Goal: Task Accomplishment & Management: Use online tool/utility

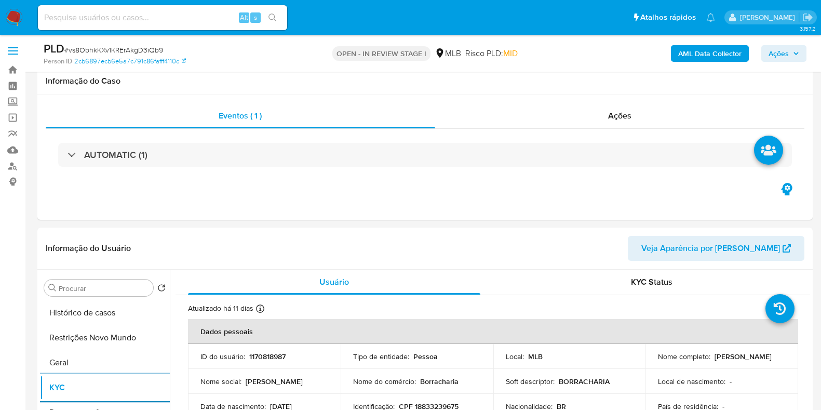
select select "10"
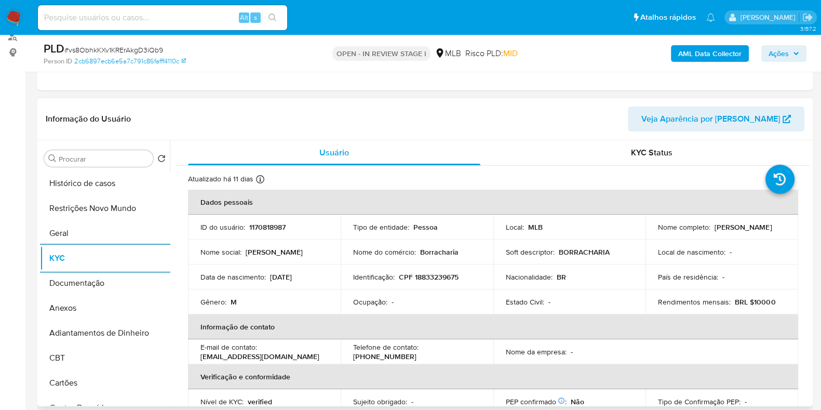
click at [444, 278] on p "CPF 18833239675" at bounding box center [429, 276] width 60 height 9
copy p "18833239675"
click at [731, 51] on b "AML Data Collector" at bounding box center [709, 53] width 63 height 17
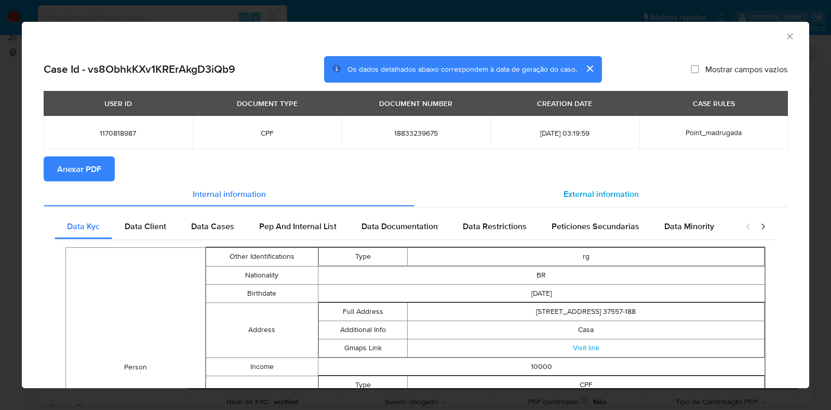
click at [615, 195] on span "External information" at bounding box center [601, 194] width 75 height 12
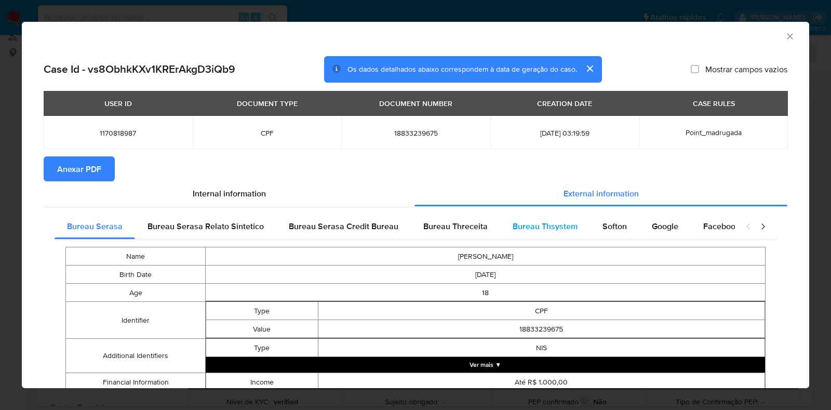
click at [562, 230] on span "Bureau Thsystem" at bounding box center [545, 226] width 65 height 12
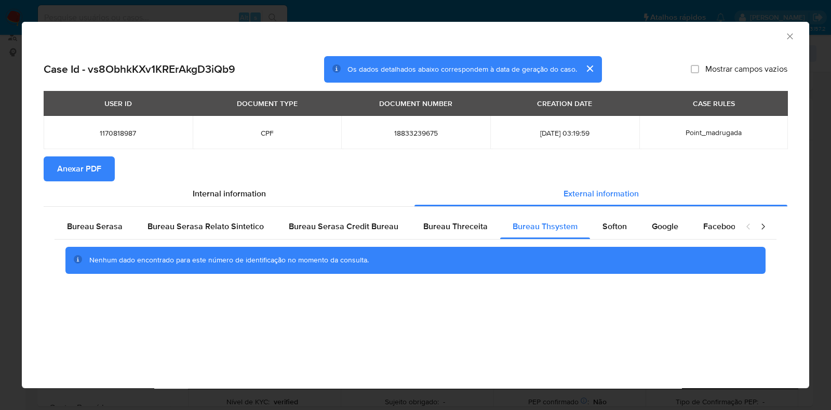
click at [8, 191] on div "AML Data Collector Case Id - vs8ObhkKXv1KRErAkgD3iQb9 Os dados detalhados abaix…" at bounding box center [415, 205] width 831 height 410
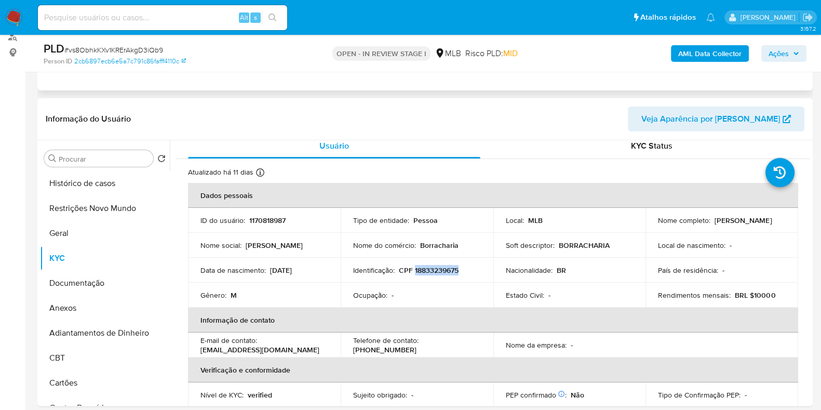
scroll to position [0, 0]
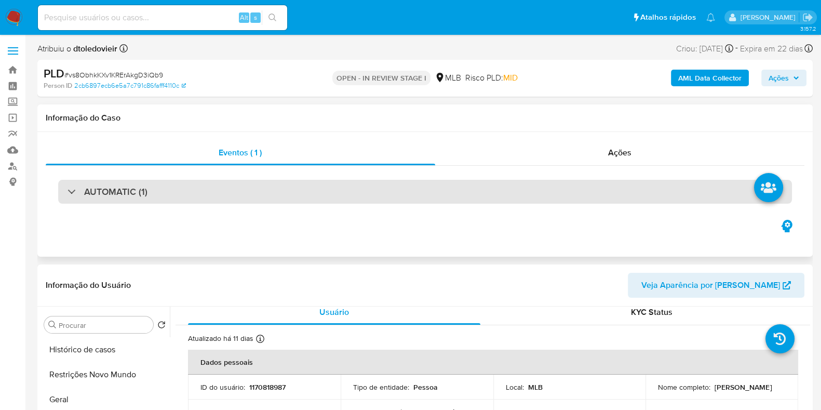
click at [174, 202] on div "AUTOMATIC (1)" at bounding box center [425, 192] width 734 height 24
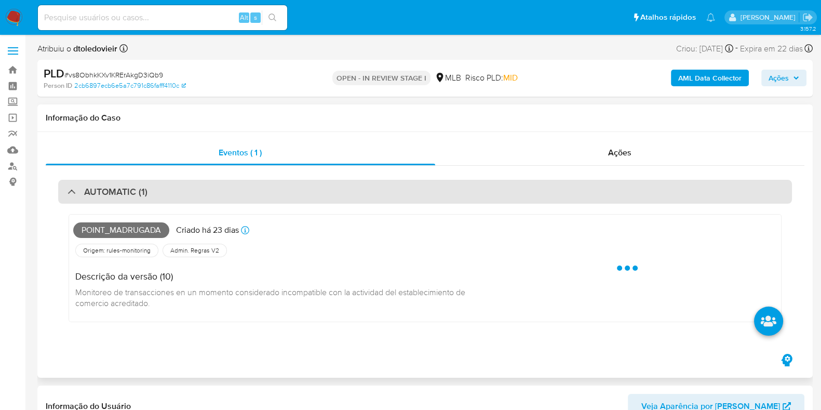
click at [184, 196] on div "AUTOMATIC (1)" at bounding box center [425, 192] width 734 height 24
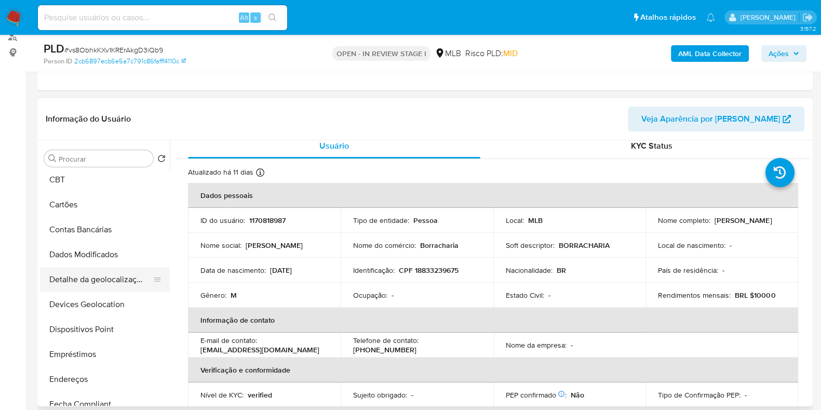
scroll to position [195, 0]
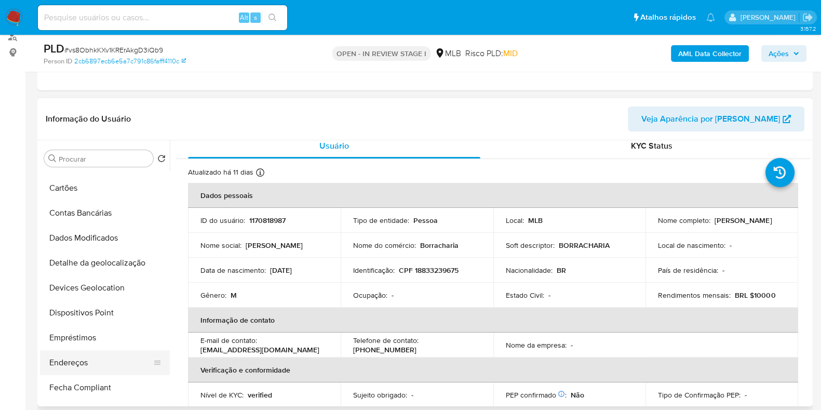
click at [91, 362] on button "Endereços" at bounding box center [101, 362] width 122 height 25
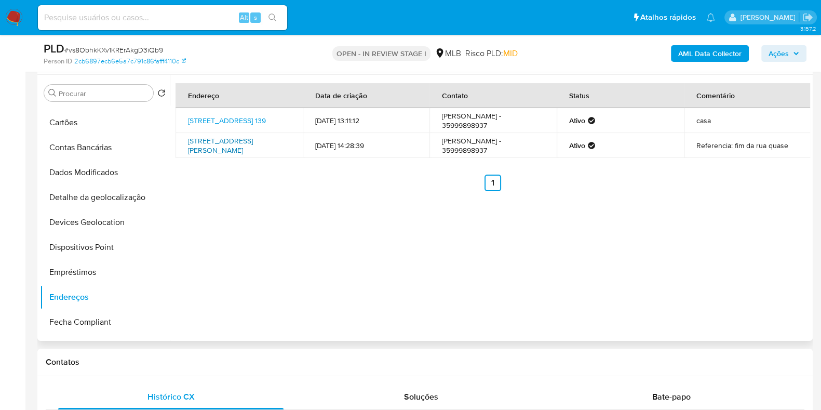
click at [224, 151] on link "Rua Fernando Ferreira Da Silva 86, Pouso Alegre, Minas Gerais, 37554285, Brasil…" at bounding box center [220, 146] width 65 height 20
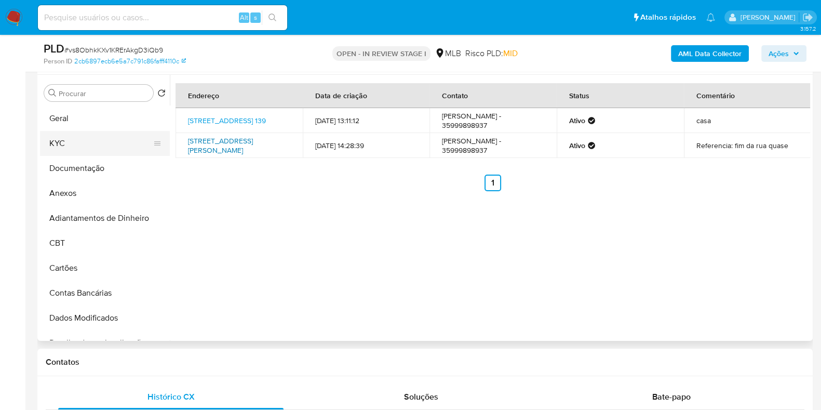
scroll to position [0, 0]
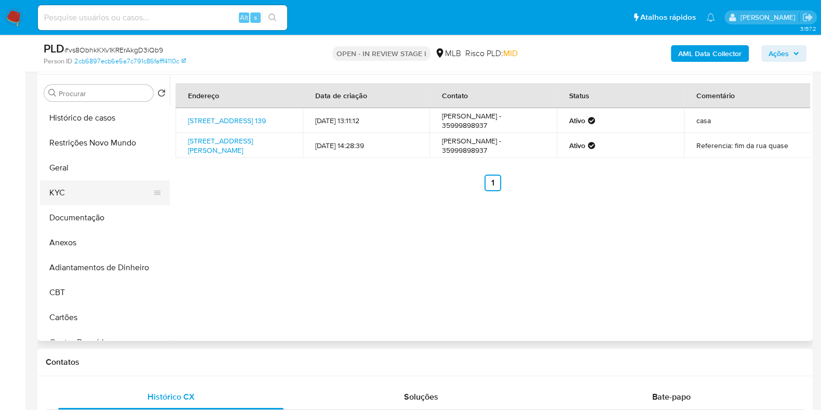
click at [89, 196] on button "KYC" at bounding box center [101, 192] width 122 height 25
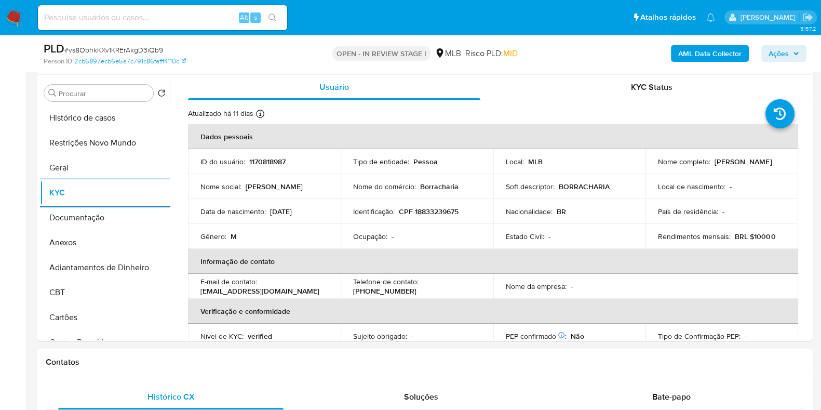
click at [795, 50] on icon "button" at bounding box center [796, 53] width 6 height 6
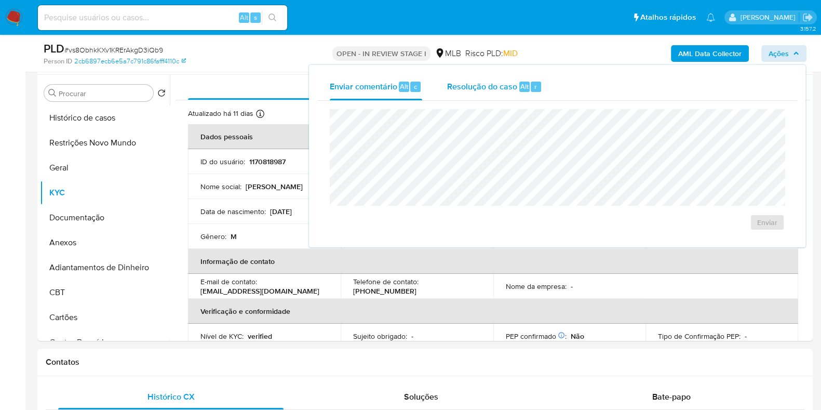
drag, startPoint x: 465, startPoint y: 73, endPoint x: 470, endPoint y: 94, distance: 21.9
click at [467, 74] on div "Resolução do caso Alt r" at bounding box center [494, 86] width 95 height 27
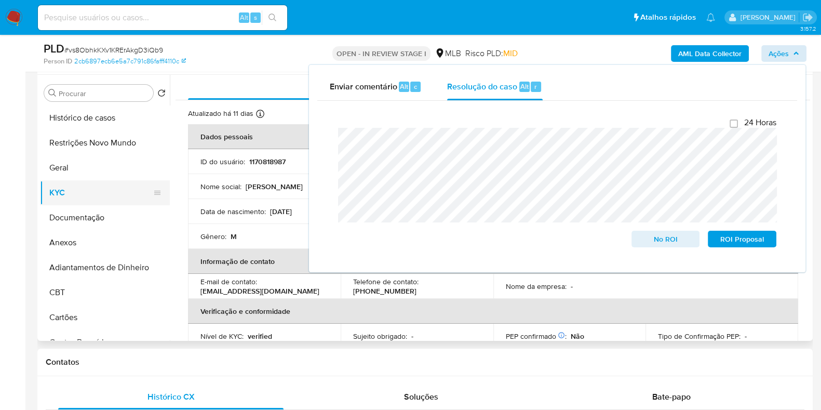
click at [90, 194] on button "KYC" at bounding box center [101, 192] width 122 height 25
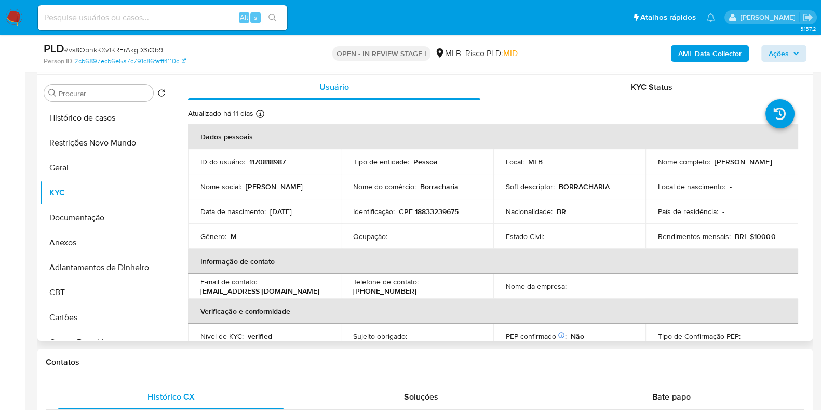
drag, startPoint x: 769, startPoint y: 168, endPoint x: 651, endPoint y: 167, distance: 117.9
click at [651, 167] on td "Nome completo : Joao Victor Nascimento Azevedo" at bounding box center [722, 161] width 153 height 25
copy p "Joao Victor Nascimento Azevedo"
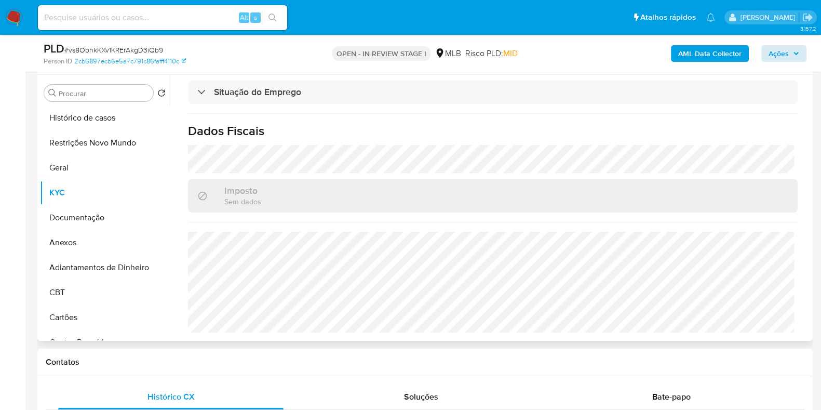
scroll to position [7, 0]
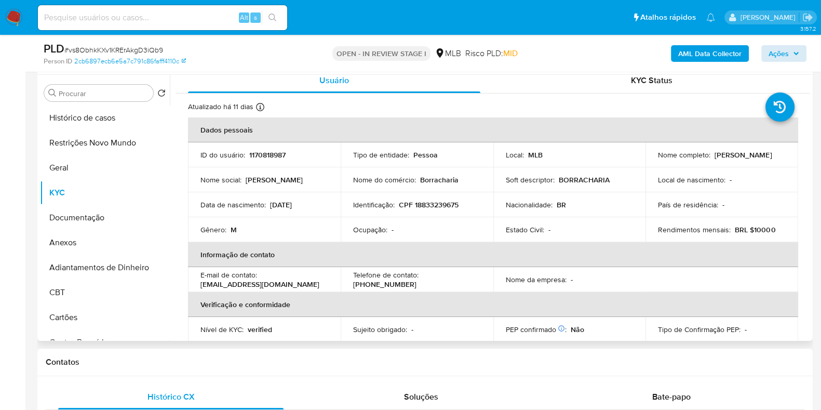
click at [442, 200] on p "CPF 18833239675" at bounding box center [429, 204] width 60 height 9
click at [441, 201] on p "CPF 18833239675" at bounding box center [429, 204] width 60 height 9
copy p "18833239675"
click at [107, 144] on button "Restrições Novo Mundo" at bounding box center [101, 142] width 122 height 25
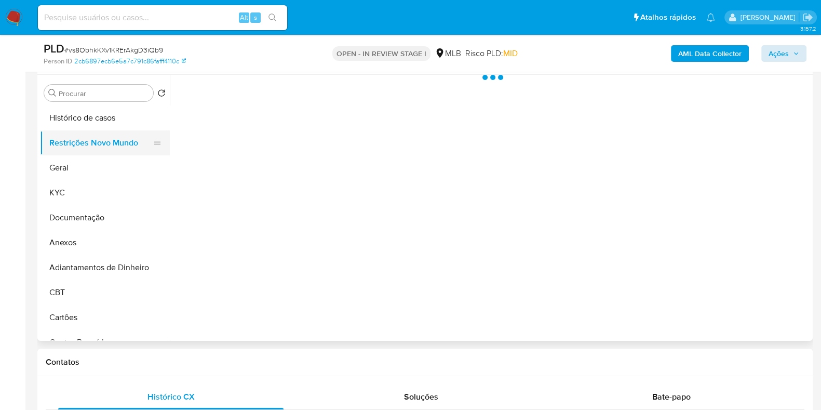
scroll to position [0, 0]
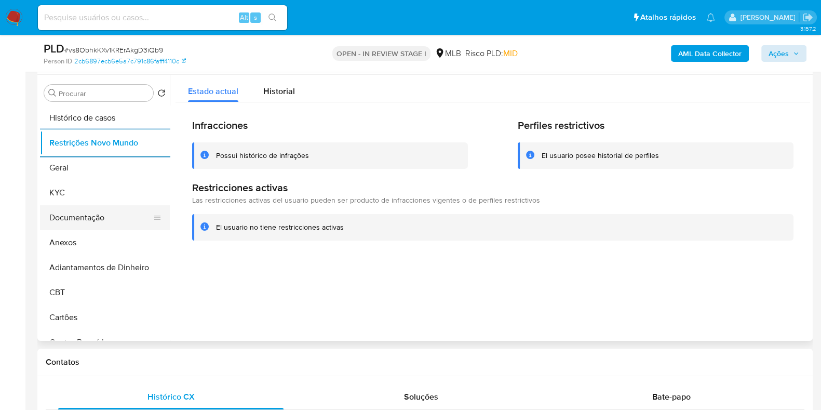
click at [97, 227] on button "Documentação" at bounding box center [101, 217] width 122 height 25
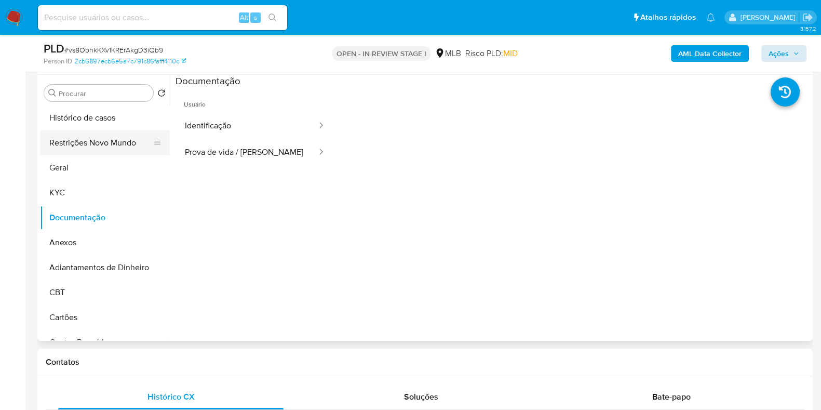
click at [102, 140] on button "Restrições Novo Mundo" at bounding box center [101, 142] width 122 height 25
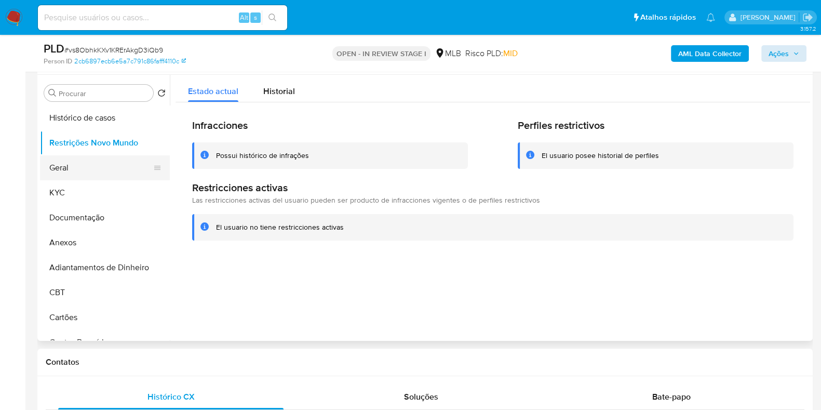
click at [101, 167] on button "Geral" at bounding box center [101, 167] width 122 height 25
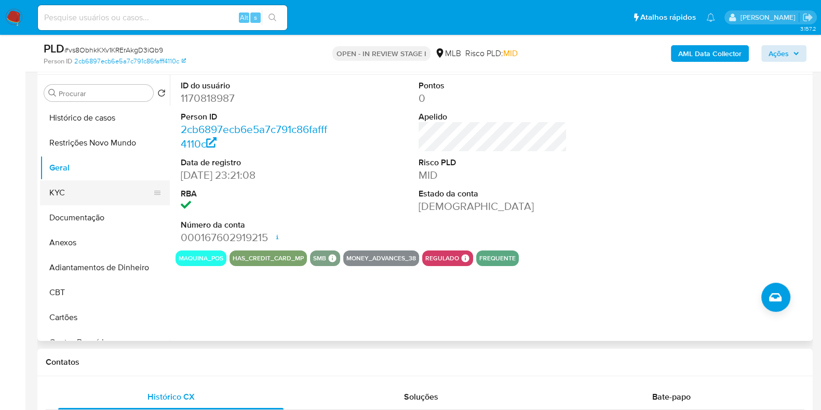
click at [68, 186] on button "KYC" at bounding box center [101, 192] width 122 height 25
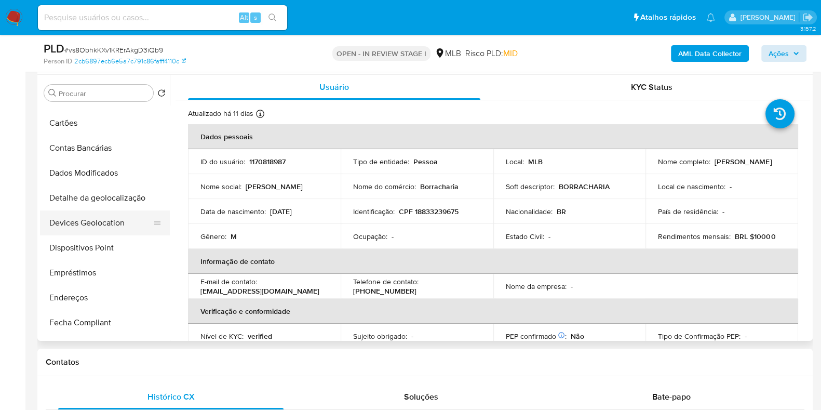
scroll to position [194, 0]
click at [78, 297] on button "Endereços" at bounding box center [101, 297] width 122 height 25
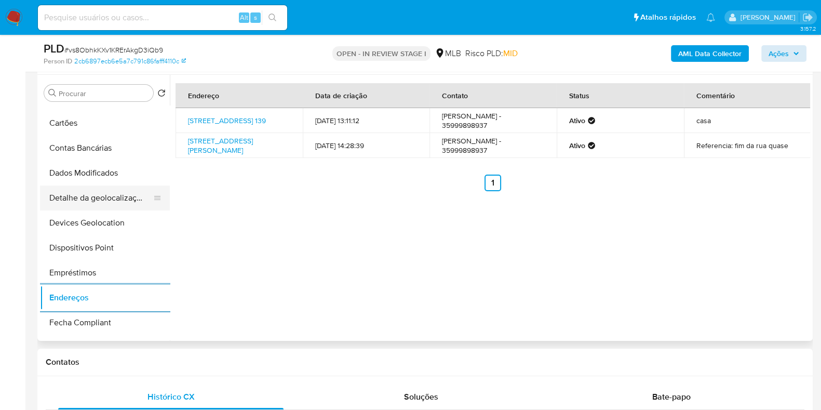
click at [81, 198] on button "Detalhe da geolocalização" at bounding box center [101, 197] width 122 height 25
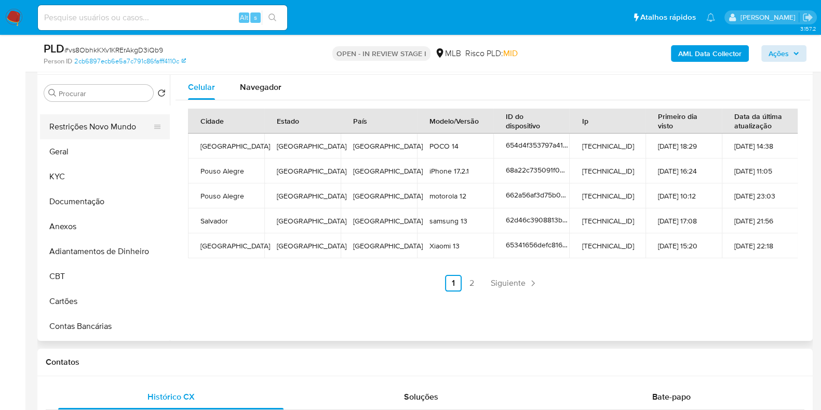
scroll to position [0, 0]
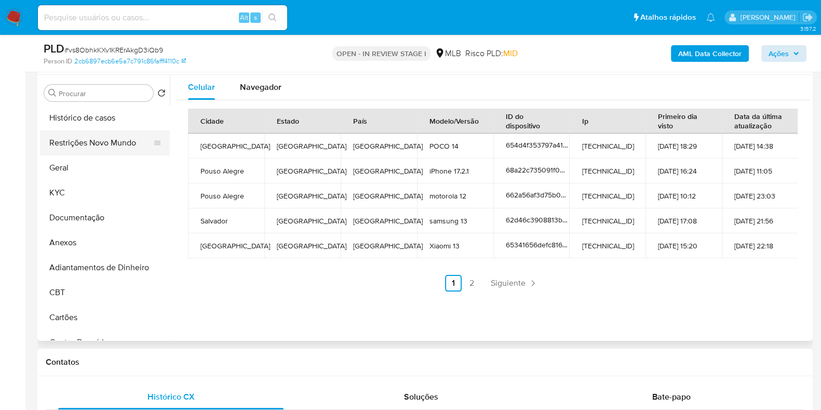
click at [111, 143] on button "Restrições Novo Mundo" at bounding box center [101, 142] width 122 height 25
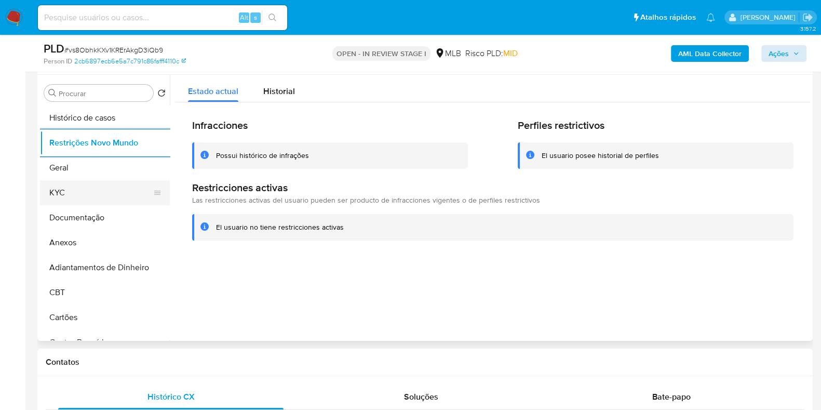
scroll to position [194, 0]
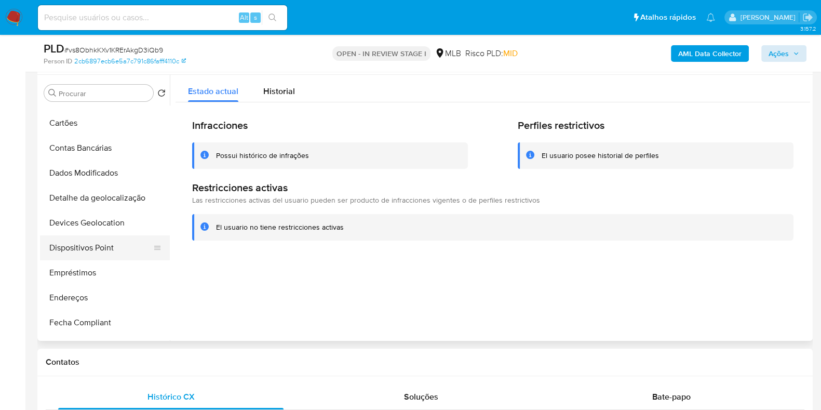
click at [84, 251] on button "Dispositivos Point" at bounding box center [101, 247] width 122 height 25
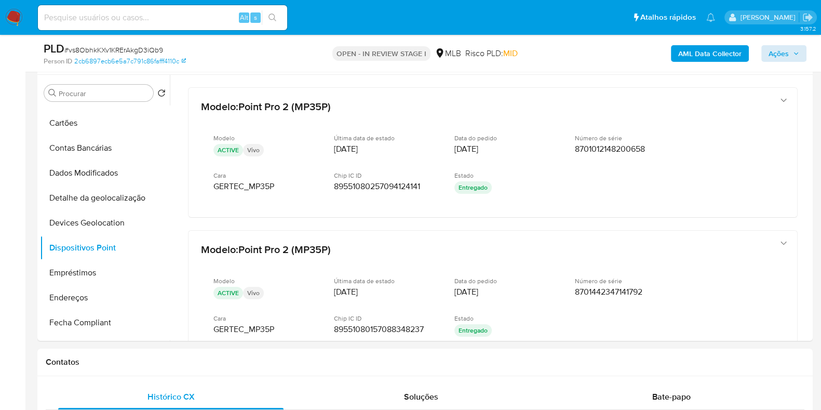
click at [720, 50] on b "AML Data Collector" at bounding box center [709, 53] width 63 height 17
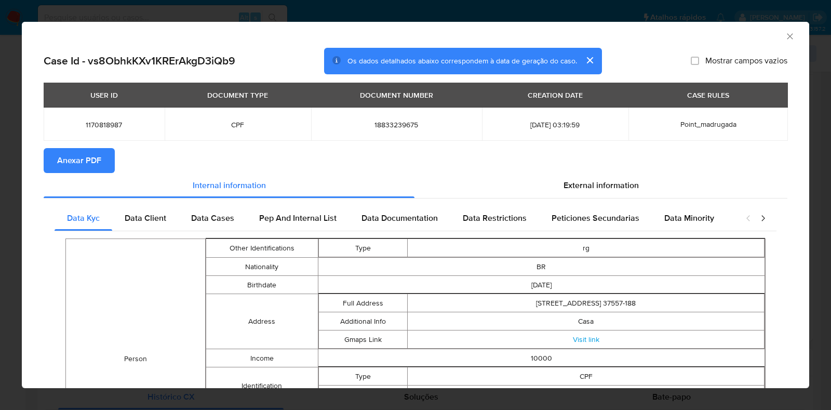
click at [103, 167] on button "Anexar PDF" at bounding box center [79, 160] width 71 height 25
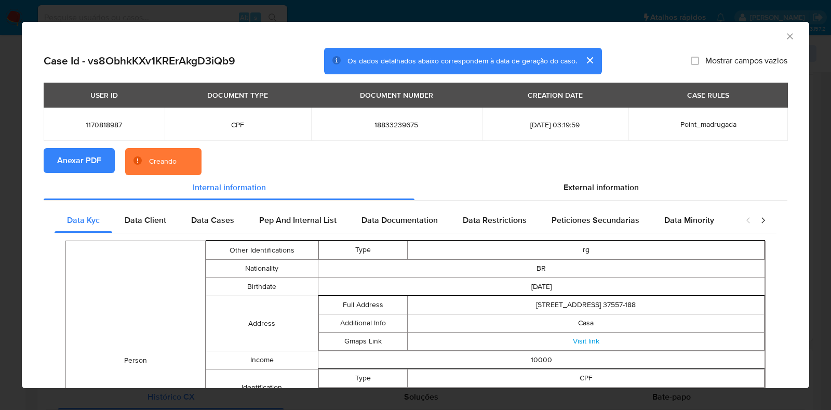
click at [0, 205] on div "AML Data Collector Case Id - vs8ObhkKXv1KRErAkgD3iQb9 Os dados detalhados abaix…" at bounding box center [415, 205] width 831 height 410
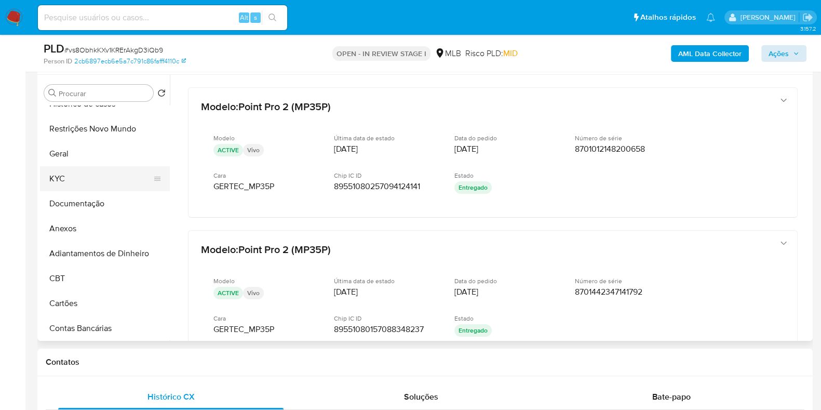
scroll to position [0, 0]
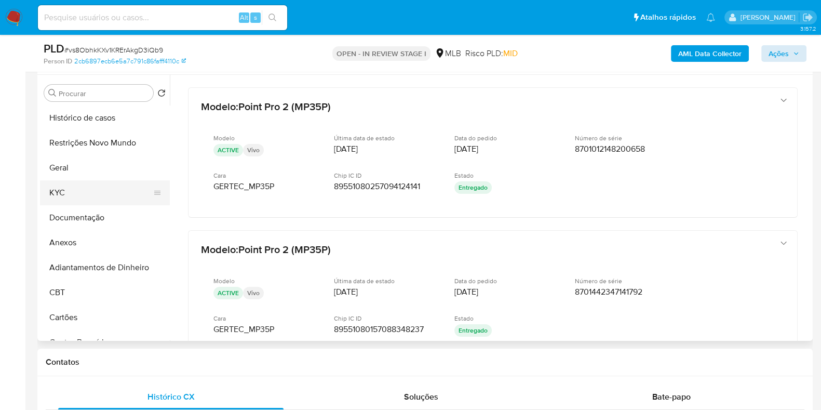
click at [84, 196] on button "KYC" at bounding box center [101, 192] width 122 height 25
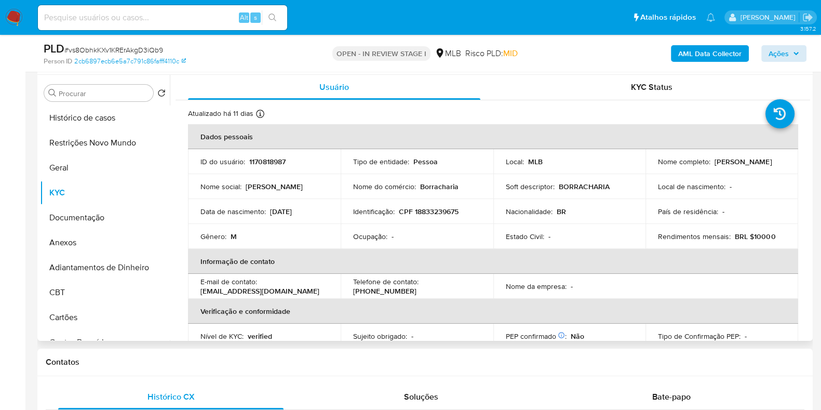
drag, startPoint x: 767, startPoint y: 164, endPoint x: 647, endPoint y: 169, distance: 120.1
click at [647, 169] on td "Nome completo : Joao Victor Nascimento Azevedo" at bounding box center [722, 161] width 153 height 25
copy p "Joao Victor Nascimento Azevedo"
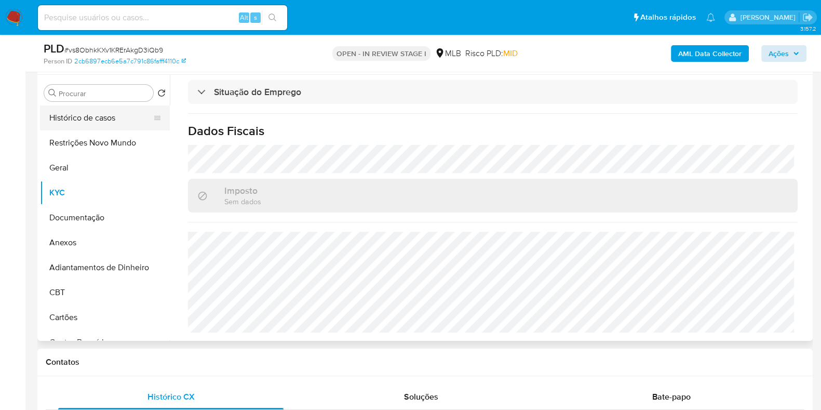
click at [91, 115] on button "Histórico de casos" at bounding box center [101, 117] width 122 height 25
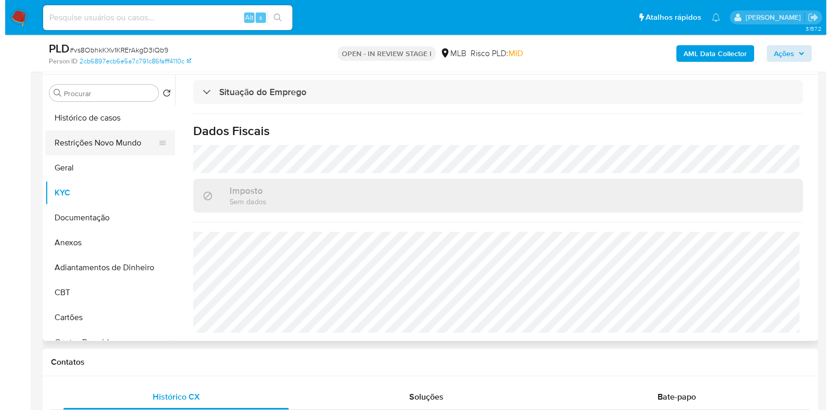
scroll to position [0, 0]
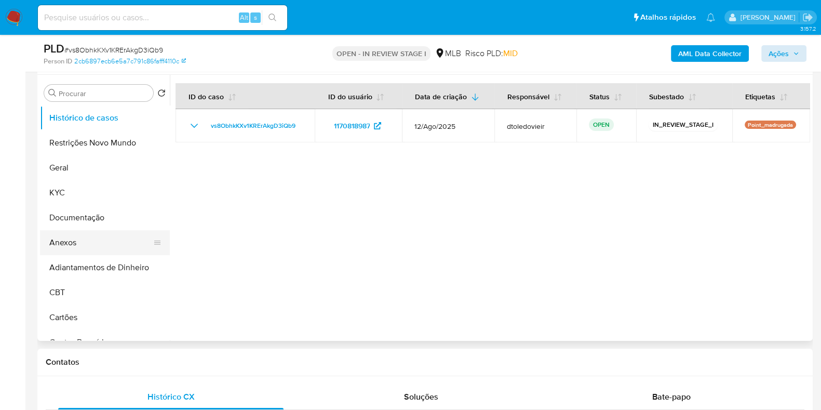
click at [77, 242] on button "Anexos" at bounding box center [101, 242] width 122 height 25
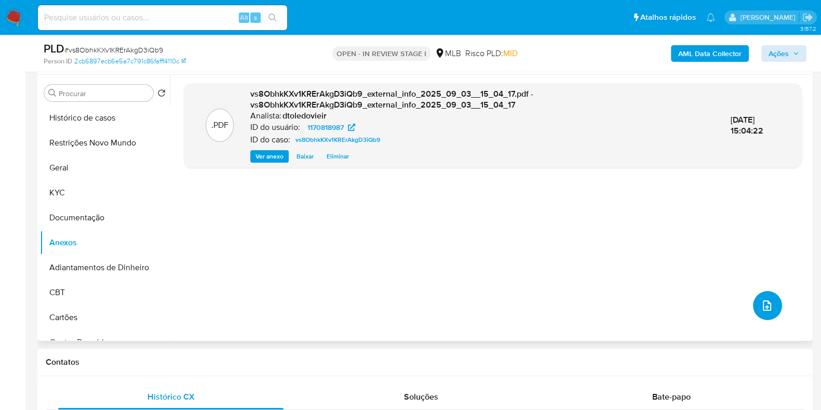
click at [764, 308] on icon "upload-file" at bounding box center [767, 305] width 12 height 12
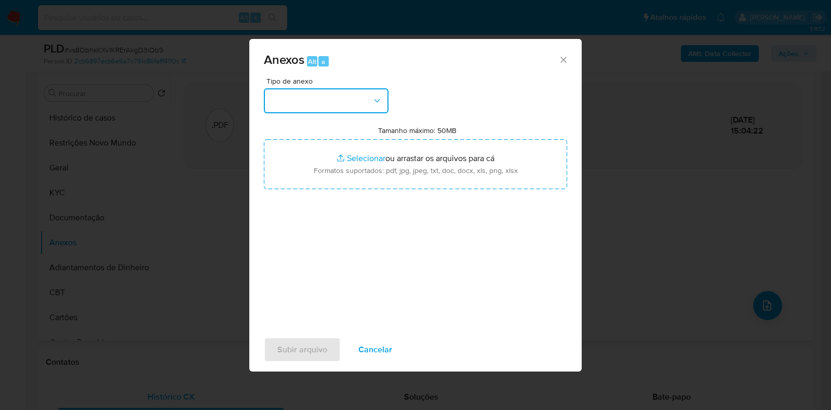
click at [334, 97] on button "button" at bounding box center [326, 100] width 125 height 25
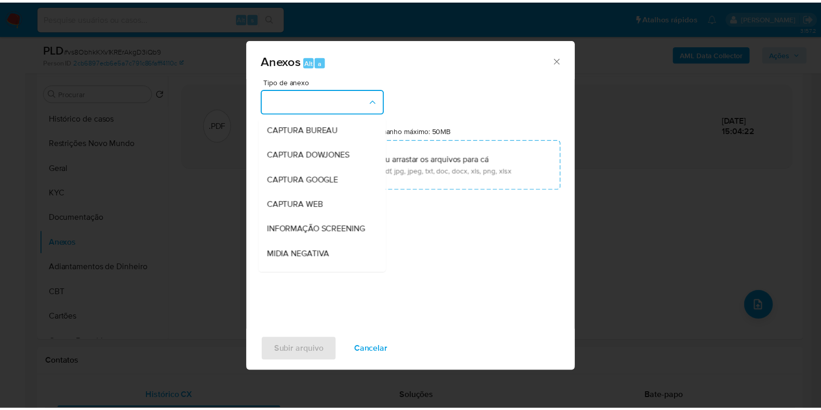
scroll to position [160, 0]
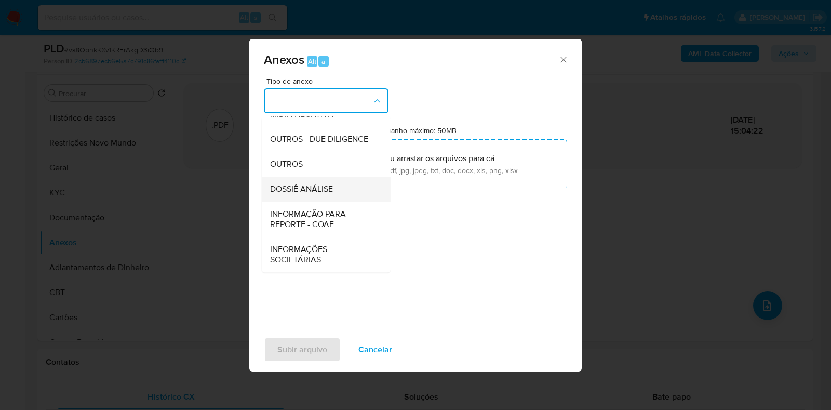
click at [320, 184] on span "DOSSIÊ ANÁLISE" at bounding box center [301, 189] width 63 height 10
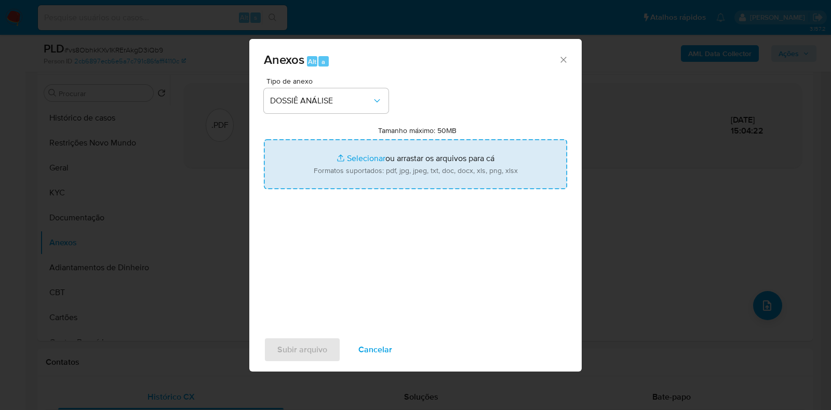
type input "C:\fakepath\SAR - CPF 18833239675 - JOAO VICTOR NASCIMENTO AZEVEDO.pdf"
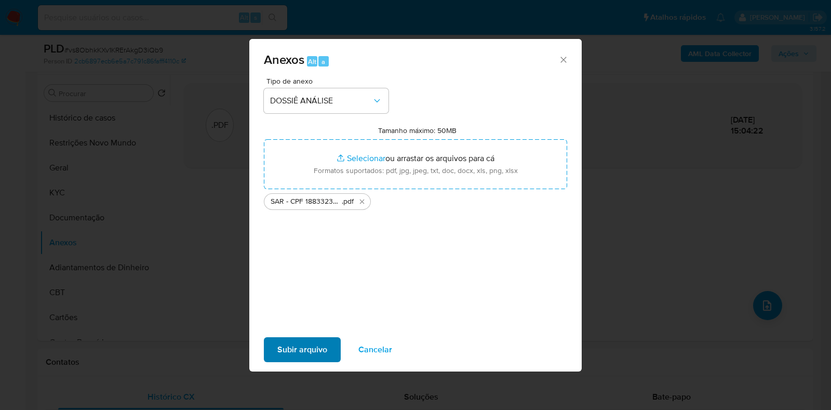
click at [285, 339] on div "Subir arquivo Cancelar" at bounding box center [415, 349] width 332 height 39
click at [291, 341] on span "Subir arquivo" at bounding box center [302, 349] width 50 height 23
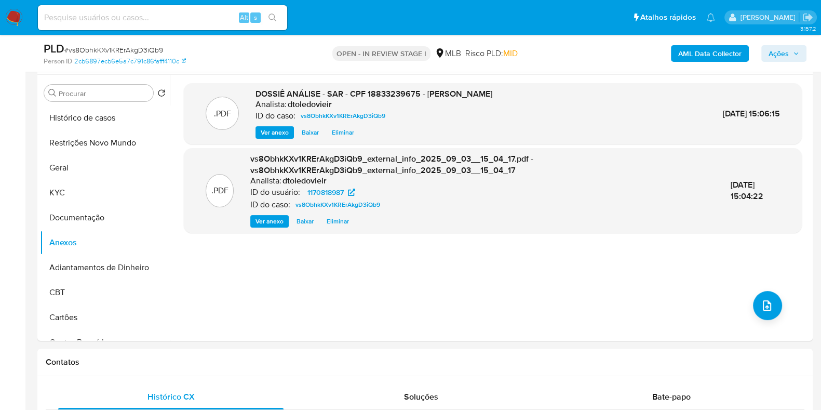
click at [803, 52] on button "Ações" at bounding box center [784, 53] width 45 height 17
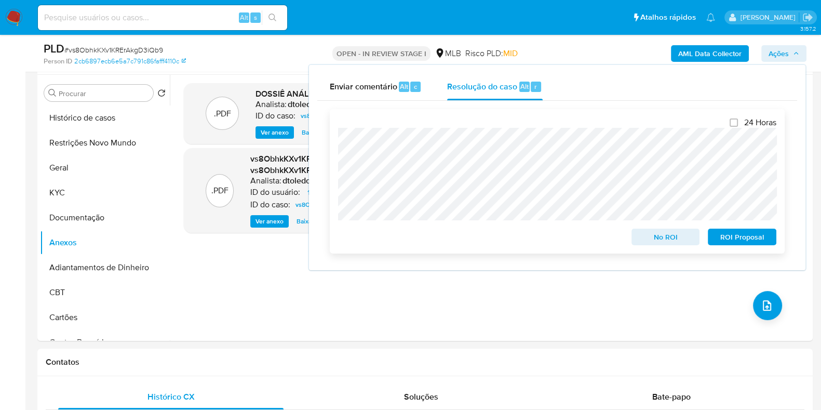
click at [734, 239] on span "ROI Proposal" at bounding box center [742, 237] width 54 height 15
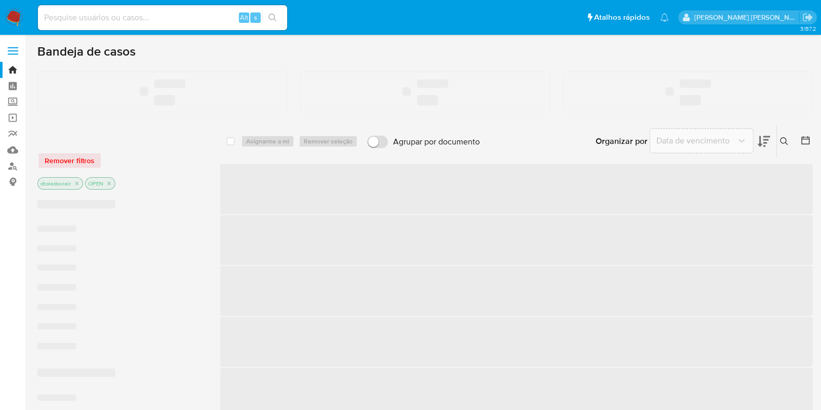
click at [129, 18] on input at bounding box center [162, 18] width 249 height 14
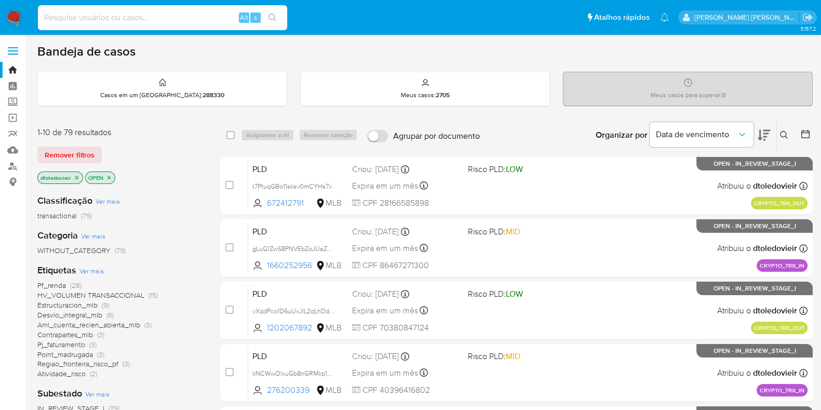
paste input "1985084964"
type input "1985084964"
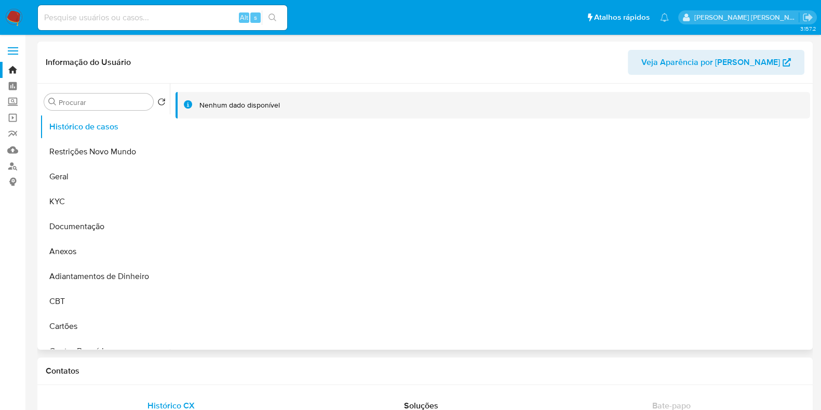
select select "10"
click at [215, 22] on input at bounding box center [162, 18] width 249 height 14
paste input "742970003"
type input "742970003"
select select "10"
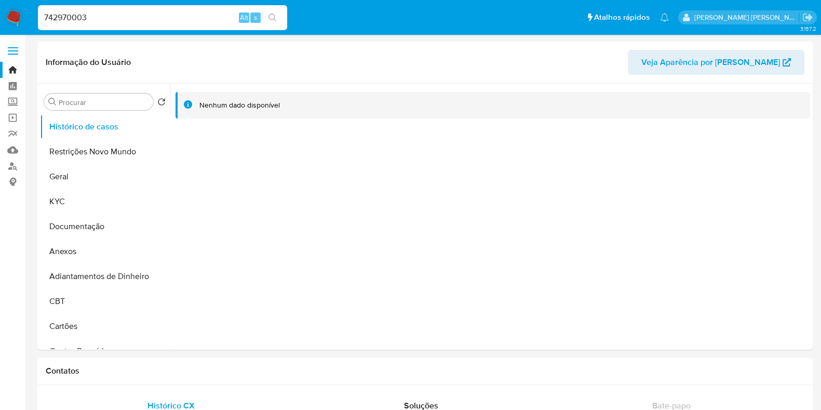
click at [171, 11] on input "742970003" at bounding box center [162, 18] width 249 height 14
paste input "1985084964"
type input "1985084964"
select select "10"
click at [98, 204] on button "KYC" at bounding box center [101, 201] width 122 height 25
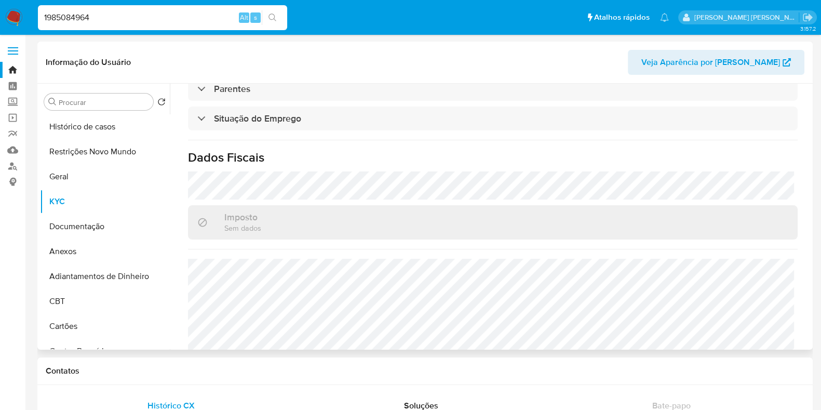
scroll to position [461, 0]
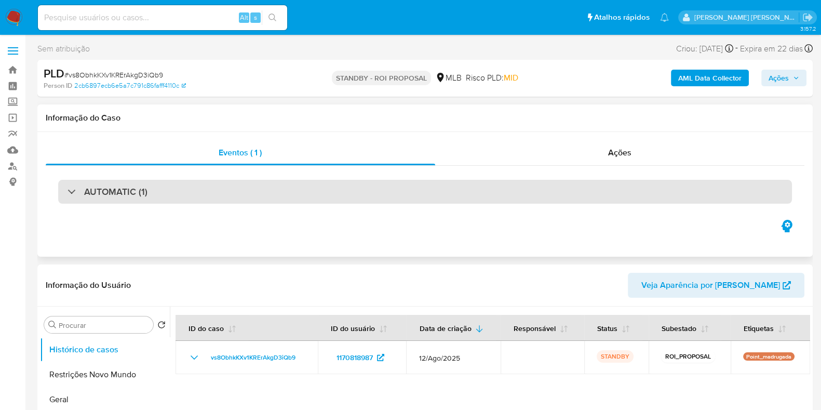
select select "10"
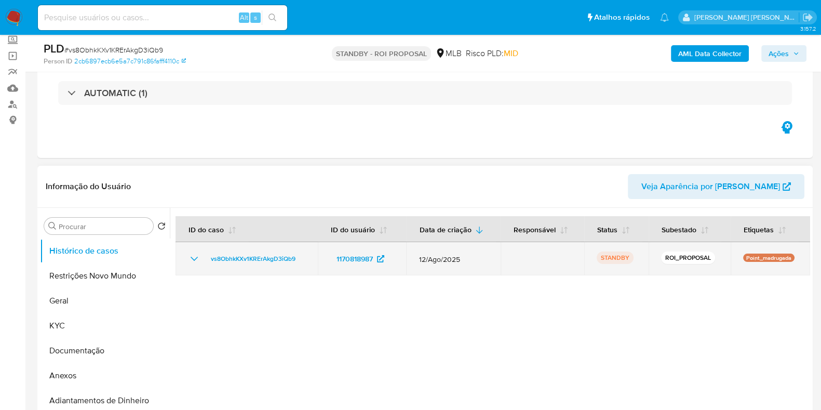
scroll to position [129, 0]
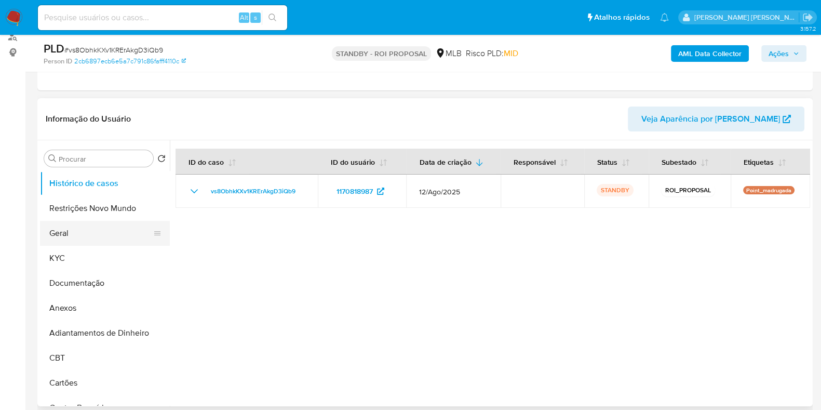
click at [83, 235] on button "Geral" at bounding box center [101, 233] width 122 height 25
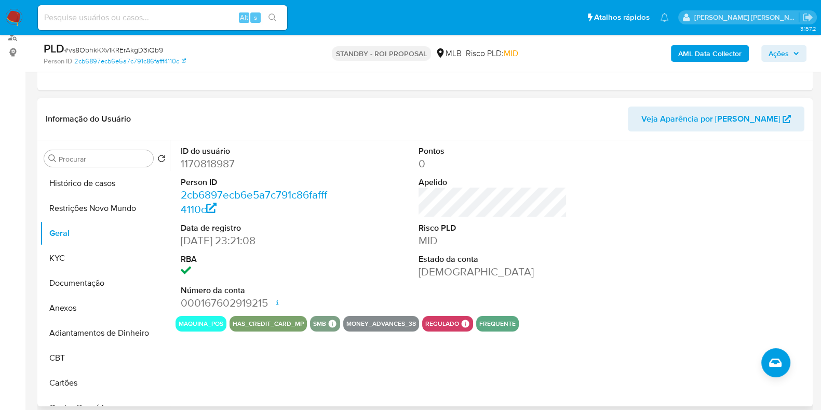
click at [207, 161] on dd "1170818987" at bounding box center [255, 163] width 149 height 15
copy dd "1170818987"
click at [168, 15] on input at bounding box center [162, 18] width 249 height 14
paste input "1457615585"
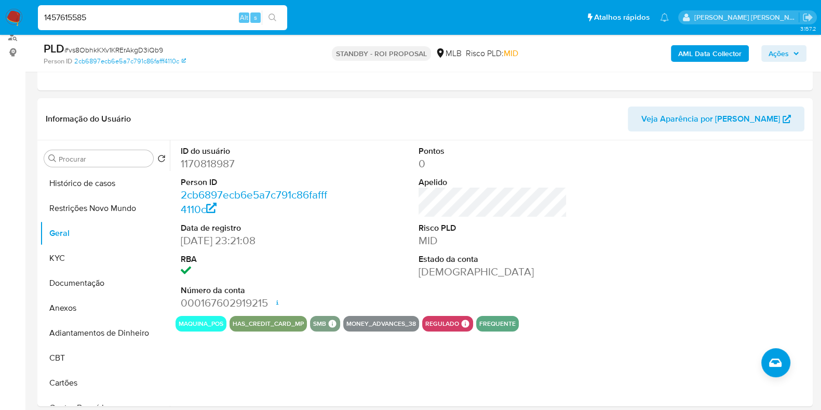
type input "1457615585"
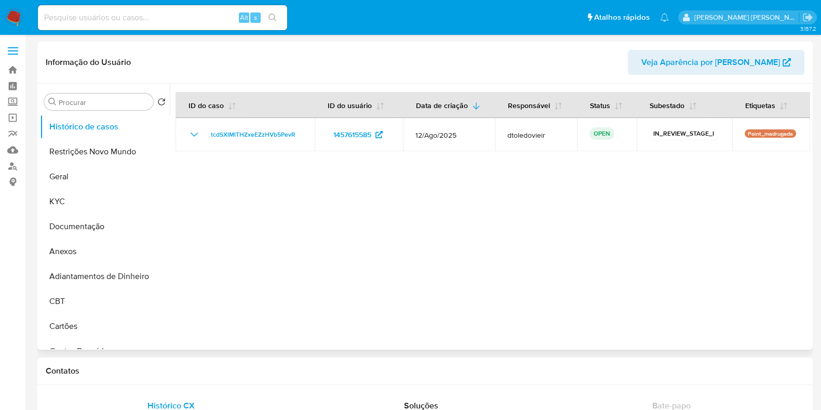
select select "10"
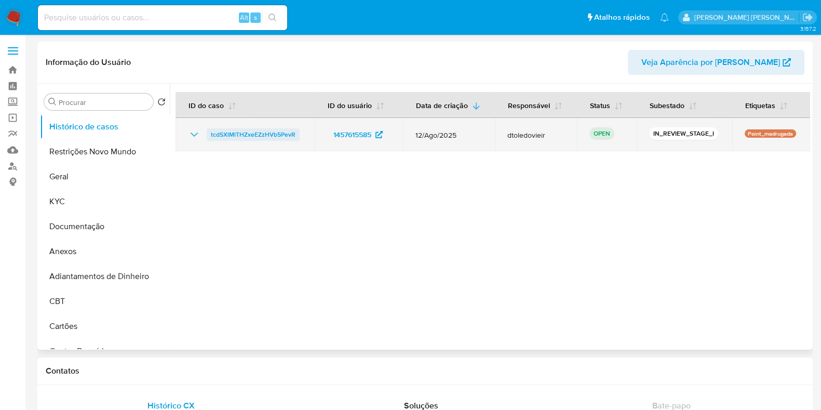
click at [260, 135] on span "tcdSXlMlTHZxeEZzHVb5PevR" at bounding box center [253, 134] width 85 height 12
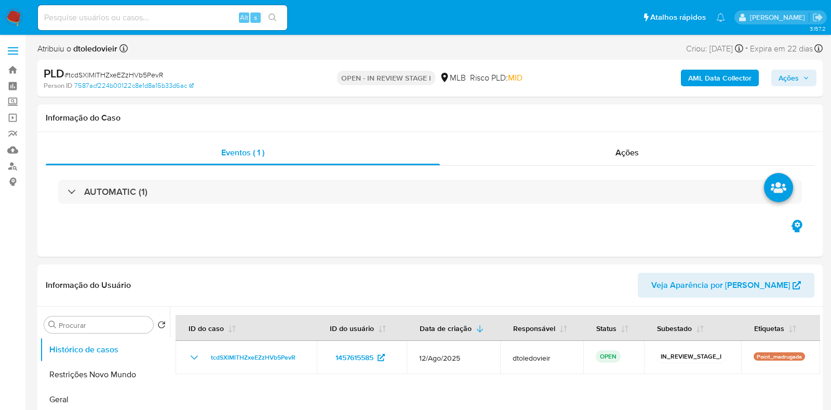
select select "10"
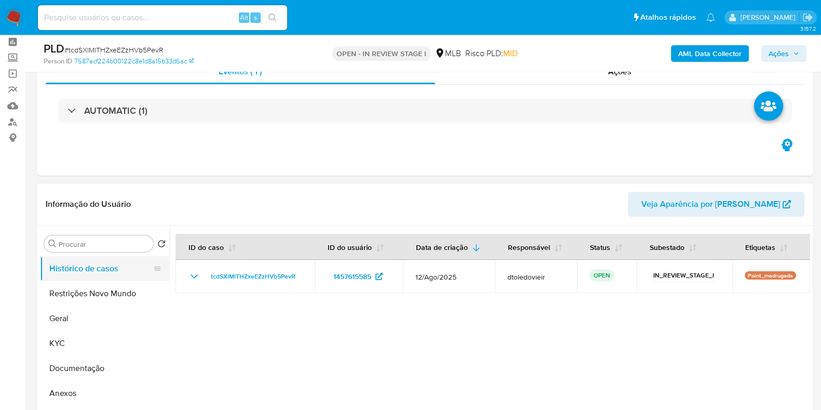
scroll to position [64, 0]
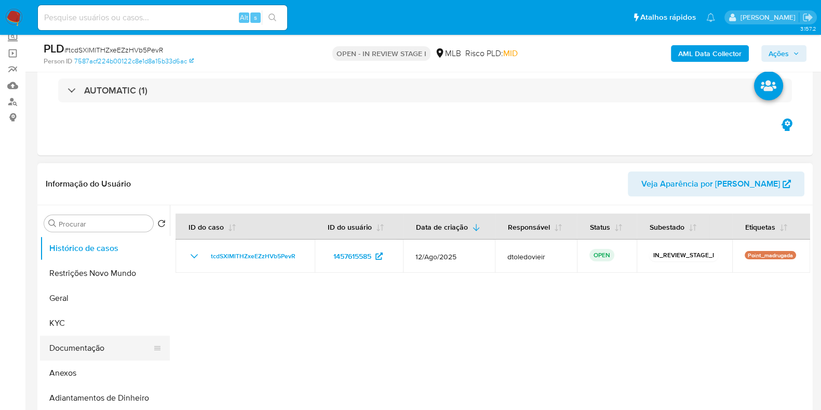
click at [66, 349] on button "Documentação" at bounding box center [101, 348] width 122 height 25
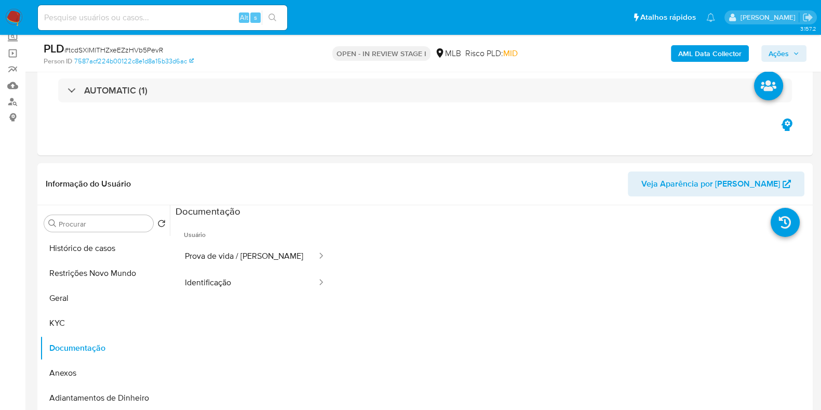
scroll to position [129, 0]
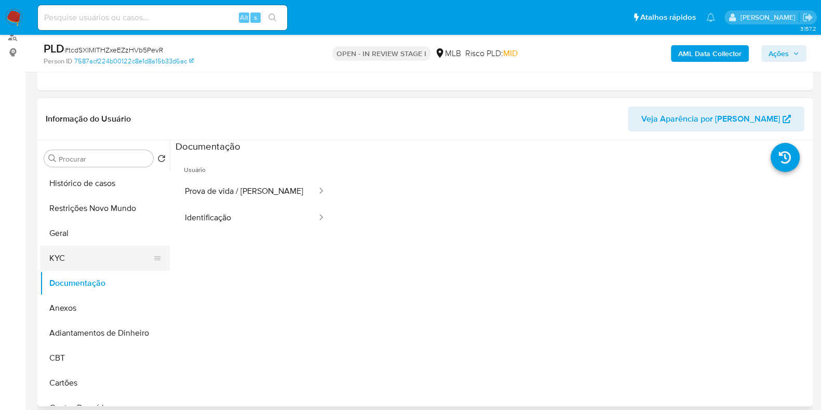
click at [81, 258] on button "KYC" at bounding box center [101, 258] width 122 height 25
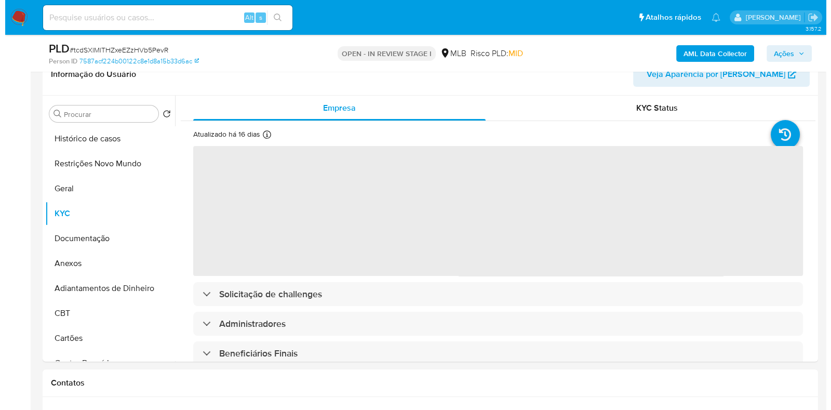
scroll to position [195, 0]
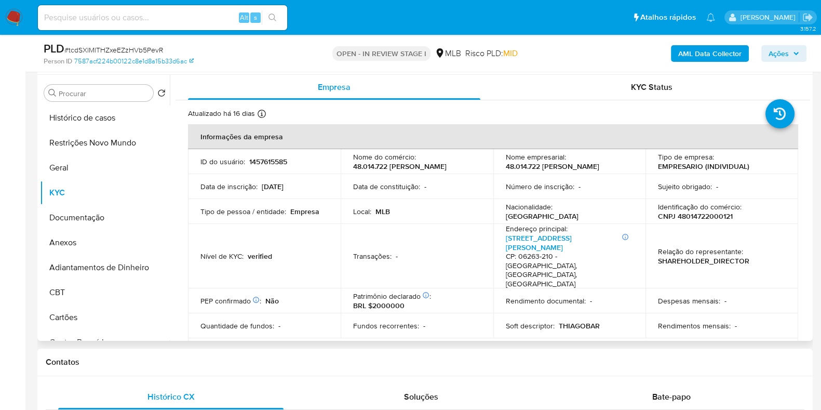
click at [684, 218] on p "CNPJ 48014722000121" at bounding box center [695, 215] width 75 height 9
copy p "48014722000121"
click at [75, 209] on ul "Histórico de casos Restrições Novo Mundo Geral KYC Documentação Anexos Adiantam…" at bounding box center [105, 222] width 130 height 234
click at [99, 212] on button "Documentação" at bounding box center [101, 217] width 122 height 25
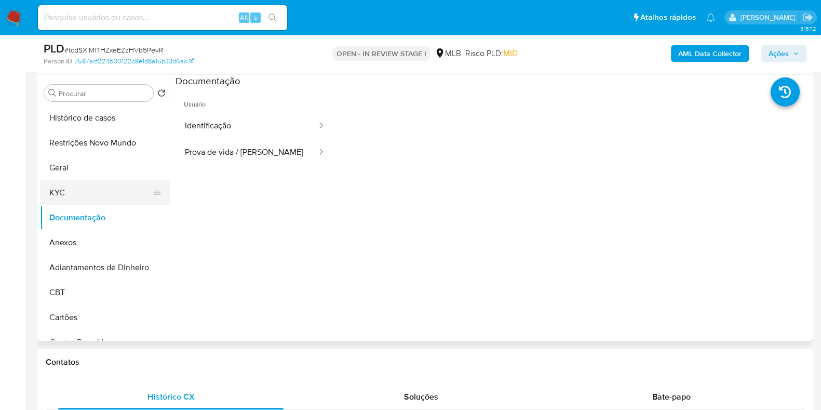
click at [98, 188] on button "KYC" at bounding box center [101, 192] width 122 height 25
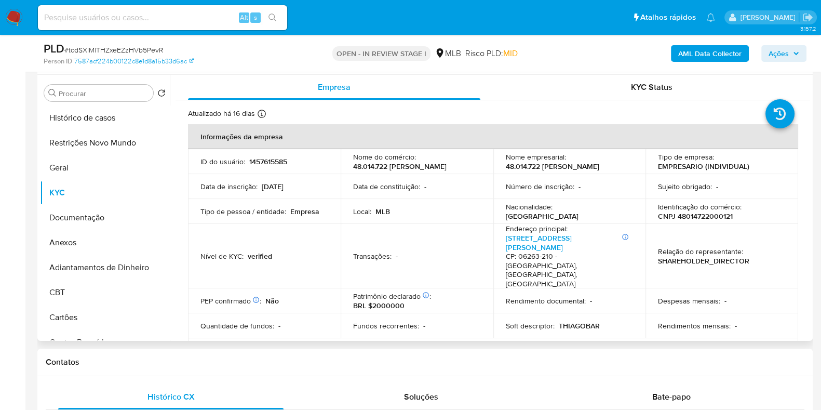
click at [708, 219] on p "CNPJ 48014722000121" at bounding box center [695, 215] width 75 height 9
copy p "48014722000121"
click at [691, 51] on b "AML Data Collector" at bounding box center [709, 53] width 63 height 17
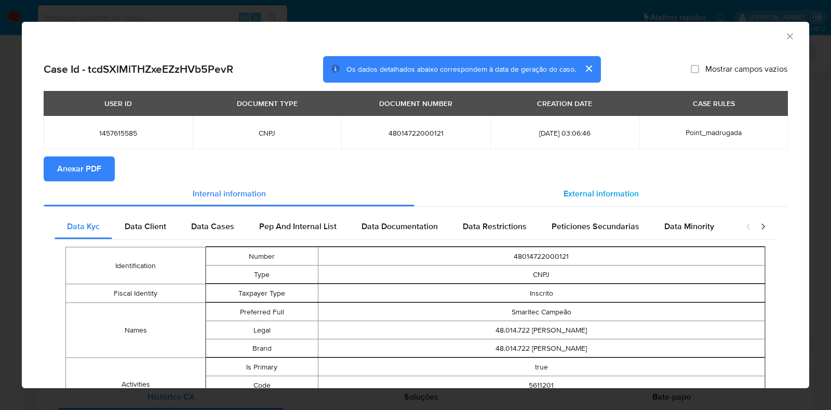
click at [592, 186] on div "External information" at bounding box center [601, 193] width 373 height 25
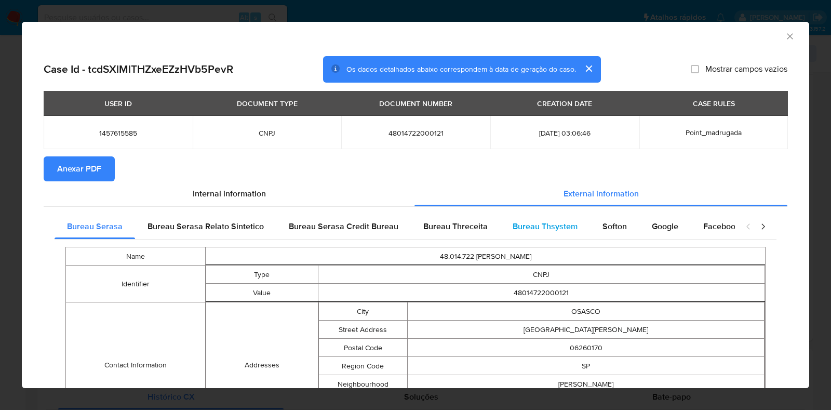
click at [551, 223] on span "Bureau Thsystem" at bounding box center [545, 226] width 65 height 12
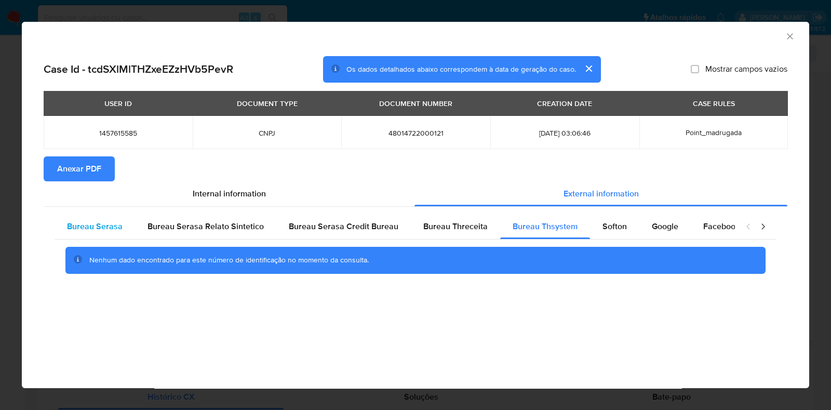
click at [105, 224] on span "Bureau Serasa" at bounding box center [95, 226] width 56 height 12
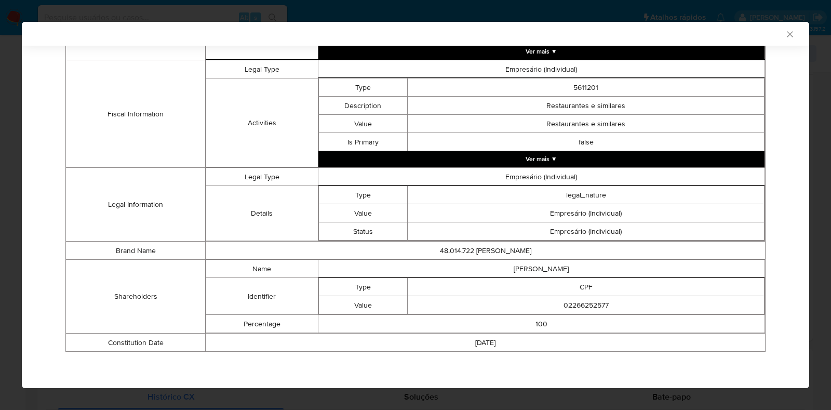
scroll to position [369, 0]
drag, startPoint x: 503, startPoint y: 343, endPoint x: 442, endPoint y: 339, distance: 60.9
click at [442, 339] on td "2022-09-20" at bounding box center [486, 343] width 560 height 18
click at [438, 322] on td "100" at bounding box center [541, 324] width 447 height 18
click at [514, 159] on button "Ver mais ▼" at bounding box center [541, 159] width 447 height 16
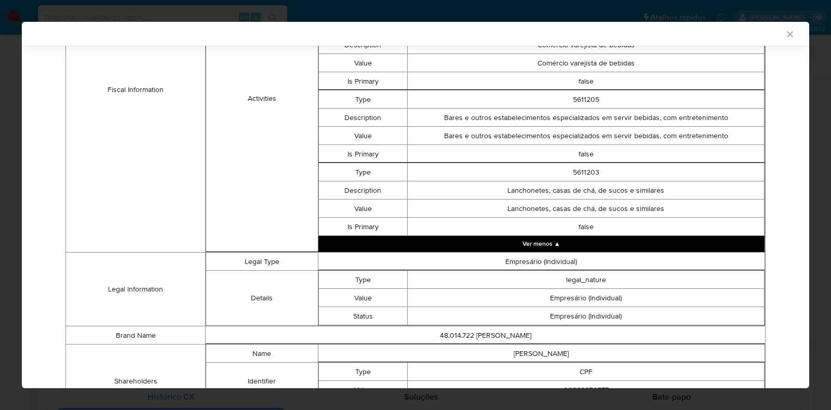
click at [546, 249] on button "Ver menos ▲" at bounding box center [541, 244] width 447 height 16
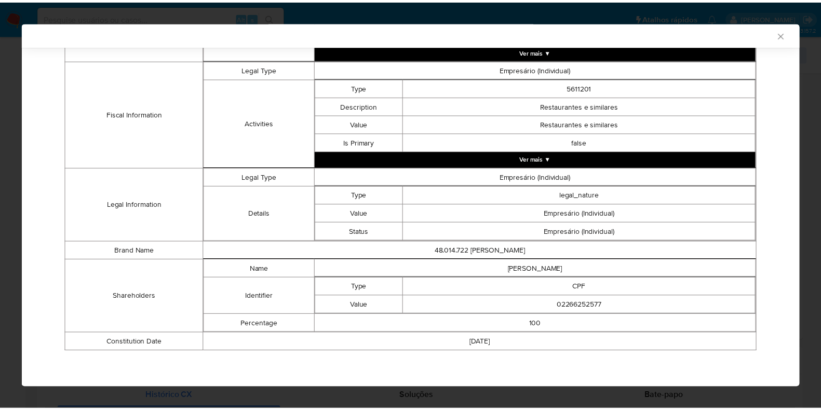
scroll to position [0, 0]
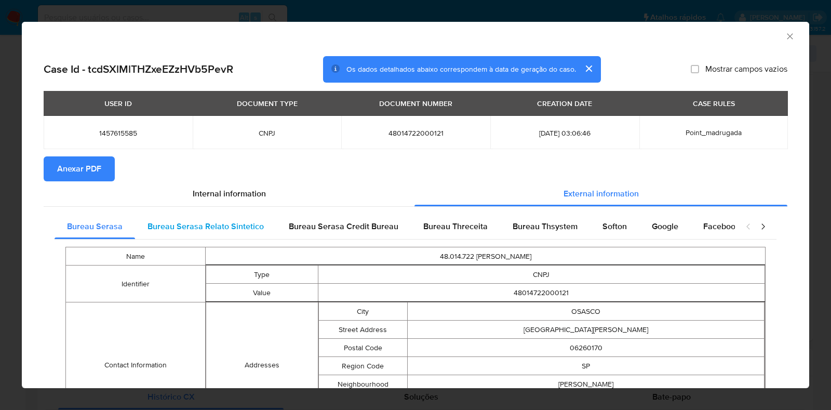
click at [196, 224] on span "Bureau Serasa Relato Sintetico" at bounding box center [206, 226] width 116 height 12
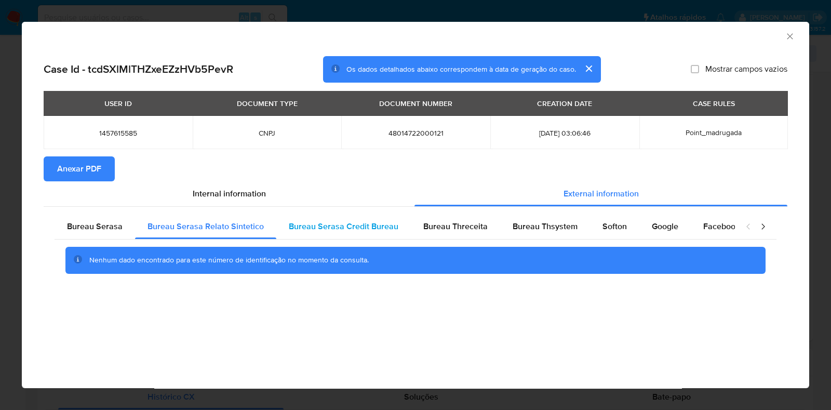
click at [322, 217] on div "Bureau Serasa Credit Bureau" at bounding box center [343, 226] width 135 height 25
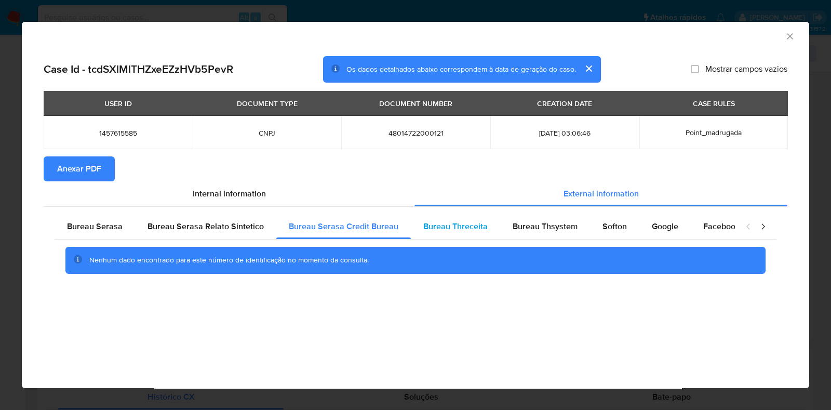
click at [485, 228] on div "Bureau Threceita" at bounding box center [455, 226] width 89 height 25
click at [513, 224] on span "Bureau Thsystem" at bounding box center [545, 226] width 65 height 12
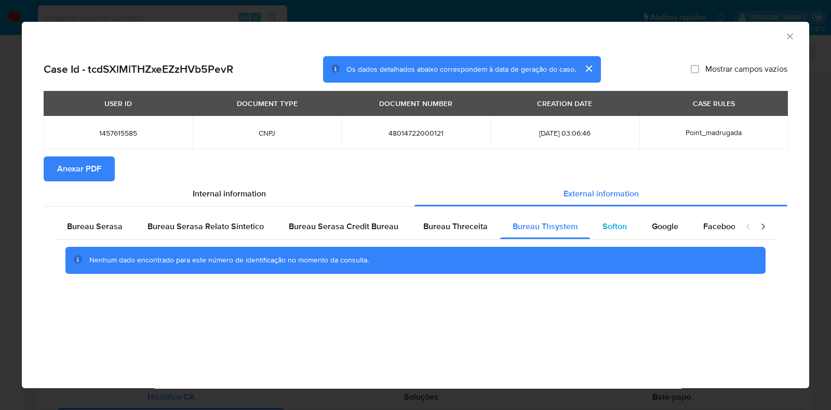
click at [616, 220] on span "Softon" at bounding box center [615, 226] width 24 height 12
click at [667, 228] on span "Google" at bounding box center [665, 226] width 26 height 12
click at [74, 233] on div "Bureau Serasa" at bounding box center [95, 226] width 81 height 25
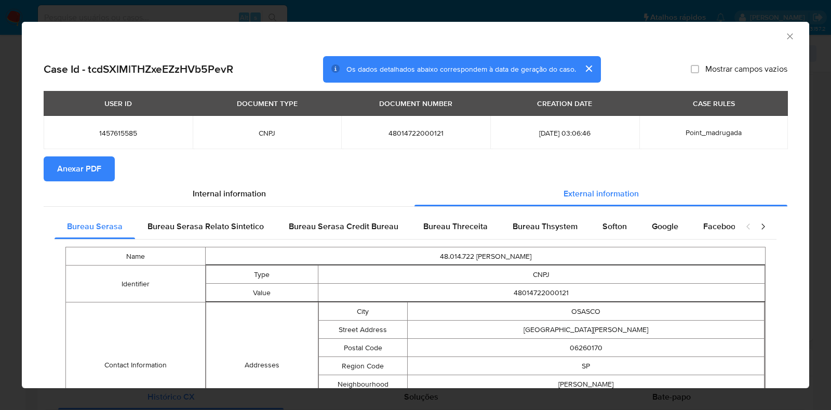
click at [0, 235] on div "AML Data Collector Case Id - tcdSXlMlTHZxeEZzHVb5PevR Os dados detalhados abaix…" at bounding box center [415, 205] width 831 height 410
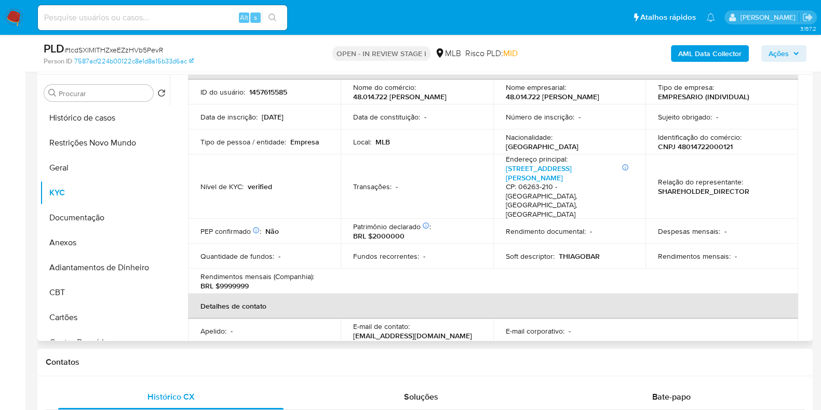
scroll to position [64, 0]
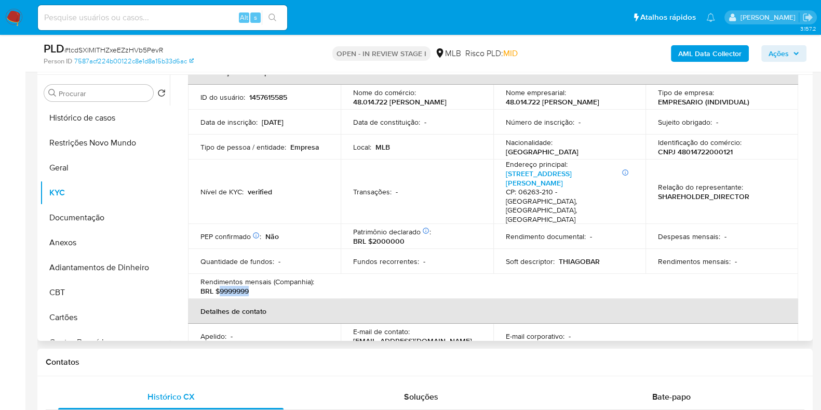
drag, startPoint x: 261, startPoint y: 276, endPoint x: 220, endPoint y: 277, distance: 41.1
click at [220, 277] on div "Rendimentos mensais (Companhia) : BRL $9999999" at bounding box center [265, 286] width 128 height 19
click at [708, 151] on p "CNPJ 48014722000121" at bounding box center [695, 151] width 75 height 9
copy p "48014722000121"
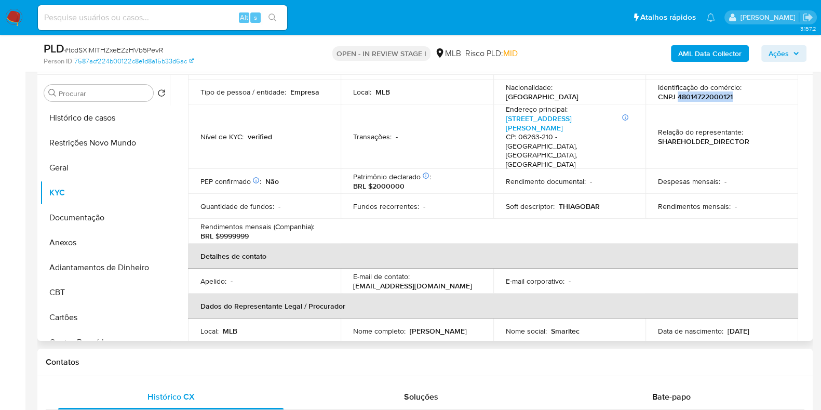
scroll to position [195, 0]
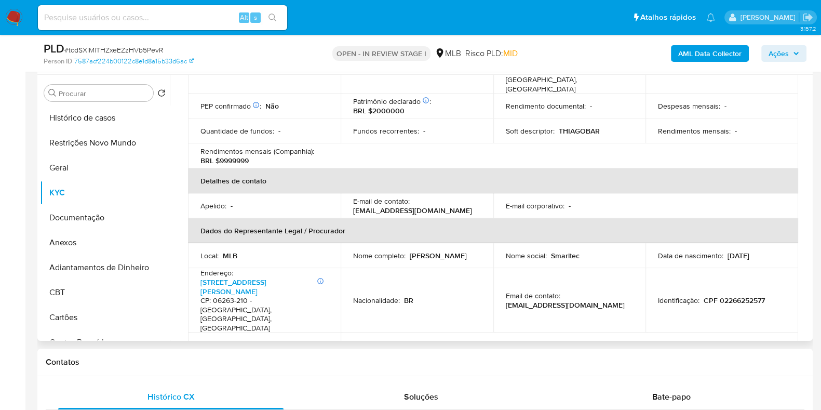
drag, startPoint x: 444, startPoint y: 244, endPoint x: 348, endPoint y: 247, distance: 96.2
click at [348, 247] on td "Nome completo : Thiago Ferreira Severino" at bounding box center [417, 255] width 153 height 25
copy p "Thiago Ferreira Severino"
click at [730, 296] on p "CPF 02266252577" at bounding box center [734, 300] width 61 height 9
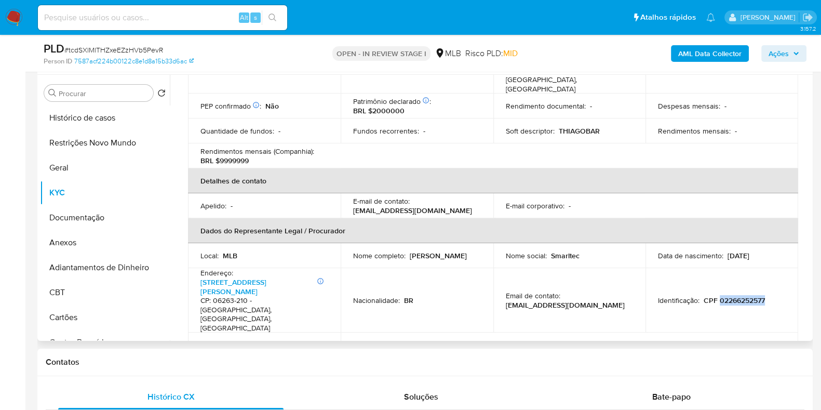
copy p "02266252577"
click at [789, 48] on span "Ações" at bounding box center [779, 53] width 20 height 17
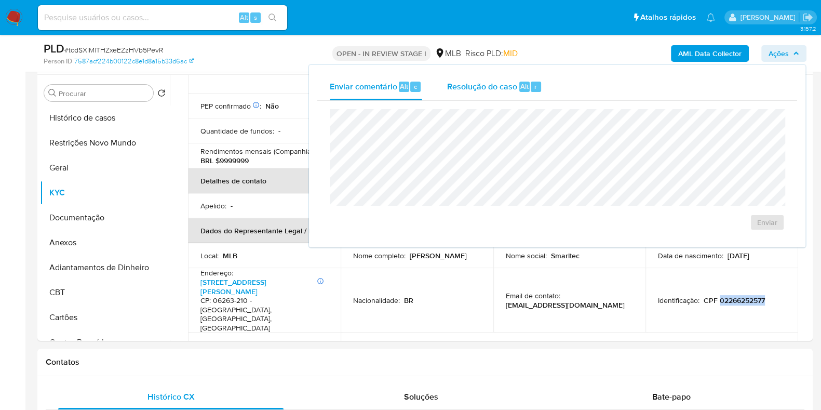
click at [475, 97] on div "Resolução do caso Alt r" at bounding box center [494, 86] width 95 height 27
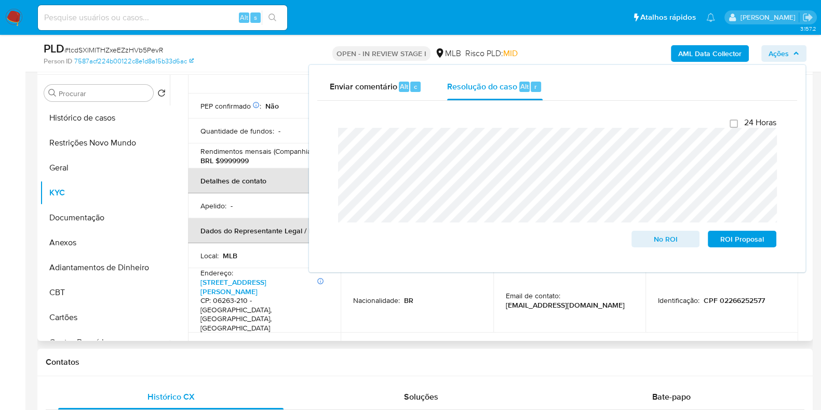
click at [334, 332] on td "PEP confirmado Obtido de listas internas : Não" at bounding box center [264, 344] width 153 height 25
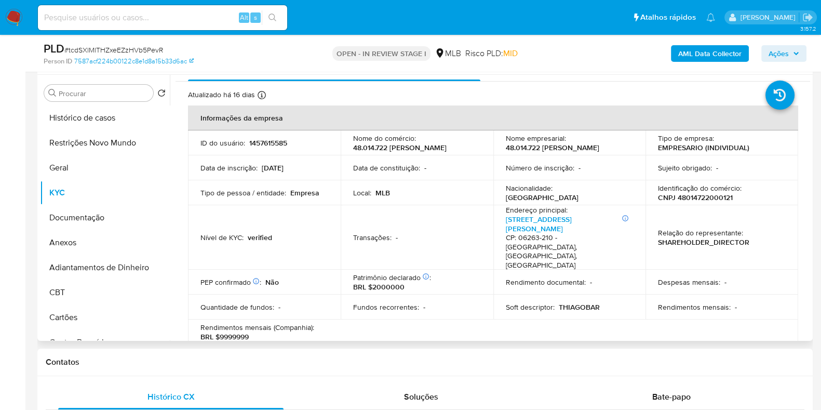
scroll to position [0, 0]
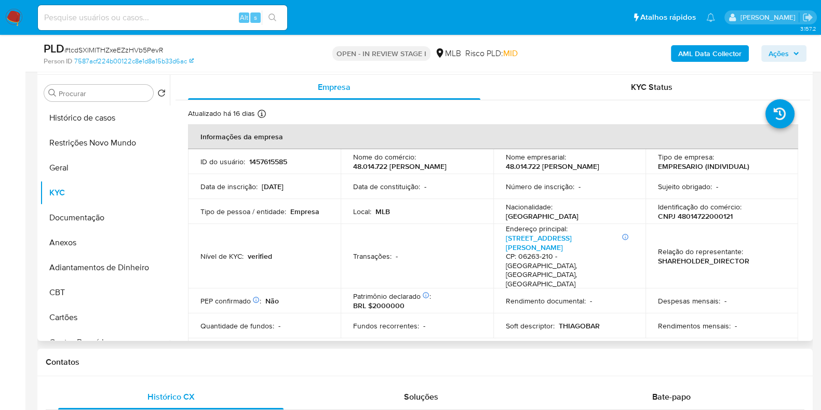
drag, startPoint x: 537, startPoint y: 170, endPoint x: 502, endPoint y: 163, distance: 35.7
click at [502, 163] on td "Nome empresarial : 48.014.722 THIAGO FERREIRA SEVERINO" at bounding box center [570, 161] width 153 height 25
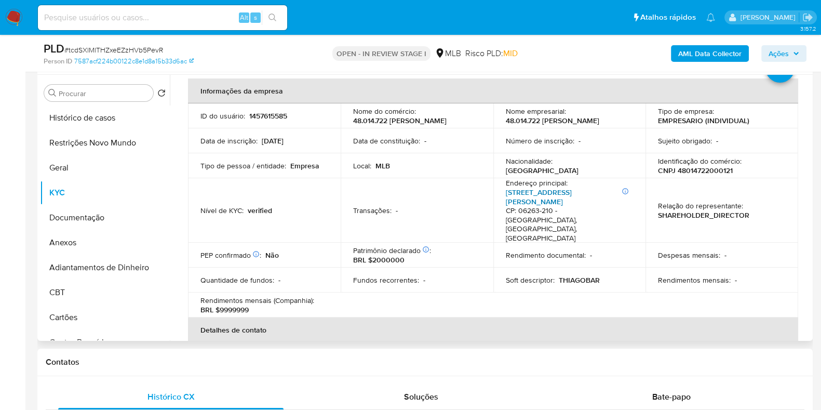
scroll to position [39, 0]
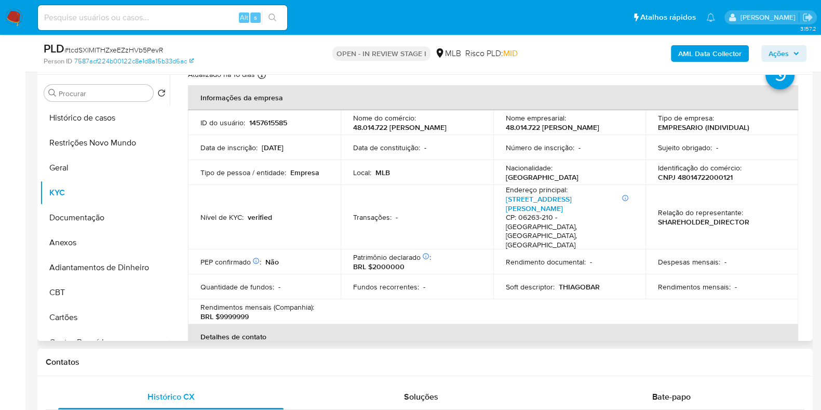
click at [686, 181] on p "CNPJ 48014722000121" at bounding box center [695, 176] width 75 height 9
copy p "48014722000121"
click at [101, 150] on button "Restrições Novo Mundo" at bounding box center [101, 142] width 122 height 25
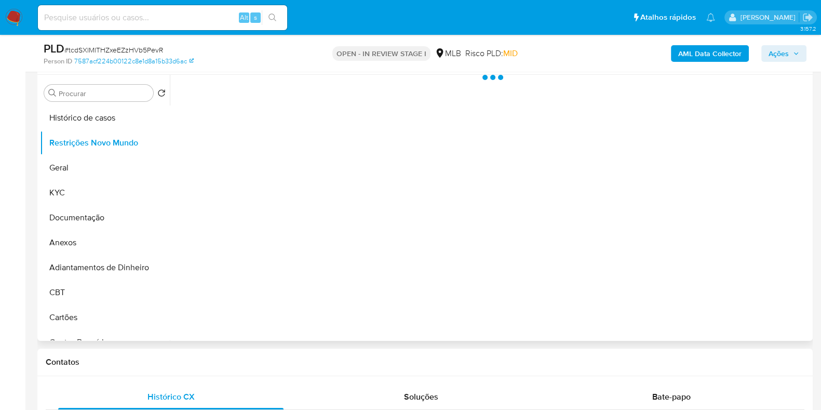
scroll to position [0, 0]
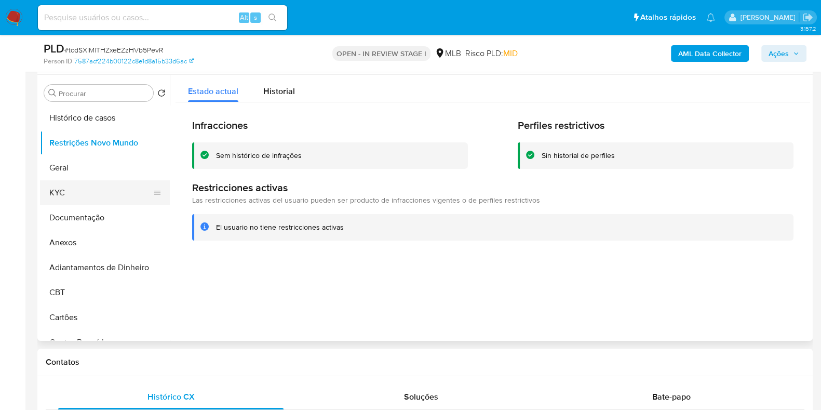
drag, startPoint x: 97, startPoint y: 217, endPoint x: 98, endPoint y: 198, distance: 18.8
click at [96, 217] on button "Documentação" at bounding box center [105, 217] width 130 height 25
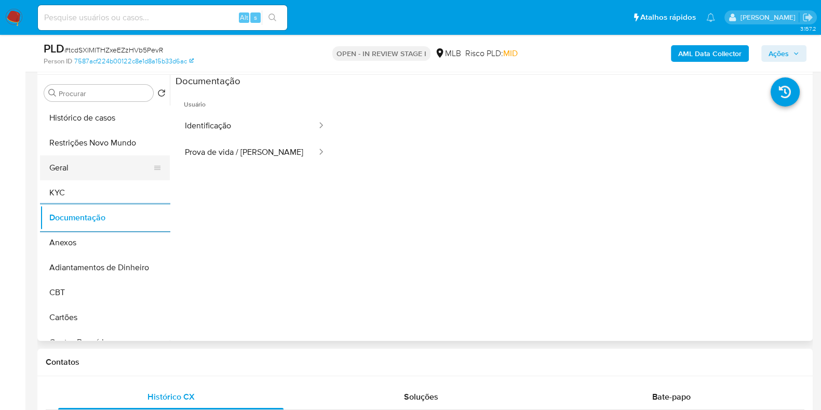
click at [68, 163] on button "Geral" at bounding box center [101, 167] width 122 height 25
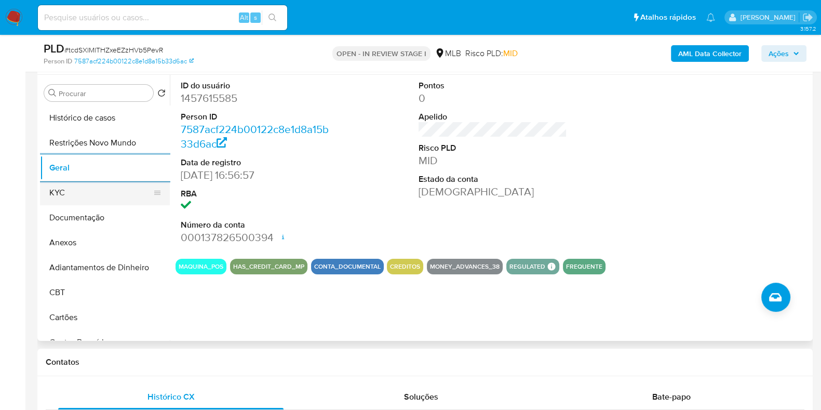
click at [94, 196] on button "KYC" at bounding box center [101, 192] width 122 height 25
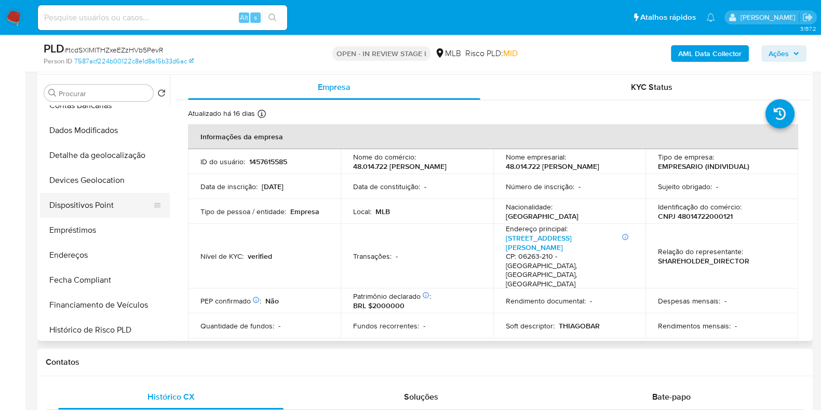
scroll to position [259, 0]
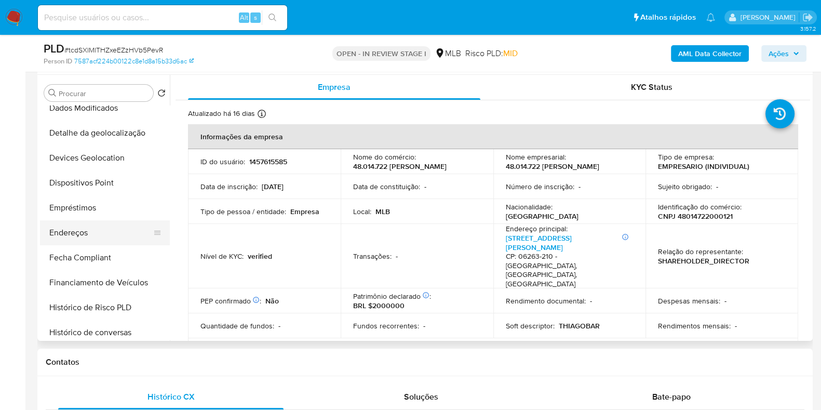
click at [81, 229] on button "Endereços" at bounding box center [101, 232] width 122 height 25
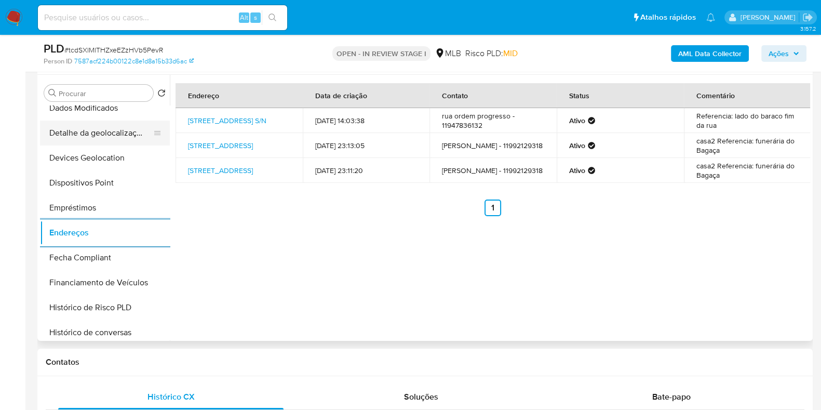
click at [101, 132] on button "Detalhe da geolocalização" at bounding box center [101, 133] width 122 height 25
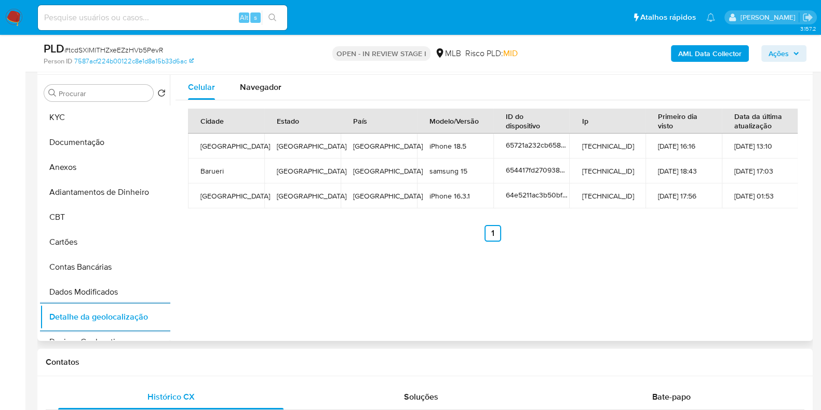
scroll to position [0, 0]
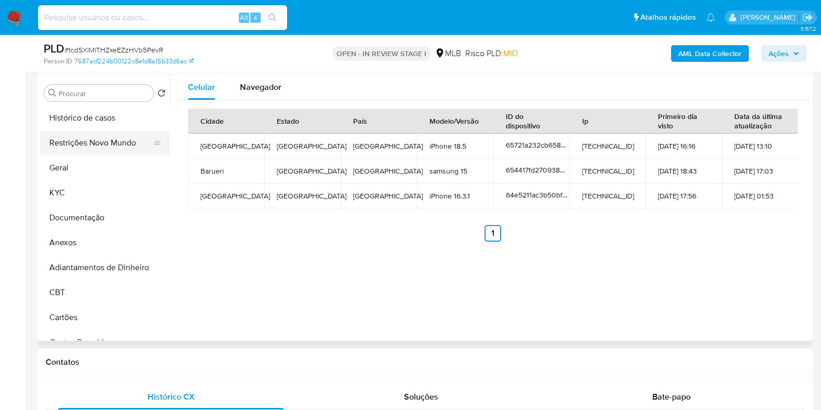
click at [105, 143] on button "Restrições Novo Mundo" at bounding box center [101, 142] width 122 height 25
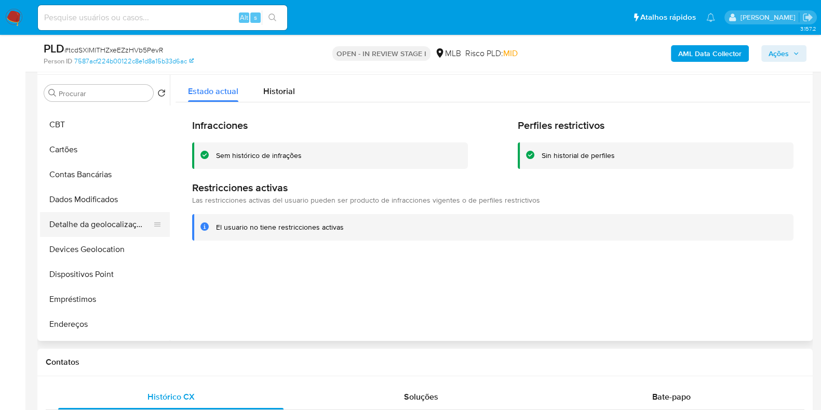
scroll to position [194, 0]
click at [94, 257] on button "Dispositivos Point" at bounding box center [101, 247] width 122 height 25
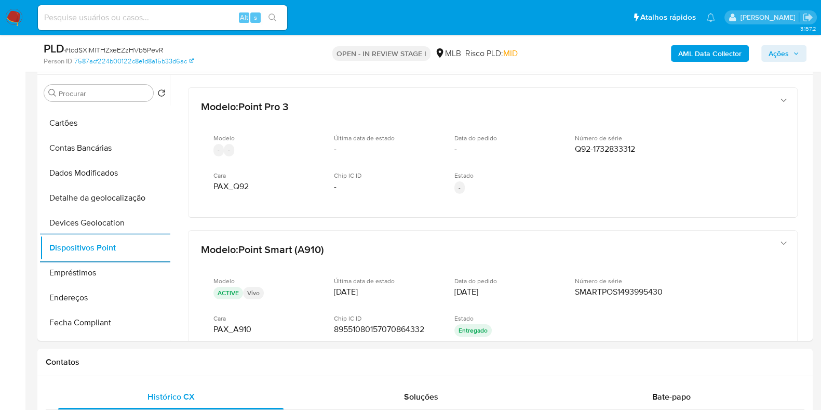
click at [711, 47] on b "AML Data Collector" at bounding box center [709, 53] width 63 height 17
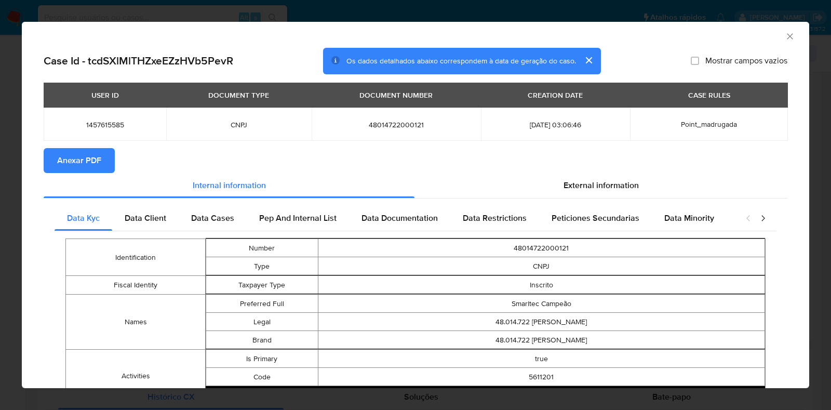
click at [87, 162] on span "Anexar PDF" at bounding box center [79, 160] width 44 height 23
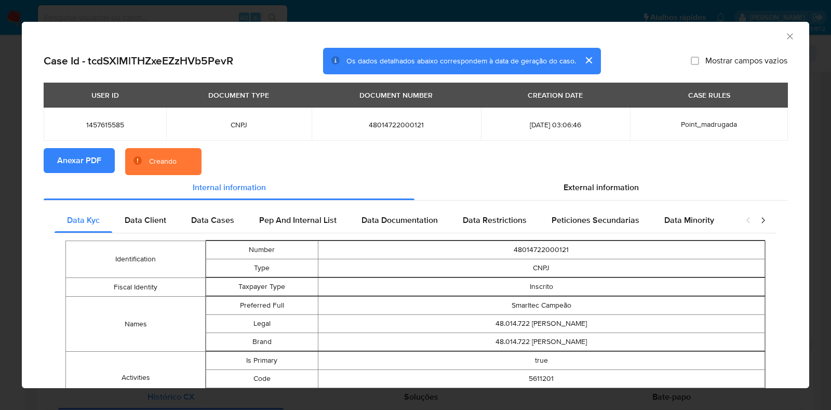
click at [16, 183] on div "AML Data Collector Case Id - tcdSXlMlTHZxeEZzHVb5PevR Os dados detalhados abaix…" at bounding box center [415, 205] width 831 height 410
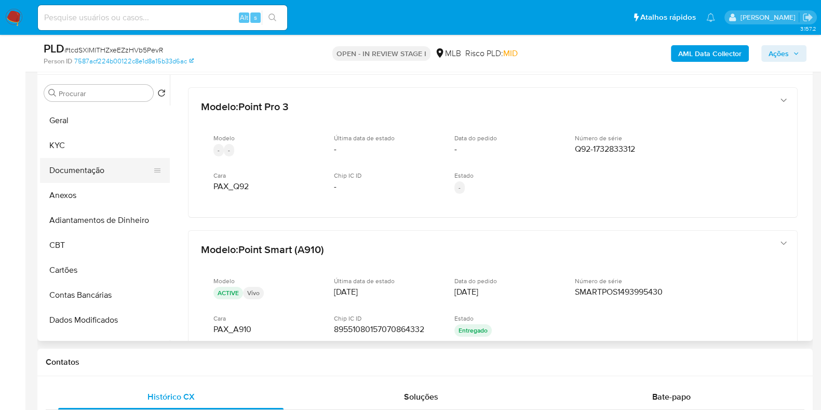
scroll to position [0, 0]
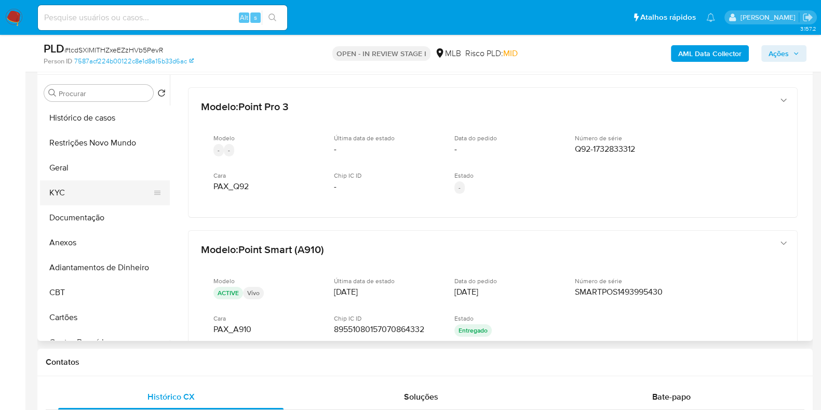
click at [91, 189] on button "KYC" at bounding box center [101, 192] width 122 height 25
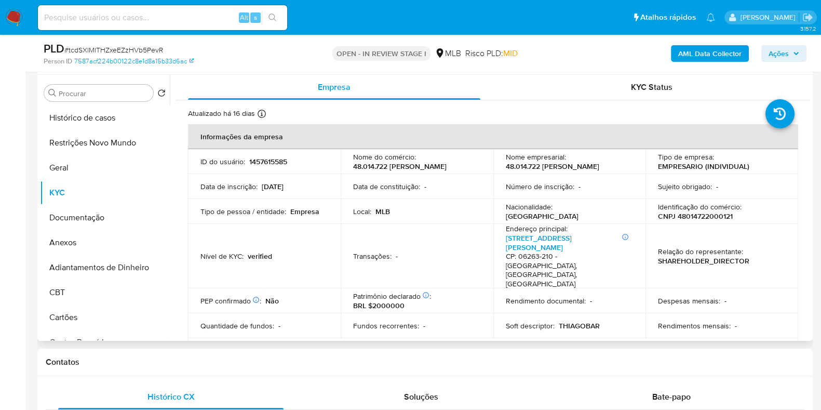
drag, startPoint x: 543, startPoint y: 172, endPoint x: 504, endPoint y: 165, distance: 39.6
click at [506, 165] on p "48.014.722 THIAGO FERREIRA SEVERINO" at bounding box center [553, 166] width 94 height 9
copy p "48.014.722 THIAGO FERREIRA SEVERINO"
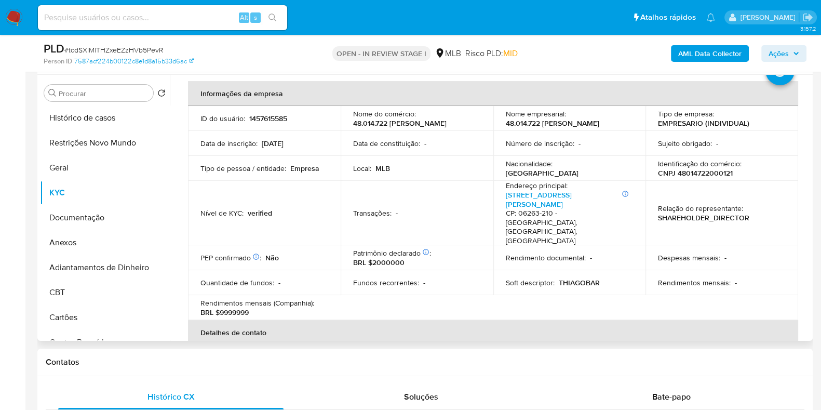
scroll to position [39, 0]
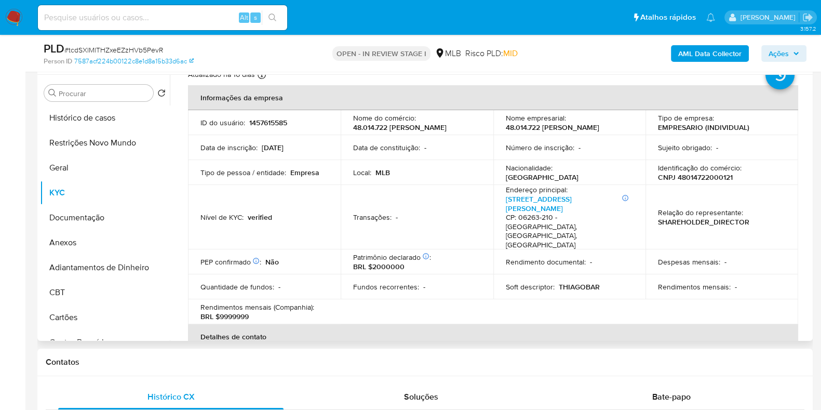
click at [476, 171] on div "Local : MLB" at bounding box center [417, 172] width 128 height 9
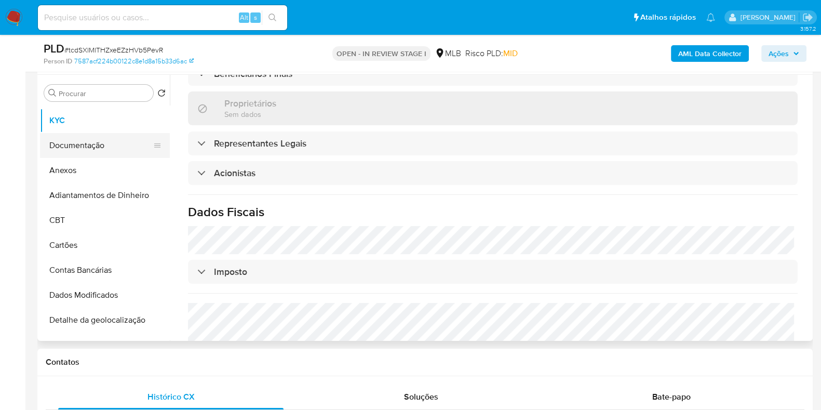
scroll to position [259, 0]
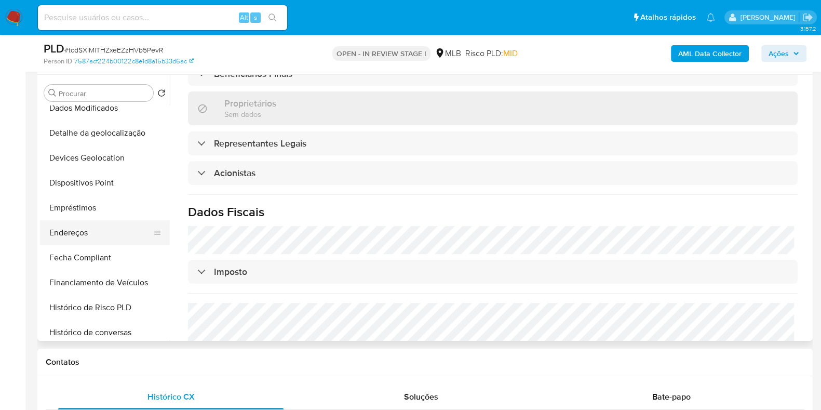
click at [95, 228] on button "Endereços" at bounding box center [101, 232] width 122 height 25
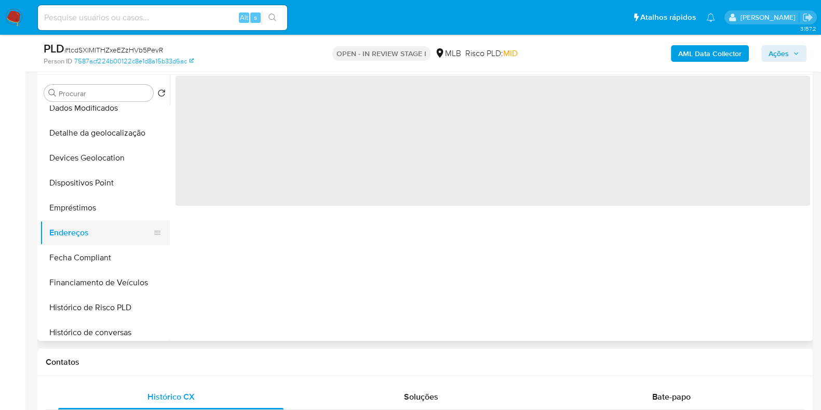
scroll to position [0, 0]
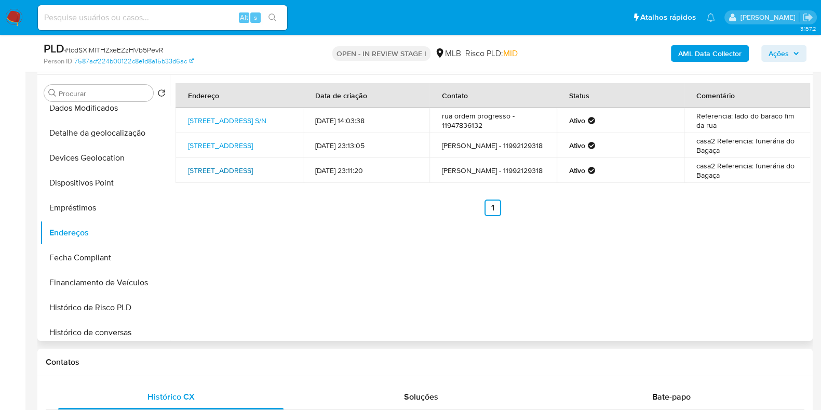
click at [242, 176] on link "Rua Di Cavalcanti 400, Barueri, São Paulo, 06462210, Brasil 400" at bounding box center [220, 170] width 65 height 10
click at [253, 140] on link "Rua Di Cavalcanti 409, Barueri, São Paulo, 06462210, Brasil 409" at bounding box center [220, 145] width 65 height 10
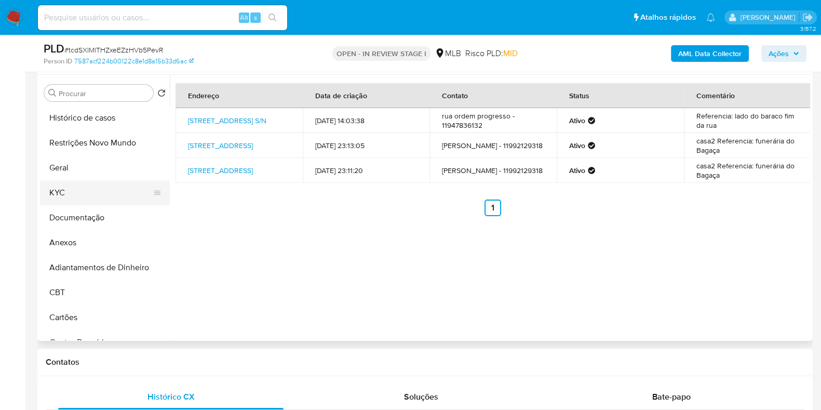
click at [86, 192] on button "KYC" at bounding box center [101, 192] width 122 height 25
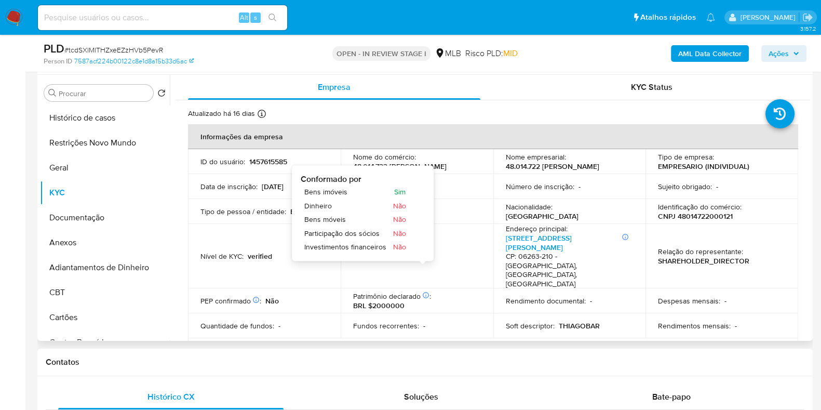
scroll to position [64, 0]
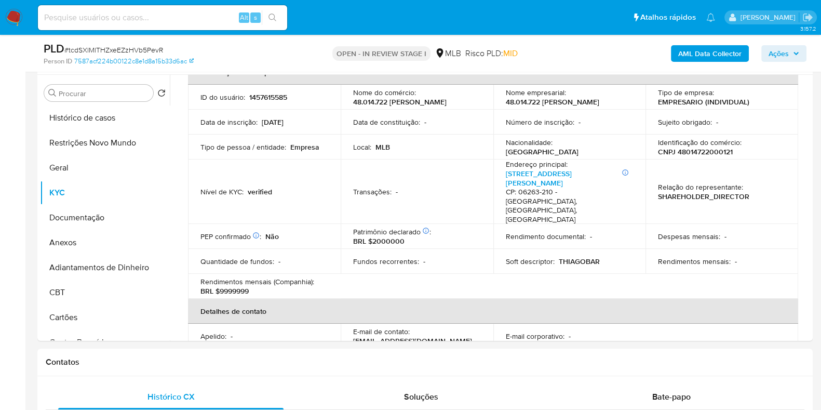
drag, startPoint x: 794, startPoint y: 56, endPoint x: 765, endPoint y: 62, distance: 29.8
click at [794, 55] on icon "button" at bounding box center [796, 53] width 6 height 6
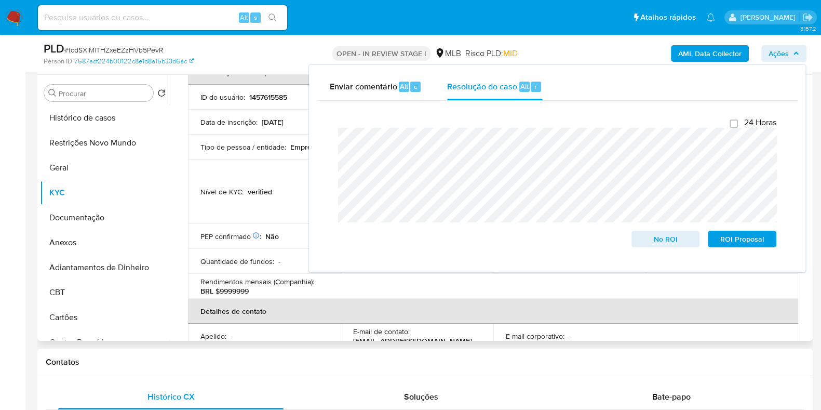
click at [272, 152] on p "Tipo de pessoa / entidade :" at bounding box center [244, 146] width 86 height 9
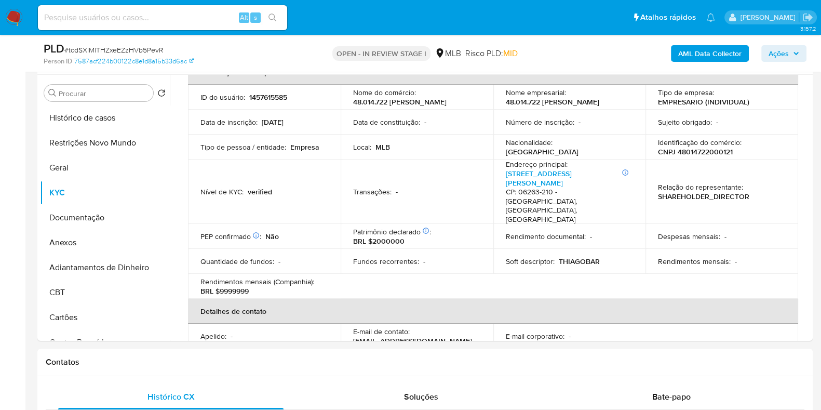
click at [788, 59] on span "Ações" at bounding box center [779, 53] width 20 height 17
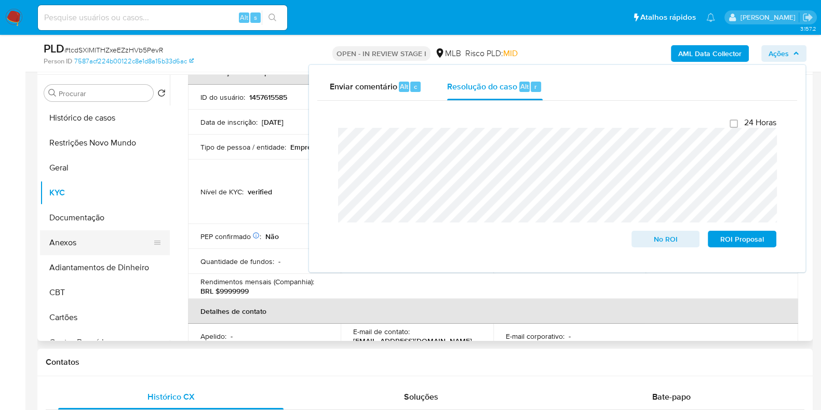
click at [62, 238] on button "Anexos" at bounding box center [101, 242] width 122 height 25
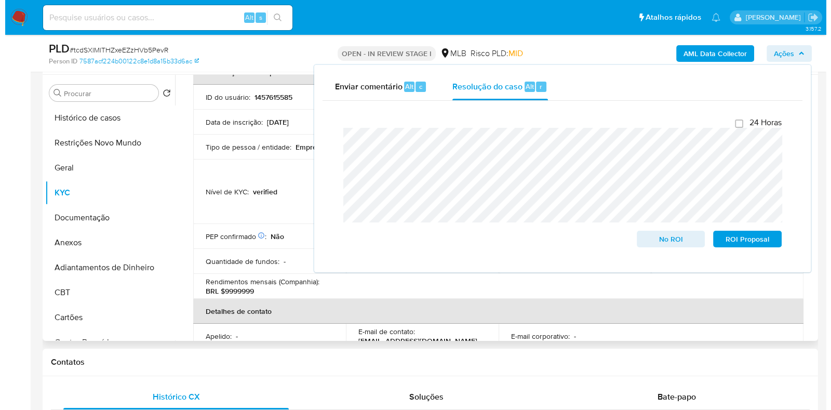
scroll to position [0, 0]
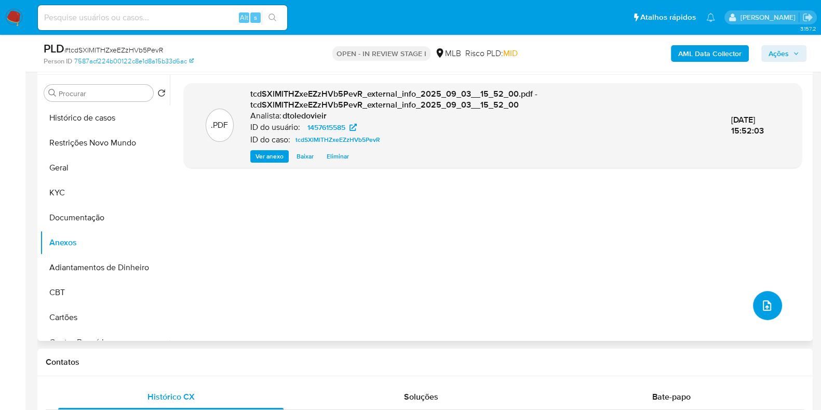
click at [766, 301] on icon "upload-file" at bounding box center [767, 305] width 12 height 12
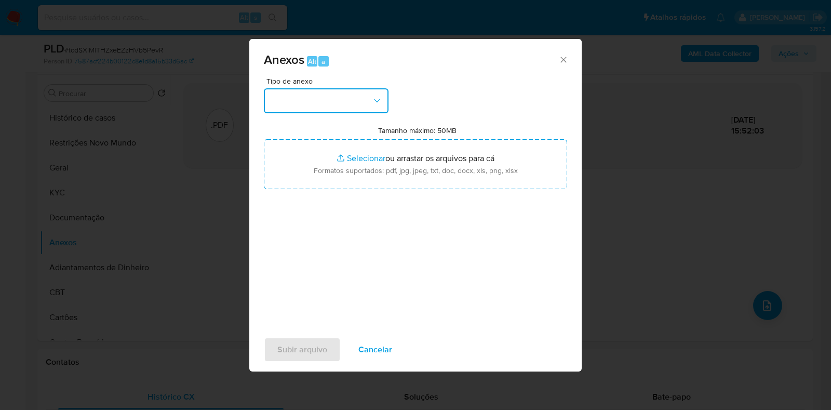
click at [301, 103] on button "button" at bounding box center [326, 100] width 125 height 25
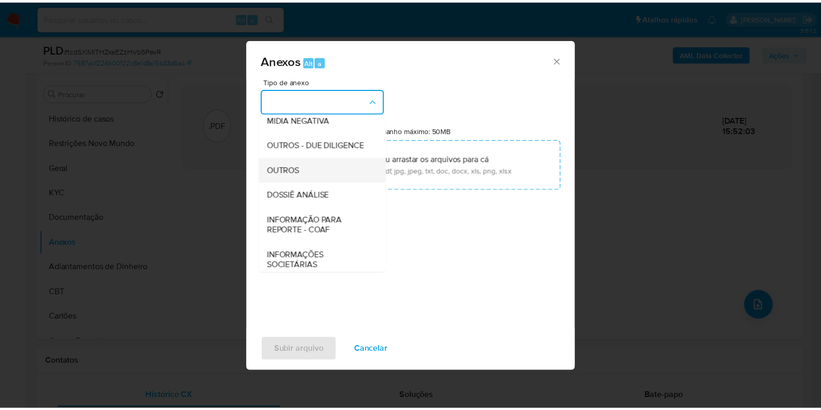
scroll to position [160, 0]
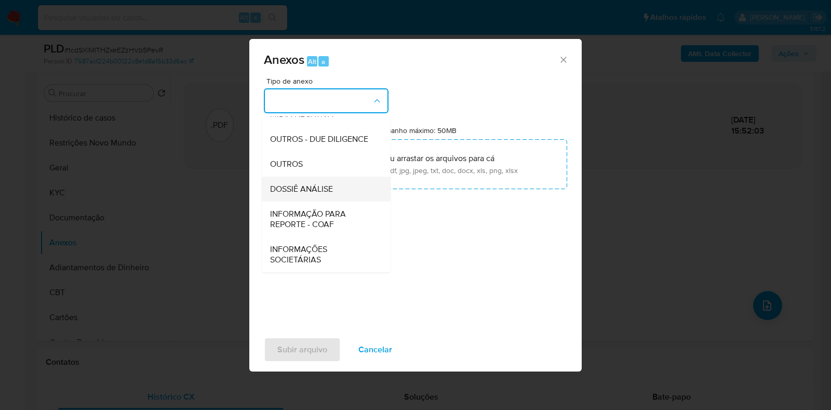
click at [310, 186] on span "DOSSIÊ ANÁLISE" at bounding box center [301, 189] width 63 height 10
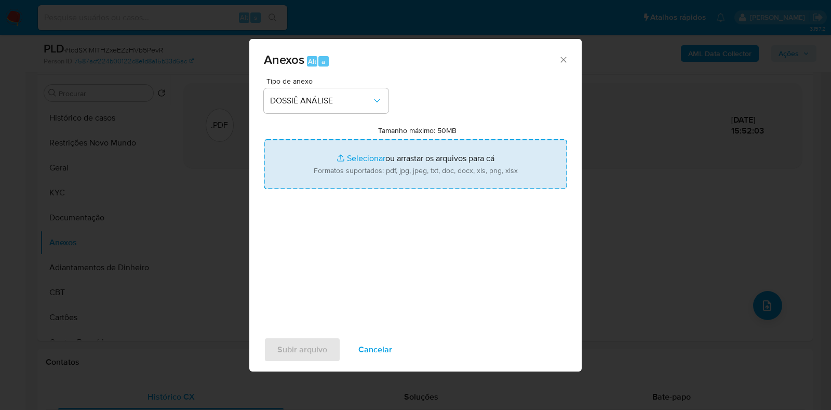
type input "C:\fakepath\CNPJ 48014722000121 - 48.014.722 THIAGO FERREIRA SEVERINO.pdf"
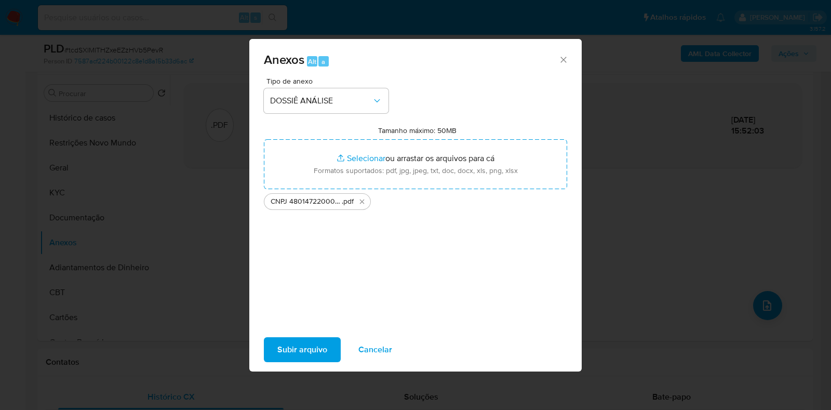
click at [287, 347] on span "Subir arquivo" at bounding box center [302, 349] width 50 height 23
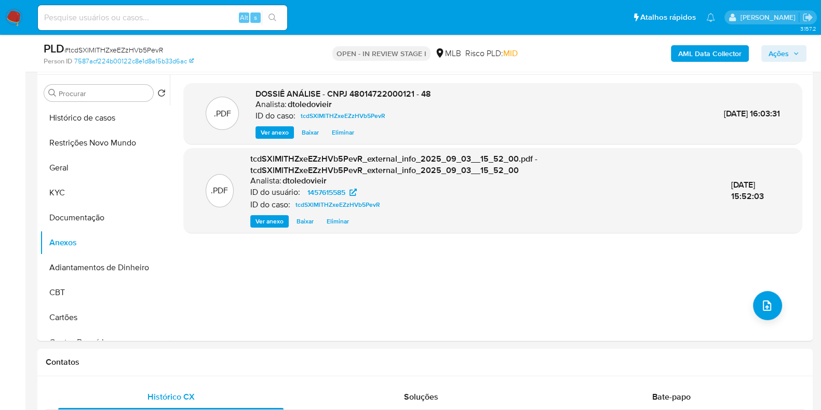
click at [789, 55] on span "Ações" at bounding box center [779, 53] width 20 height 17
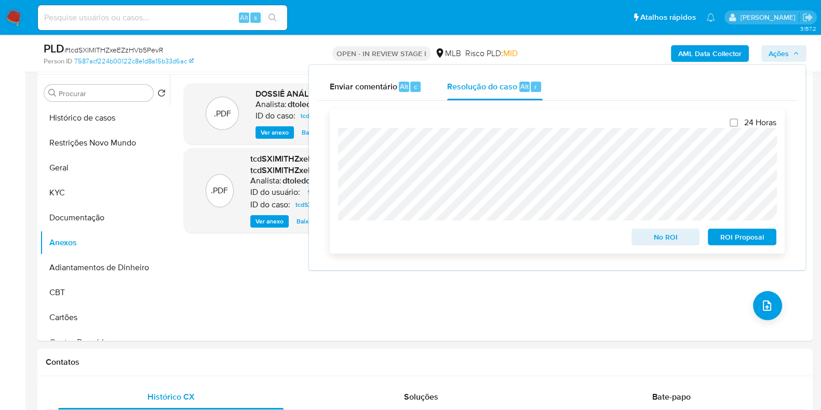
click at [627, 191] on div "24 Horas No ROI ROI Proposal" at bounding box center [557, 181] width 438 height 128
click at [660, 242] on span "No ROI" at bounding box center [666, 237] width 54 height 15
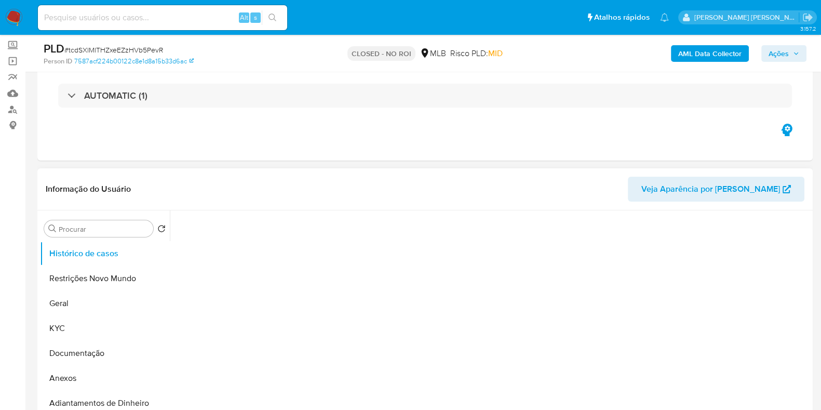
scroll to position [129, 0]
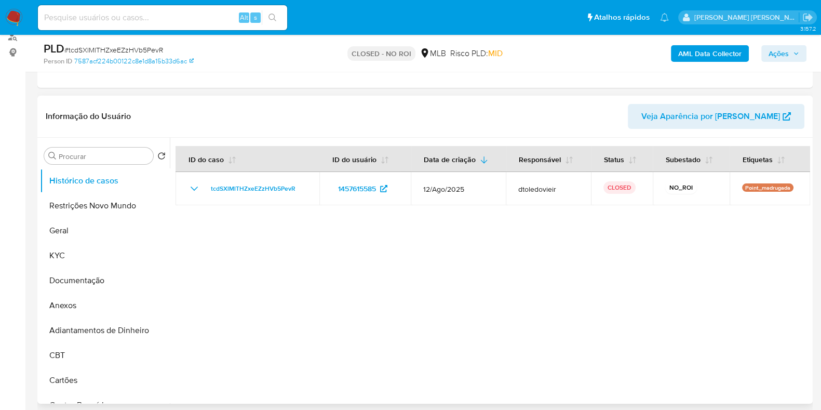
select select "10"
click at [99, 231] on button "Geral" at bounding box center [101, 230] width 122 height 25
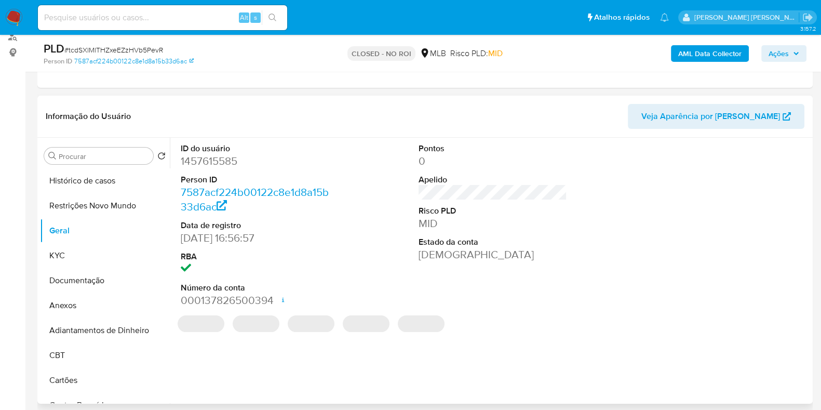
click at [208, 160] on dd "1457615585" at bounding box center [255, 161] width 149 height 15
copy dd "1457615585"
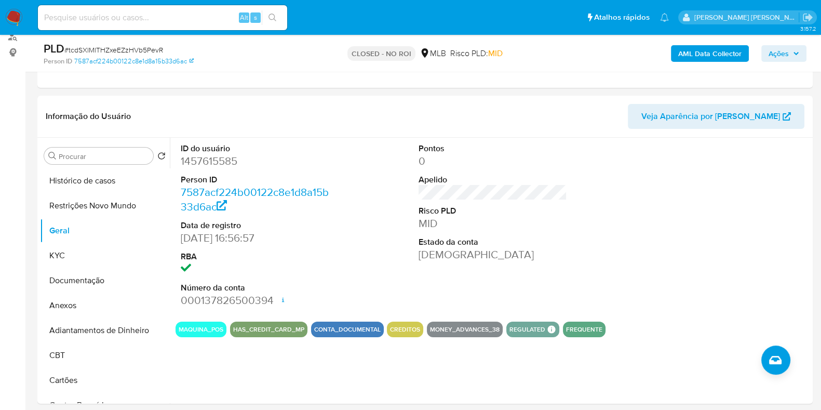
click at [195, 20] on input at bounding box center [162, 18] width 249 height 14
paste input "1012220288"
type input "1012220288"
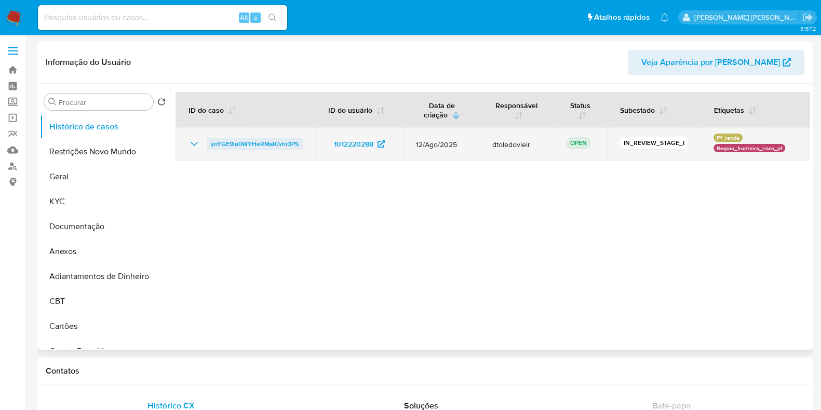
select select "10"
click at [246, 140] on span "yoYGE9lu0WYHeRMatCvhr3PS" at bounding box center [255, 144] width 88 height 12
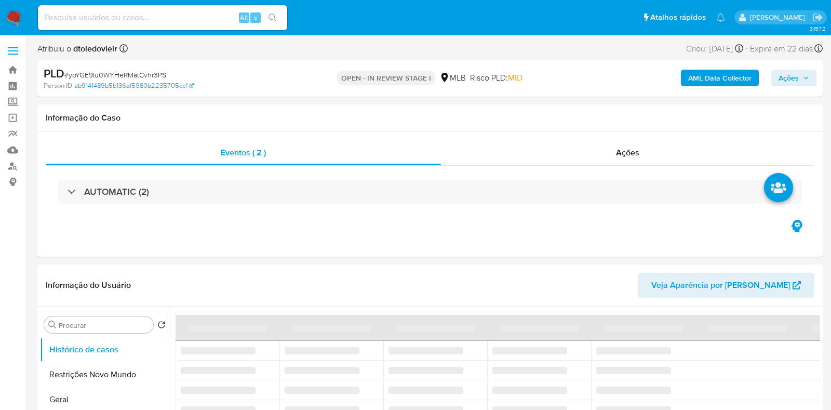
select select "10"
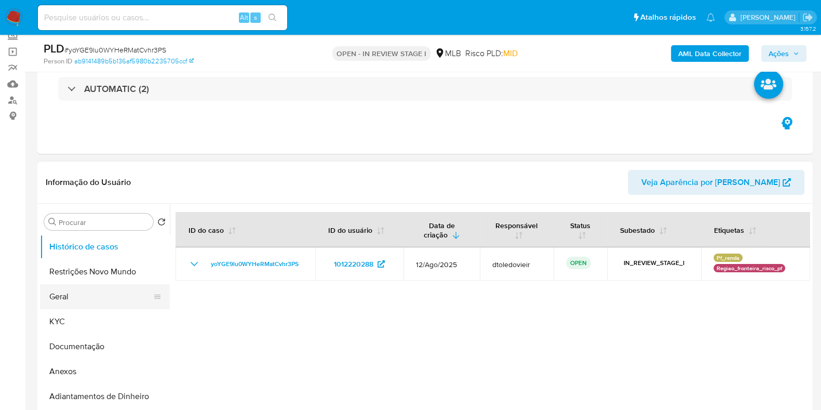
scroll to position [129, 0]
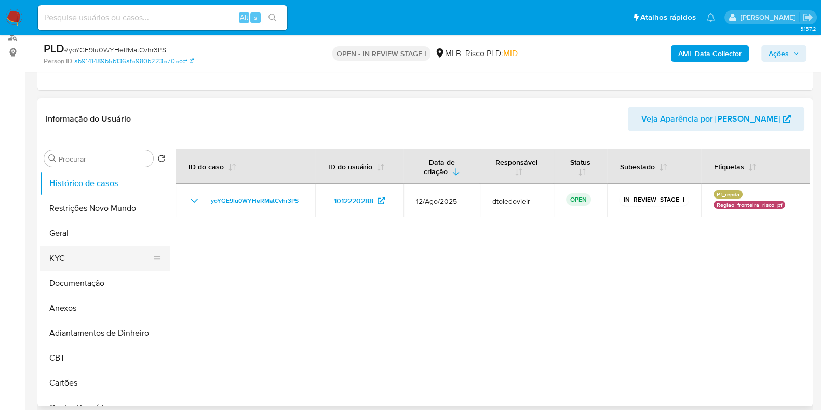
click at [105, 253] on button "KYC" at bounding box center [101, 258] width 122 height 25
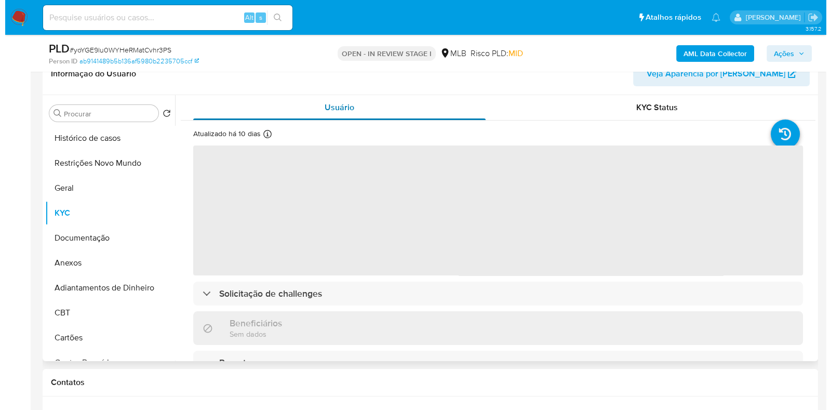
scroll to position [195, 0]
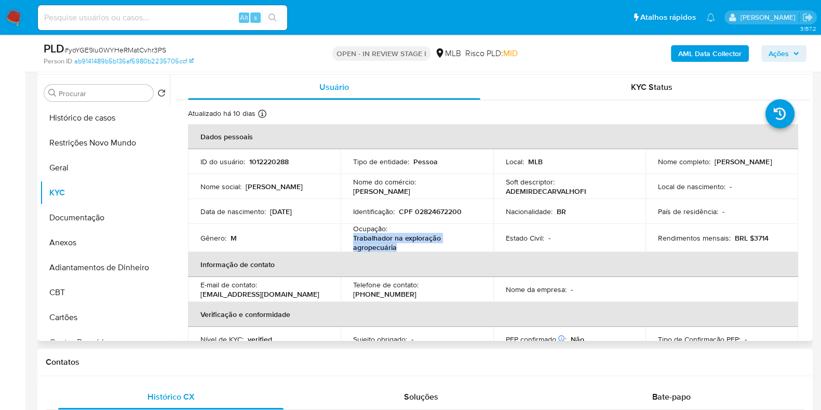
drag, startPoint x: 415, startPoint y: 251, endPoint x: 351, endPoint y: 237, distance: 65.3
click at [351, 237] on td "Ocupação : Trabalhador na exploração agropecuária" at bounding box center [417, 238] width 153 height 28
copy p "Trabalhador na exploração agropecuária"
click at [92, 214] on button "Documentação" at bounding box center [101, 217] width 122 height 25
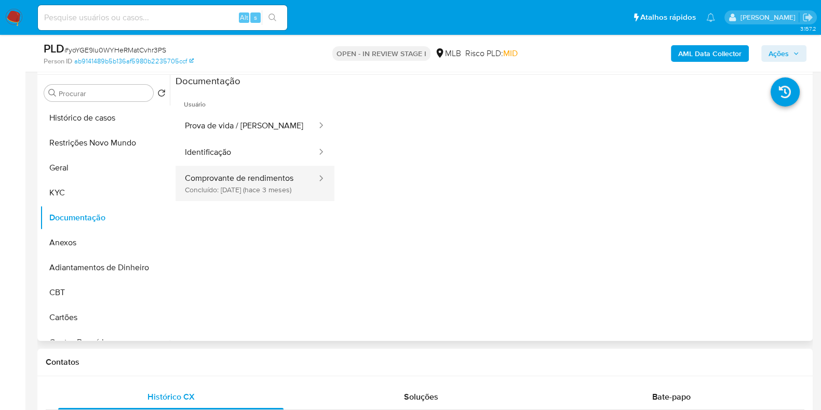
click at [238, 197] on button "Comprovante de rendimentos Concluído: 27/05/2025 (hace 3 meses)" at bounding box center [247, 183] width 142 height 35
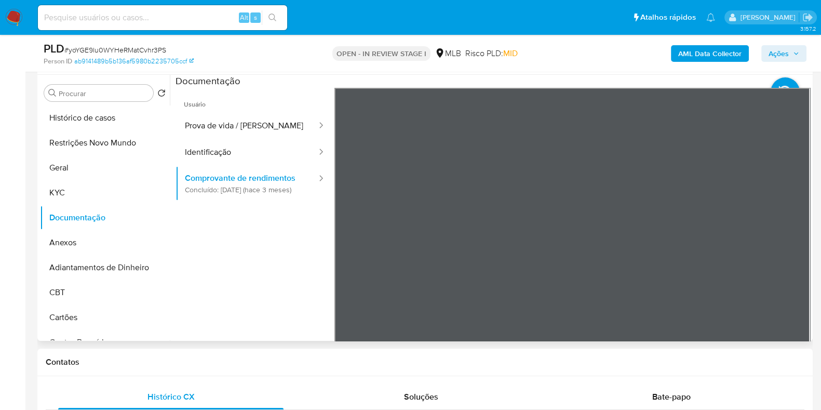
click at [548, 84] on section at bounding box center [493, 247] width 635 height 345
click at [701, 51] on b "AML Data Collector" at bounding box center [709, 53] width 63 height 17
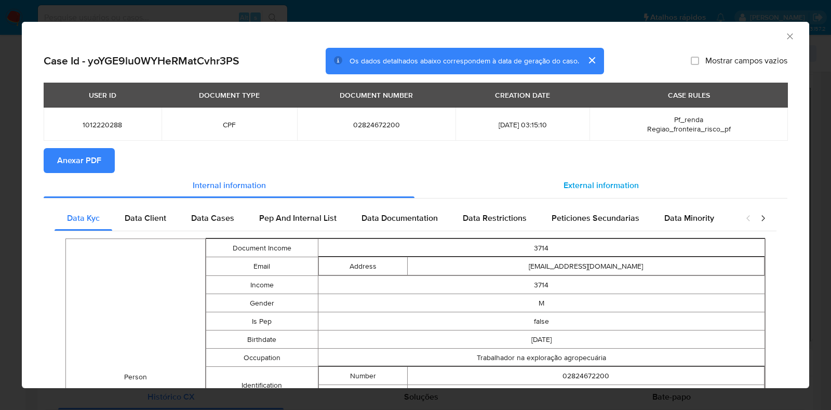
click at [578, 180] on span "External information" at bounding box center [601, 185] width 75 height 12
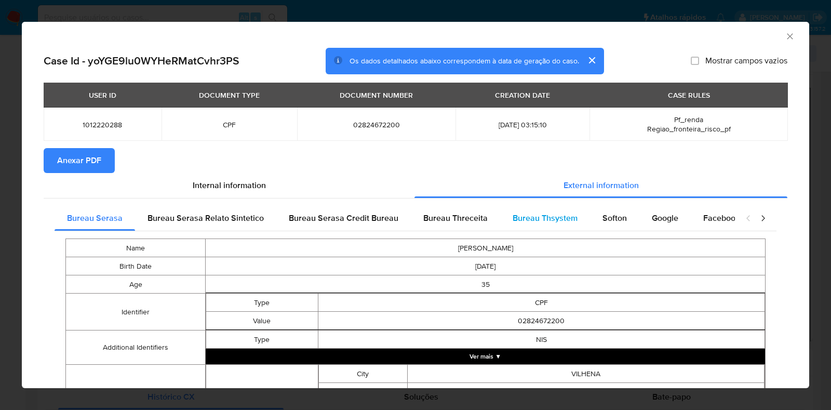
click at [557, 218] on span "Bureau Thsystem" at bounding box center [545, 218] width 65 height 12
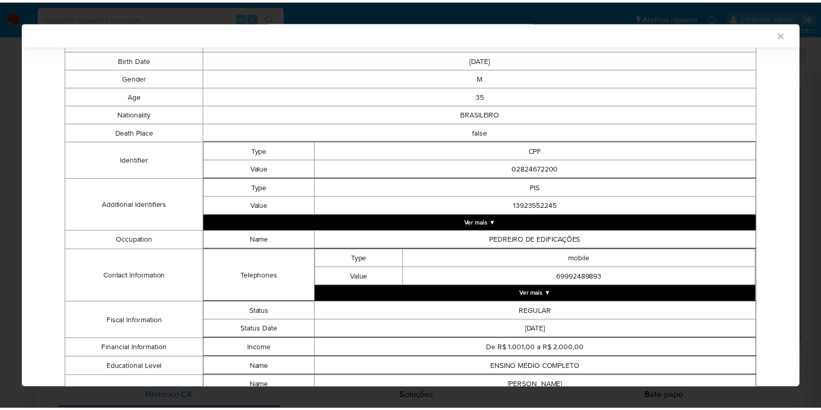
scroll to position [0, 0]
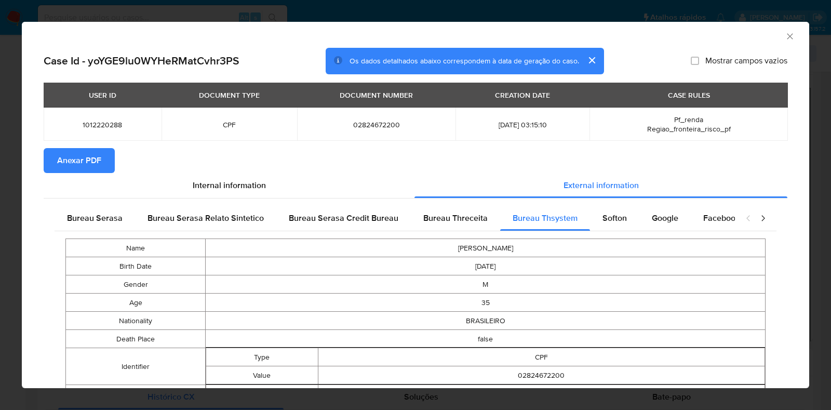
click at [361, 122] on span "02824672200" at bounding box center [377, 124] width 134 height 9
copy span "02824672200"
click at [2, 191] on div "AML Data Collector Case Id - yoYGE9lu0WYHeRMatCvhr3PS Os dados detalhados abaix…" at bounding box center [415, 205] width 831 height 410
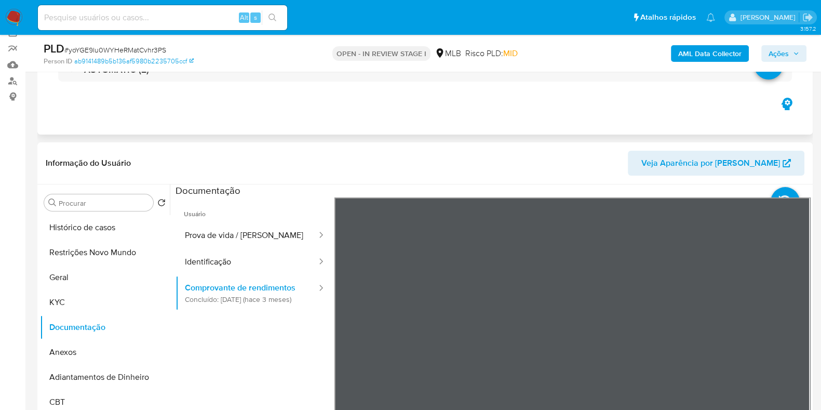
scroll to position [64, 0]
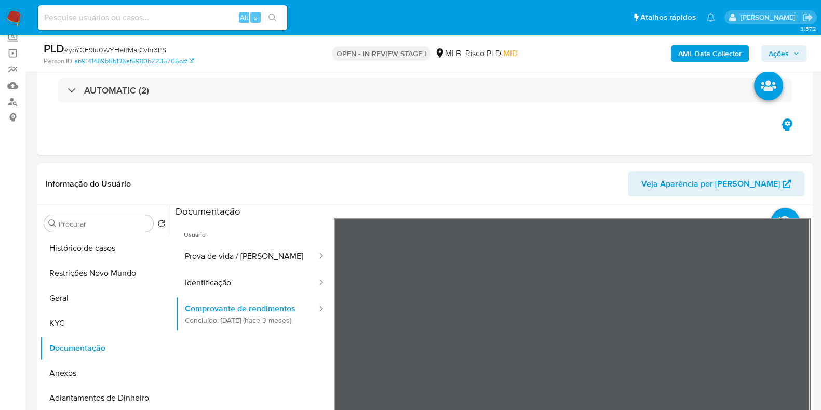
click at [777, 49] on span "Ações" at bounding box center [779, 53] width 20 height 17
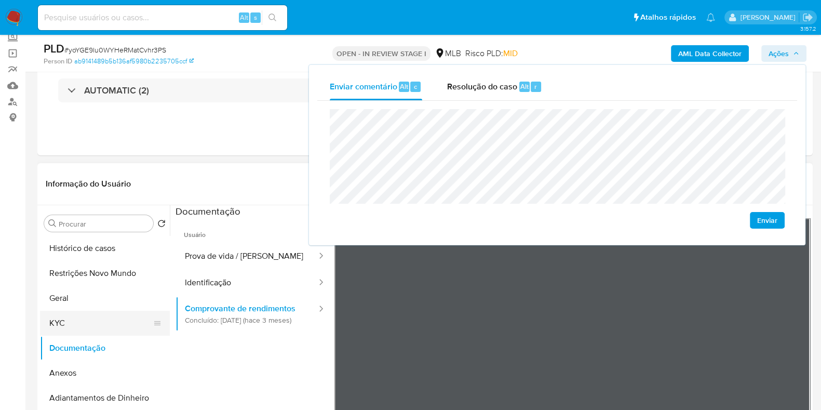
click at [82, 332] on button "KYC" at bounding box center [101, 323] width 122 height 25
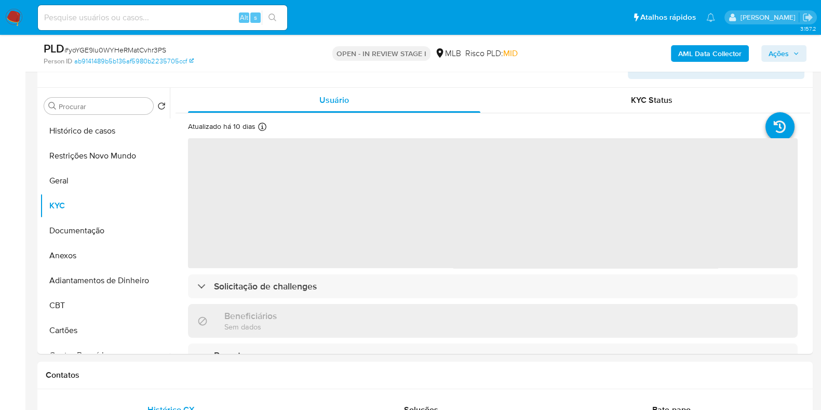
scroll to position [195, 0]
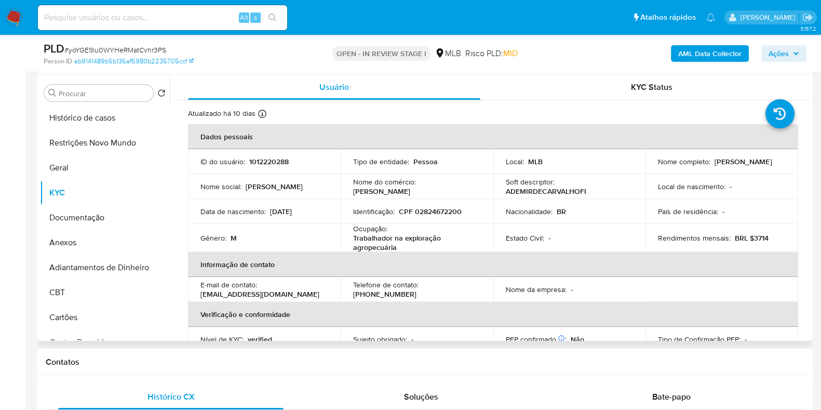
drag, startPoint x: 742, startPoint y: 168, endPoint x: 645, endPoint y: 168, distance: 97.2
click at [646, 168] on td "Nome completo : Ademir de Carvalho Filho" at bounding box center [722, 161] width 153 height 25
copy p "Ademir de Carvalho Filho"
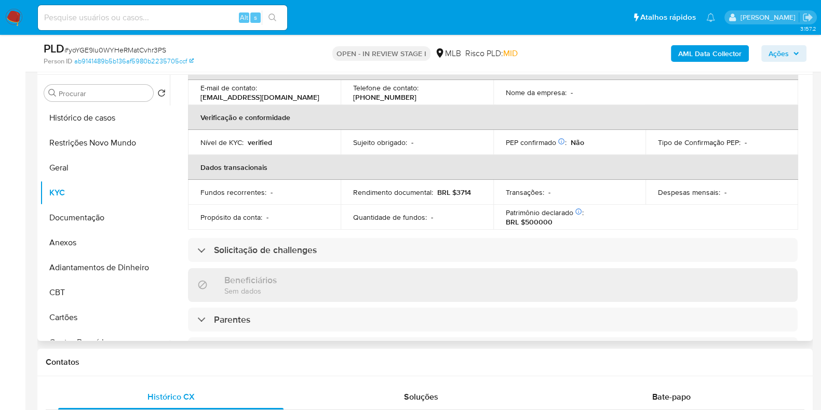
scroll to position [0, 0]
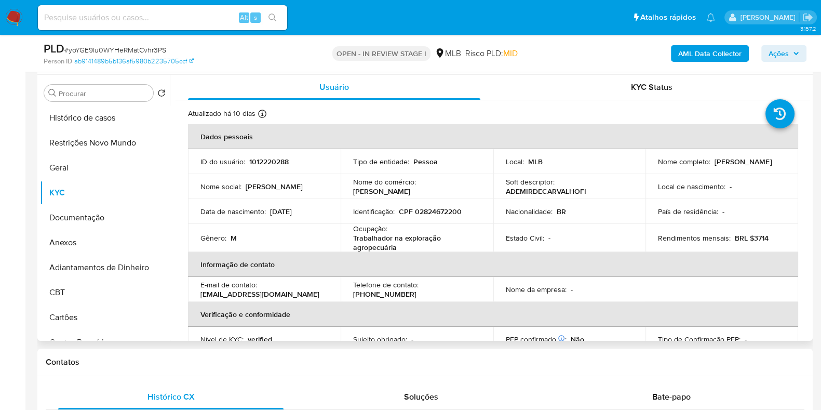
click at [556, 192] on p "ADEMIRDECARVALHOFI" at bounding box center [546, 191] width 81 height 9
click at [440, 209] on p "CPF 02824672200" at bounding box center [430, 211] width 63 height 9
copy p "02824672200"
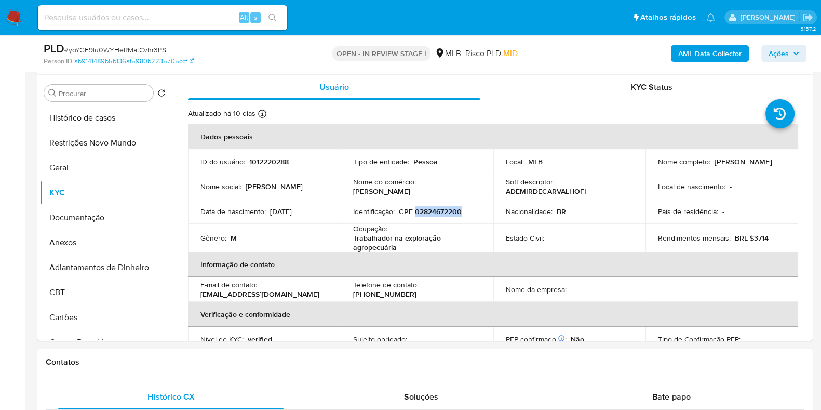
copy p "02824672200"
click at [104, 137] on button "Restrições Novo Mundo" at bounding box center [101, 142] width 122 height 25
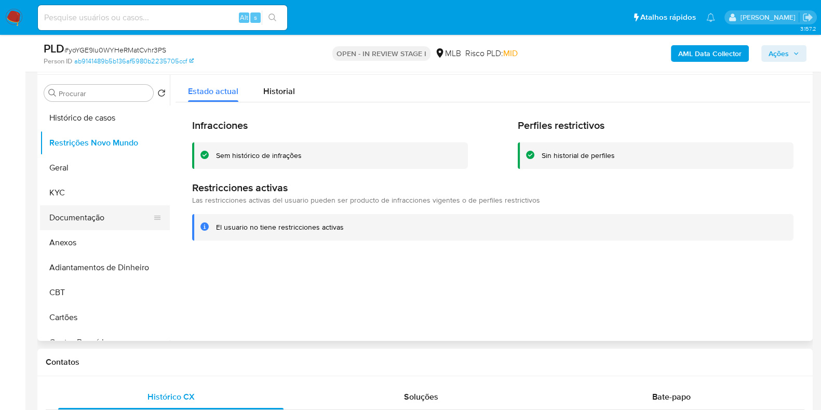
click at [96, 219] on button "Documentação" at bounding box center [101, 217] width 122 height 25
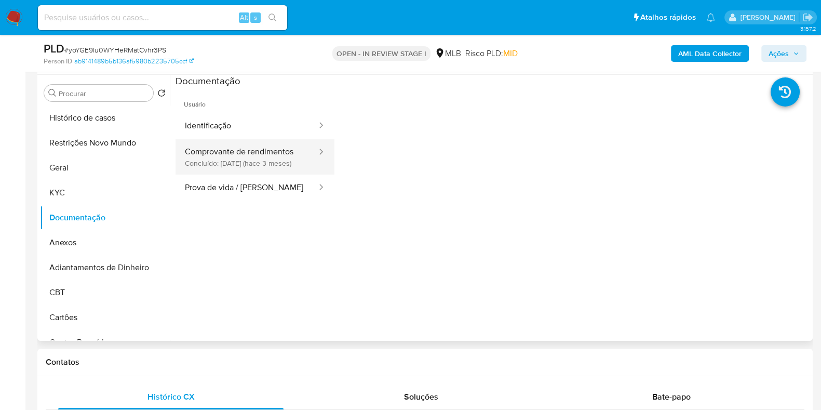
click at [223, 161] on button "Comprovante de rendimentos Concluído: 27/05/2025 (hace 3 meses)" at bounding box center [247, 156] width 142 height 35
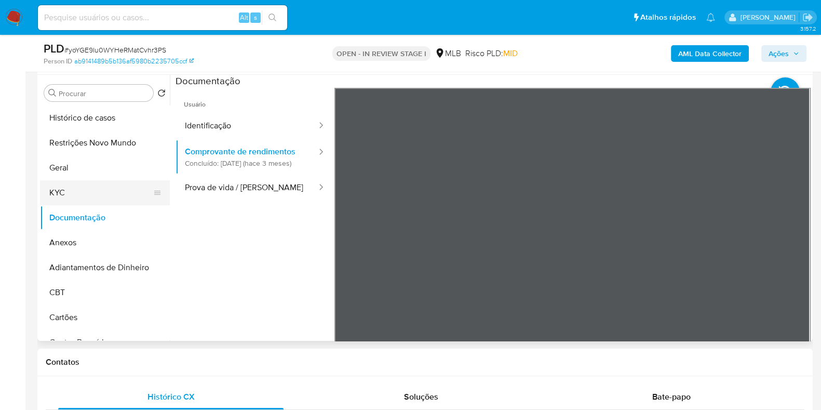
click at [85, 185] on button "KYC" at bounding box center [101, 192] width 122 height 25
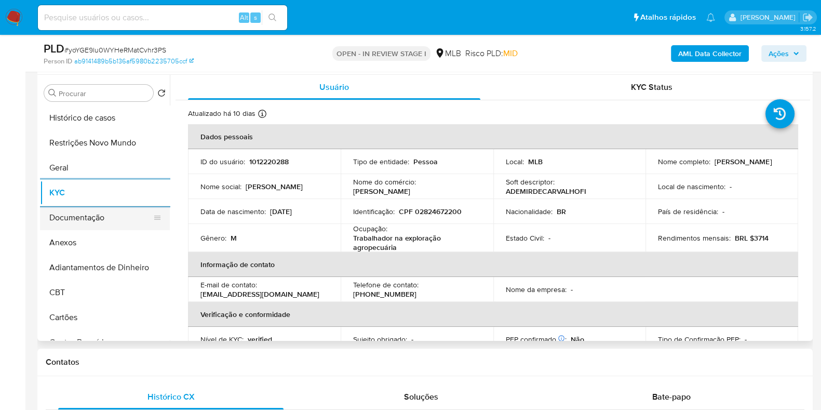
click at [88, 219] on button "Documentação" at bounding box center [101, 217] width 122 height 25
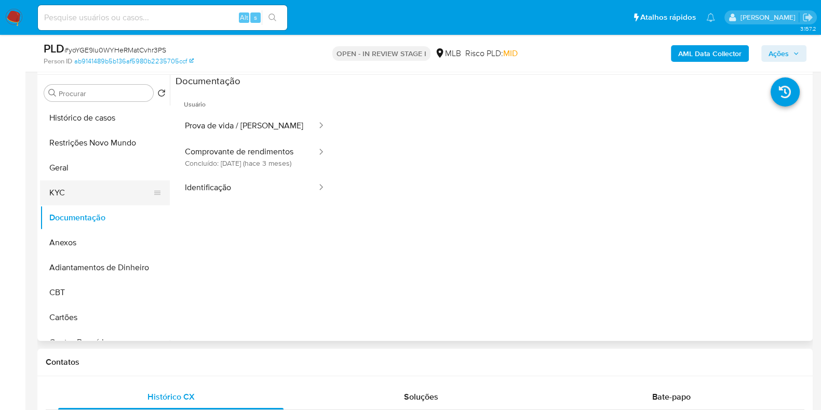
click at [93, 193] on button "KYC" at bounding box center [101, 192] width 122 height 25
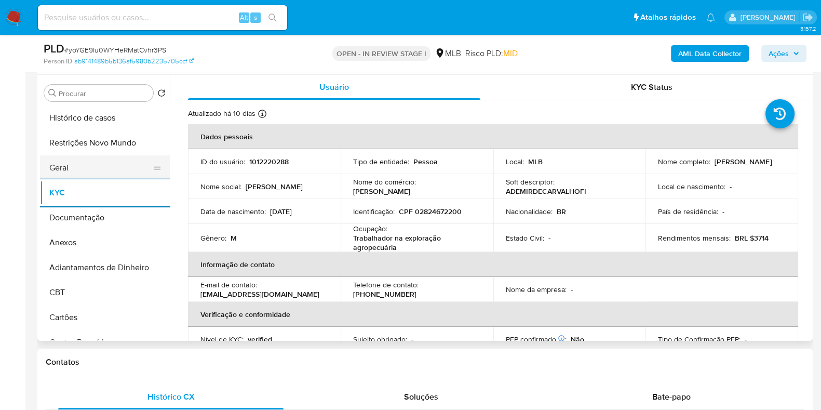
click at [80, 165] on button "Geral" at bounding box center [101, 167] width 122 height 25
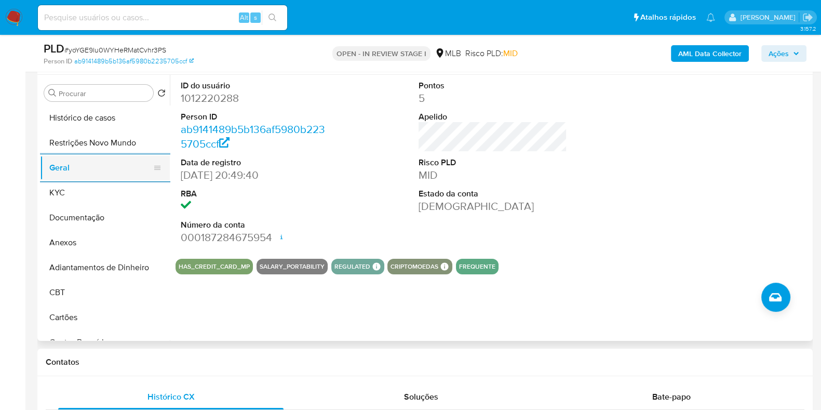
click at [96, 174] on button "Geral" at bounding box center [101, 167] width 122 height 25
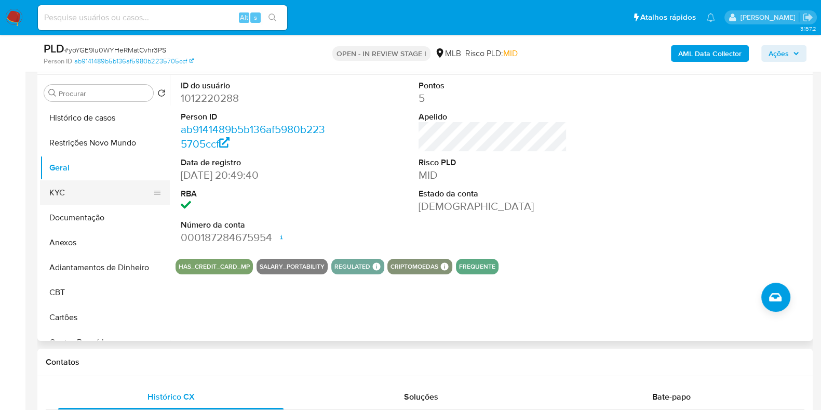
click at [83, 204] on button "KYC" at bounding box center [101, 192] width 122 height 25
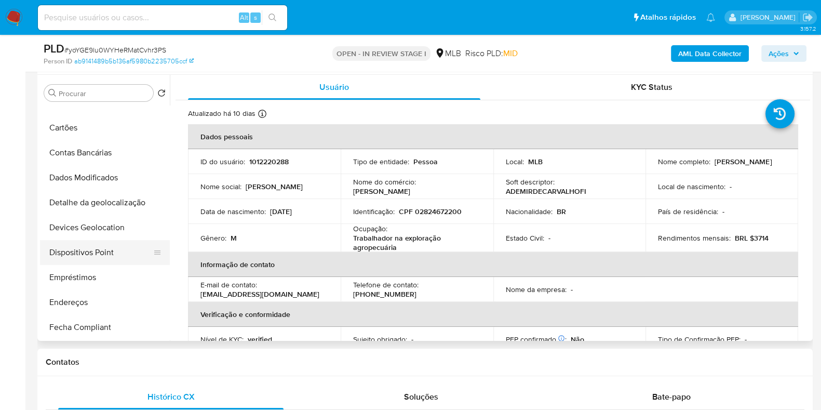
scroll to position [259, 0]
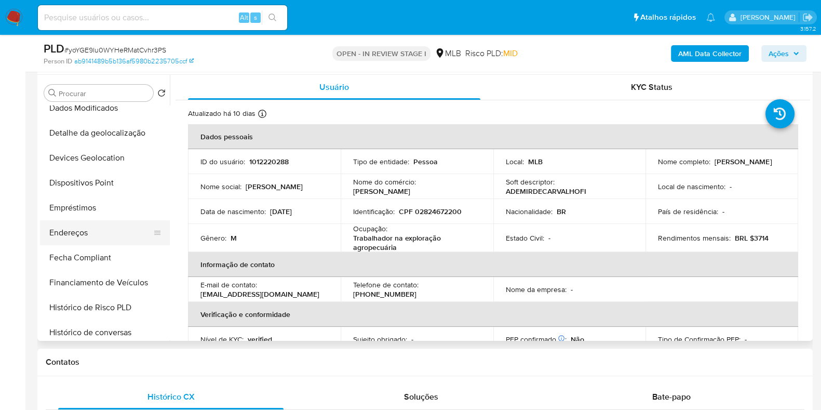
click at [86, 232] on button "Endereços" at bounding box center [101, 232] width 122 height 25
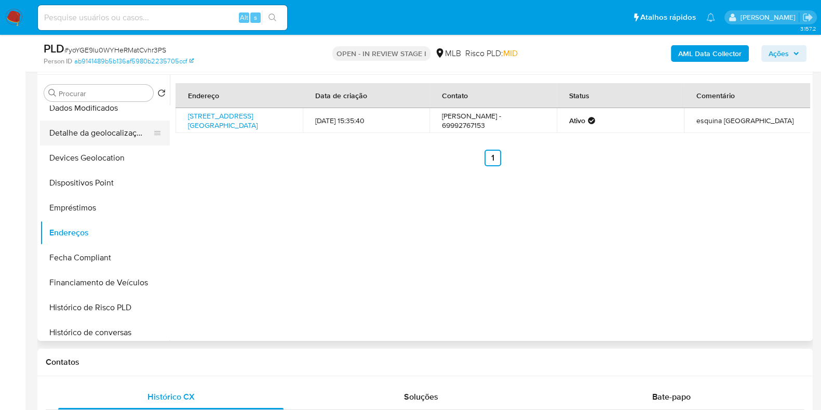
click at [101, 139] on button "Detalhe da geolocalização" at bounding box center [101, 133] width 122 height 25
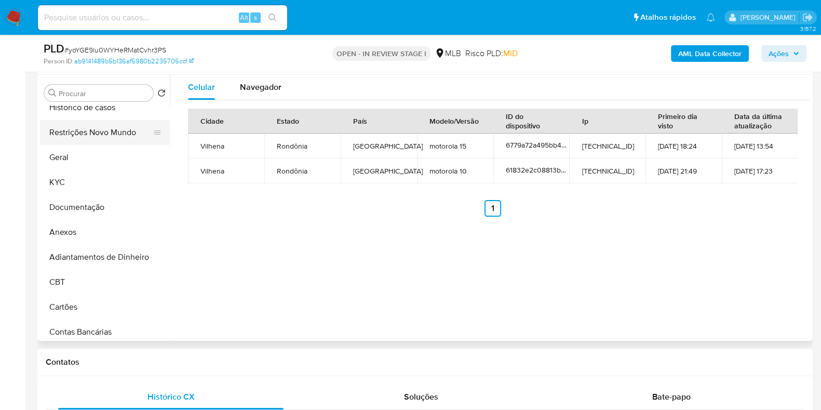
scroll to position [0, 0]
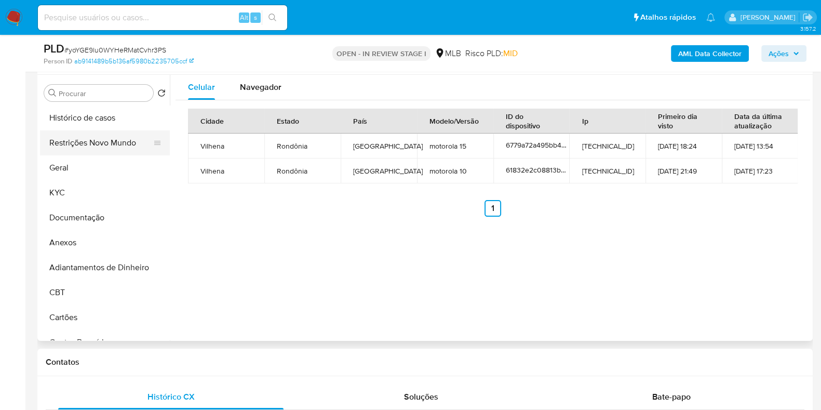
drag, startPoint x: 82, startPoint y: 140, endPoint x: 91, endPoint y: 143, distance: 9.7
click at [82, 140] on button "Restrições Novo Mundo" at bounding box center [101, 142] width 122 height 25
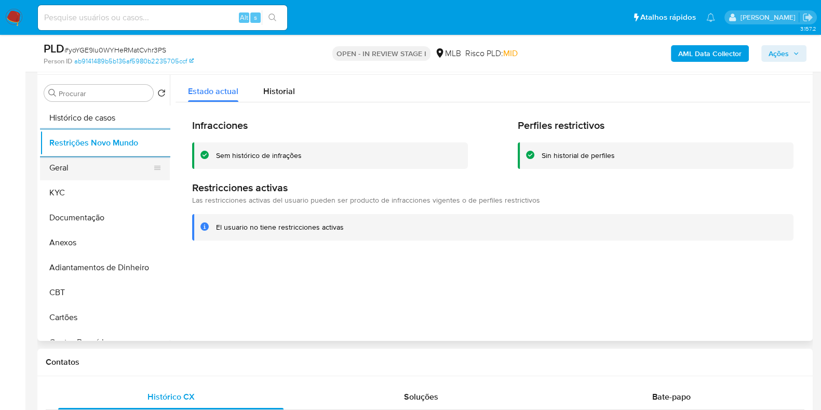
scroll to position [129, 0]
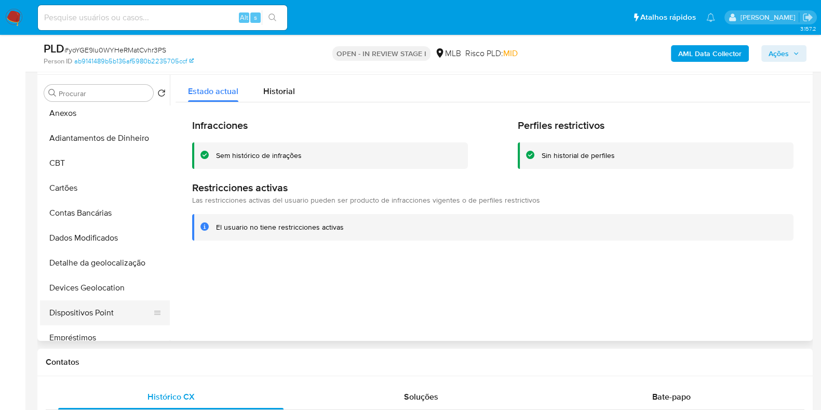
click at [94, 303] on button "Dispositivos Point" at bounding box center [101, 312] width 122 height 25
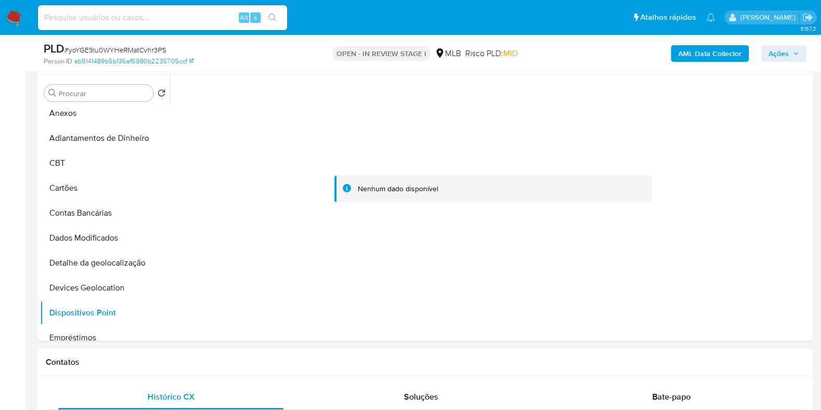
click at [696, 55] on b "AML Data Collector" at bounding box center [709, 53] width 63 height 17
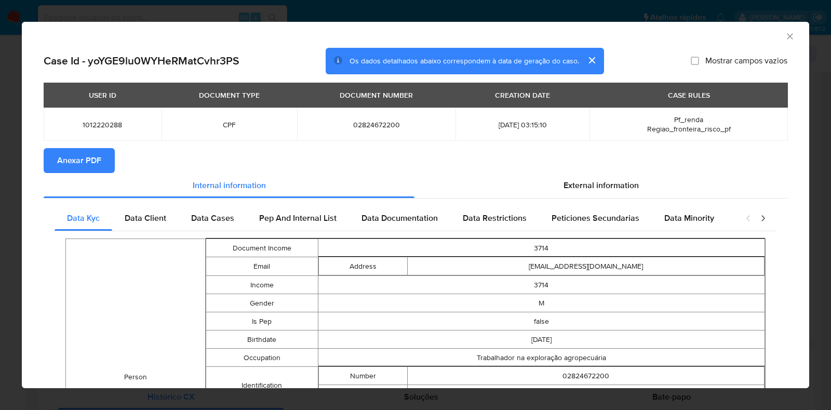
click at [81, 166] on span "Anexar PDF" at bounding box center [79, 160] width 44 height 23
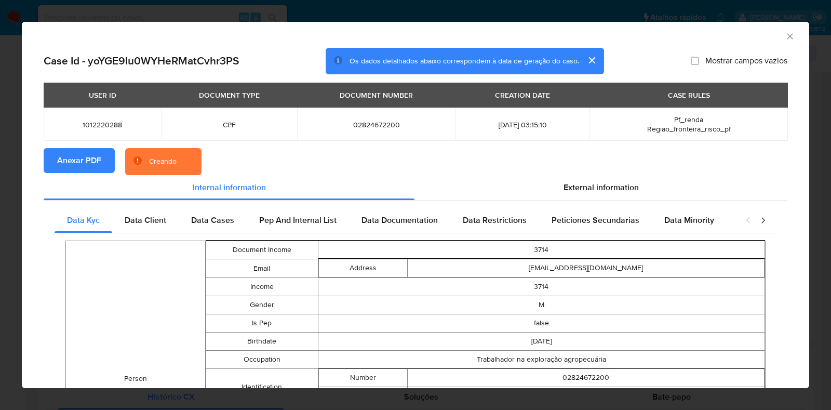
click at [3, 189] on div "AML Data Collector Case Id - yoYGE9lu0WYHeRMatCvhr3PS Os dados detalhados abaix…" at bounding box center [415, 205] width 831 height 410
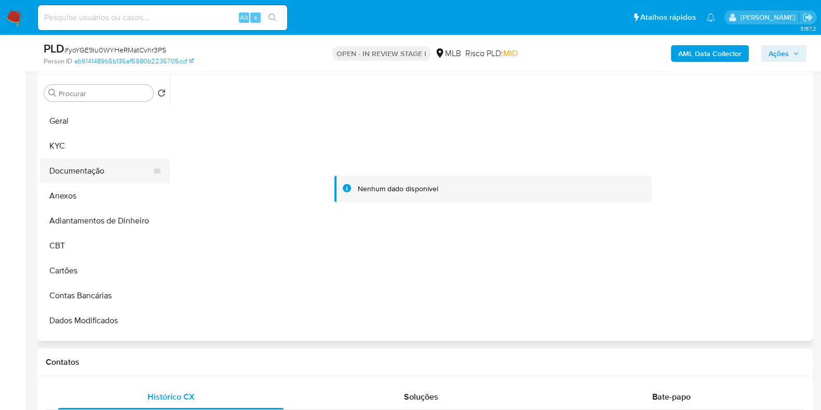
scroll to position [0, 0]
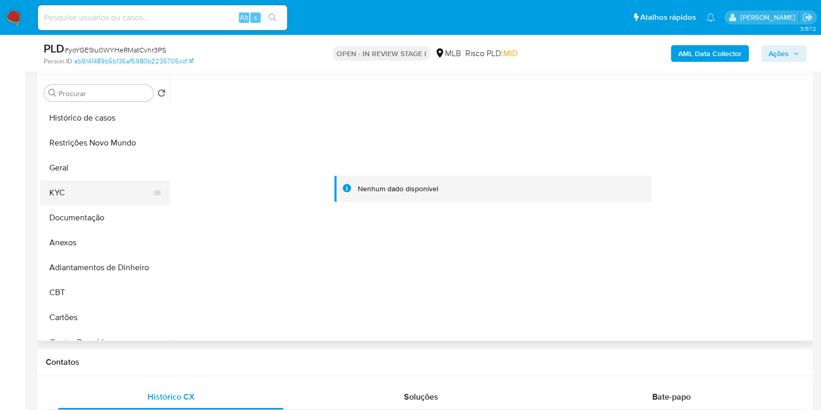
click at [87, 191] on button "KYC" at bounding box center [101, 192] width 122 height 25
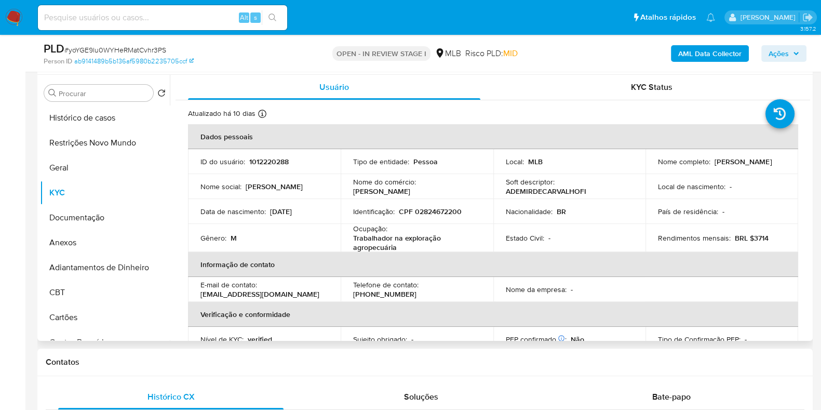
drag, startPoint x: 706, startPoint y: 165, endPoint x: 648, endPoint y: 165, distance: 57.1
click at [648, 165] on td "Nome completo : Ademir de Carvalho Filho" at bounding box center [722, 161] width 153 height 25
copy p "Ademir de Carvalho Filho"
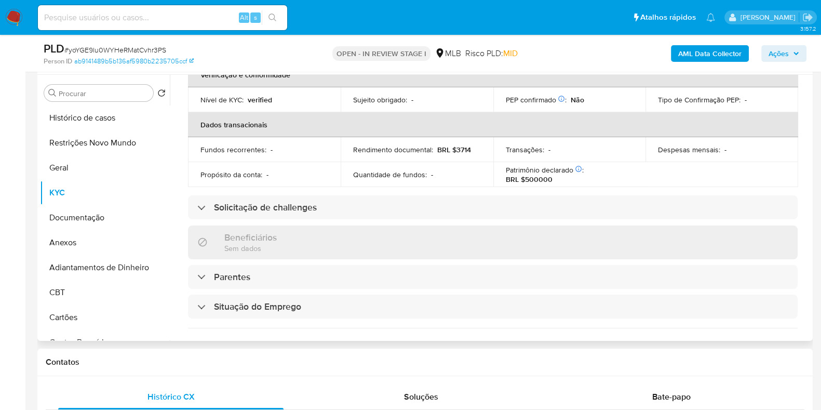
scroll to position [454, 0]
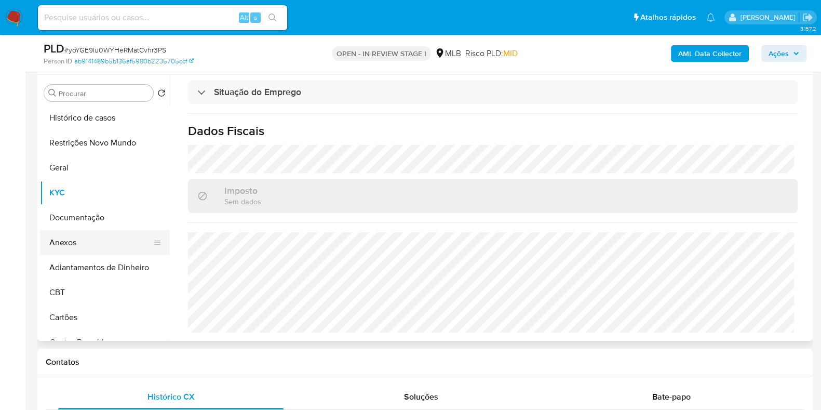
click at [88, 248] on button "Anexos" at bounding box center [101, 242] width 122 height 25
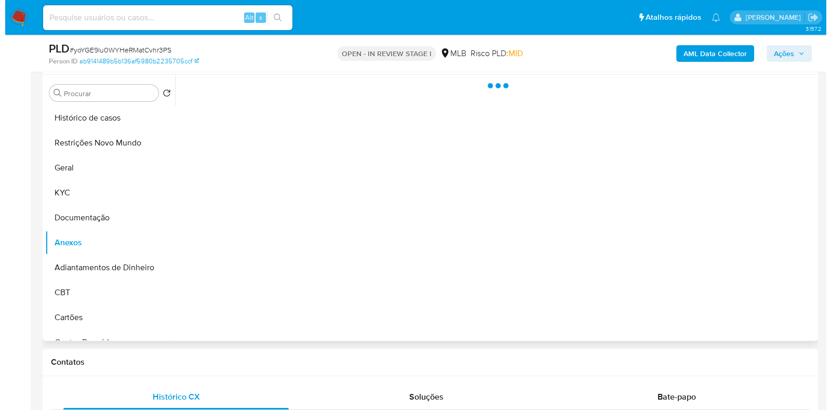
scroll to position [0, 0]
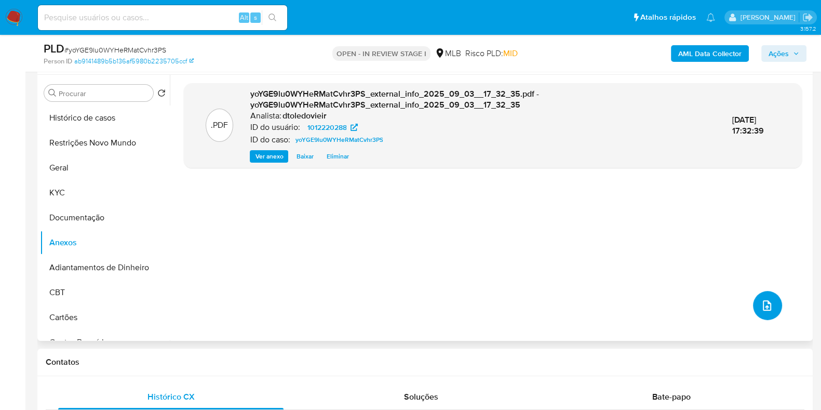
click at [770, 303] on button "upload-file" at bounding box center [767, 305] width 29 height 29
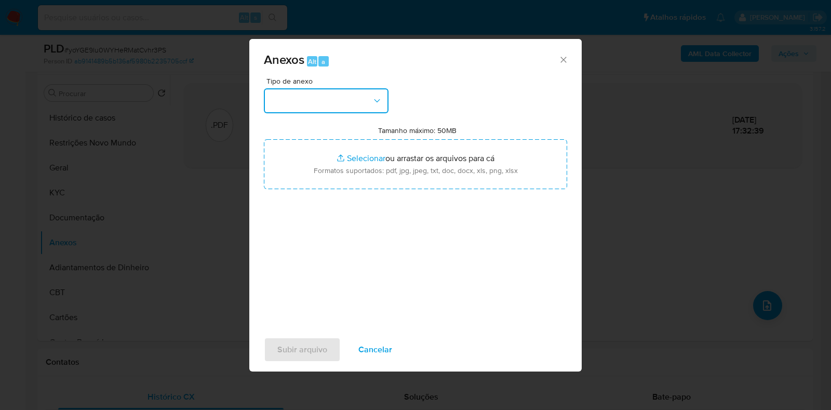
click at [339, 104] on button "button" at bounding box center [326, 100] width 125 height 25
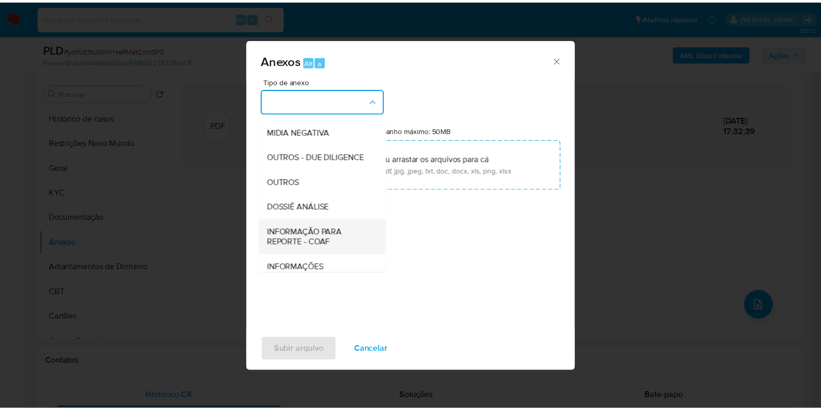
scroll to position [160, 0]
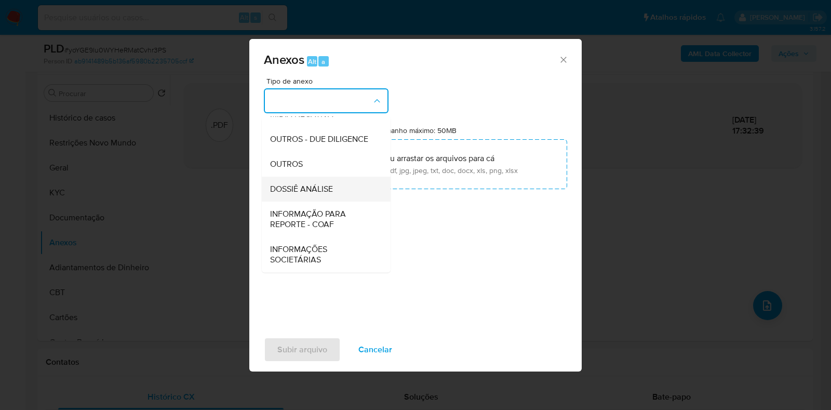
click at [341, 184] on div "DOSSIÊ ANÁLISE" at bounding box center [323, 189] width 106 height 25
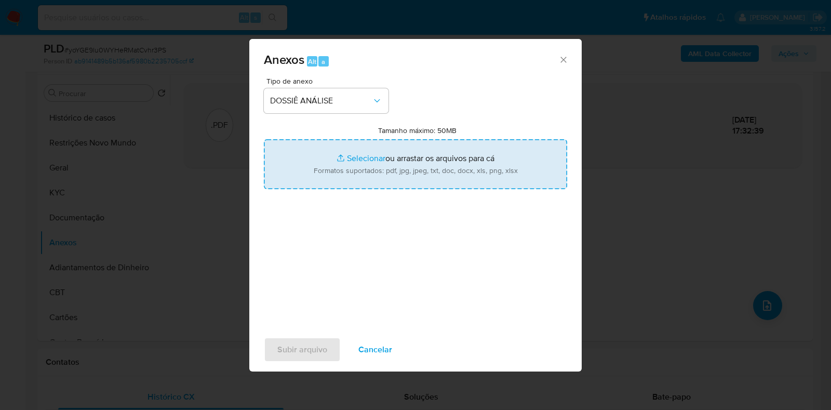
type input "C:\fakepath\SAR - CPF 02824672200 - ADEMIR DE CARVALHO FILHO.pdf"
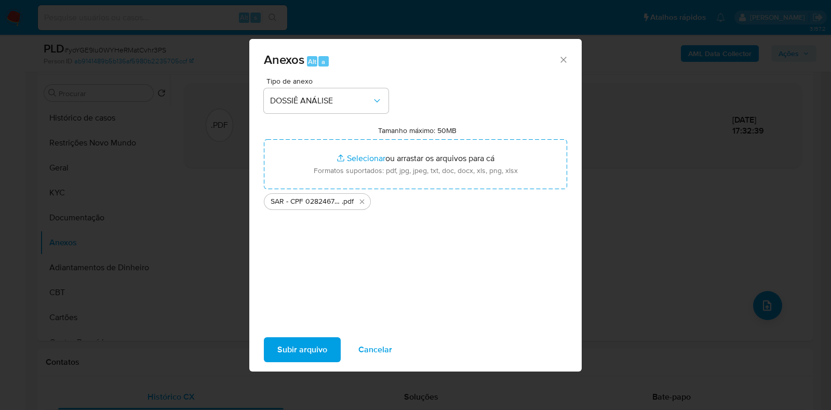
click at [301, 348] on span "Subir arquivo" at bounding box center [302, 349] width 50 height 23
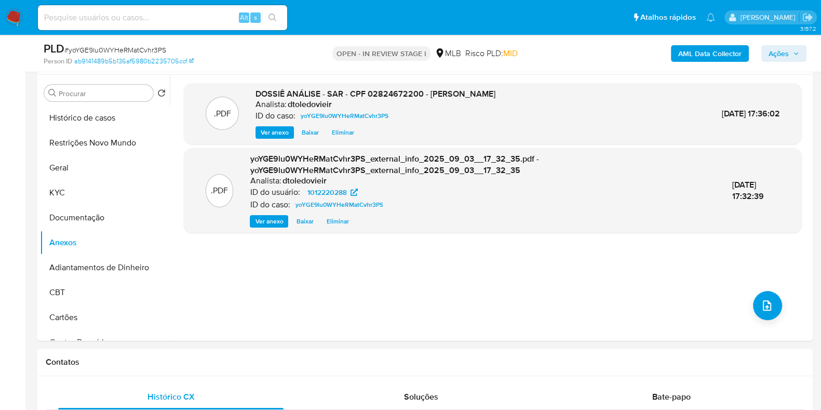
click at [782, 51] on span "Ações" at bounding box center [779, 53] width 20 height 17
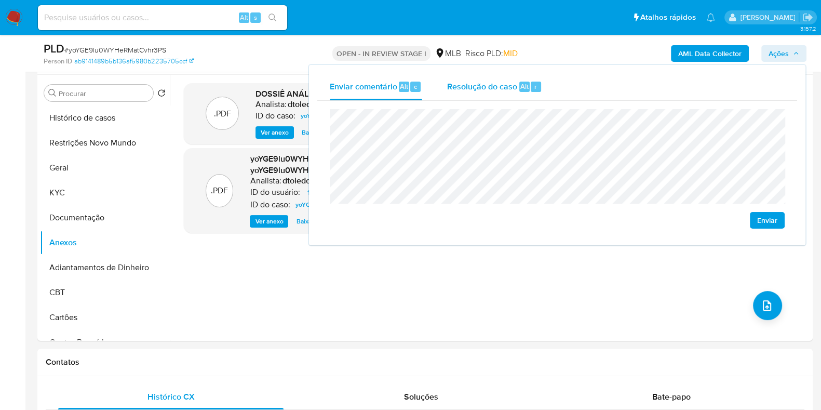
click at [495, 84] on span "Resolução do caso" at bounding box center [482, 86] width 70 height 12
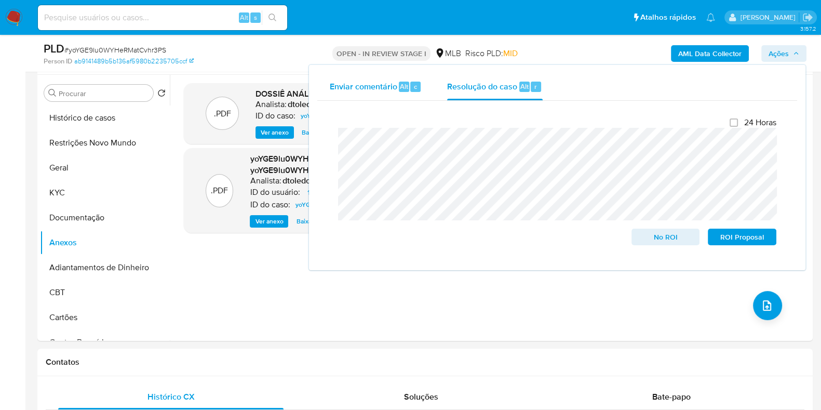
click at [397, 94] on div "Enviar comentário Alt c" at bounding box center [376, 86] width 92 height 27
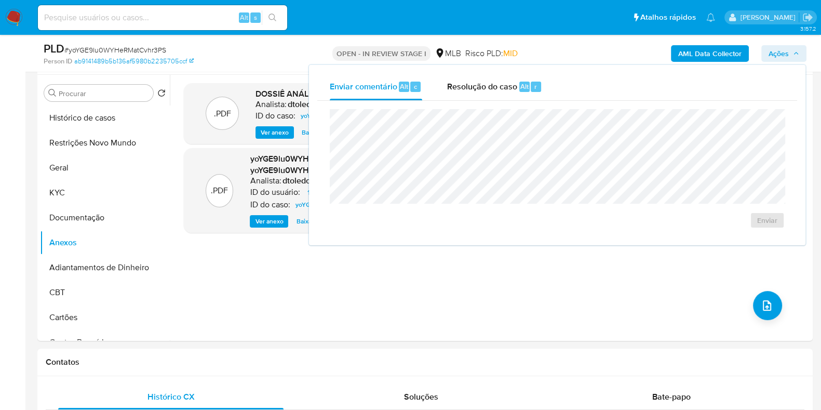
scroll to position [0, 0]
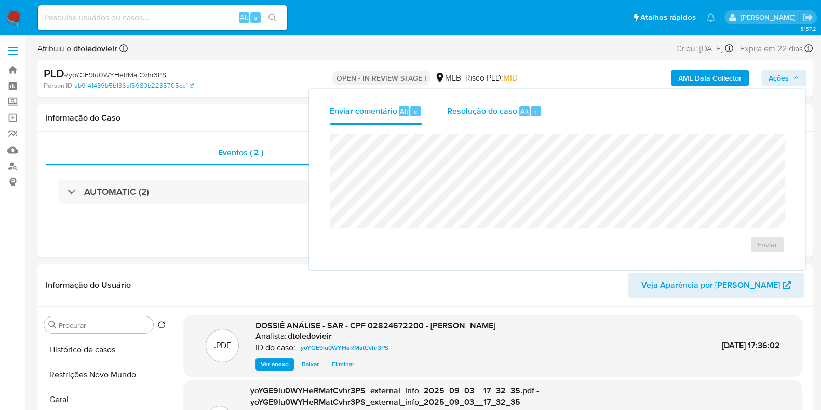
click at [472, 117] on div "Resolução do caso Alt r" at bounding box center [494, 111] width 95 height 27
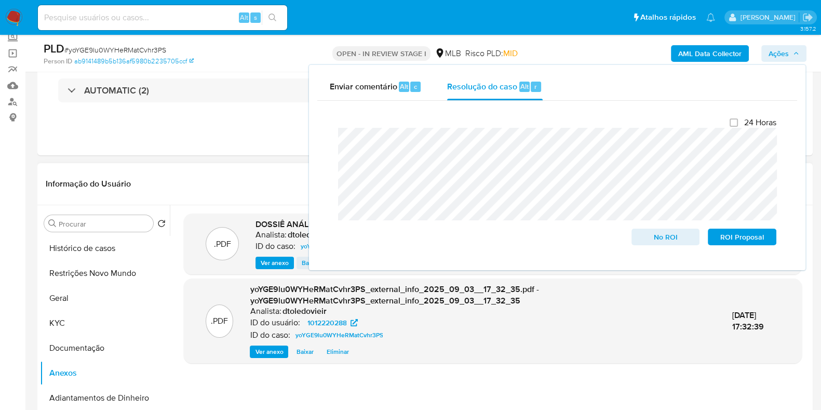
scroll to position [129, 0]
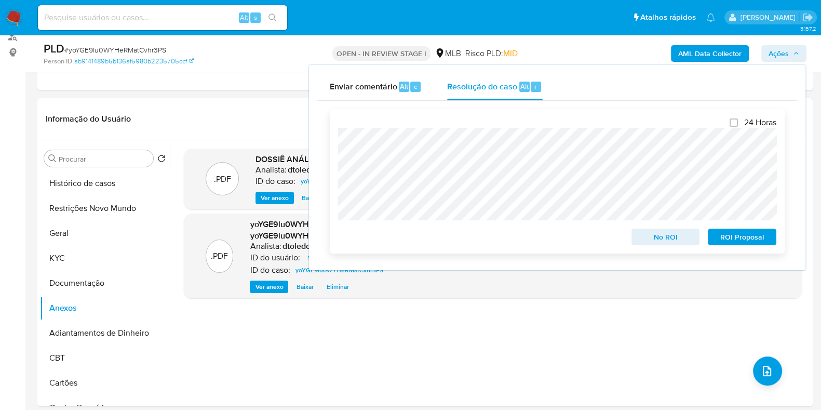
click at [733, 239] on span "ROI Proposal" at bounding box center [742, 237] width 54 height 15
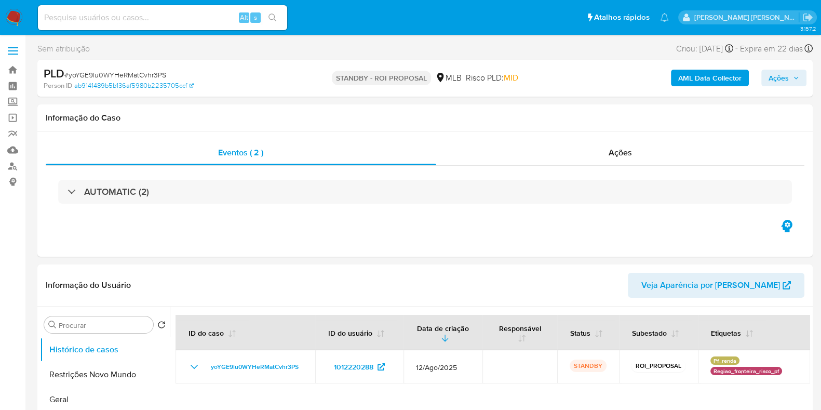
select select "10"
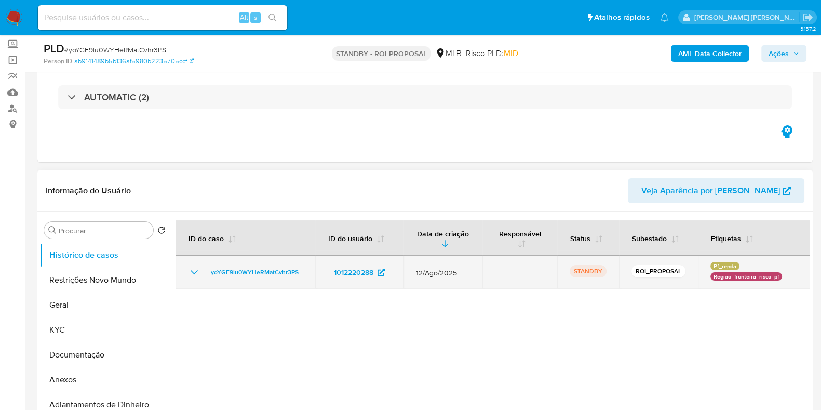
scroll to position [129, 0]
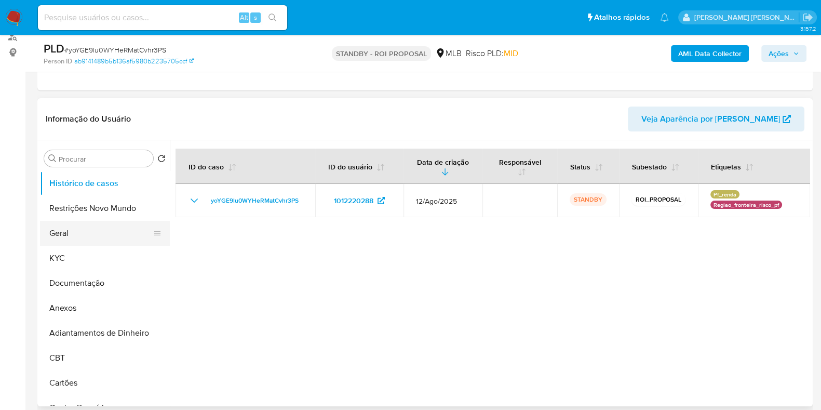
click at [76, 236] on button "Geral" at bounding box center [101, 233] width 122 height 25
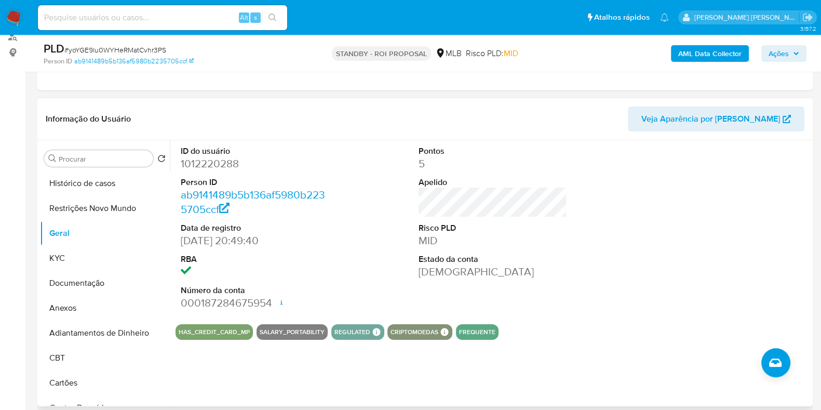
click at [223, 166] on dd "1012220288" at bounding box center [255, 163] width 149 height 15
copy dd "1012220288"
click at [190, 12] on input at bounding box center [162, 18] width 249 height 14
paste input "811326464"
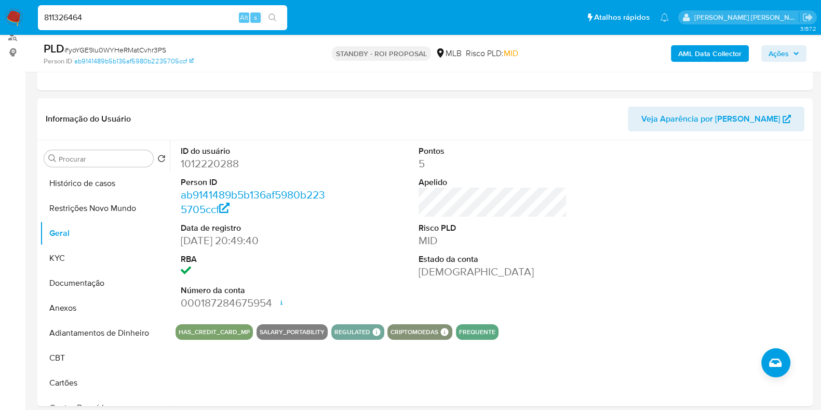
type input "811326464"
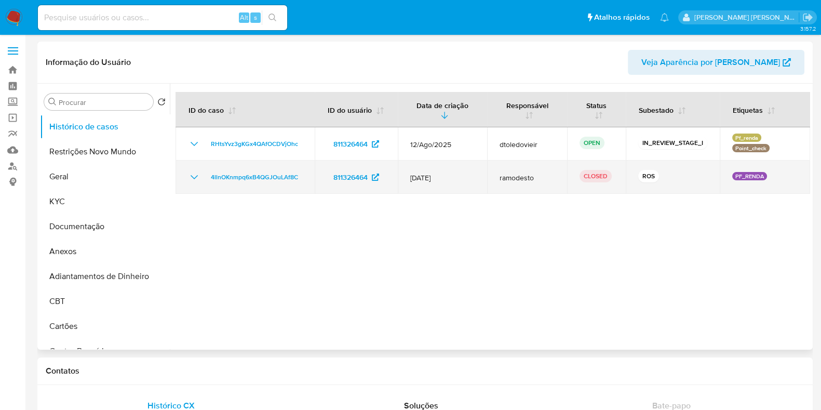
select select "10"
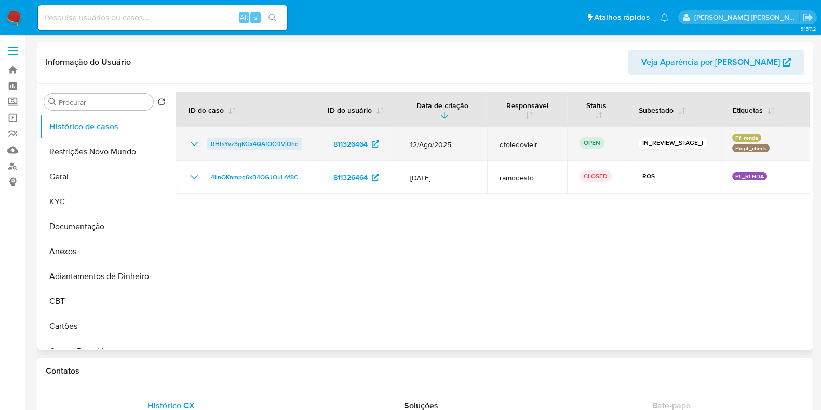
click at [261, 145] on span "RHtsYvz3gKGx4QAfOCDVjOhc" at bounding box center [254, 144] width 87 height 12
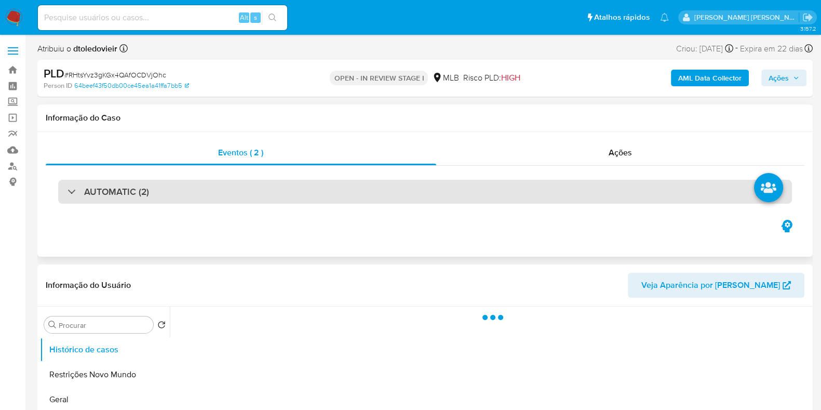
select select "10"
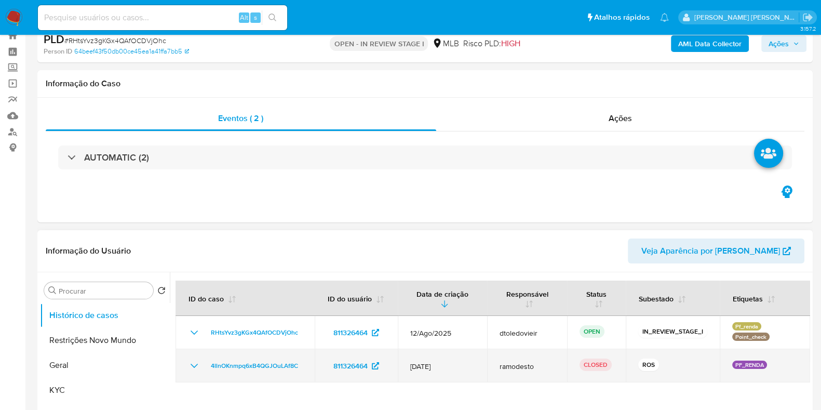
scroll to position [129, 0]
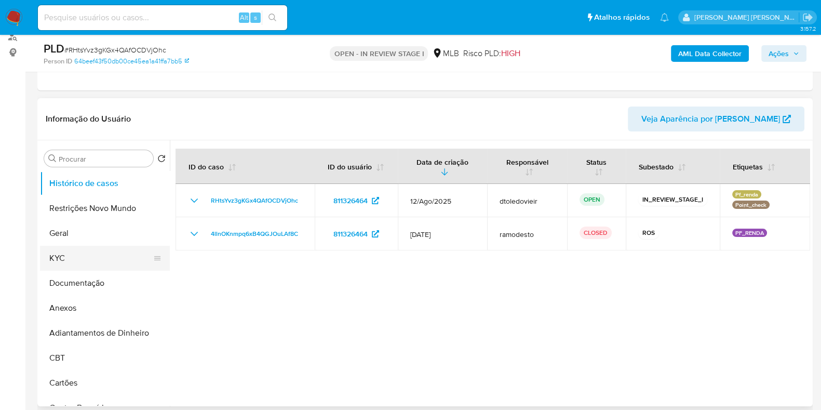
click at [101, 257] on button "KYC" at bounding box center [101, 258] width 122 height 25
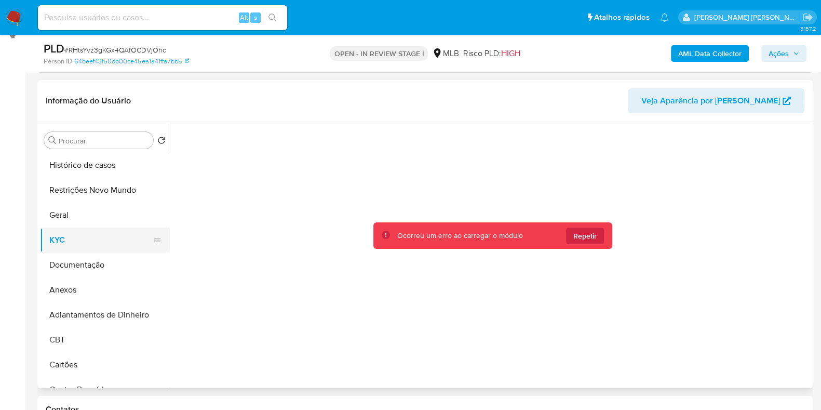
scroll to position [195, 0]
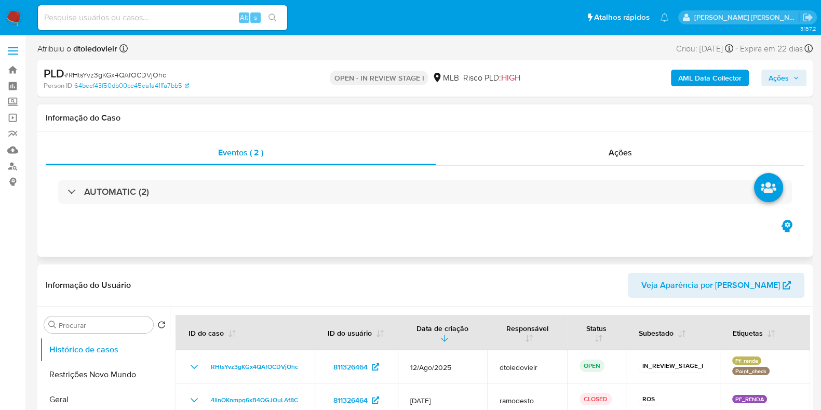
select select "10"
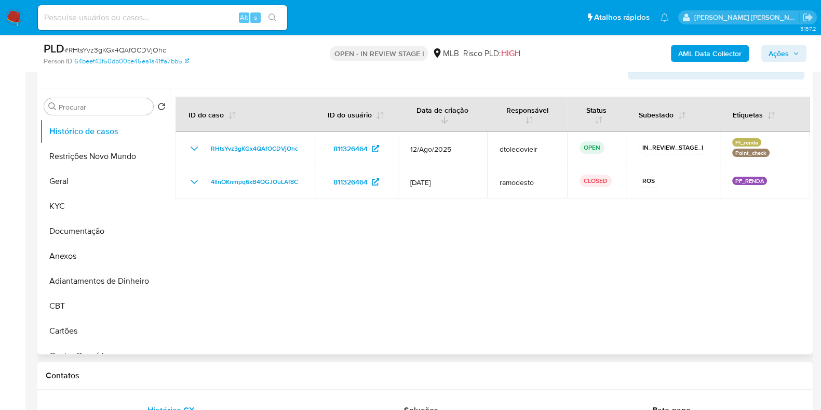
scroll to position [195, 0]
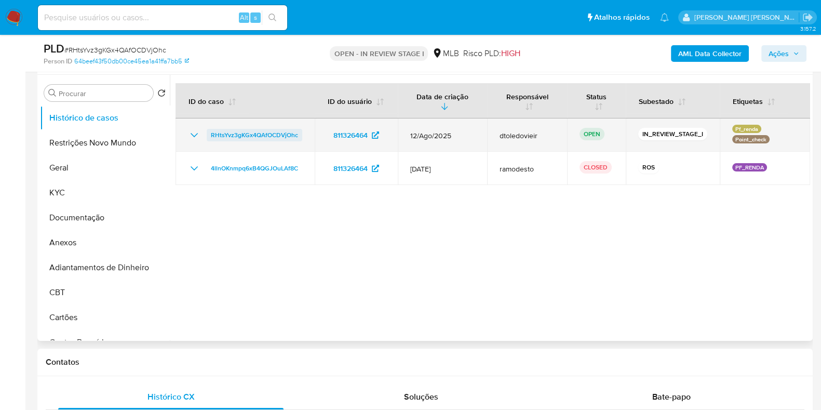
click at [286, 135] on span "RHtsYvz3gKGx4QAfOCDVjOhc" at bounding box center [254, 135] width 87 height 12
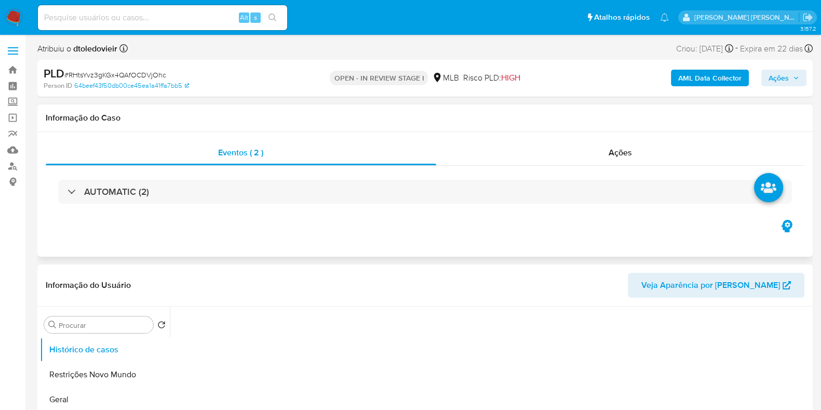
select select "10"
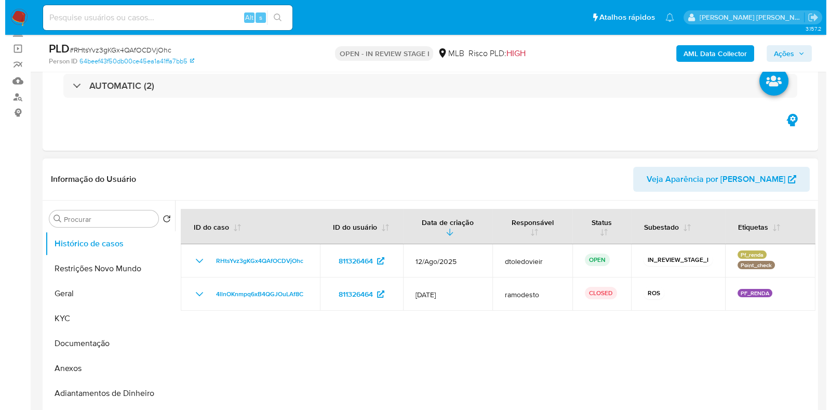
scroll to position [195, 0]
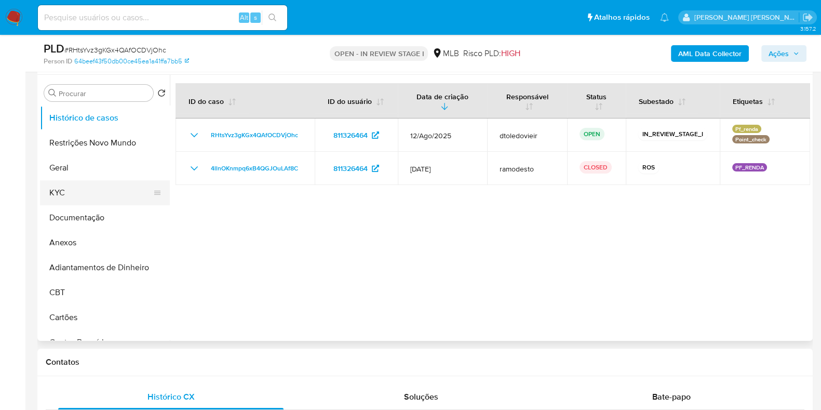
click at [104, 199] on button "KYC" at bounding box center [101, 192] width 122 height 25
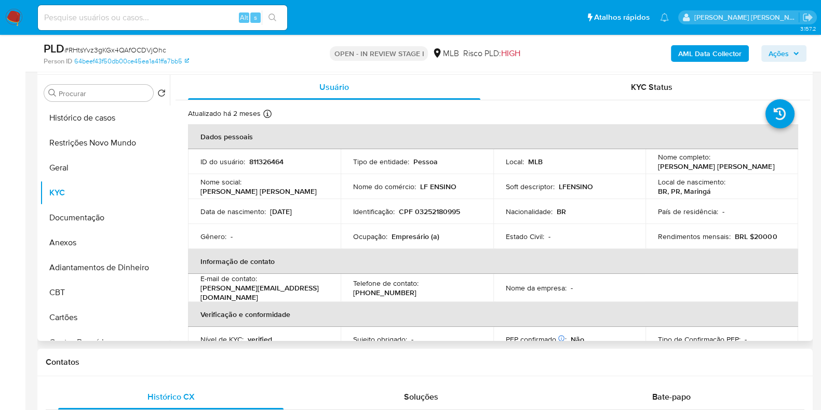
click at [404, 237] on p "Empresário (a)" at bounding box center [416, 236] width 48 height 9
copy p "Empresário"
click at [84, 213] on button "Documentação" at bounding box center [105, 217] width 130 height 25
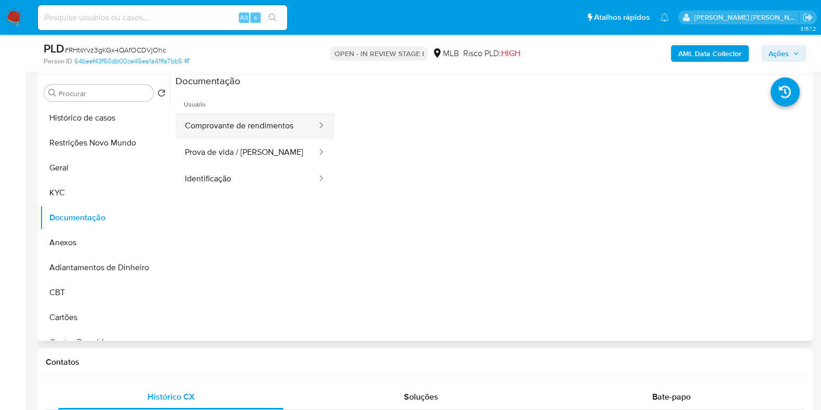
click at [252, 135] on button "Comprovante de rendimentos" at bounding box center [247, 126] width 142 height 26
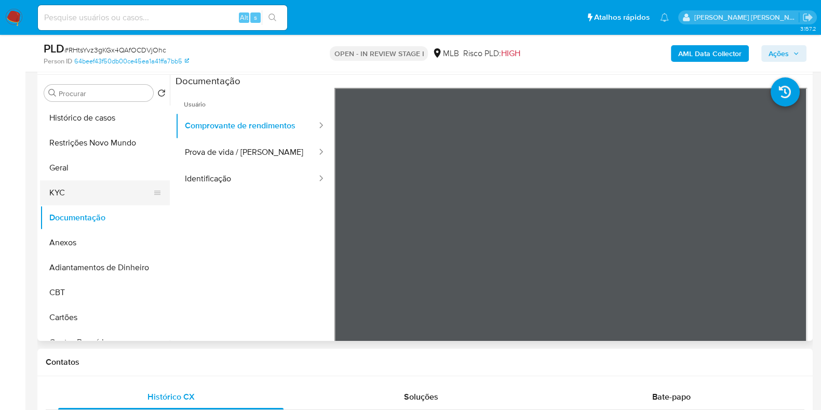
click at [77, 188] on button "KYC" at bounding box center [101, 192] width 122 height 25
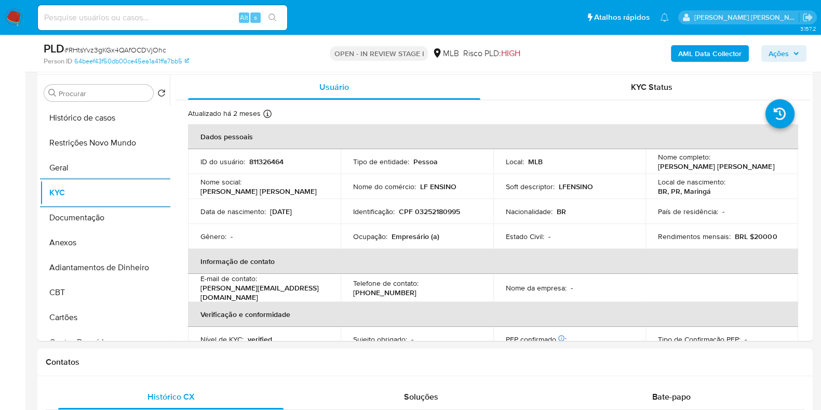
click at [712, 50] on b "AML Data Collector" at bounding box center [709, 53] width 63 height 17
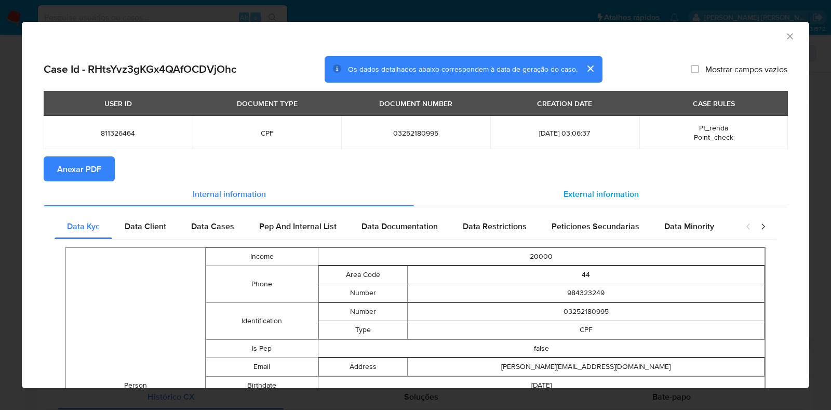
click at [609, 189] on span "External information" at bounding box center [601, 194] width 75 height 12
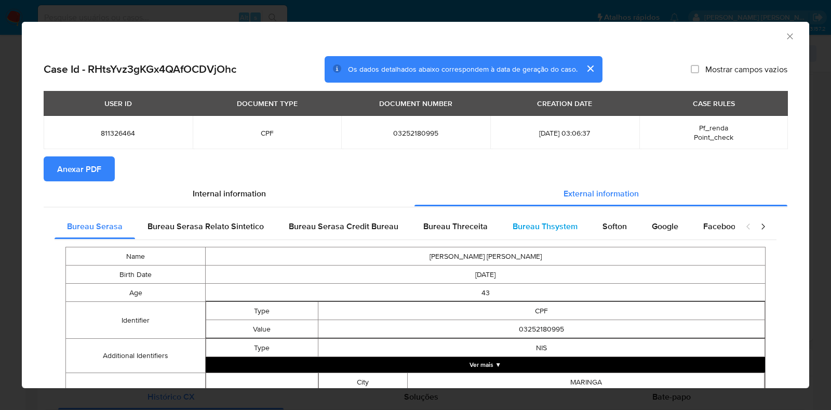
click at [555, 227] on span "Bureau Thsystem" at bounding box center [545, 226] width 65 height 12
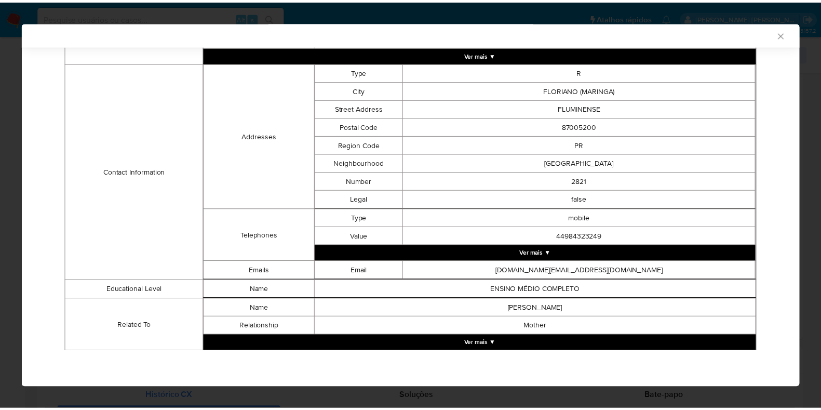
scroll to position [0, 0]
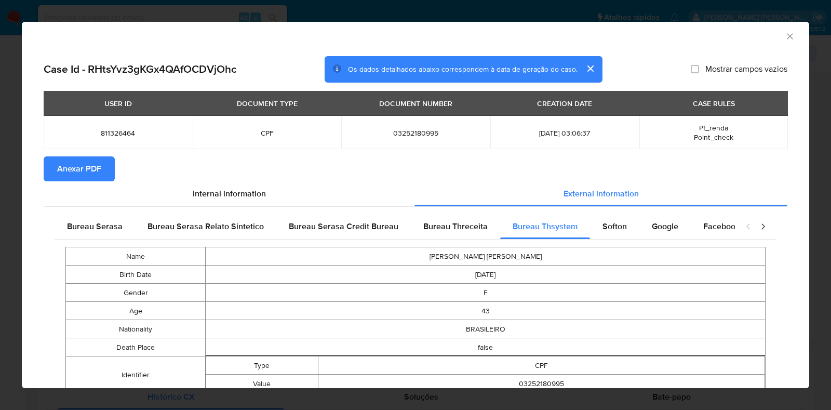
click at [415, 128] on span "03252180995" at bounding box center [416, 132] width 124 height 9
copy span "03252180995"
click at [18, 195] on div "AML Data Collector Case Id - RHtsYvz3gKGx4QAfOCDVjOhc Os dados detalhados abaix…" at bounding box center [415, 205] width 831 height 410
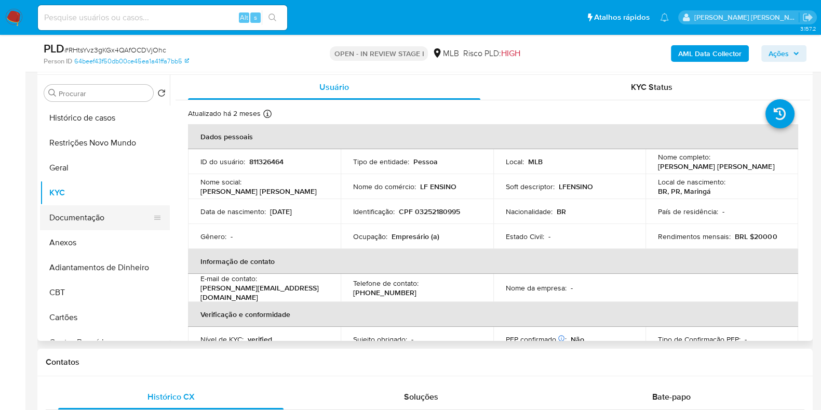
click at [108, 210] on button "Documentação" at bounding box center [101, 217] width 122 height 25
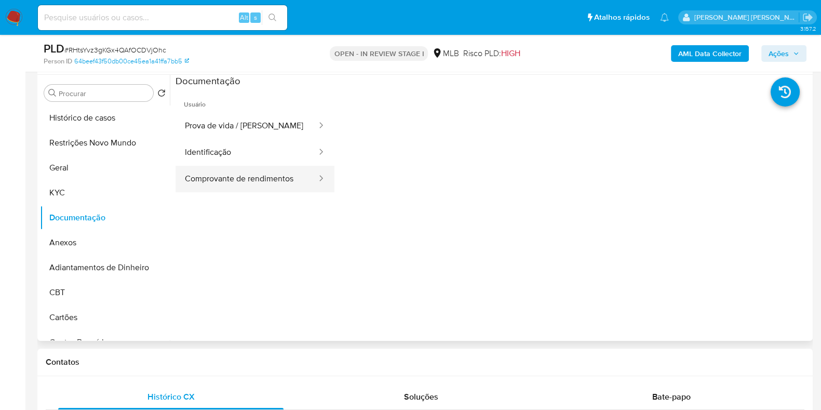
click at [262, 179] on button "Comprovante de rendimentos" at bounding box center [247, 179] width 142 height 26
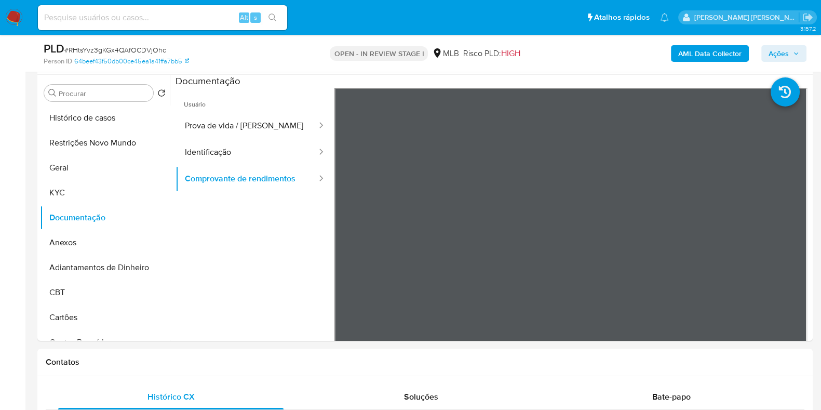
click at [789, 57] on span "Ações" at bounding box center [779, 53] width 20 height 17
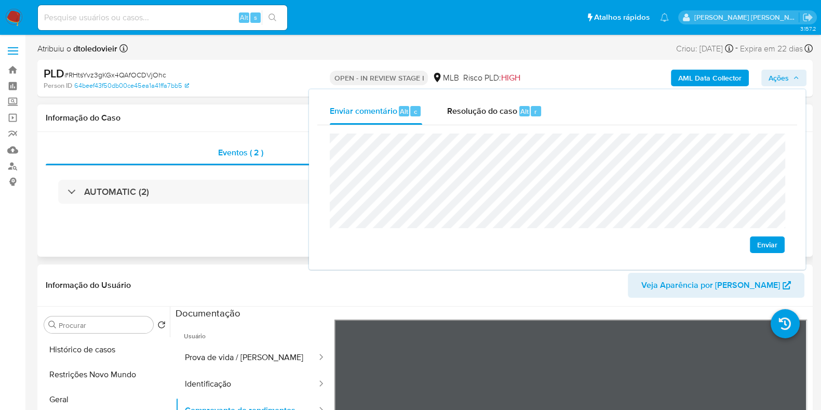
click at [275, 229] on div "Eventos ( 2 ) Ações AUTOMATIC (2)" at bounding box center [425, 194] width 776 height 125
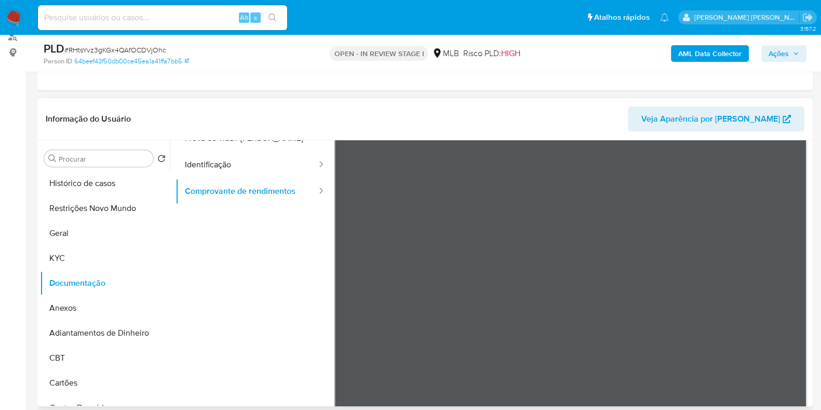
scroll to position [46, 0]
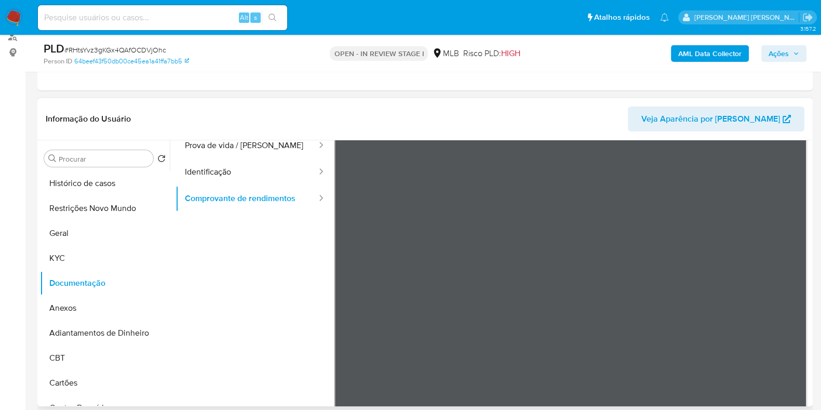
click at [810, 168] on div "Procurar Retornar ao pedido padrão Histórico de casos Restrições Novo Mundo Ger…" at bounding box center [425, 273] width 776 height 266
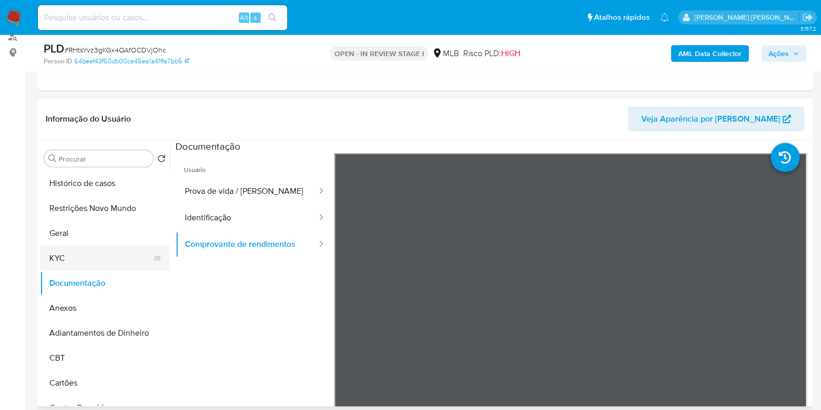
click at [65, 254] on button "KYC" at bounding box center [101, 258] width 122 height 25
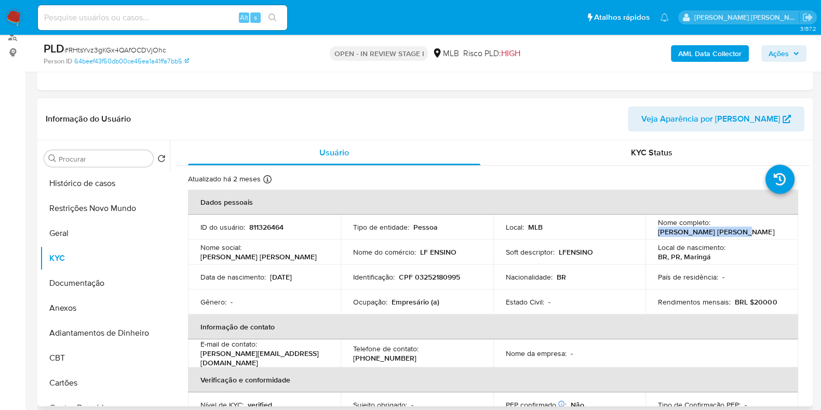
drag, startPoint x: 741, startPoint y: 231, endPoint x: 654, endPoint y: 232, distance: 87.3
click at [654, 232] on td "Nome completo : [PERSON_NAME] [PERSON_NAME]" at bounding box center [722, 227] width 153 height 25
copy p "[PERSON_NAME] [PERSON_NAME]"
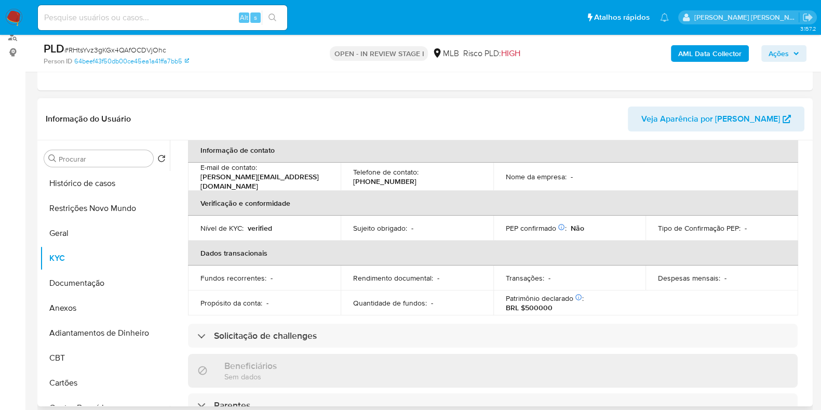
scroll to position [62, 0]
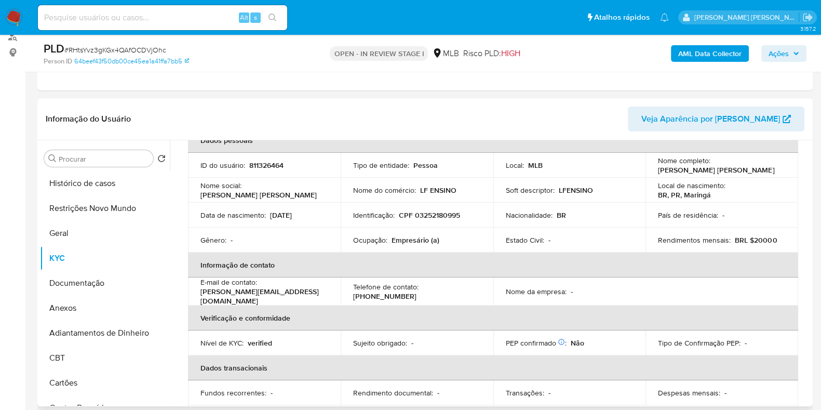
click at [439, 217] on p "CPF 03252180995" at bounding box center [429, 214] width 61 height 9
copy p "03252180995"
click at [88, 209] on button "Restrições Novo Mundo" at bounding box center [101, 208] width 122 height 25
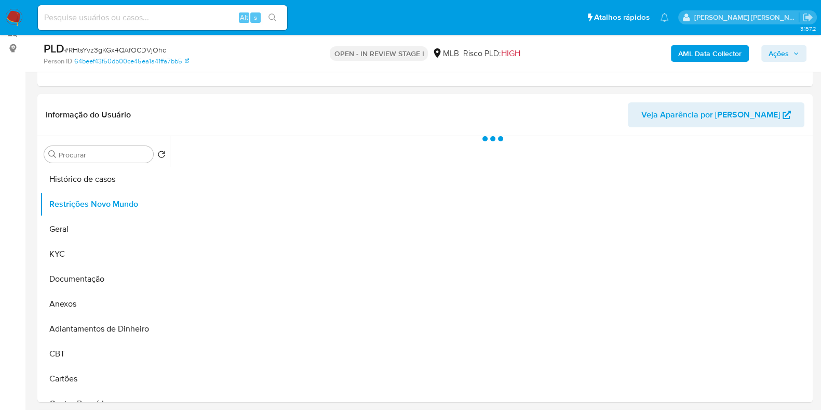
scroll to position [195, 0]
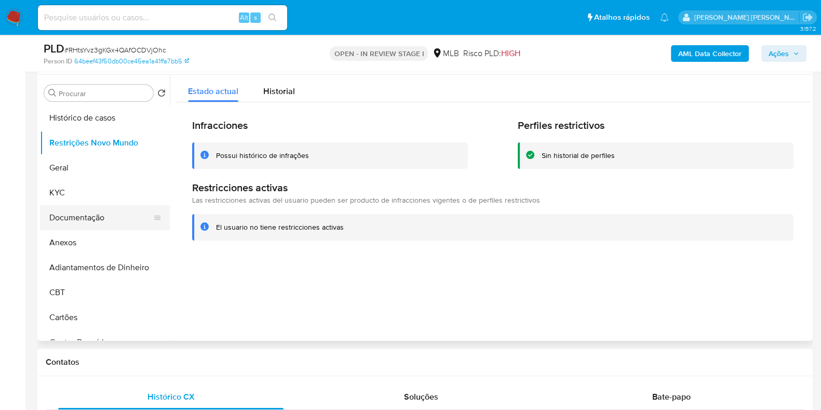
click at [86, 227] on button "Documentação" at bounding box center [101, 217] width 122 height 25
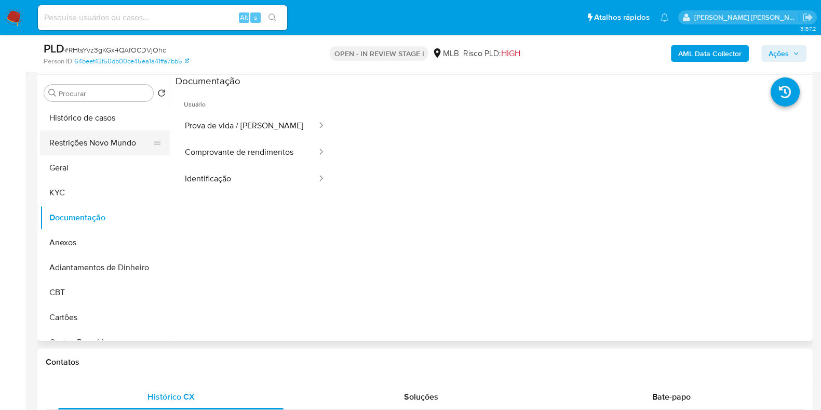
click at [104, 144] on button "Restrições Novo Mundo" at bounding box center [101, 142] width 122 height 25
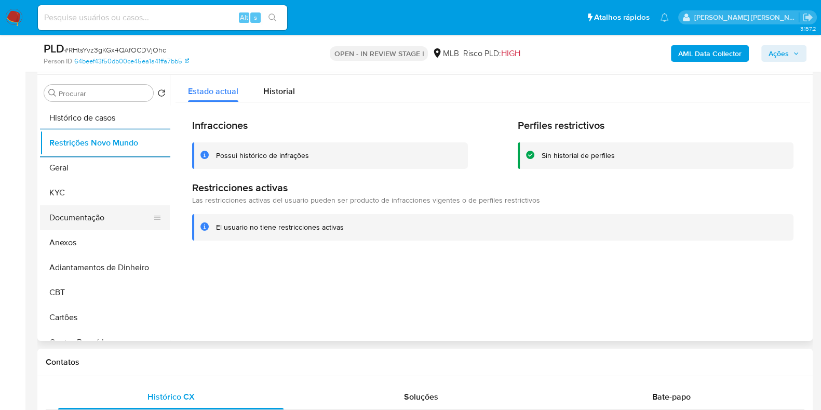
drag, startPoint x: 71, startPoint y: 206, endPoint x: 78, endPoint y: 211, distance: 8.9
click at [73, 210] on ul "Histórico de casos Restrições Novo Mundo Geral KYC Documentação Anexos Adiantam…" at bounding box center [105, 222] width 130 height 234
click at [78, 211] on button "Documentação" at bounding box center [101, 217] width 122 height 25
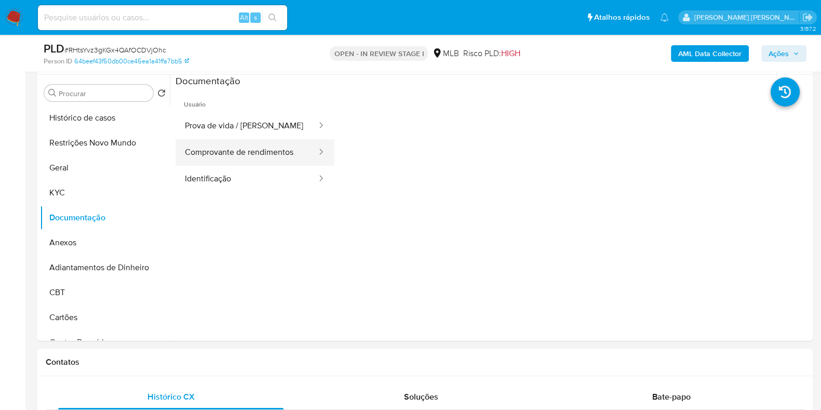
click at [273, 157] on button "Comprovante de rendimentos" at bounding box center [247, 152] width 142 height 26
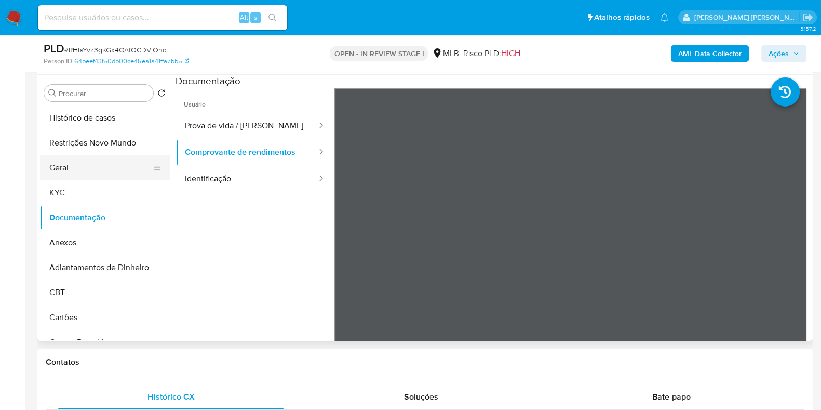
click at [81, 164] on button "Geral" at bounding box center [101, 167] width 122 height 25
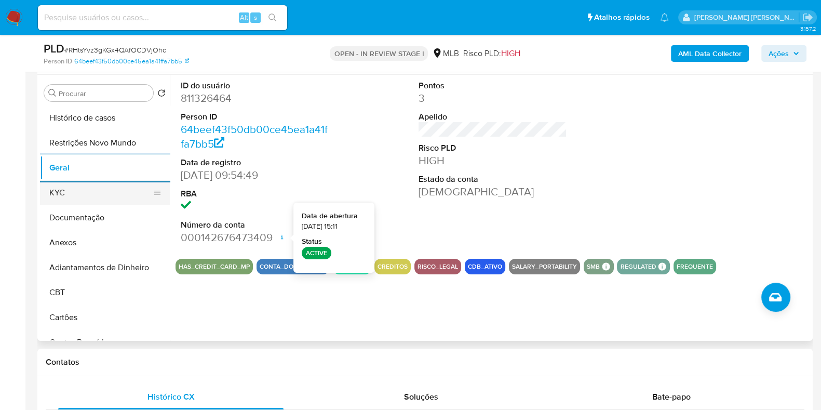
click at [77, 199] on button "KYC" at bounding box center [101, 192] width 122 height 25
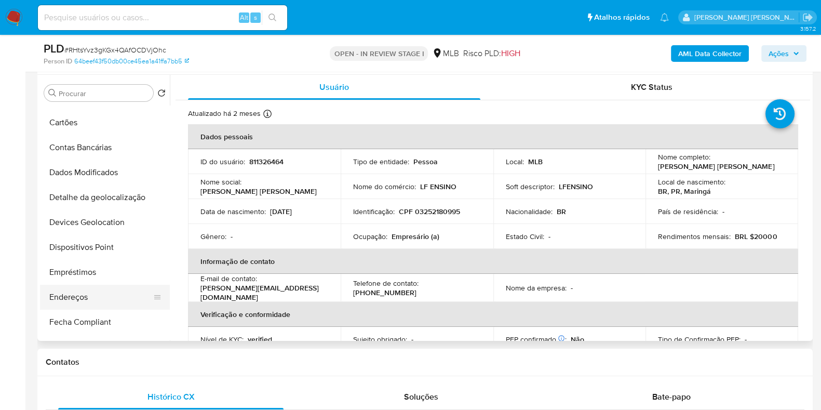
click at [79, 294] on button "Endereços" at bounding box center [101, 297] width 122 height 25
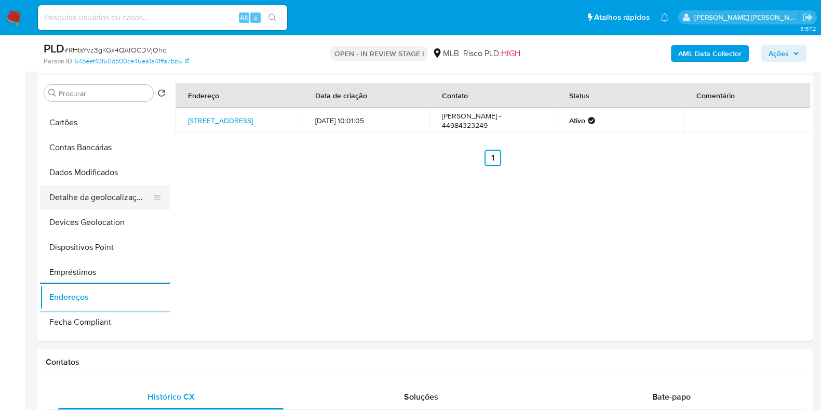
click at [95, 197] on button "Detalhe da geolocalização" at bounding box center [101, 197] width 122 height 25
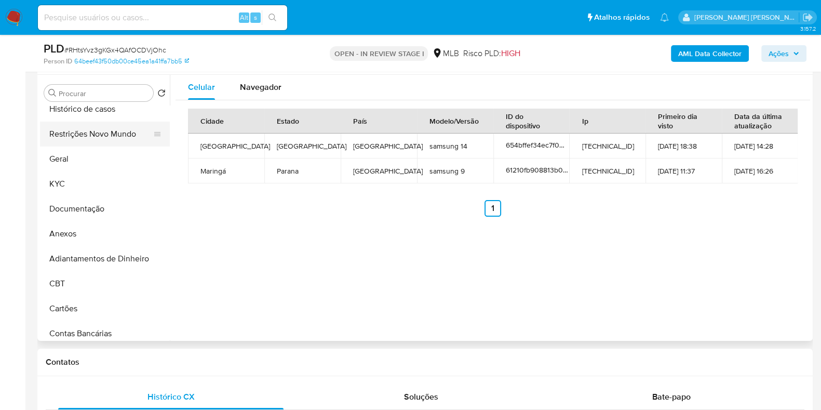
scroll to position [0, 0]
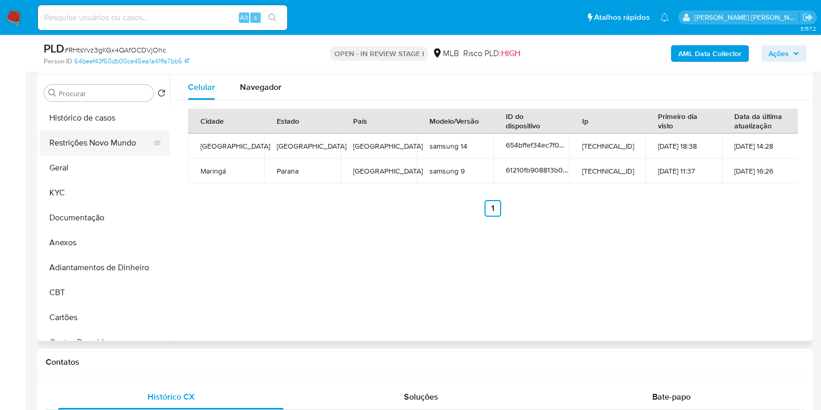
click at [105, 140] on button "Restrições Novo Mundo" at bounding box center [101, 142] width 122 height 25
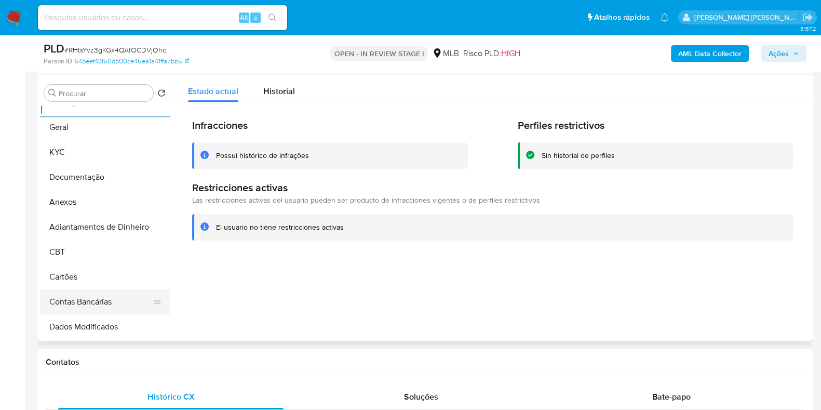
scroll to position [129, 0]
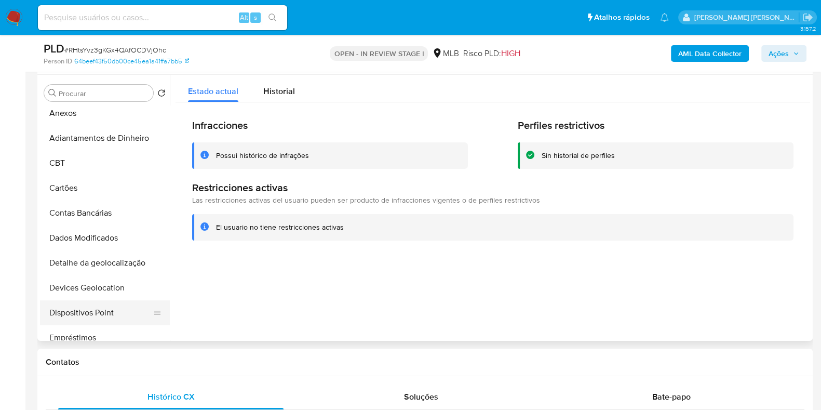
click at [90, 312] on button "Dispositivos Point" at bounding box center [101, 312] width 122 height 25
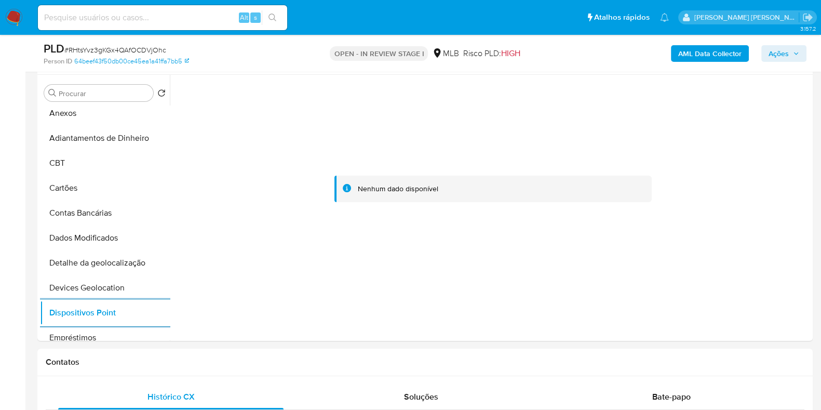
click at [733, 54] on b "AML Data Collector" at bounding box center [709, 53] width 63 height 17
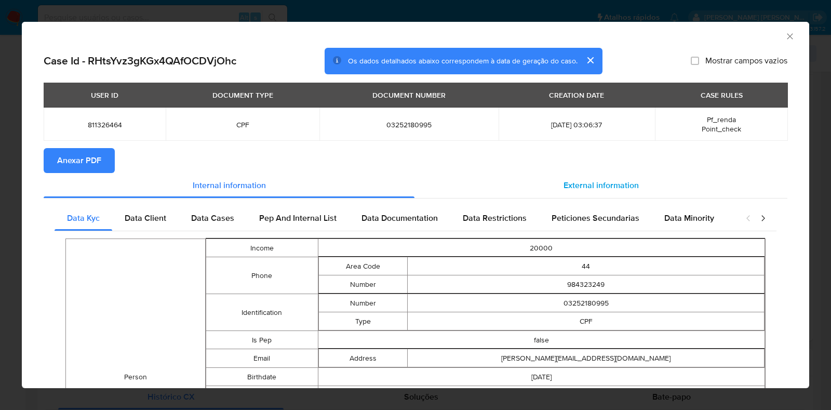
click at [595, 180] on span "External information" at bounding box center [601, 185] width 75 height 12
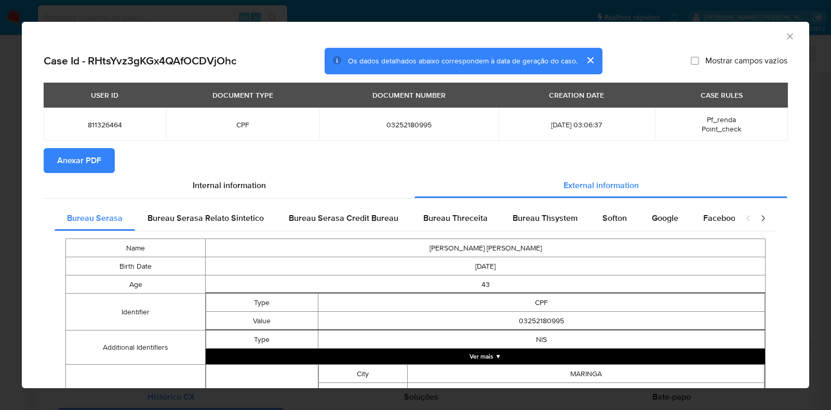
click at [73, 162] on span "Anexar PDF" at bounding box center [79, 160] width 44 height 23
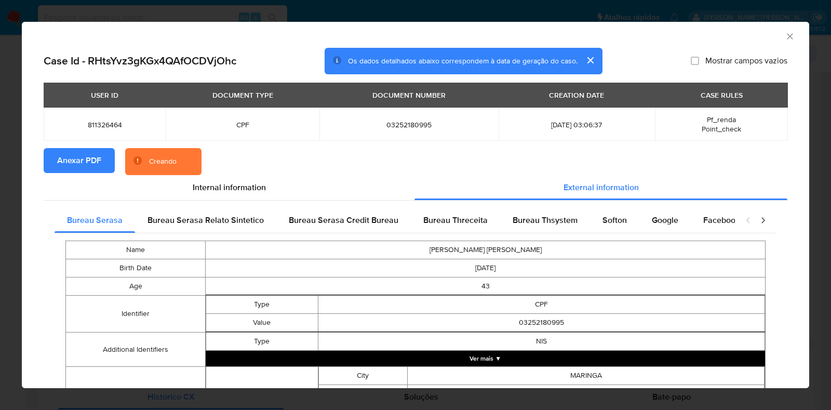
click at [0, 221] on div "AML Data Collector Case Id - RHtsYvz3gKGx4QAfOCDVjOhc Os dados detalhados abaix…" at bounding box center [415, 205] width 831 height 410
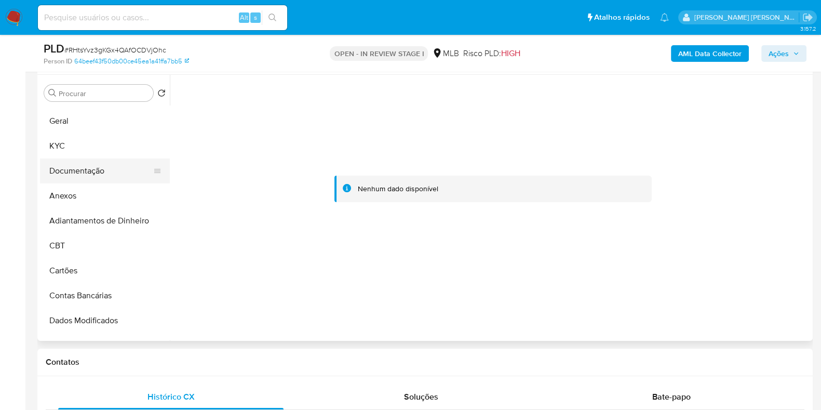
scroll to position [0, 0]
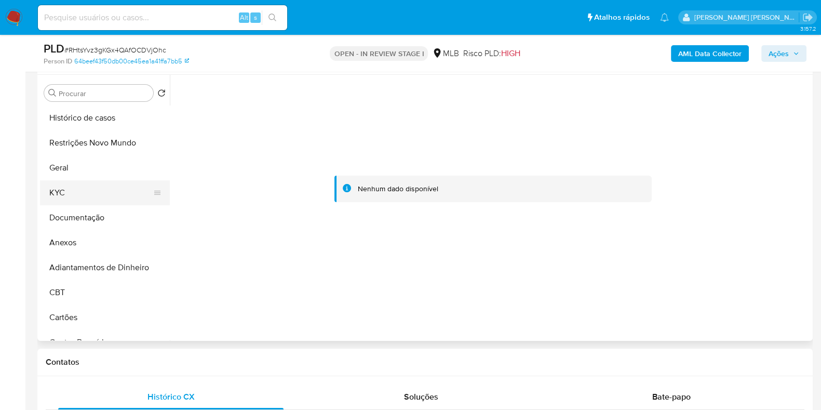
click at [108, 195] on button "KYC" at bounding box center [101, 192] width 122 height 25
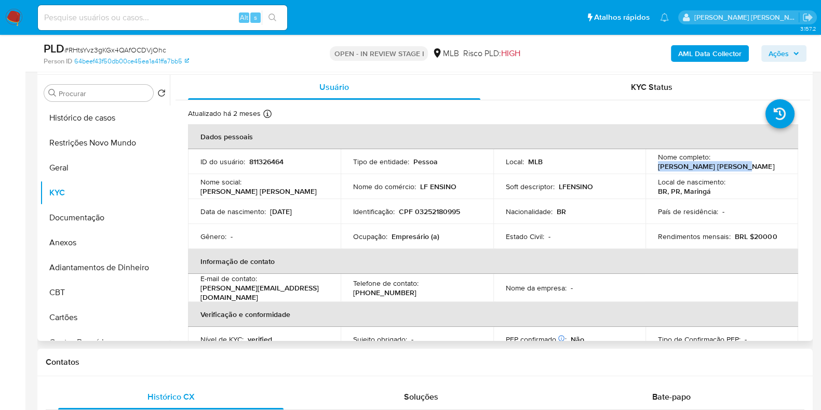
drag, startPoint x: 739, startPoint y: 163, endPoint x: 650, endPoint y: 167, distance: 88.4
click at [650, 167] on td "Nome completo : Leila Fernanda Schmidt" at bounding box center [722, 161] width 153 height 25
copy p "Leila Fernanda Schmidt"
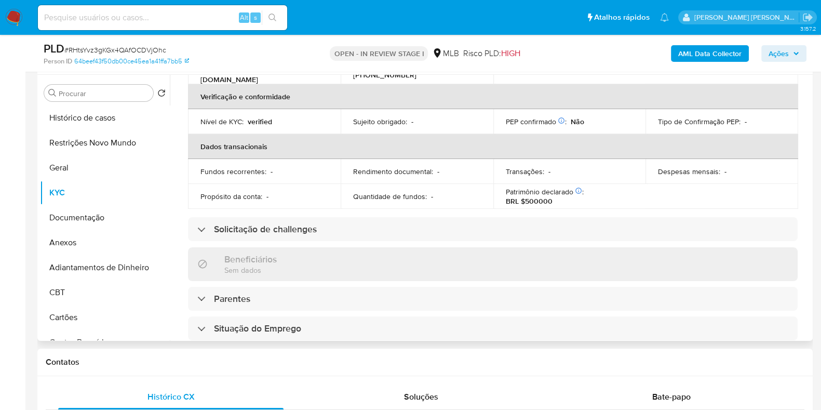
scroll to position [451, 0]
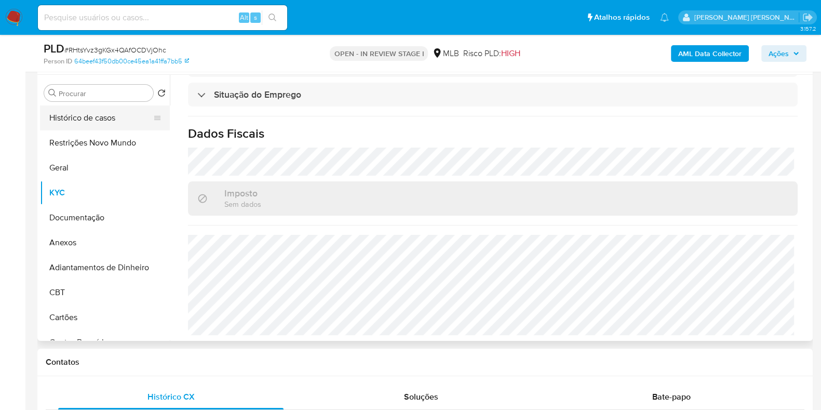
click at [78, 116] on button "Histórico de casos" at bounding box center [101, 117] width 122 height 25
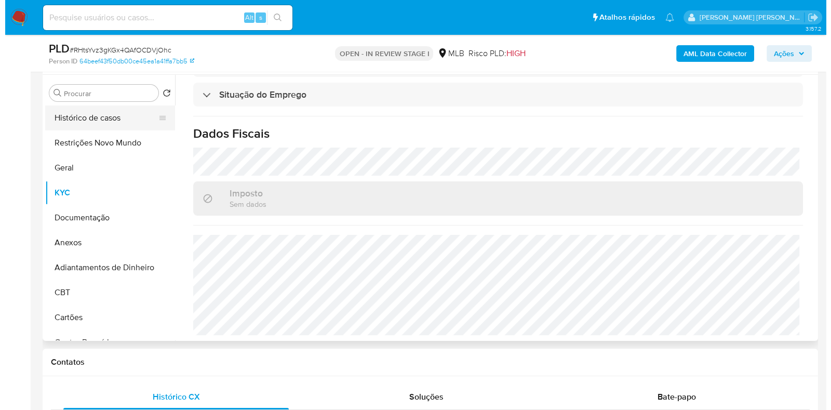
scroll to position [0, 0]
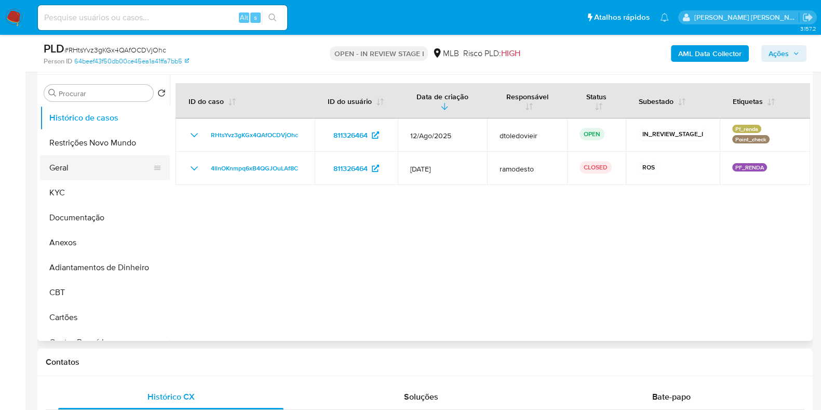
click at [64, 164] on button "Geral" at bounding box center [101, 167] width 122 height 25
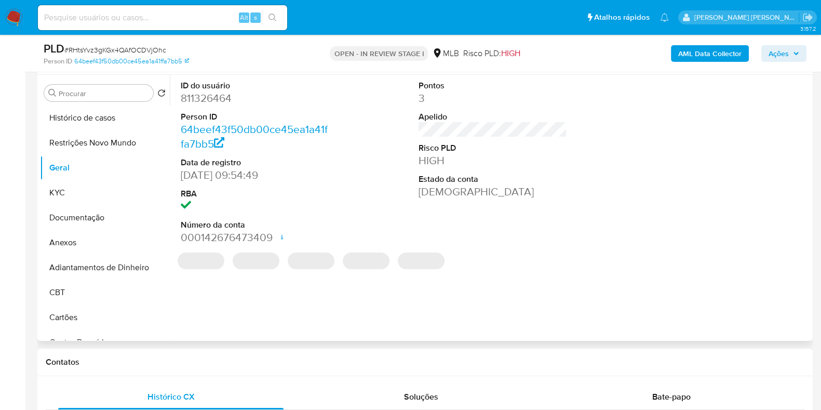
click at [208, 98] on dd "811326464" at bounding box center [255, 98] width 149 height 15
copy dd "811326464"
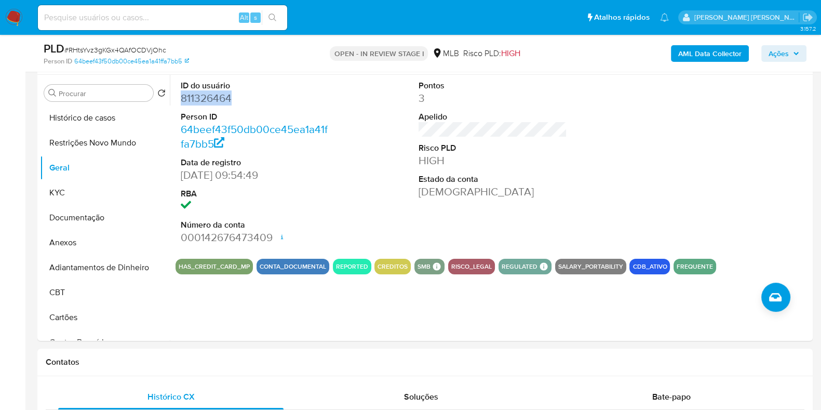
click at [793, 55] on icon "button" at bounding box center [796, 53] width 6 height 6
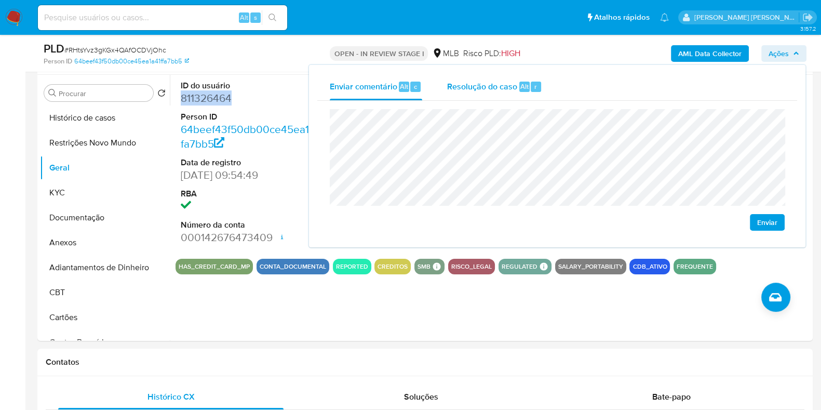
click at [516, 85] on span "Resolução do caso" at bounding box center [482, 86] width 70 height 12
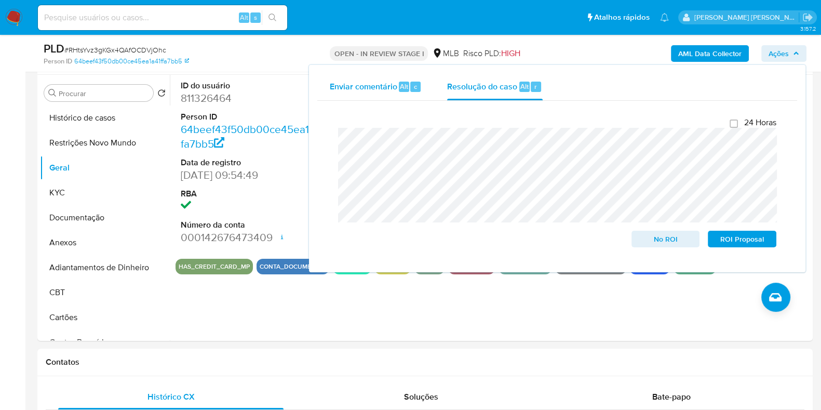
click at [351, 78] on div "Enviar comentário Alt c" at bounding box center [376, 86] width 92 height 27
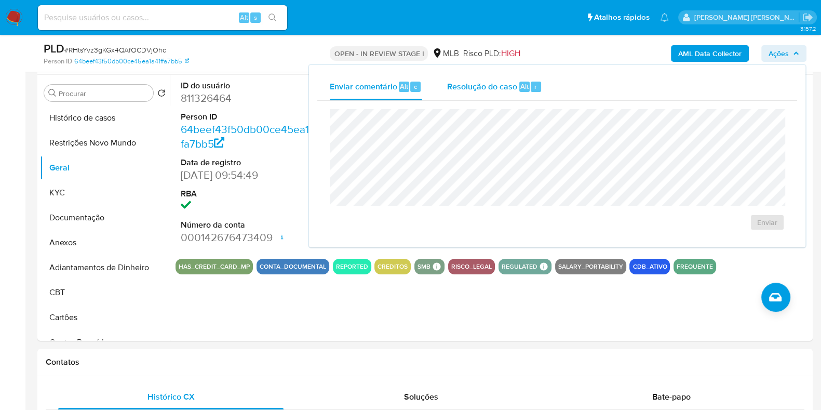
click at [507, 87] on span "Resolução do caso" at bounding box center [482, 86] width 70 height 12
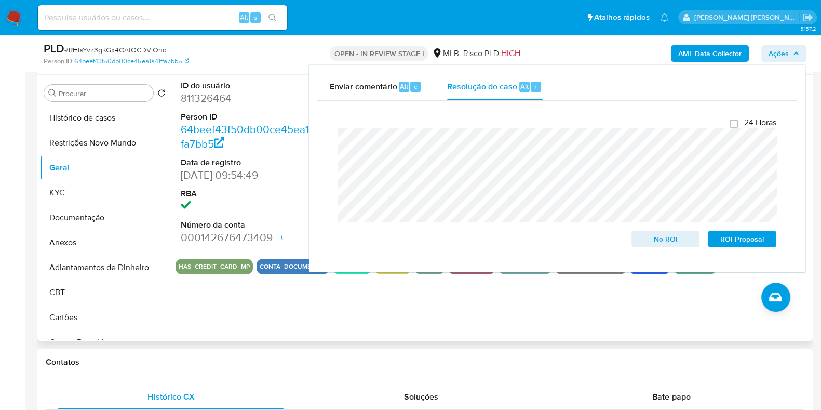
click at [271, 306] on div "ID do usuário 811326464 Person ID 64beef43f50db00ce45ea1a41ffa7bb5 Data de regi…" at bounding box center [490, 208] width 641 height 266
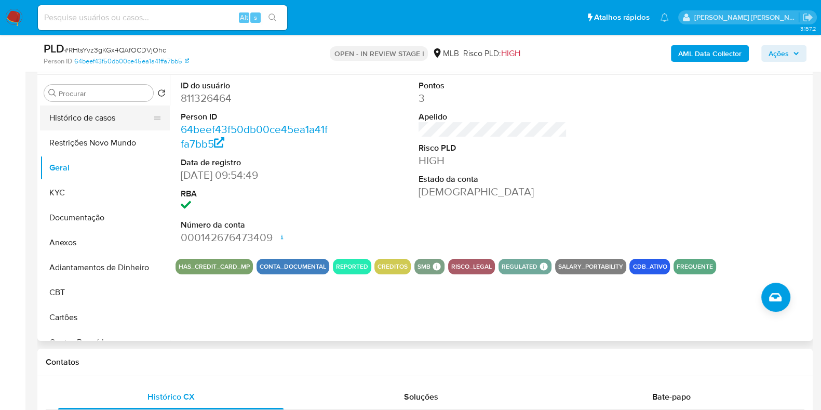
click at [76, 107] on button "Histórico de casos" at bounding box center [101, 117] width 122 height 25
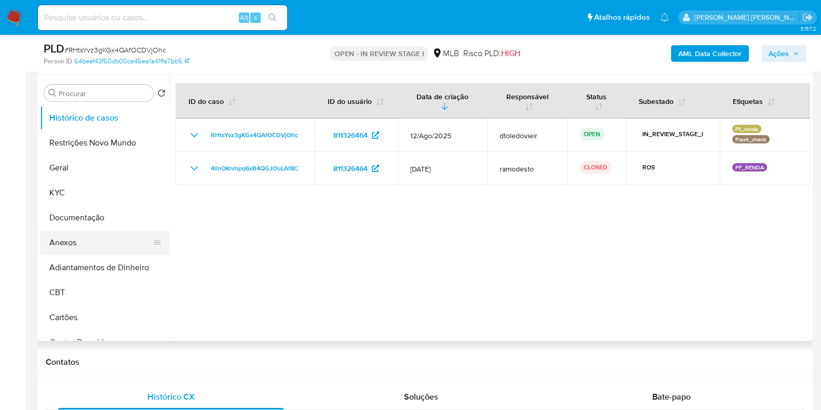
click at [77, 237] on button "Anexos" at bounding box center [101, 242] width 122 height 25
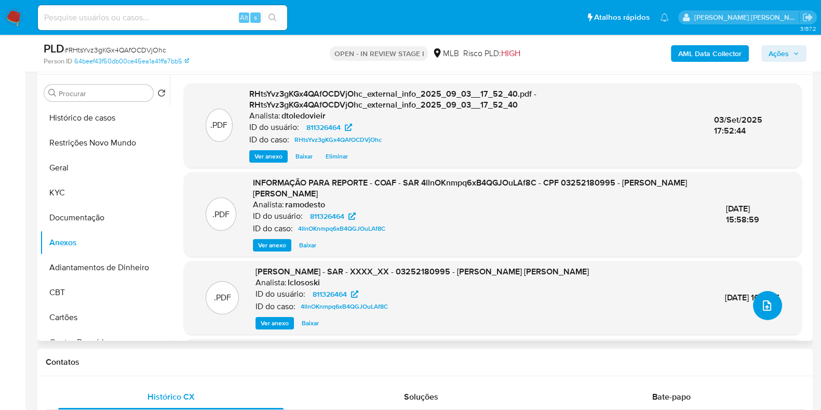
click at [769, 305] on icon "upload-file" at bounding box center [767, 305] width 12 height 12
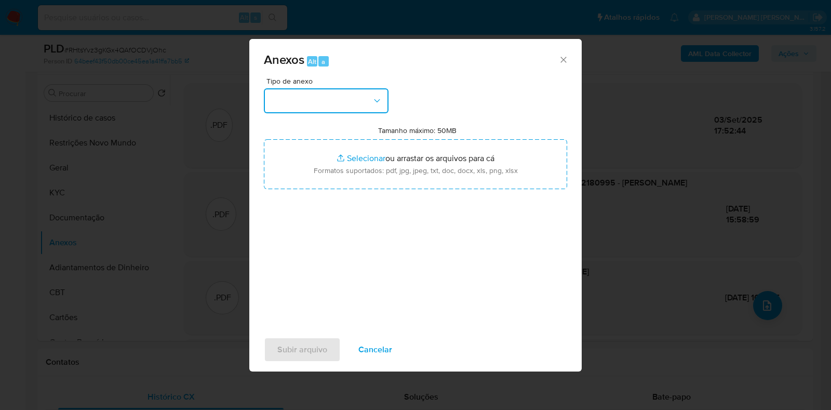
click at [347, 99] on button "button" at bounding box center [326, 100] width 125 height 25
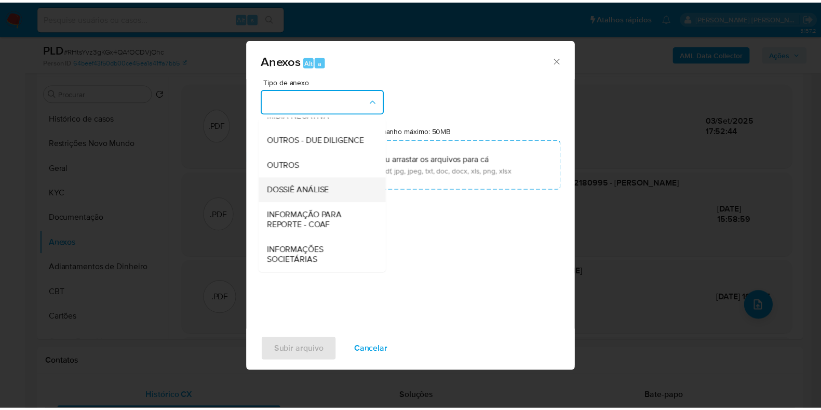
scroll to position [160, 0]
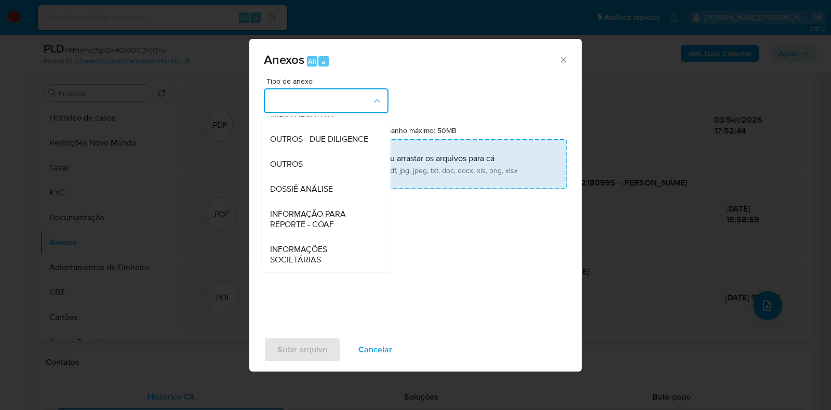
drag, startPoint x: 314, startPoint y: 188, endPoint x: 347, endPoint y: 163, distance: 41.1
click at [314, 188] on span "DOSSIÊ ANÁLISE" at bounding box center [301, 189] width 63 height 10
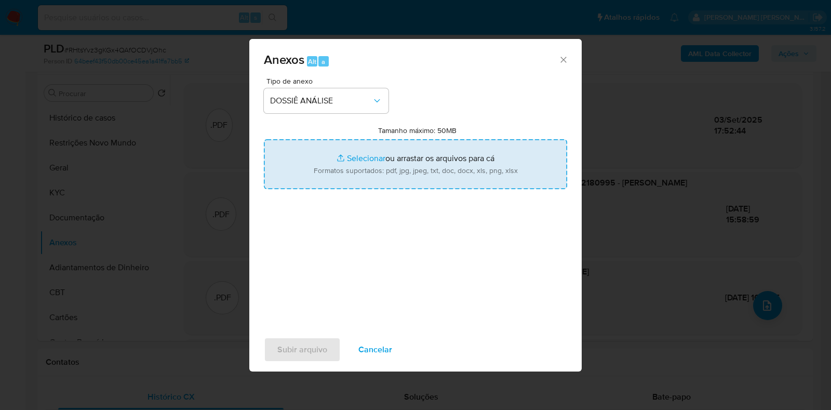
type input "C:\fakepath\2.ª SAR - CPF 03252180995 - LEILA FERNANDA SCHMIDT.pdf"
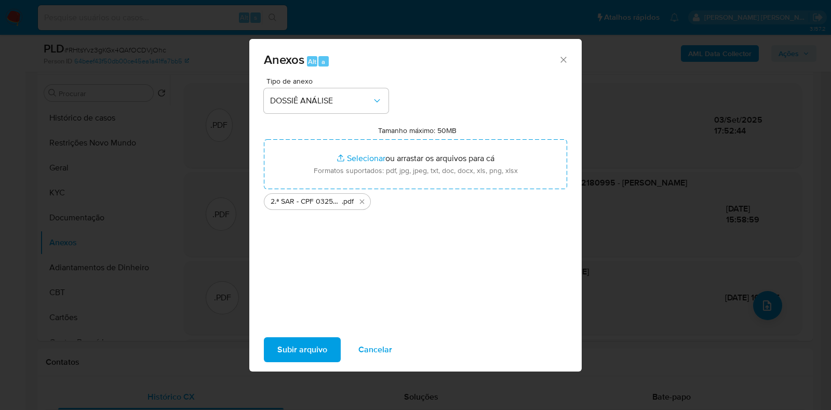
click at [295, 344] on span "Subir arquivo" at bounding box center [302, 349] width 50 height 23
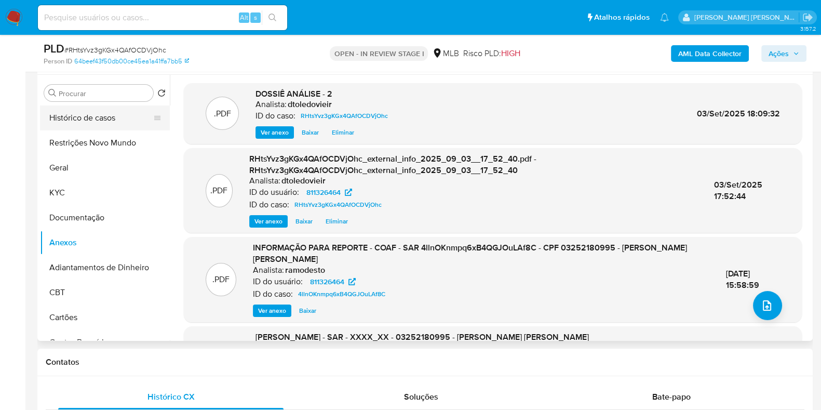
click at [105, 118] on button "Histórico de casos" at bounding box center [101, 117] width 122 height 25
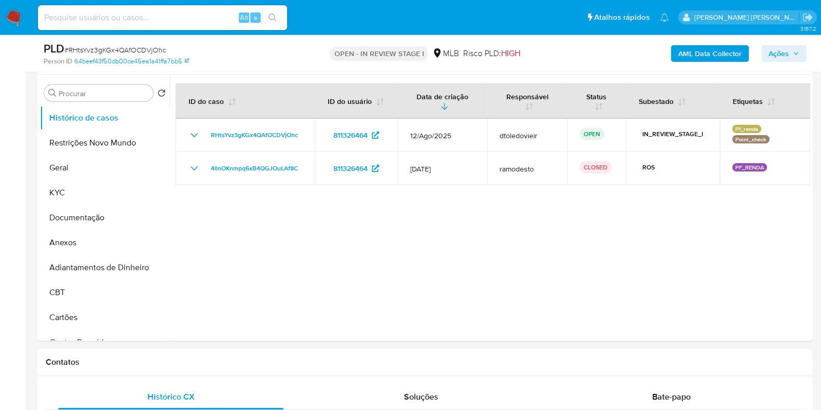
click at [796, 56] on icon "button" at bounding box center [796, 53] width 6 height 6
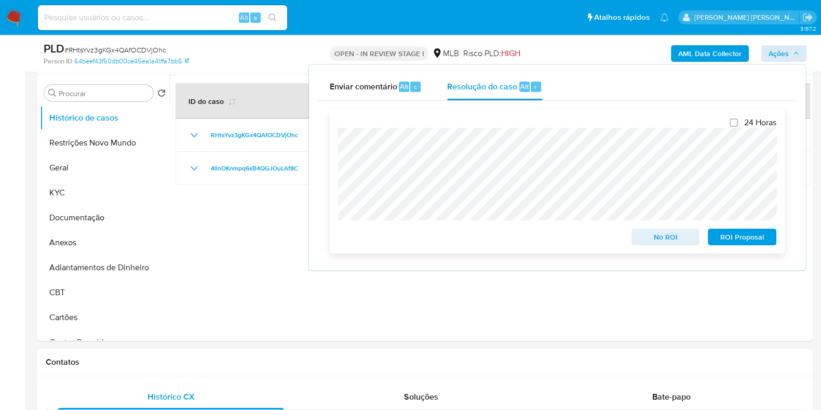
click at [731, 243] on span "ROI Proposal" at bounding box center [742, 237] width 54 height 15
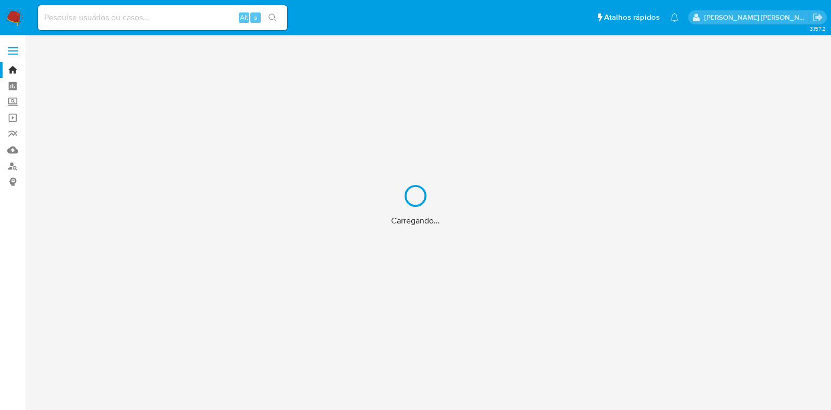
drag, startPoint x: 176, startPoint y: 15, endPoint x: 144, endPoint y: 17, distance: 31.8
click at [175, 15] on div "Carregando..." at bounding box center [415, 205] width 831 height 410
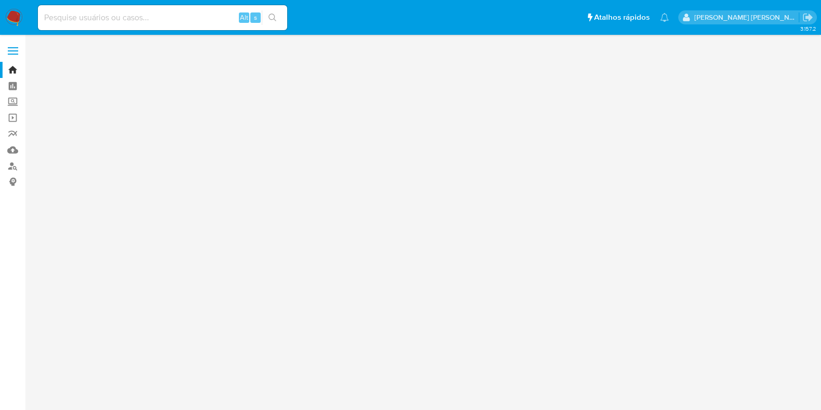
click at [119, 18] on input at bounding box center [162, 18] width 249 height 14
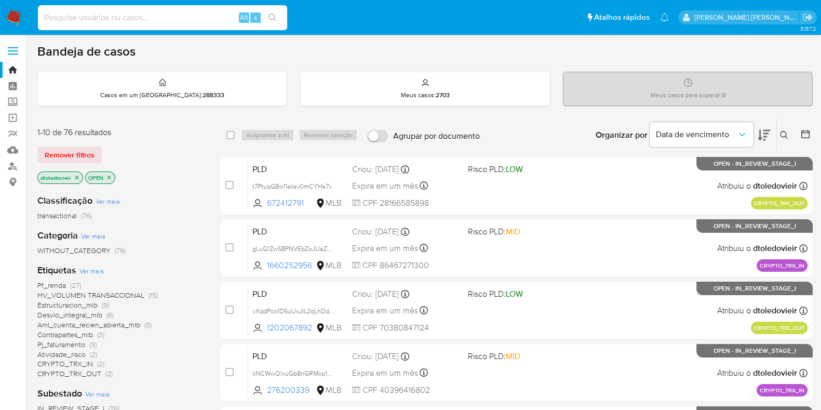
paste input "618826744"
type input "618826744"
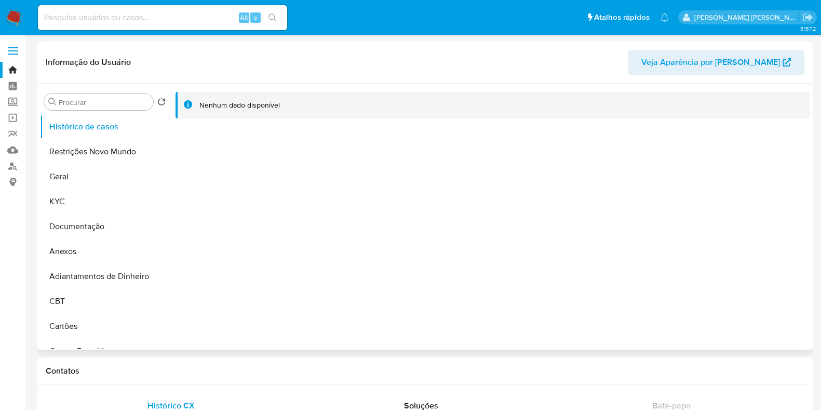
select select "10"
click at [188, 16] on input at bounding box center [162, 18] width 249 height 14
paste input "37184501"
type input "37184501"
select select "10"
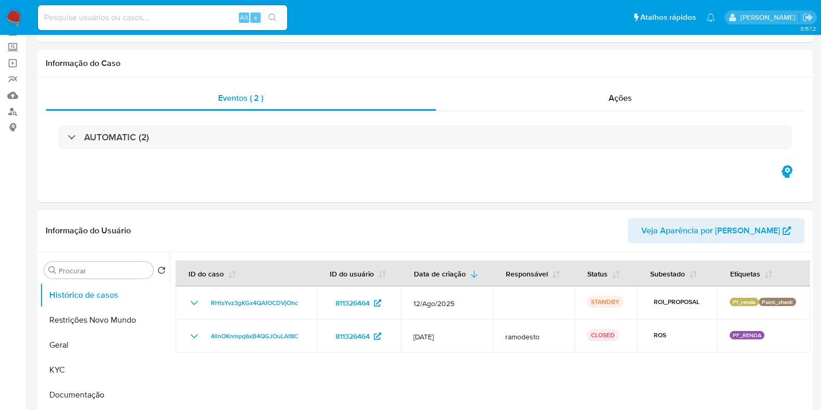
select select "10"
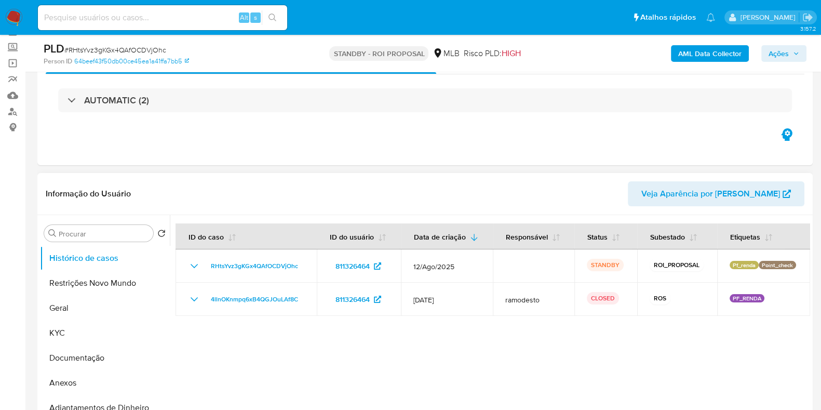
scroll to position [129, 0]
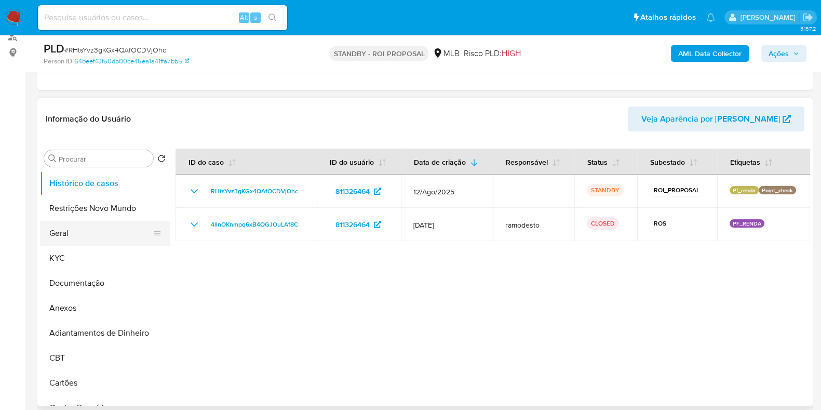
click at [87, 232] on button "Geral" at bounding box center [101, 233] width 122 height 25
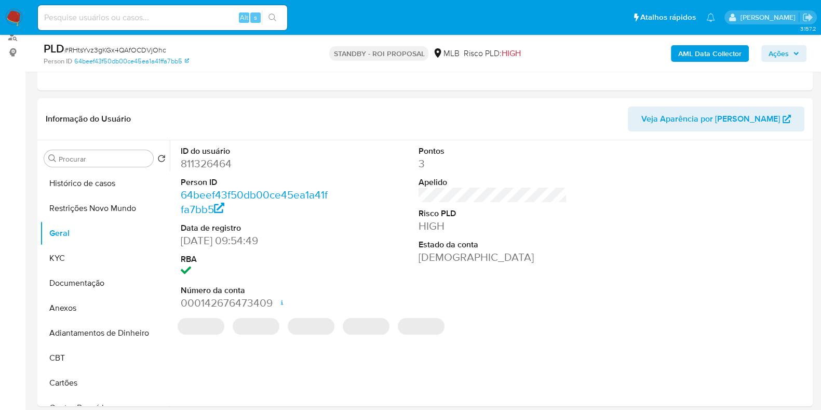
click at [211, 163] on dd "811326464" at bounding box center [255, 163] width 149 height 15
copy dd "811326464"
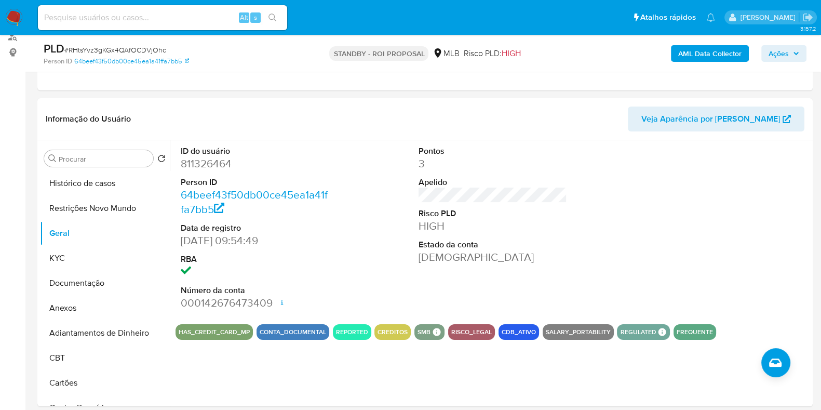
click at [196, 21] on input at bounding box center [162, 18] width 249 height 14
paste input "288658774"
type input "288658774"
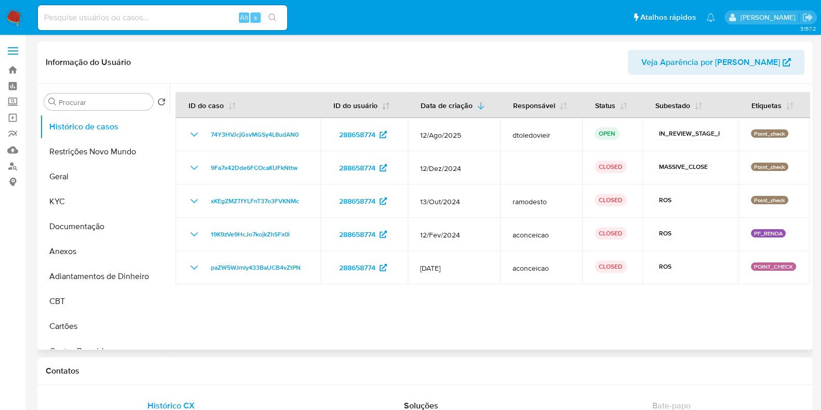
select select "10"
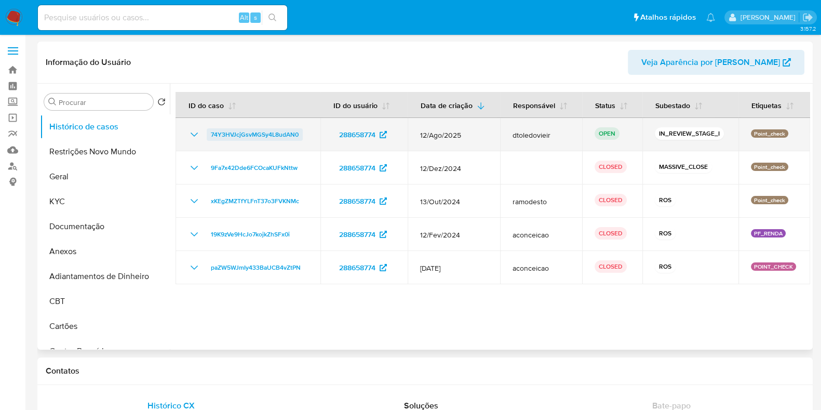
click at [266, 131] on span "74Y3HVJcjGsvMGSy4L8udAN0" at bounding box center [255, 134] width 88 height 12
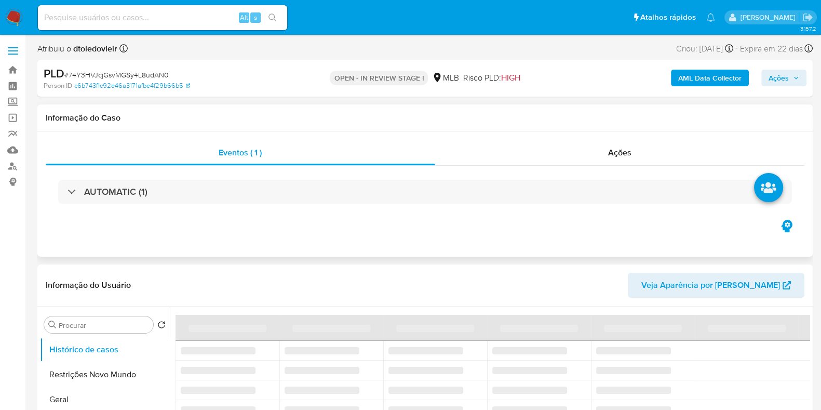
select select "10"
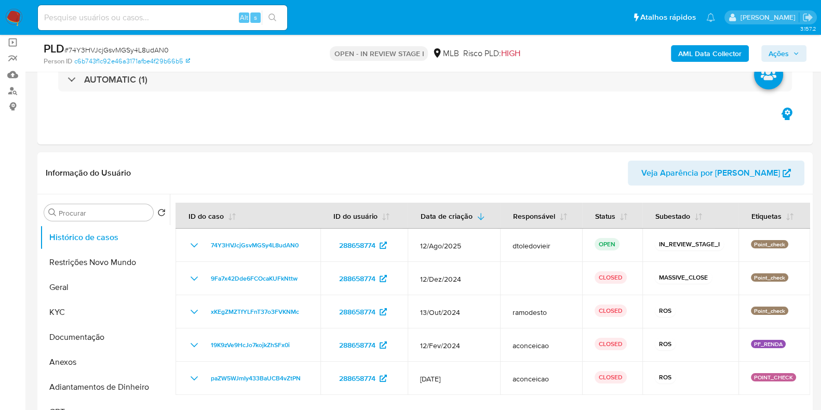
scroll to position [129, 0]
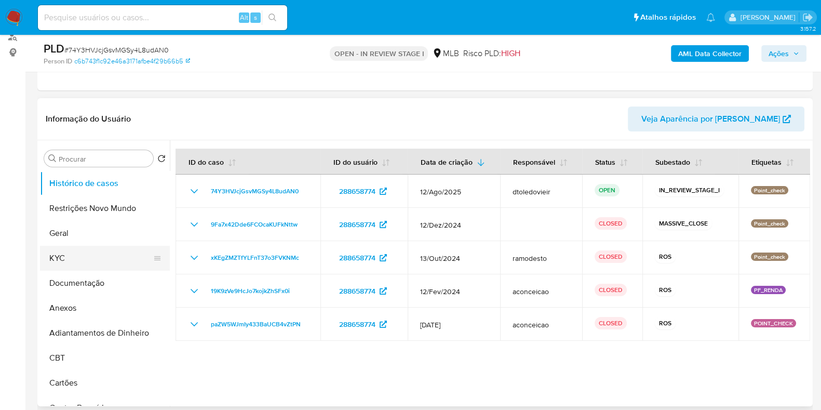
click at [76, 249] on button "KYC" at bounding box center [101, 258] width 122 height 25
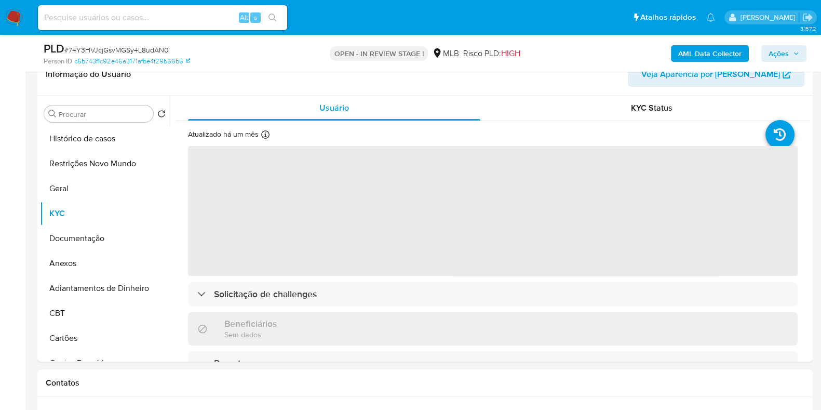
scroll to position [195, 0]
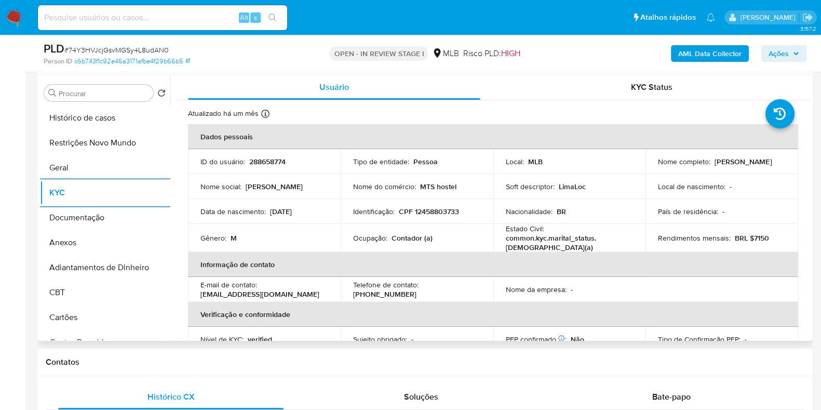
click at [443, 182] on p "MTS hostel" at bounding box center [438, 186] width 36 height 9
click at [466, 182] on div "Nome do comércio : MTS hostel" at bounding box center [417, 186] width 128 height 9
click at [405, 237] on p "Contador (a)" at bounding box center [412, 237] width 41 height 9
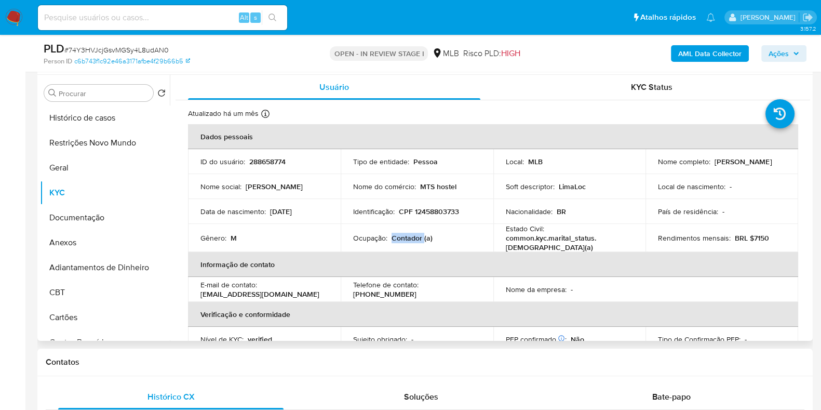
copy p "Contador"
click at [98, 212] on button "Documentação" at bounding box center [105, 217] width 130 height 25
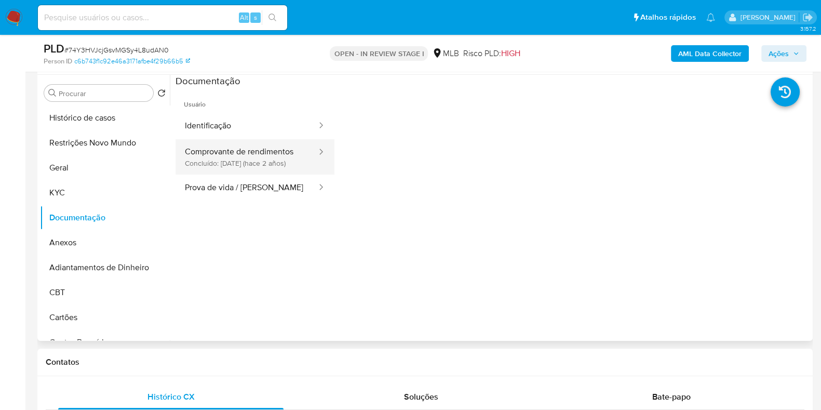
click at [214, 151] on button "Comprovante de rendimentos Concluído: 25/10/2023 (hace 2 años)" at bounding box center [247, 156] width 142 height 35
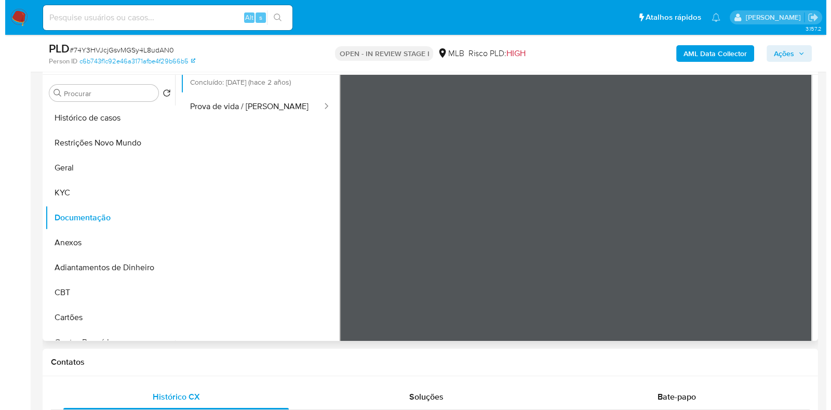
scroll to position [91, 0]
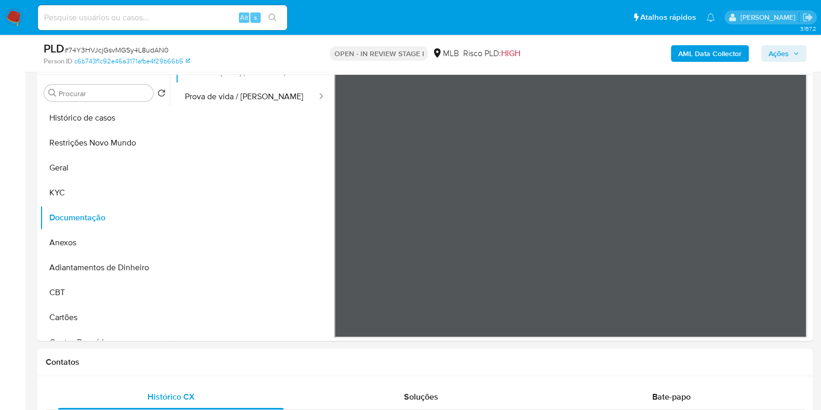
click at [719, 56] on b "AML Data Collector" at bounding box center [709, 53] width 63 height 17
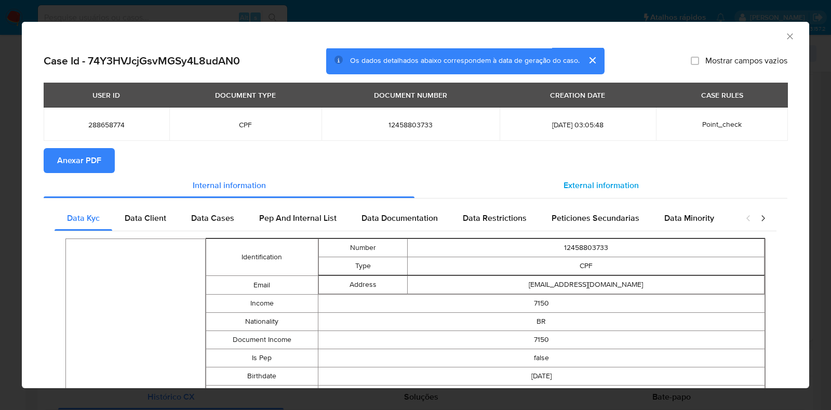
click at [591, 182] on span "External information" at bounding box center [601, 185] width 75 height 12
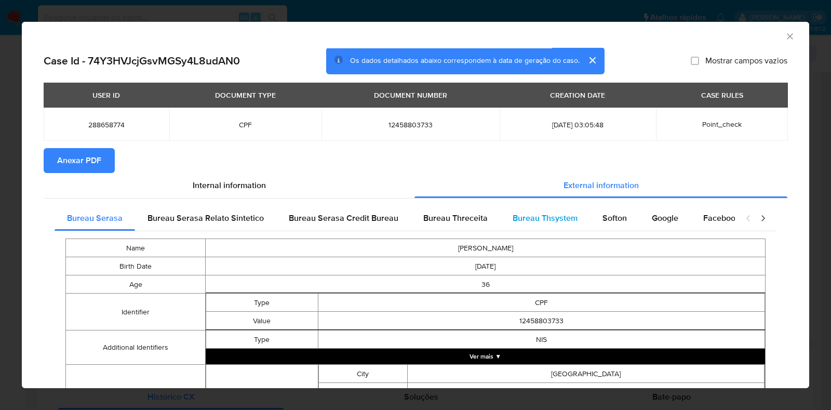
click at [566, 214] on span "Bureau Thsystem" at bounding box center [545, 218] width 65 height 12
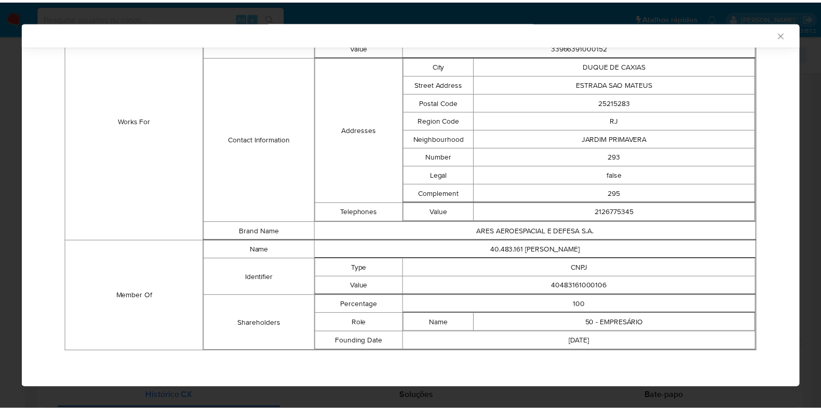
scroll to position [786, 0]
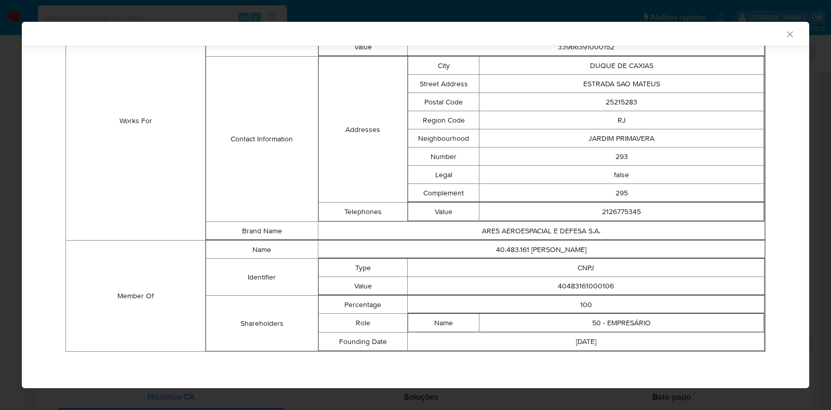
click at [587, 283] on td "40483161000106" at bounding box center [586, 286] width 357 height 18
copy td "40483161000106"
click at [581, 284] on td "40483161000106" at bounding box center [586, 286] width 357 height 18
click at [582, 284] on td "40483161000106" at bounding box center [586, 286] width 357 height 18
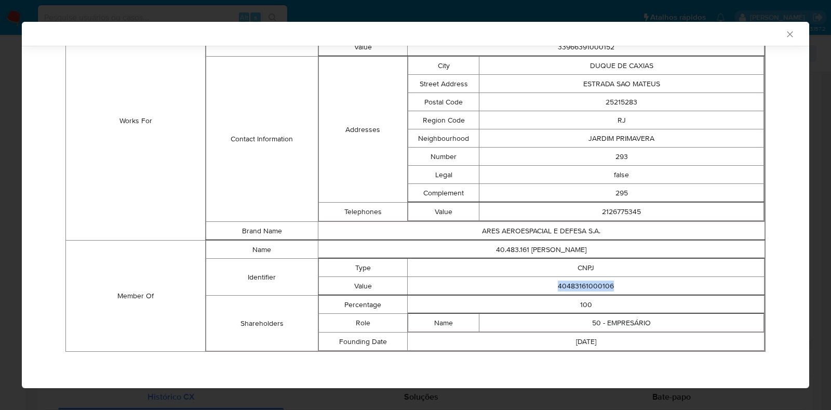
copy td "40483161000106"
click at [11, 252] on div "AML Data Collector Case Id - 74Y3HVJcjGsvMGSy4L8udAN0 Os dados detalhados abaix…" at bounding box center [415, 205] width 831 height 410
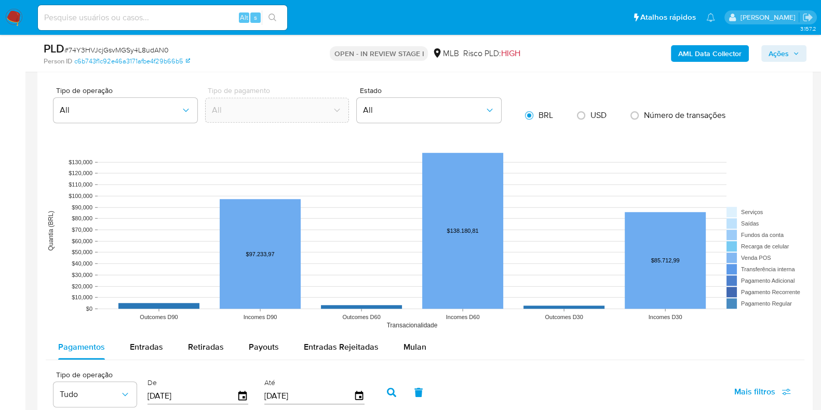
scroll to position [974, 0]
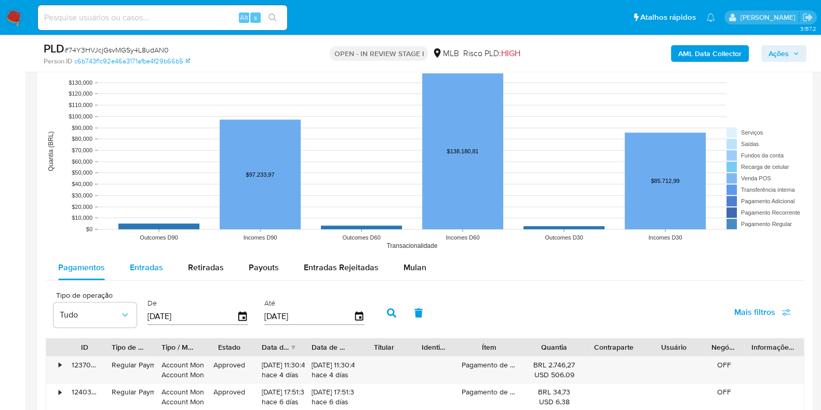
click at [139, 271] on span "Entradas" at bounding box center [146, 267] width 33 height 12
select select "10"
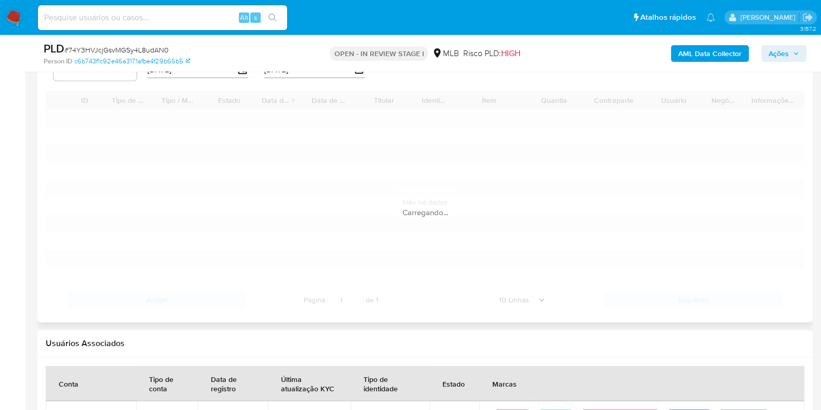
scroll to position [1234, 0]
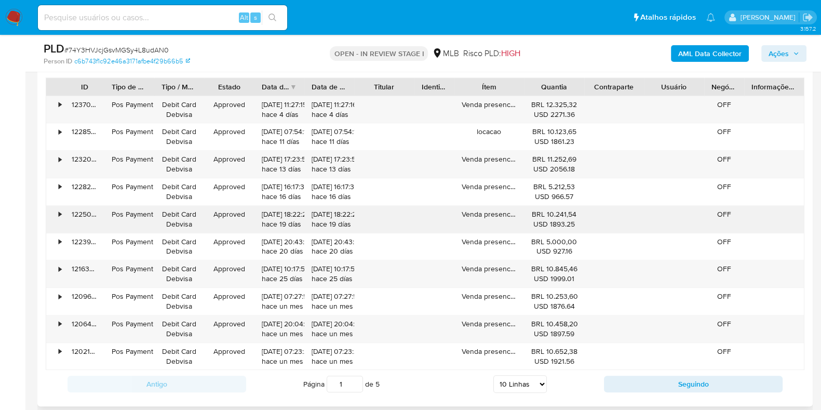
click at [57, 209] on div "•" at bounding box center [55, 219] width 18 height 27
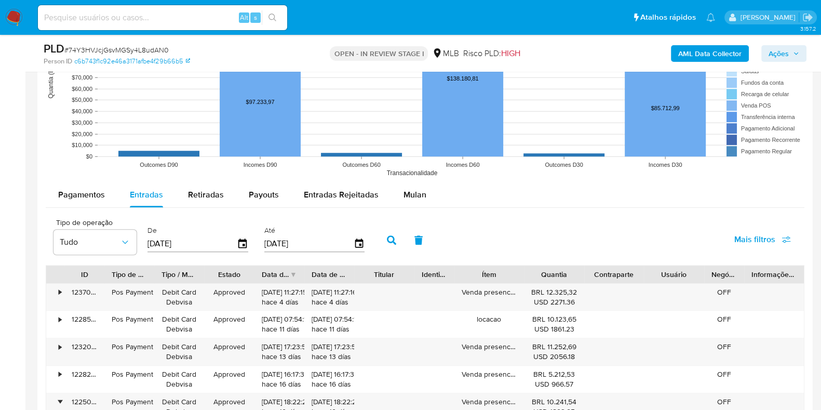
scroll to position [1039, 0]
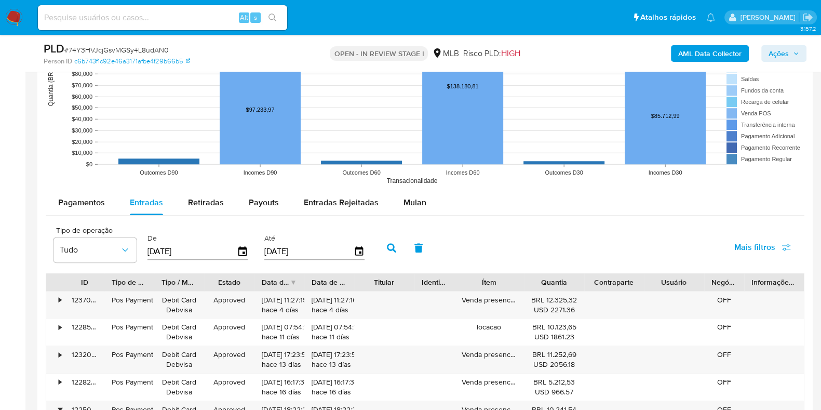
click at [781, 60] on span "Ações" at bounding box center [779, 53] width 20 height 17
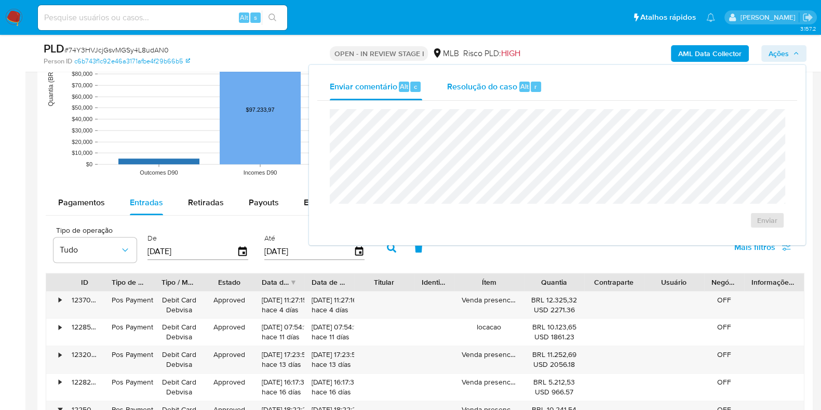
click at [496, 100] on div "Resolução do caso Alt r" at bounding box center [494, 86] width 95 height 27
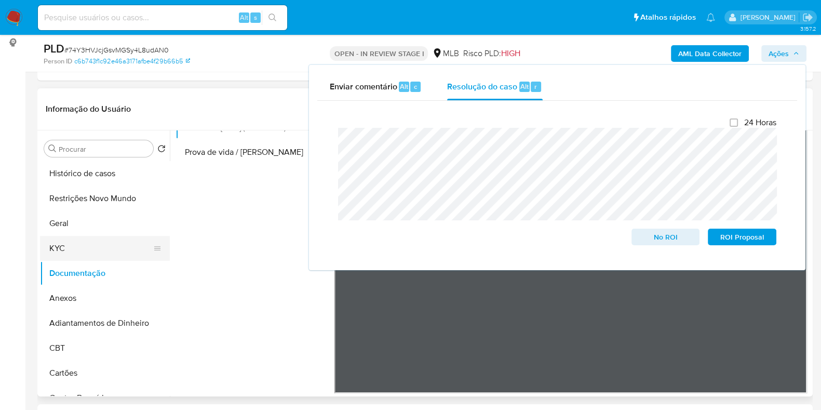
scroll to position [195, 0]
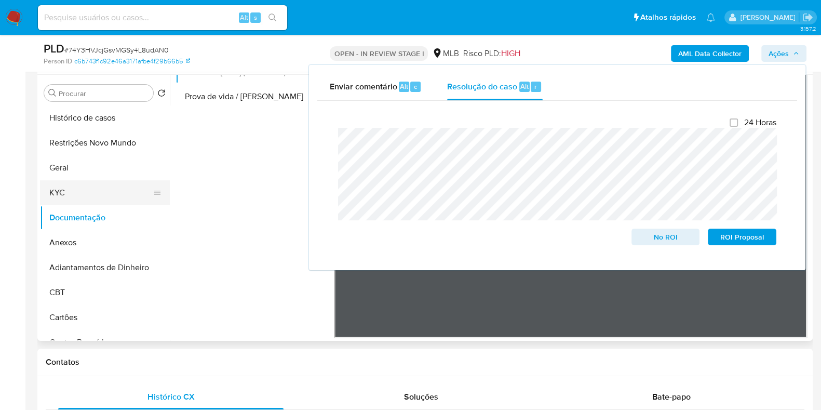
click at [88, 185] on button "KYC" at bounding box center [101, 192] width 122 height 25
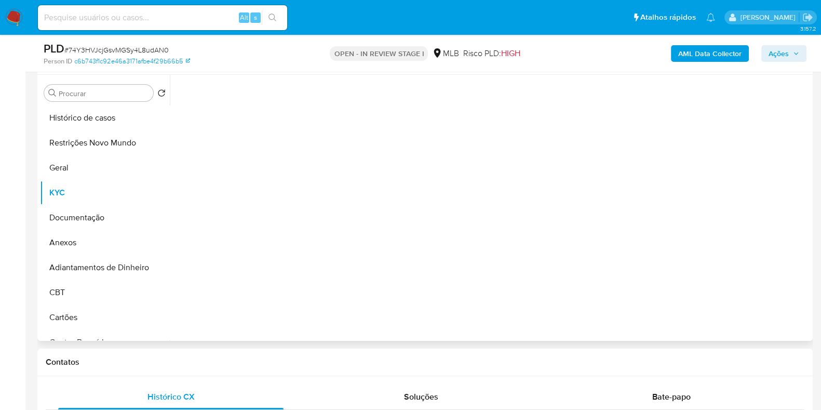
scroll to position [0, 0]
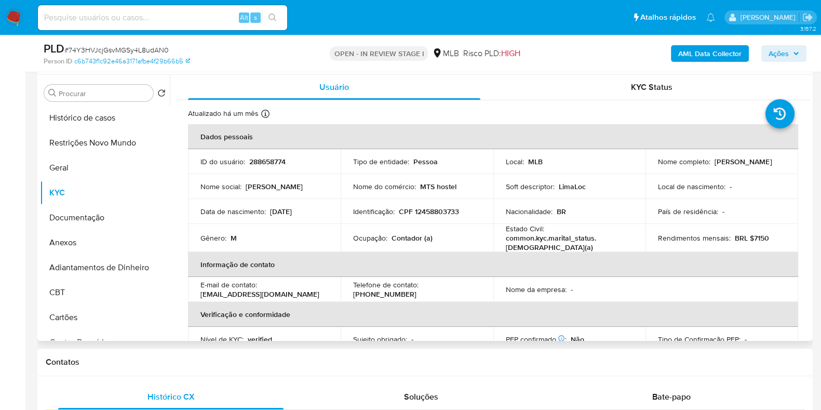
drag, startPoint x: 696, startPoint y: 168, endPoint x: 652, endPoint y: 167, distance: 44.2
click at [652, 167] on td "Nome completo : Raphael Barbosa de Lima" at bounding box center [722, 161] width 153 height 25
copy p "Raphael Barbosa de Lima"
click at [432, 208] on p "CPF 12458803733" at bounding box center [429, 211] width 60 height 9
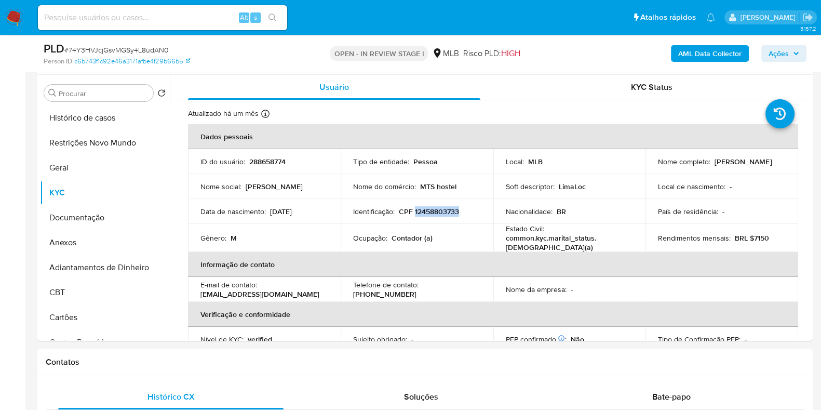
copy p "12458803733"
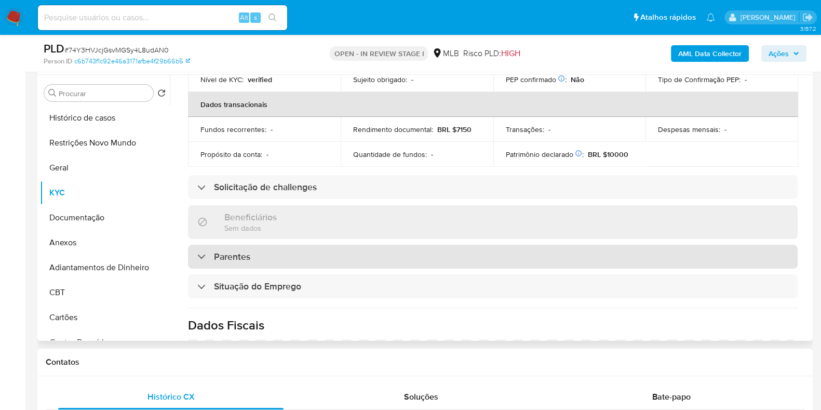
scroll to position [451, 0]
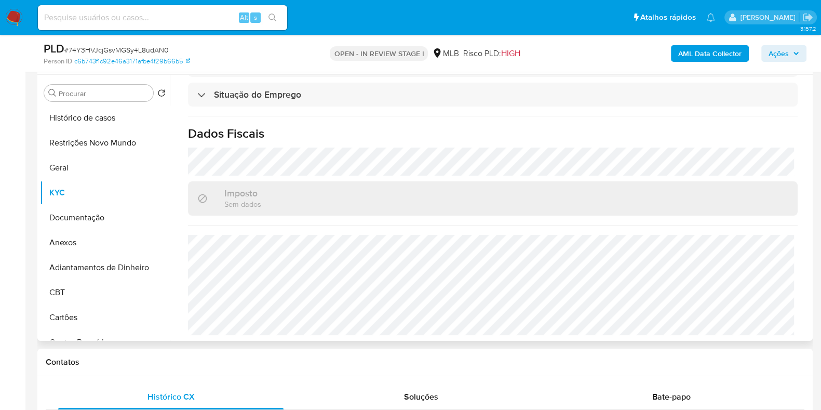
copy p "12458803733"
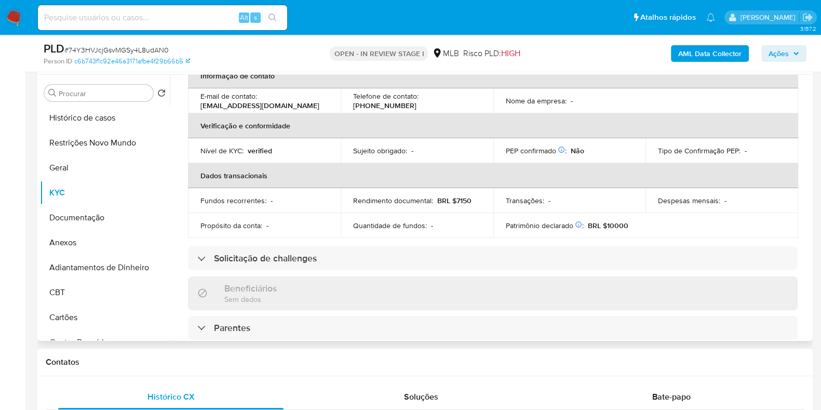
scroll to position [0, 0]
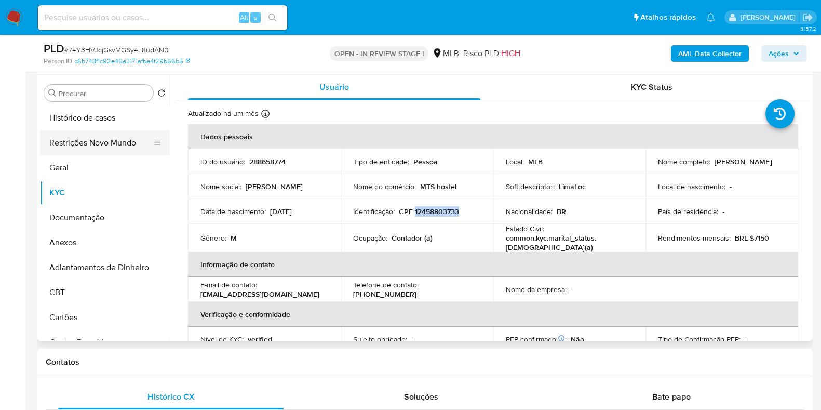
click at [94, 136] on button "Restrições Novo Mundo" at bounding box center [101, 142] width 122 height 25
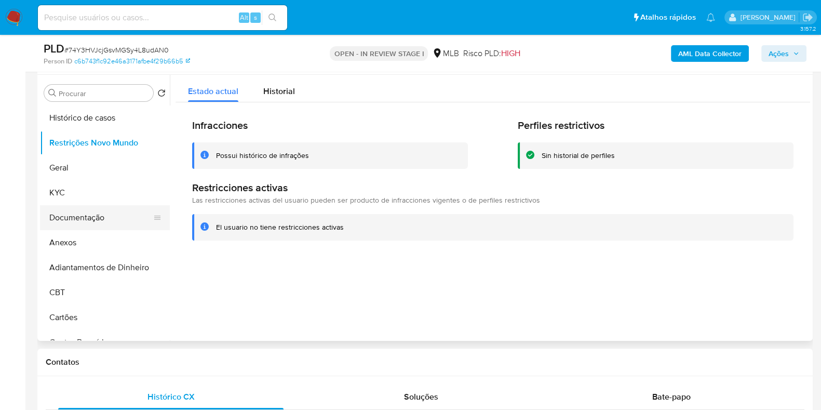
click at [95, 221] on button "Documentação" at bounding box center [101, 217] width 122 height 25
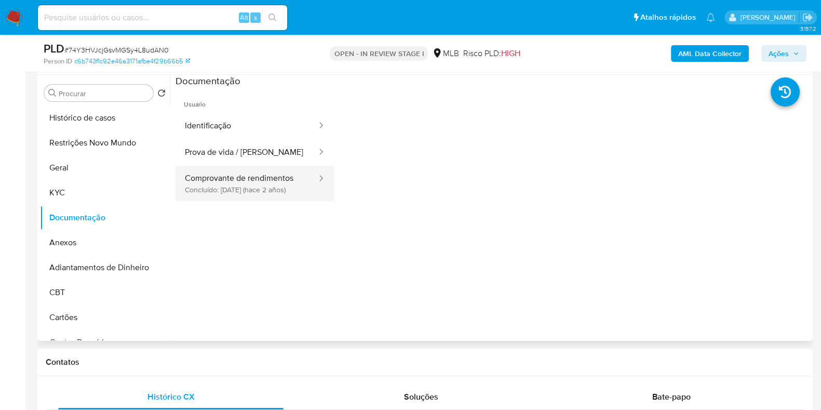
click at [176, 178] on button "Comprovante de rendimentos Concluído: 25/10/2023 (hace 2 años)" at bounding box center [247, 183] width 142 height 35
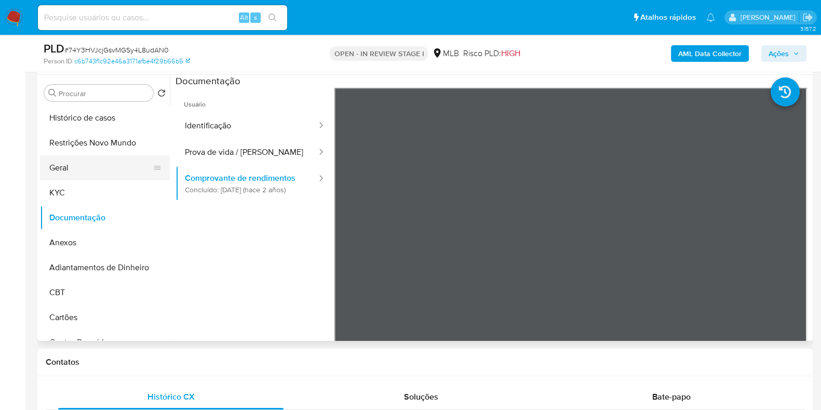
click at [91, 165] on button "Geral" at bounding box center [101, 167] width 122 height 25
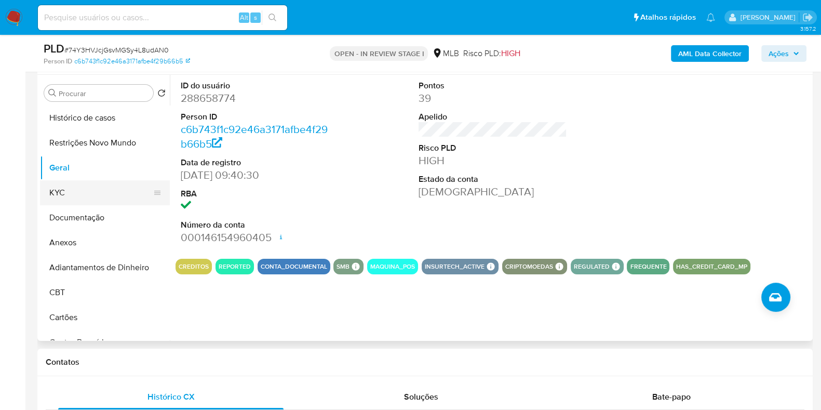
click at [70, 184] on button "KYC" at bounding box center [101, 192] width 122 height 25
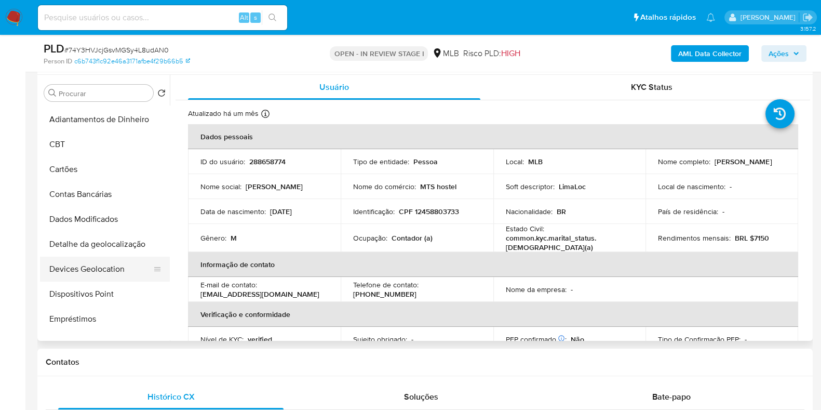
scroll to position [194, 0]
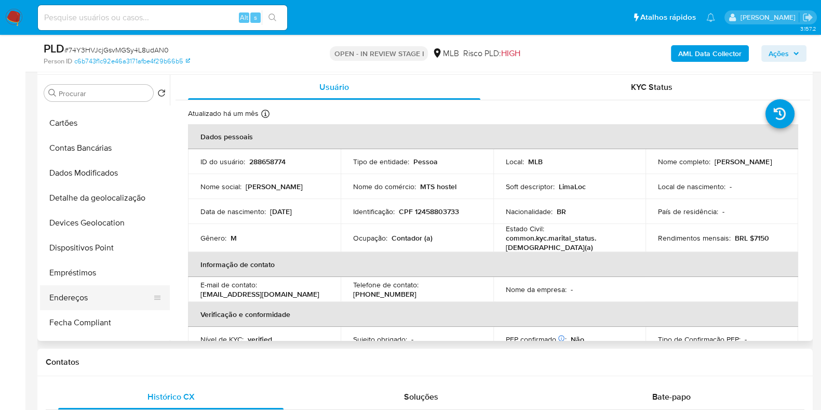
click at [66, 300] on button "Endereços" at bounding box center [101, 297] width 122 height 25
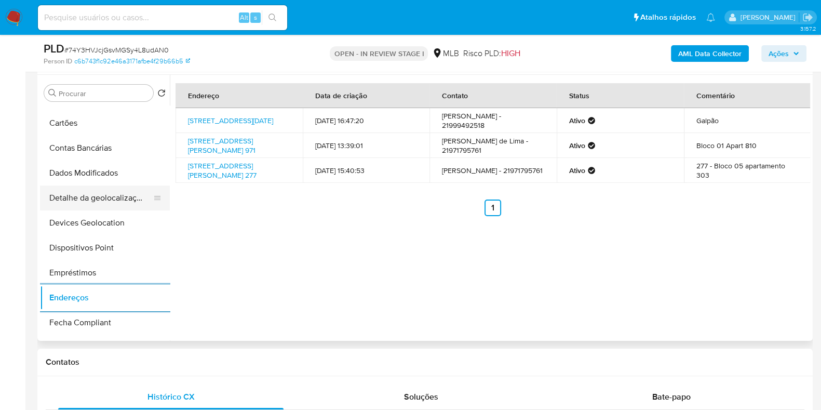
click at [94, 195] on button "Detalhe da geolocalização" at bounding box center [101, 197] width 122 height 25
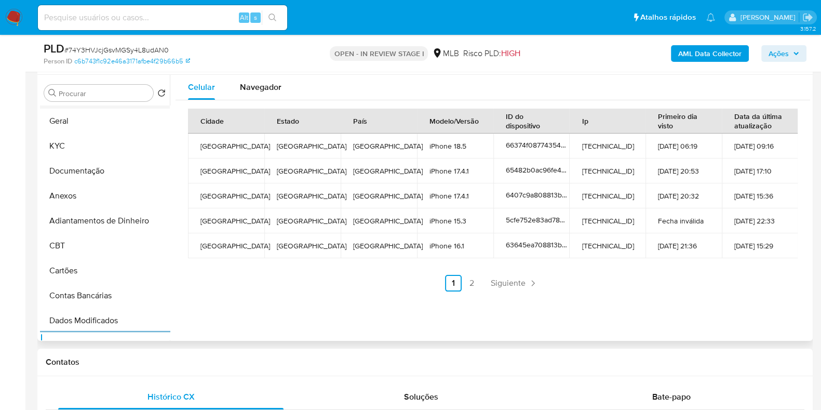
scroll to position [0, 0]
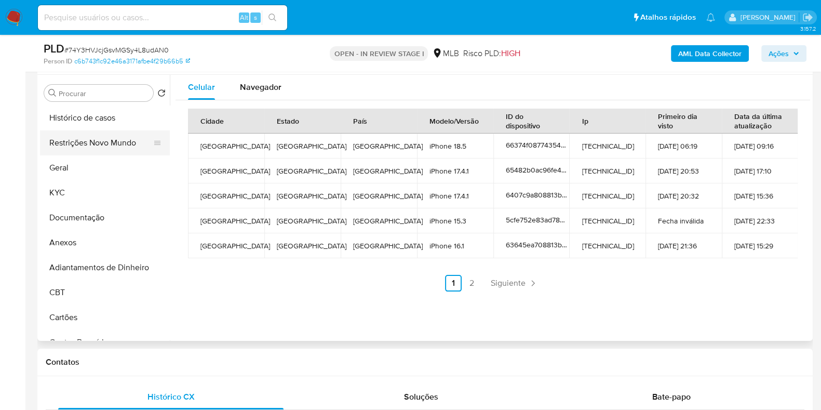
click at [120, 141] on button "Restrições Novo Mundo" at bounding box center [101, 142] width 122 height 25
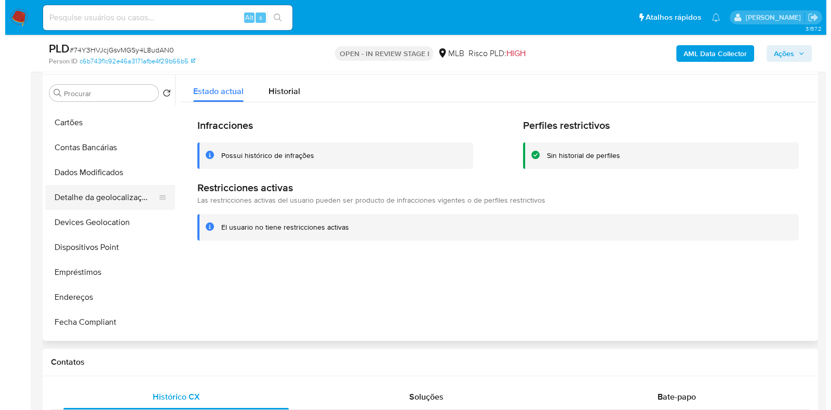
scroll to position [194, 0]
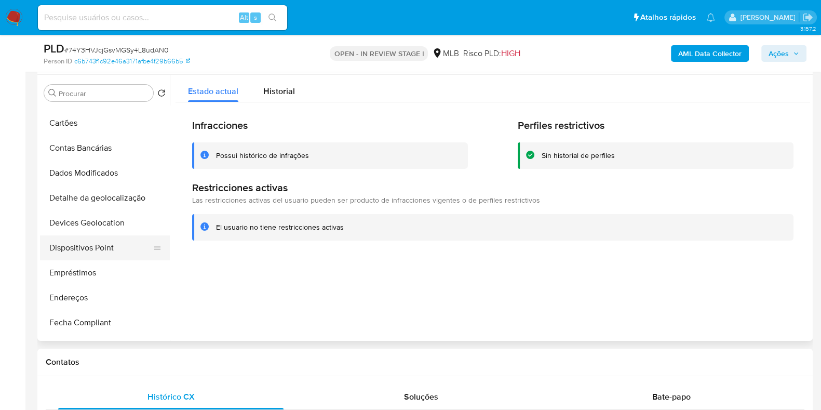
click at [84, 241] on button "Dispositivos Point" at bounding box center [101, 247] width 122 height 25
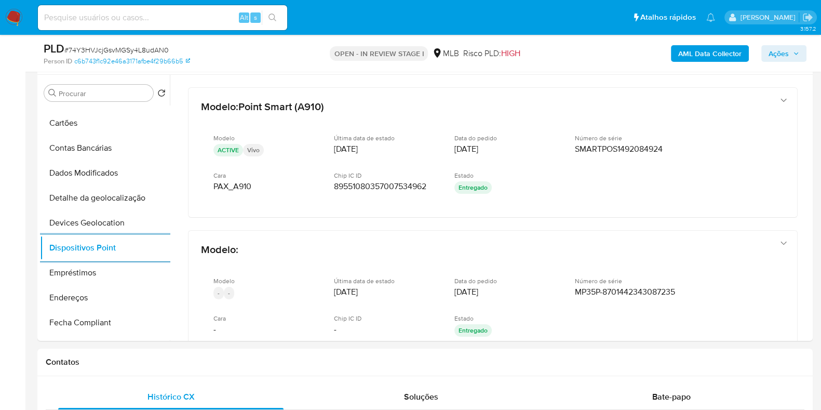
click at [733, 46] on b "AML Data Collector" at bounding box center [709, 53] width 63 height 17
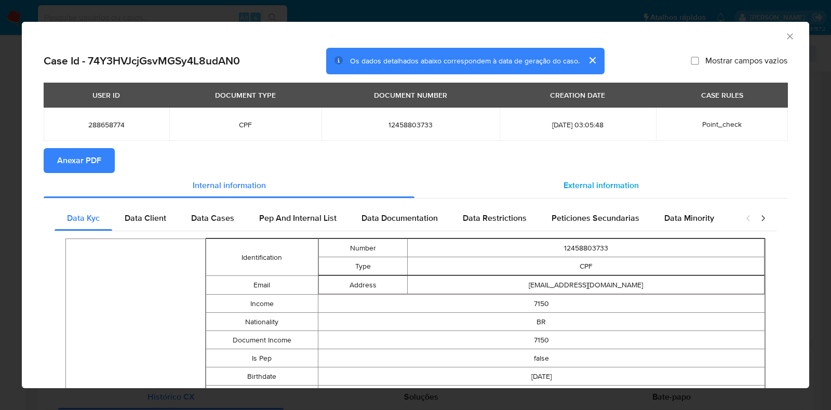
click at [589, 185] on span "External information" at bounding box center [601, 185] width 75 height 12
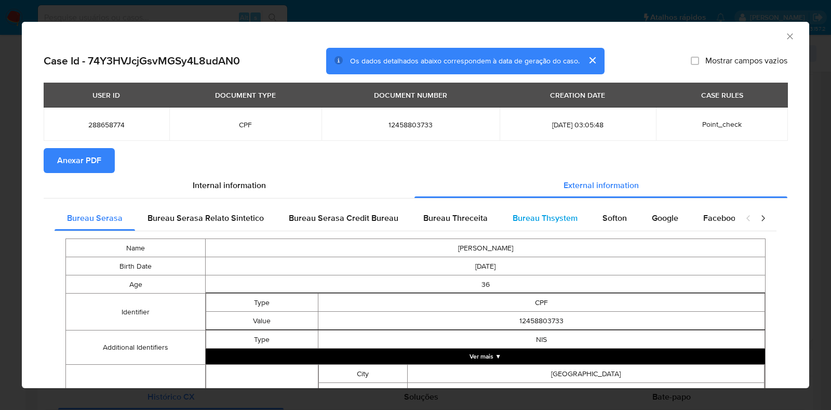
click at [566, 220] on span "Bureau Thsystem" at bounding box center [545, 218] width 65 height 12
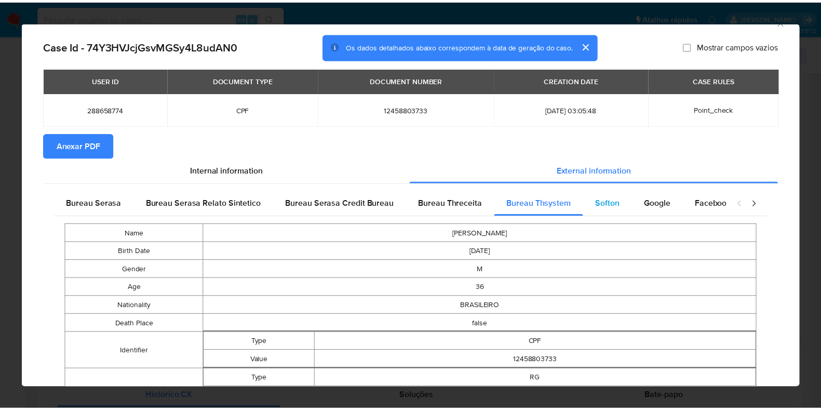
scroll to position [0, 0]
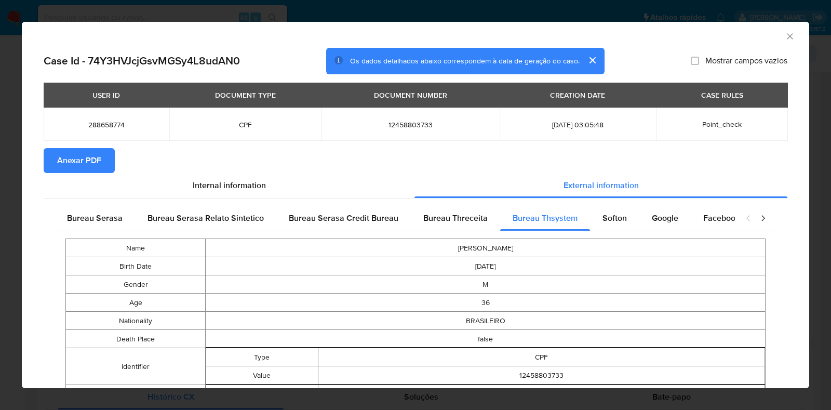
click at [76, 160] on span "Anexar PDF" at bounding box center [79, 160] width 44 height 23
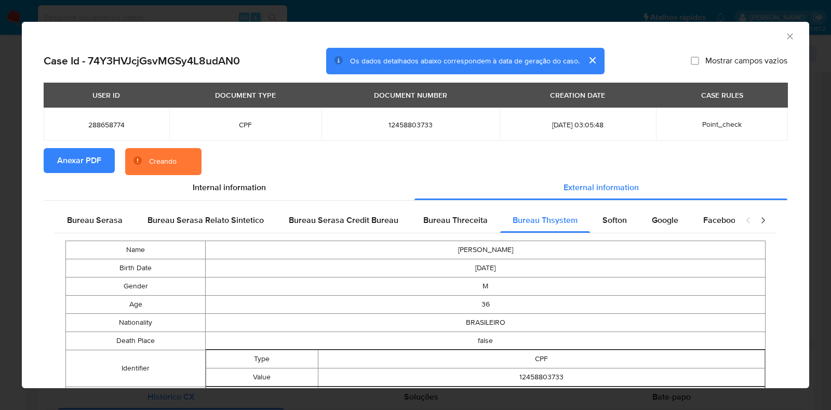
click at [16, 197] on div "AML Data Collector Case Id - 74Y3HVJcjGsvMGSy4L8udAN0 Os dados detalhados abaix…" at bounding box center [415, 205] width 831 height 410
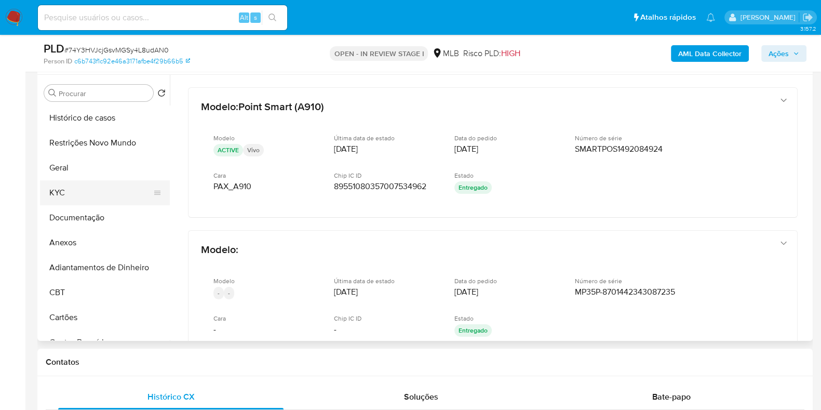
click at [95, 195] on button "KYC" at bounding box center [101, 192] width 122 height 25
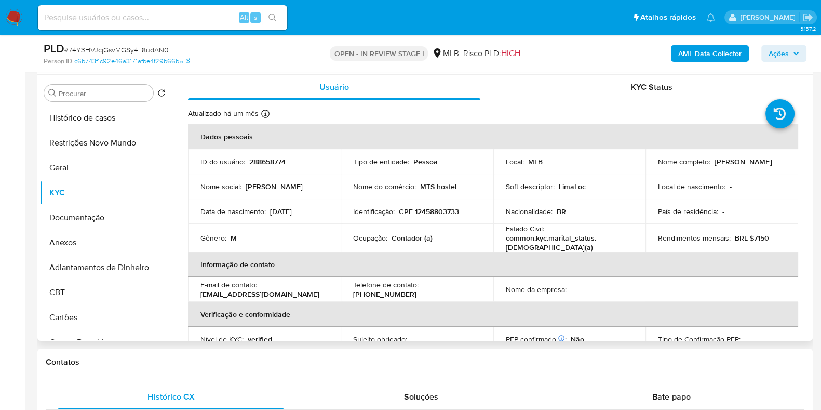
drag, startPoint x: 750, startPoint y: 165, endPoint x: 638, endPoint y: 162, distance: 112.2
click at [650, 168] on td "Nome completo : Raphael Barbosa de Lima" at bounding box center [722, 161] width 153 height 25
copy p "Raphael Barbosa de Lima"
click at [108, 118] on button "Histórico de casos" at bounding box center [101, 117] width 122 height 25
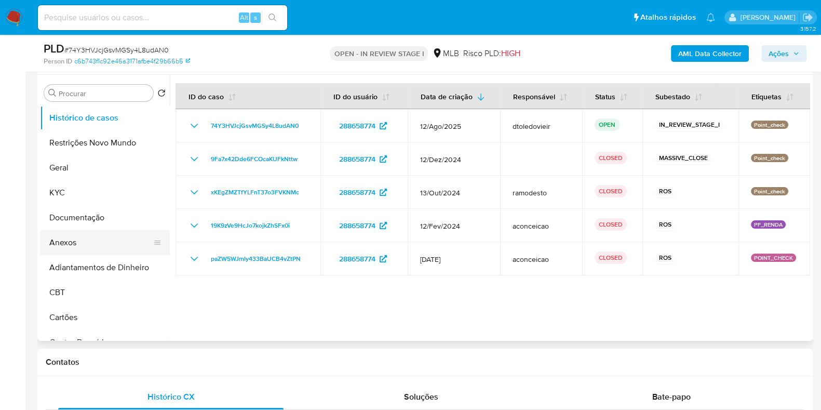
click at [107, 244] on button "Anexos" at bounding box center [101, 242] width 122 height 25
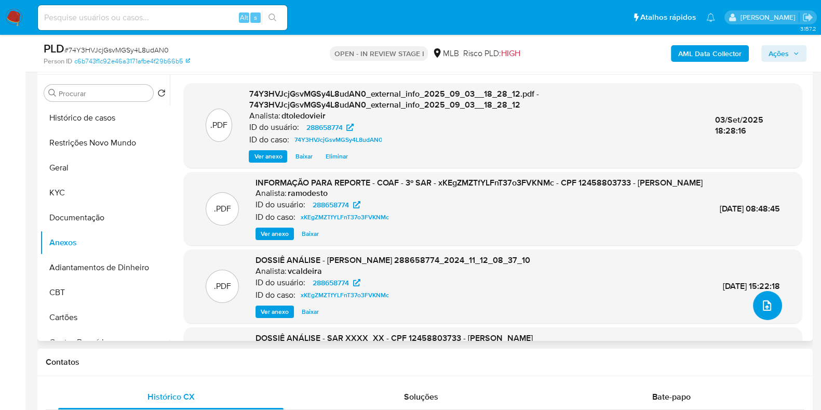
click at [761, 305] on icon "upload-file" at bounding box center [767, 305] width 12 height 12
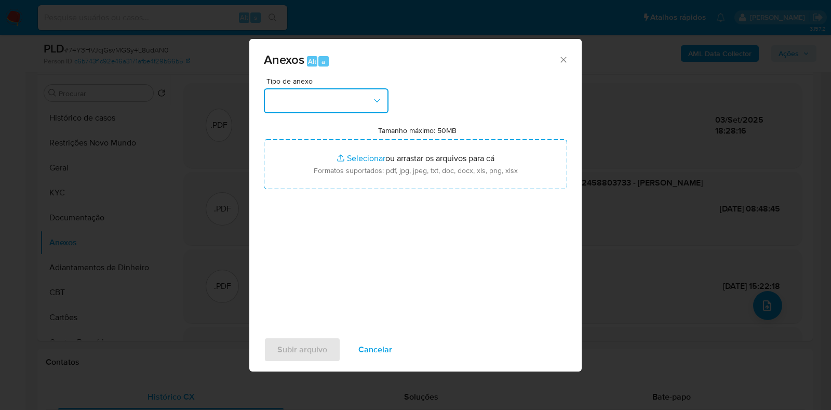
click at [341, 101] on button "button" at bounding box center [326, 100] width 125 height 25
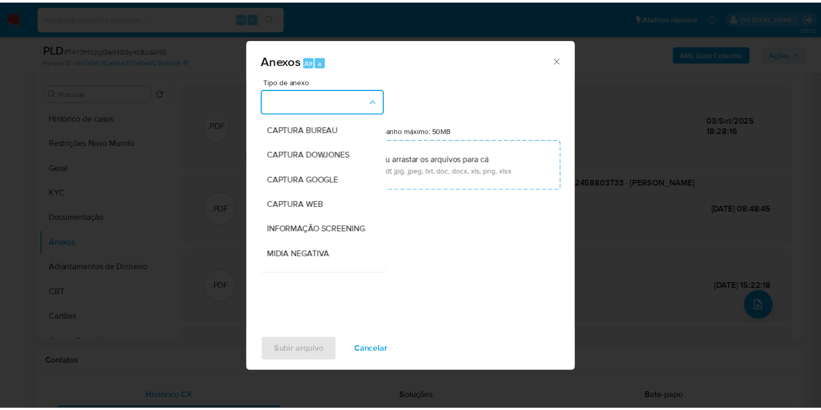
scroll to position [160, 0]
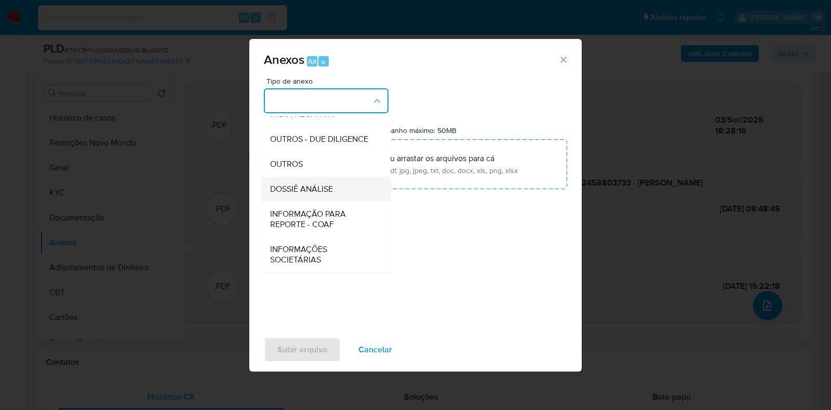
click at [325, 188] on span "DOSSIÊ ANÁLISE" at bounding box center [301, 189] width 63 height 10
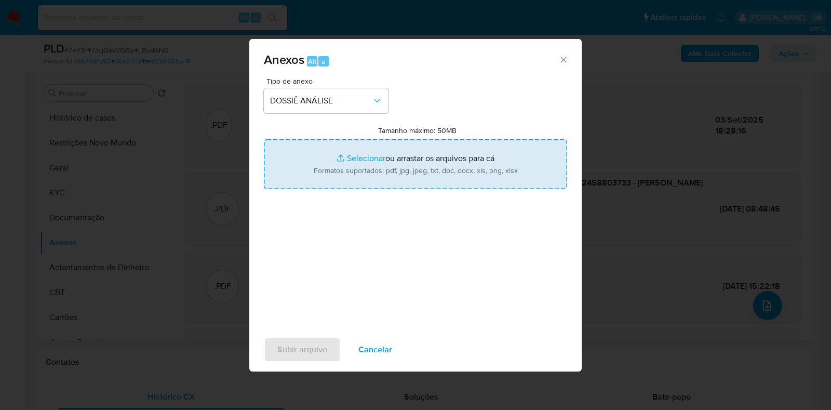
type input "C:\fakepath\4.ª SAR - CPF 12458803733 - RAPHAEL BARBOSA DE LIMA.pdf"
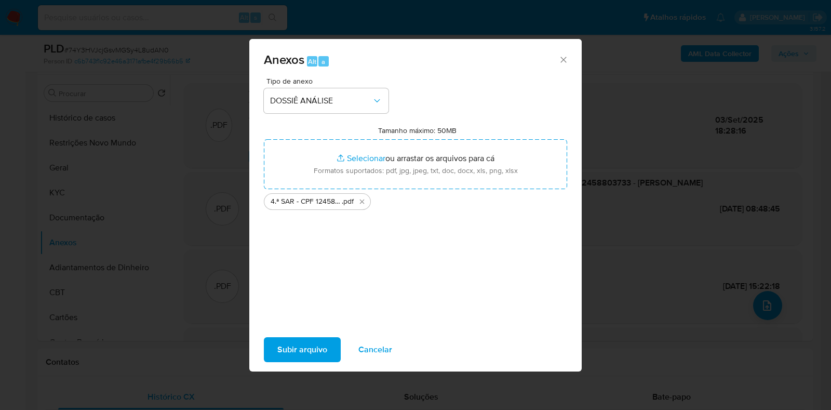
click at [290, 352] on span "Subir arquivo" at bounding box center [302, 349] width 50 height 23
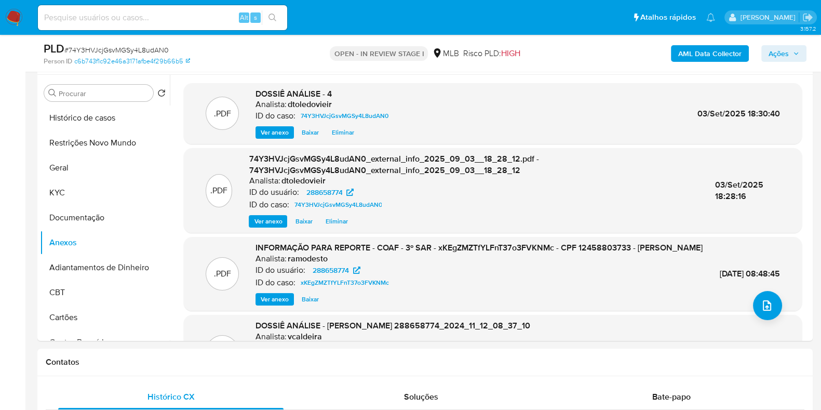
click at [776, 49] on span "Ações" at bounding box center [779, 53] width 20 height 17
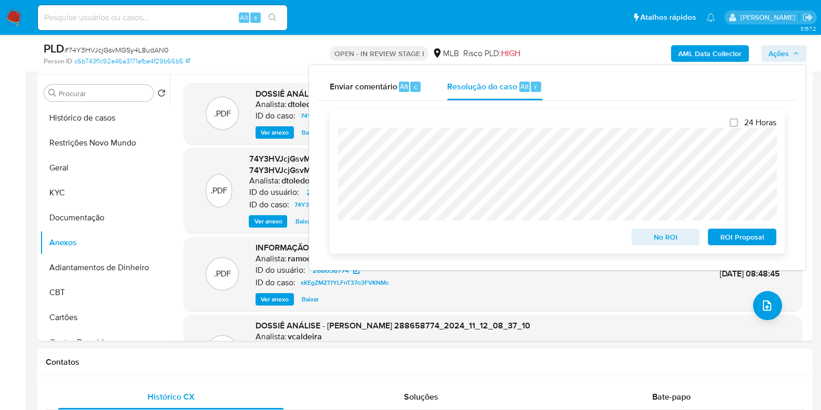
click at [730, 233] on span "ROI Proposal" at bounding box center [742, 237] width 54 height 15
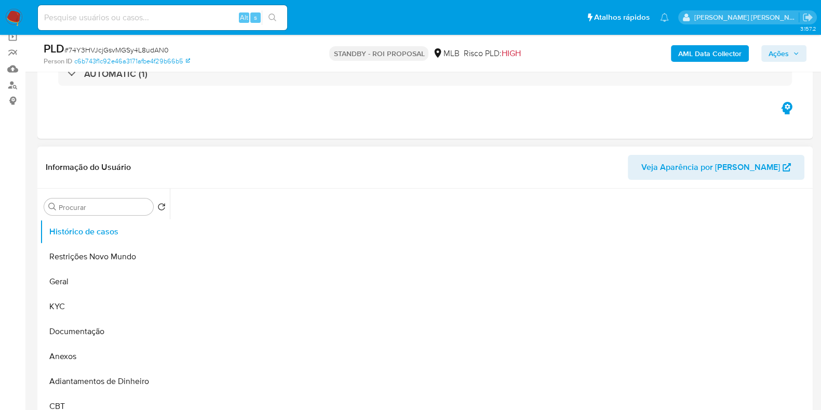
scroll to position [129, 0]
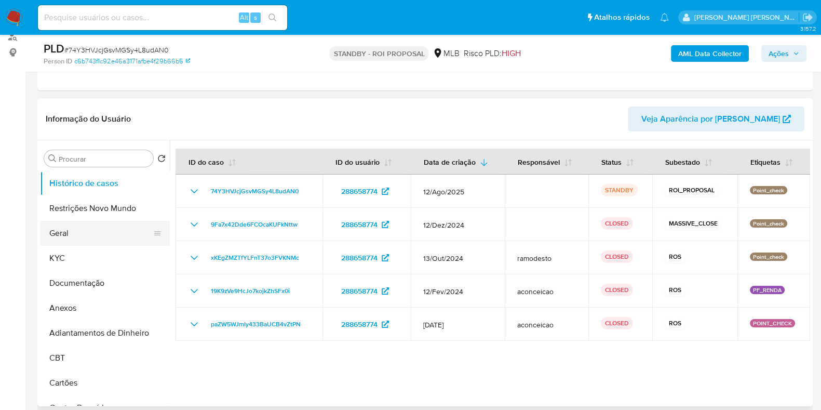
click at [88, 240] on button "Geral" at bounding box center [101, 233] width 122 height 25
select select "10"
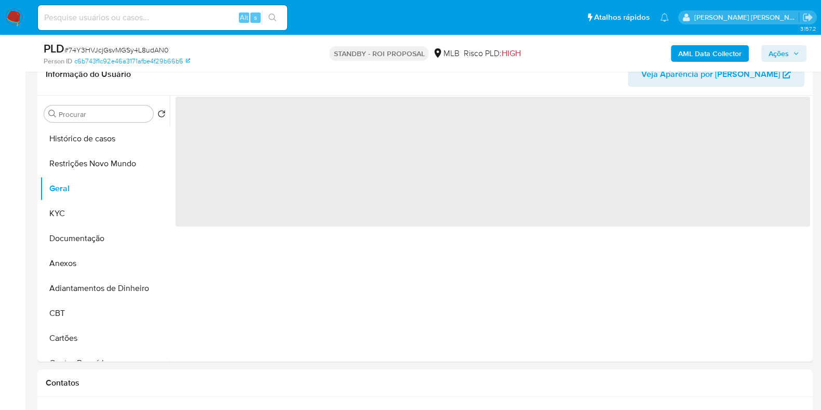
scroll to position [195, 0]
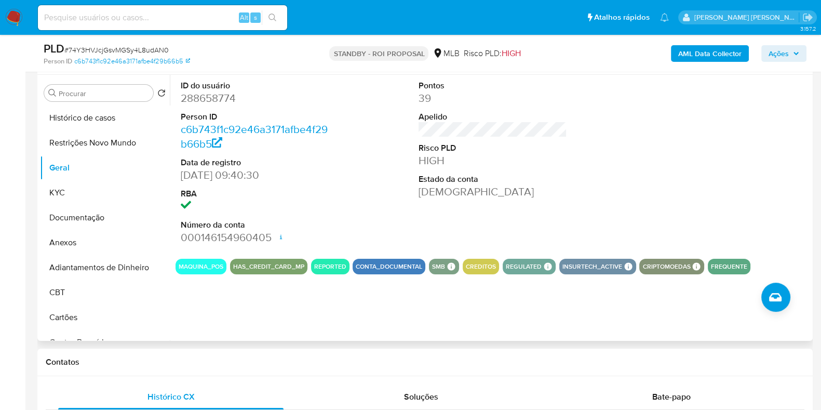
drag, startPoint x: 216, startPoint y: 93, endPoint x: 212, endPoint y: 99, distance: 7.2
click at [215, 95] on dd "288658774" at bounding box center [255, 98] width 149 height 15
click at [212, 99] on dd "288658774" at bounding box center [255, 98] width 149 height 15
click at [198, 19] on input at bounding box center [162, 18] width 249 height 14
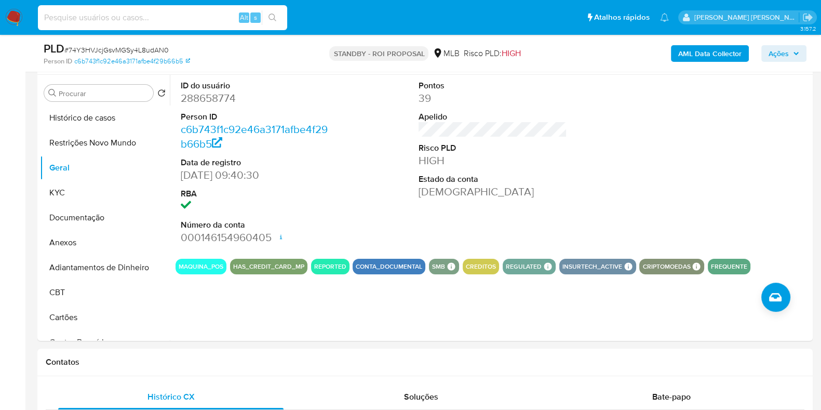
paste input "1041053776"
type input "1041053776"
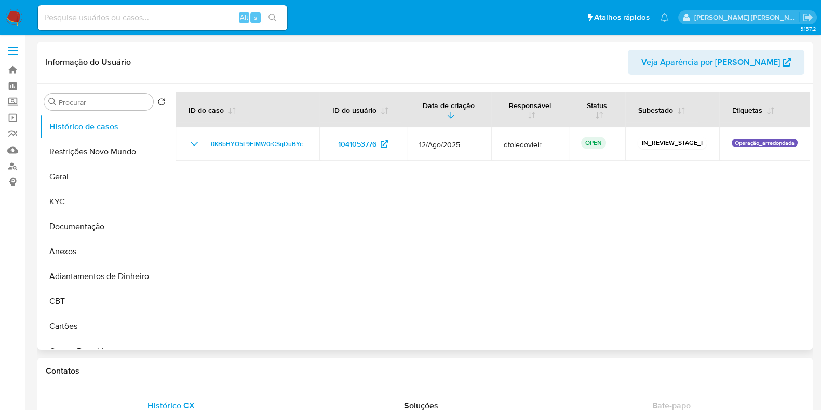
select select "10"
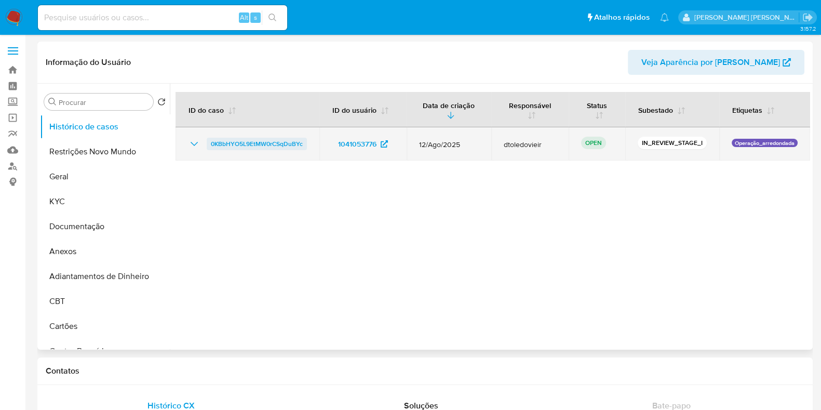
click at [249, 145] on span "0KBbHYO5L9EtMW0rCSqDuBYc" at bounding box center [257, 144] width 92 height 12
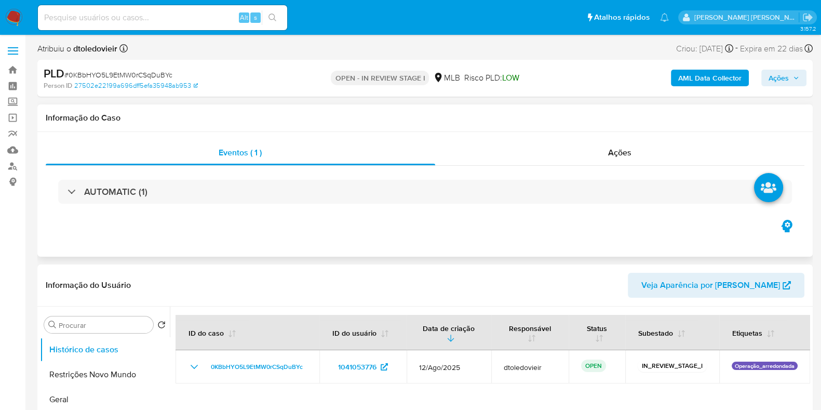
select select "10"
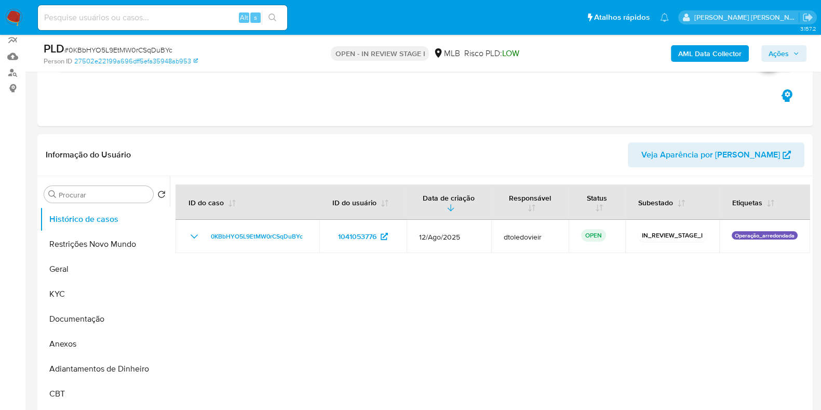
scroll to position [129, 0]
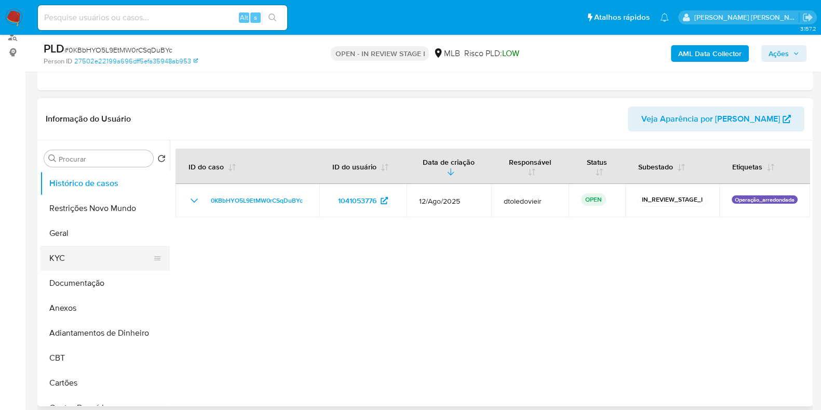
click at [74, 259] on button "KYC" at bounding box center [101, 258] width 122 height 25
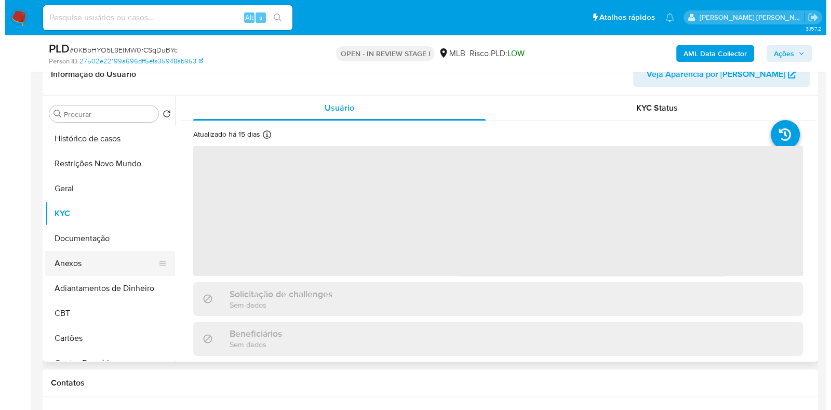
scroll to position [195, 0]
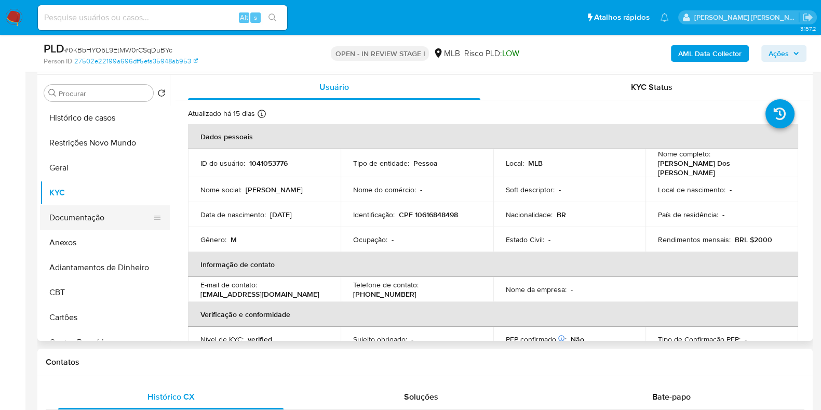
click at [73, 217] on button "Documentação" at bounding box center [101, 217] width 122 height 25
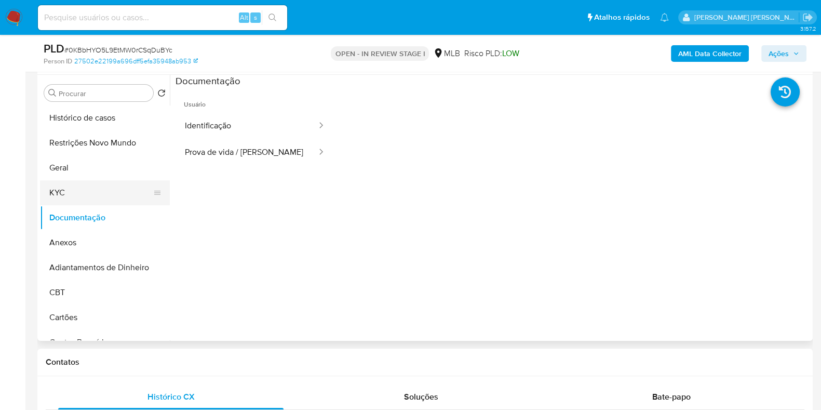
click at [97, 188] on button "KYC" at bounding box center [101, 192] width 122 height 25
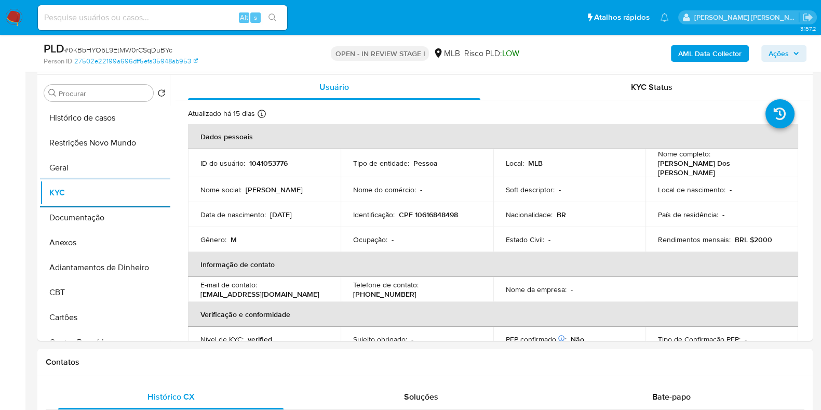
click at [710, 50] on b "AML Data Collector" at bounding box center [709, 53] width 63 height 17
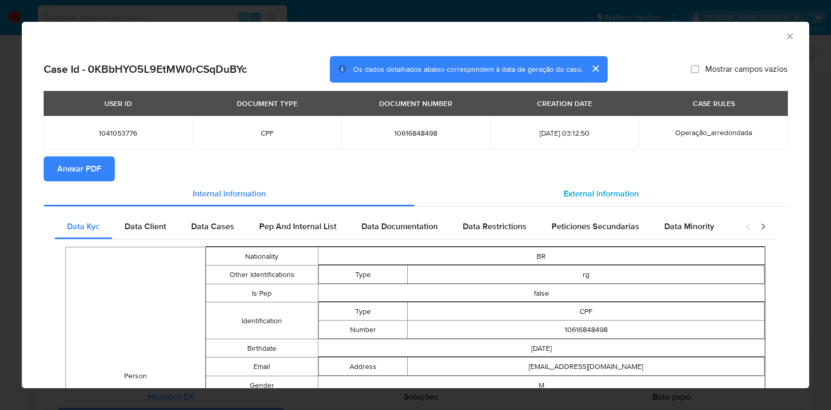
click at [592, 191] on span "External information" at bounding box center [601, 194] width 75 height 12
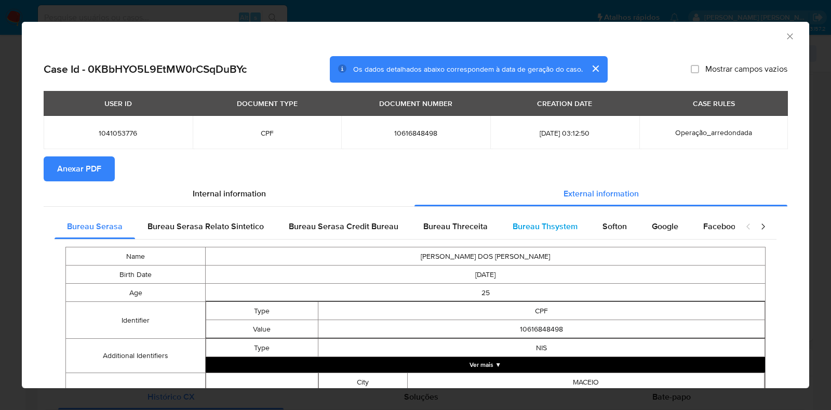
click at [556, 232] on div "Bureau Thsystem" at bounding box center [545, 226] width 90 height 25
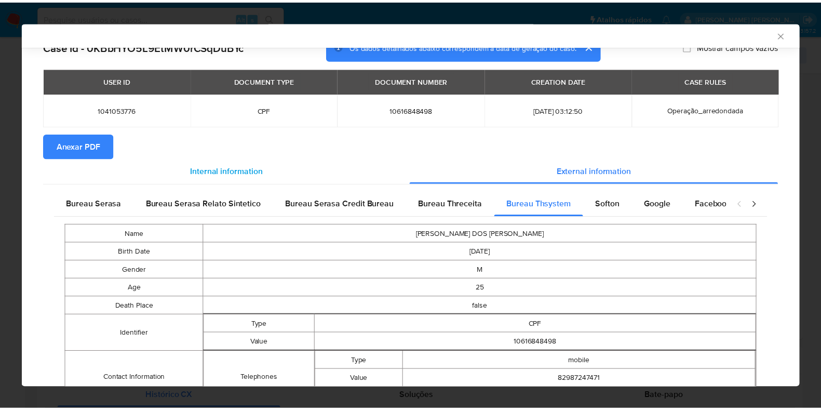
scroll to position [0, 0]
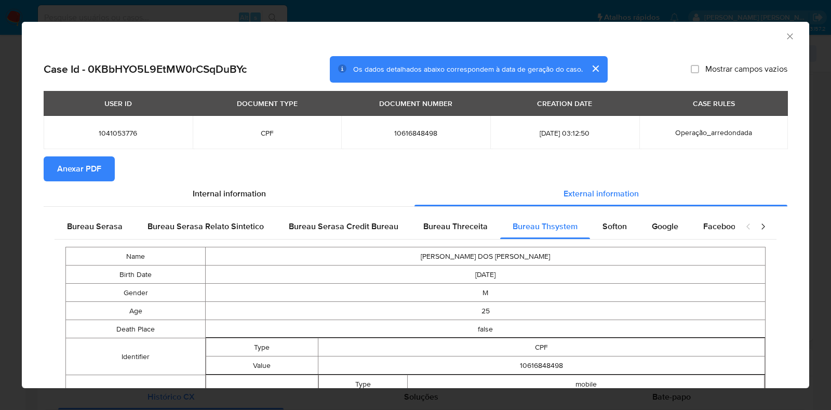
click at [408, 139] on td "10616848498" at bounding box center [415, 132] width 149 height 33
click at [411, 135] on span "10616848498" at bounding box center [416, 132] width 124 height 9
copy span "10616848498"
click at [785, 32] on icon "Fechar a janela" at bounding box center [790, 36] width 10 height 10
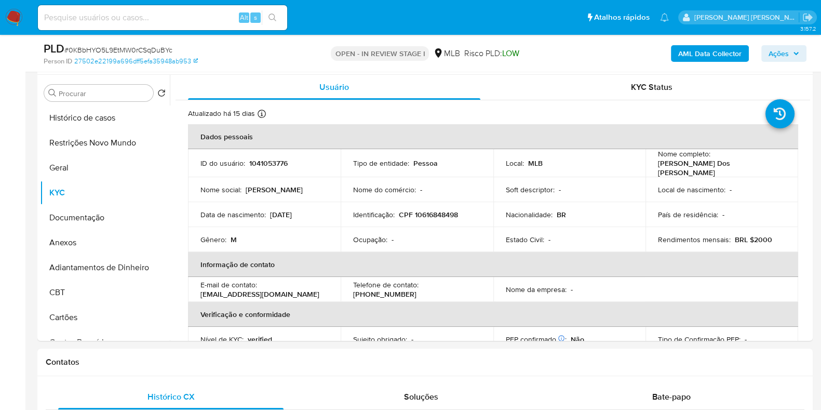
click at [787, 53] on span "Ações" at bounding box center [779, 53] width 20 height 17
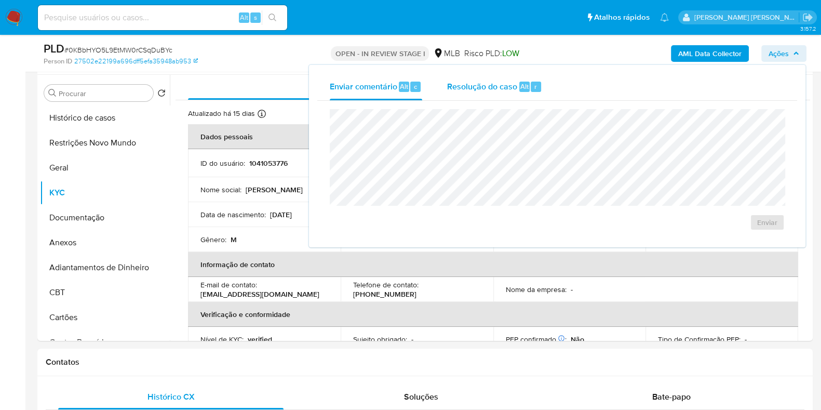
click at [475, 90] on span "Resolução do caso" at bounding box center [482, 86] width 70 height 12
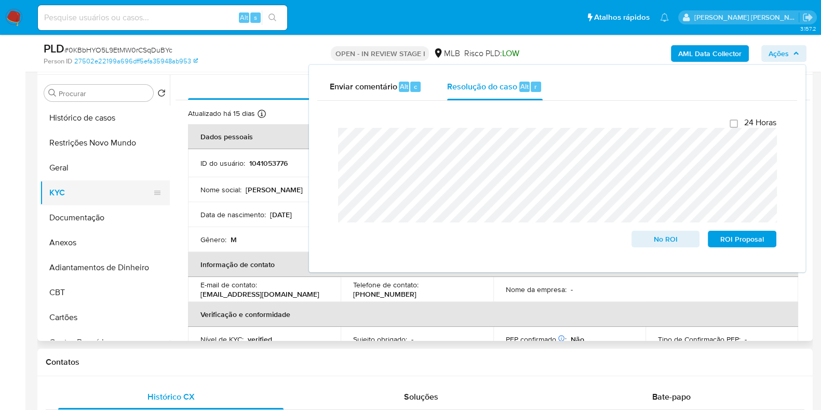
click at [87, 191] on button "KYC" at bounding box center [101, 192] width 122 height 25
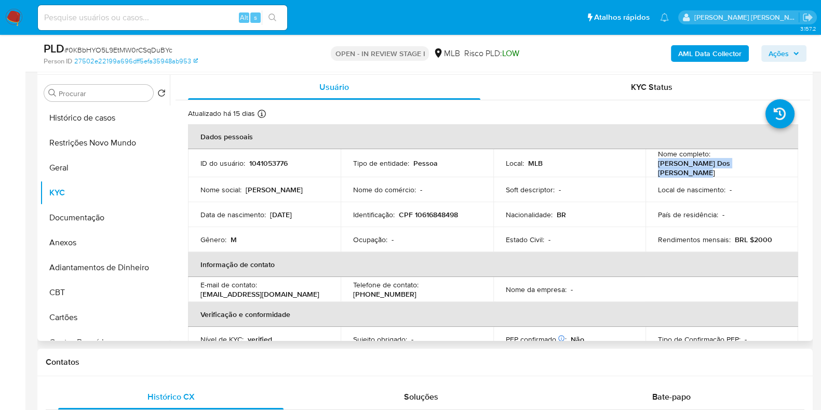
drag, startPoint x: 726, startPoint y: 168, endPoint x: 654, endPoint y: 168, distance: 72.7
click at [654, 168] on td "Nome completo : Erick Manoel Torres Dos Santos" at bounding box center [722, 163] width 153 height 28
copy p "Erick Manoel Torres Dos Santos"
click at [436, 210] on p "CPF 10616848498" at bounding box center [428, 214] width 59 height 9
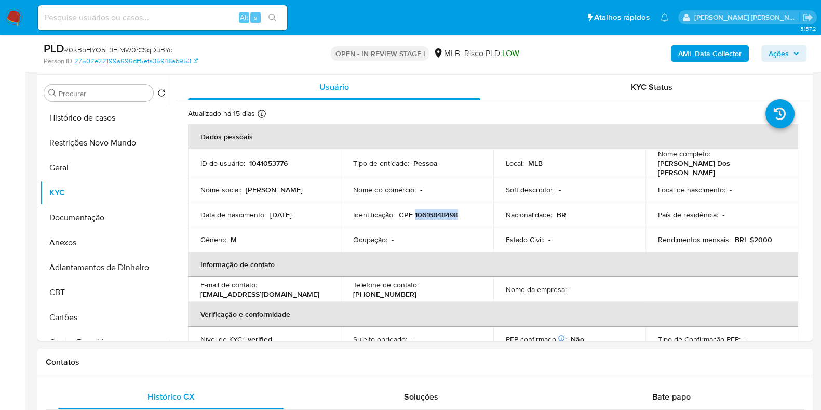
copy p "10616848498"
click at [81, 136] on button "Restrições Novo Mundo" at bounding box center [101, 142] width 122 height 25
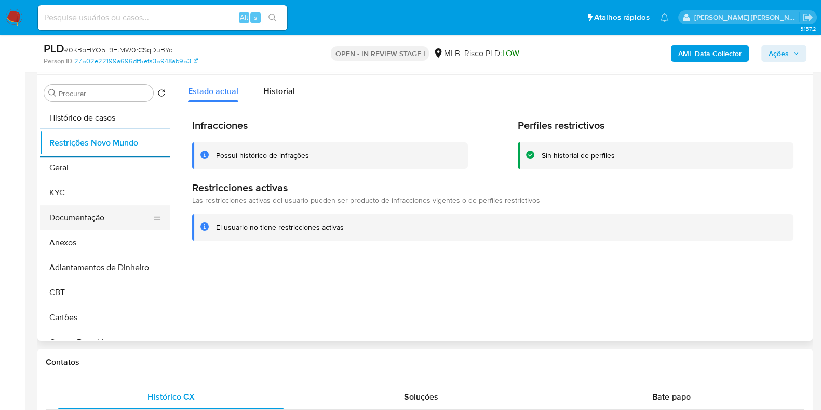
click at [83, 217] on button "Documentação" at bounding box center [101, 217] width 122 height 25
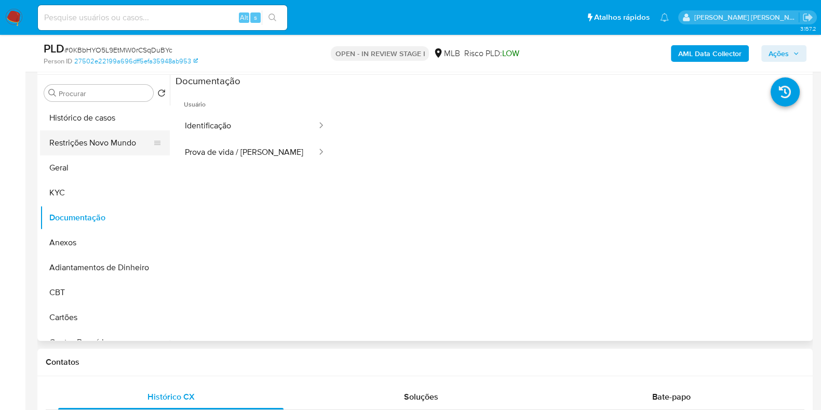
click at [85, 138] on button "Restrições Novo Mundo" at bounding box center [101, 142] width 122 height 25
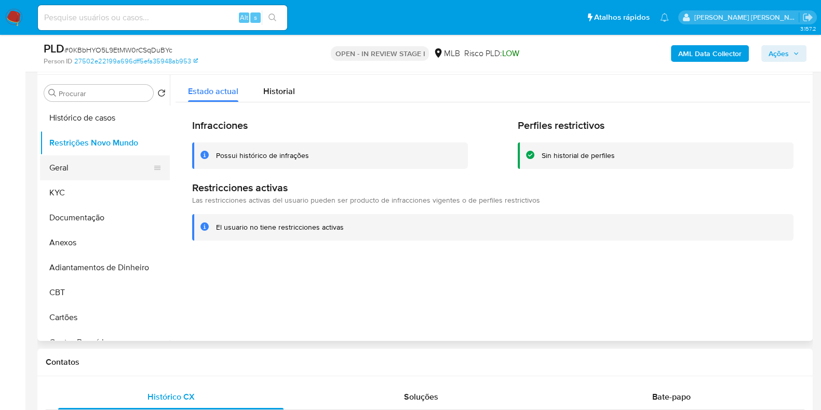
click at [49, 170] on button "Geral" at bounding box center [101, 167] width 122 height 25
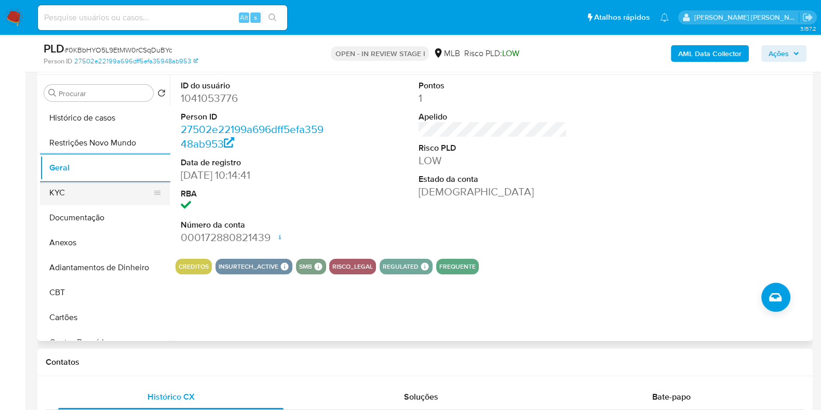
click at [91, 186] on button "KYC" at bounding box center [101, 192] width 122 height 25
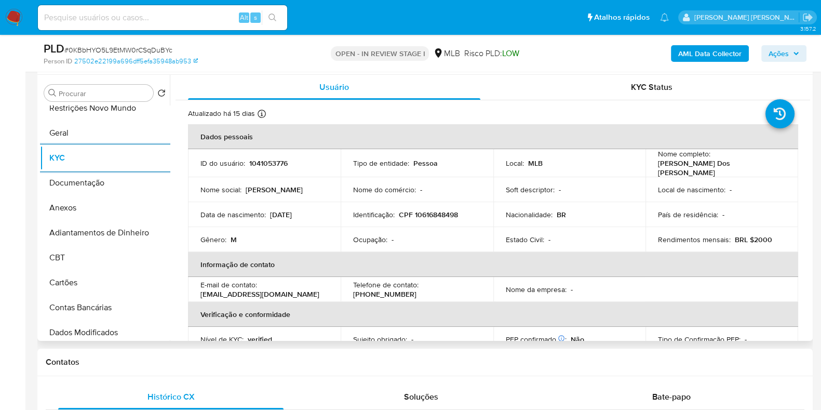
scroll to position [259, 0]
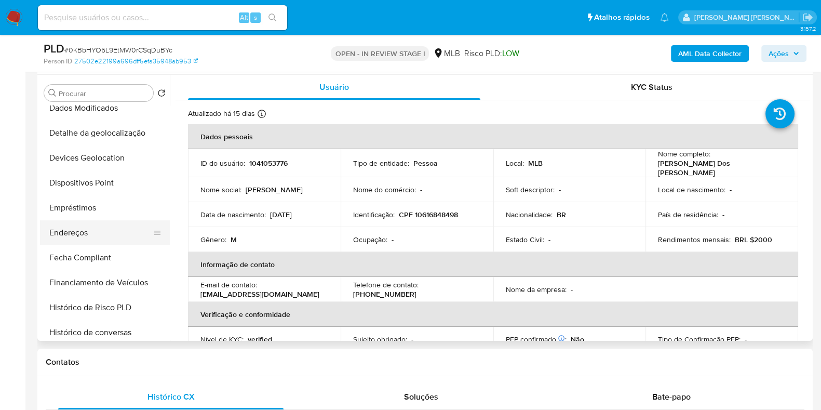
click at [90, 234] on button "Endereços" at bounding box center [101, 232] width 122 height 25
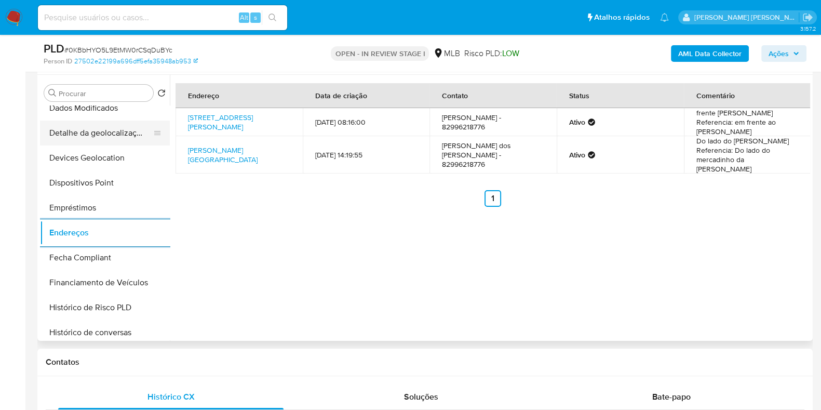
click at [99, 138] on button "Detalhe da geolocalização" at bounding box center [101, 133] width 122 height 25
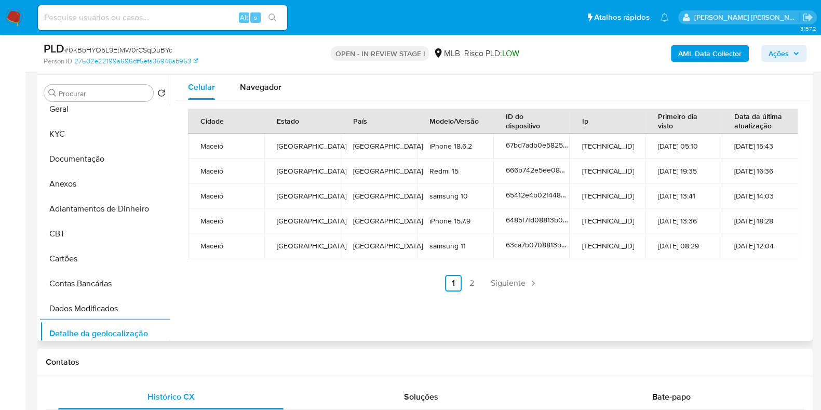
scroll to position [0, 0]
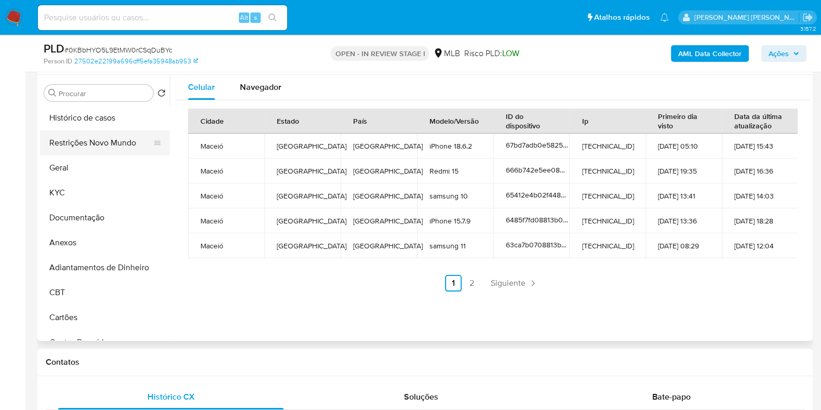
click at [113, 148] on button "Restrições Novo Mundo" at bounding box center [101, 142] width 122 height 25
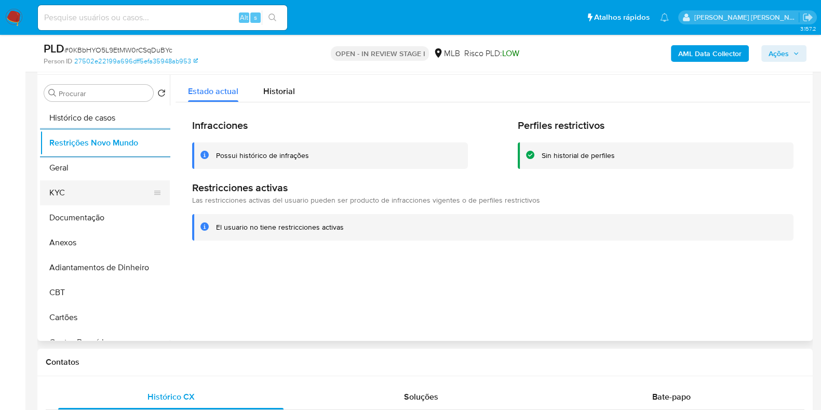
scroll to position [259, 0]
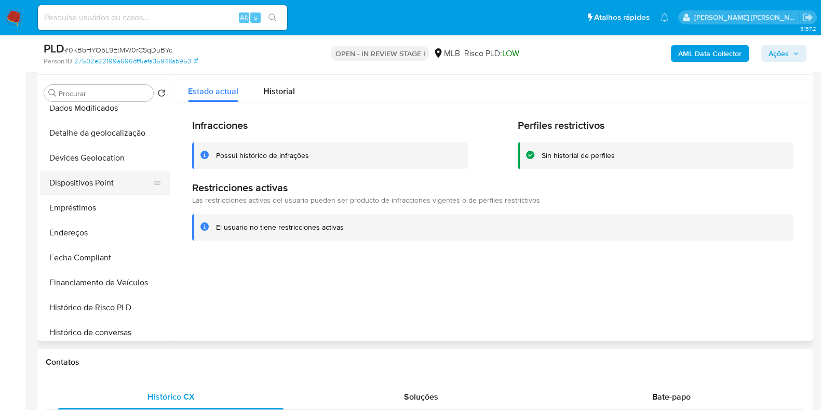
click at [88, 175] on button "Dispositivos Point" at bounding box center [101, 182] width 122 height 25
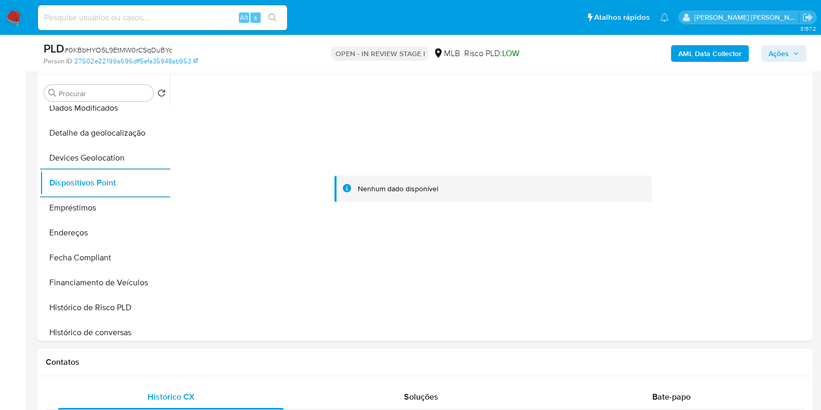
click at [689, 58] on b "AML Data Collector" at bounding box center [709, 53] width 63 height 17
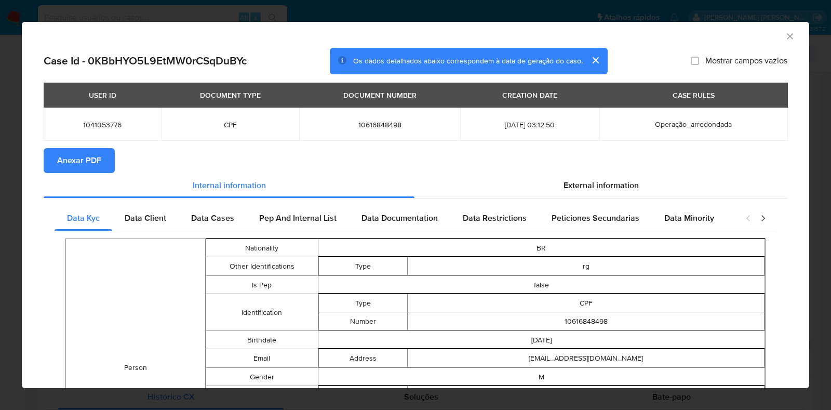
click at [100, 150] on span "Anexar PDF" at bounding box center [79, 160] width 44 height 23
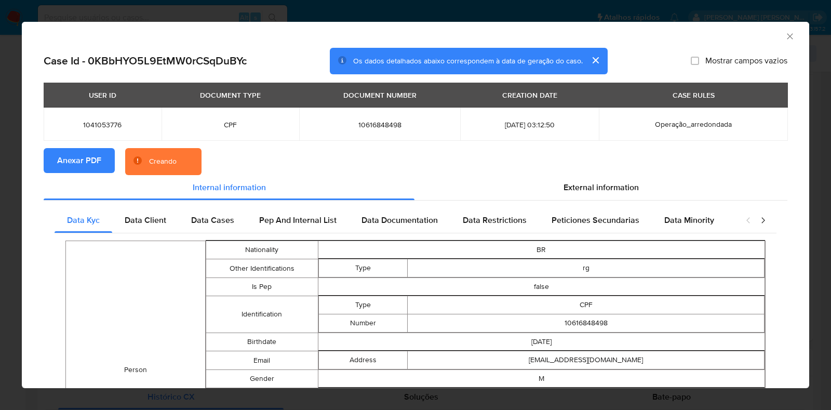
click at [0, 222] on div "AML Data Collector Case Id - 0KBbHYO5L9EtMW0rCSqDuBYc Os dados detalhados abaix…" at bounding box center [415, 205] width 831 height 410
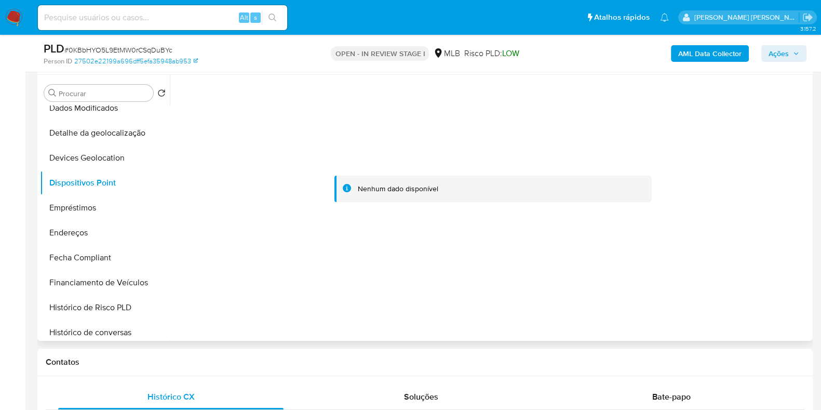
scroll to position [0, 0]
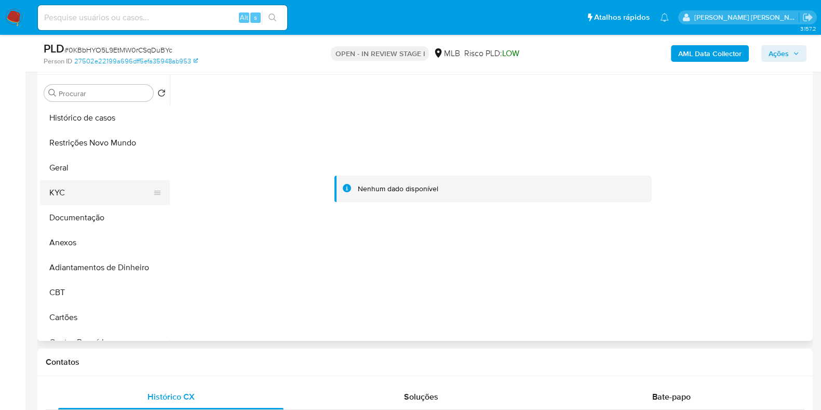
click at [103, 184] on button "KYC" at bounding box center [101, 192] width 122 height 25
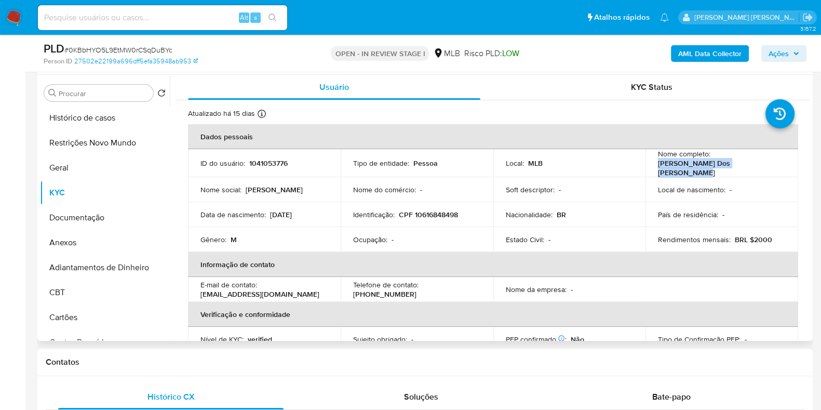
drag, startPoint x: 760, startPoint y: 165, endPoint x: 647, endPoint y: 168, distance: 112.8
click at [647, 168] on td "Nome completo : Erick Manoel Torres Dos Santos" at bounding box center [722, 163] width 153 height 28
copy p "Erick Manoel Torres Dos Santos"
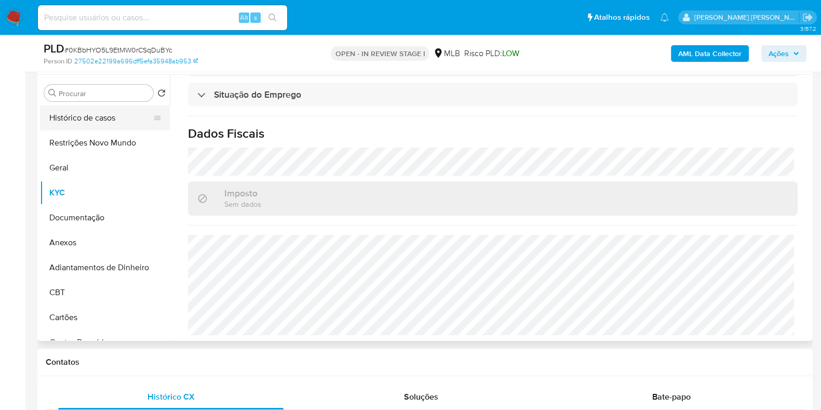
click at [82, 114] on button "Histórico de casos" at bounding box center [101, 117] width 122 height 25
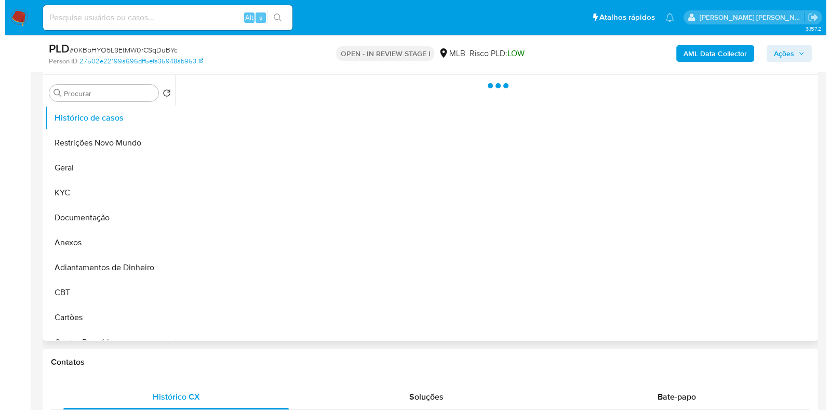
scroll to position [0, 0]
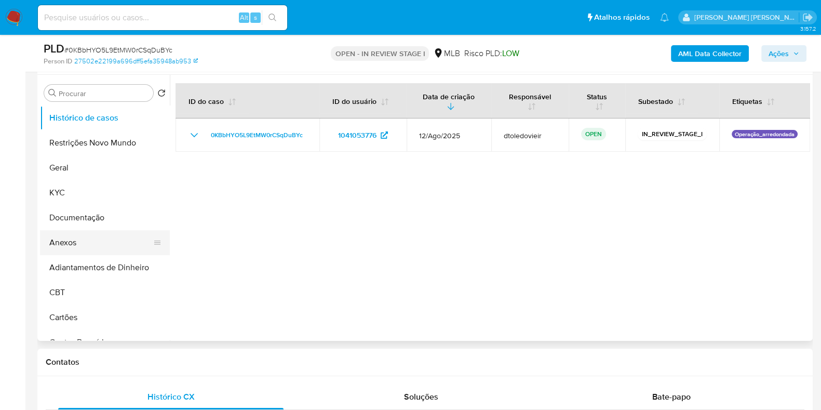
click at [68, 245] on button "Anexos" at bounding box center [101, 242] width 122 height 25
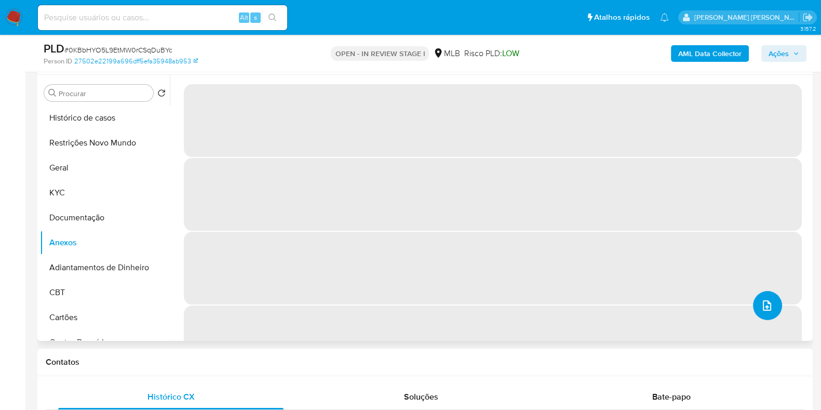
click at [766, 298] on button "upload-file" at bounding box center [767, 305] width 29 height 29
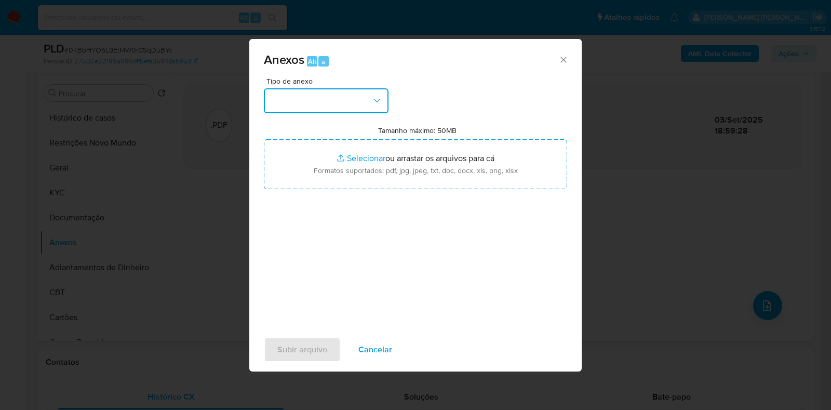
click at [317, 97] on button "button" at bounding box center [326, 100] width 125 height 25
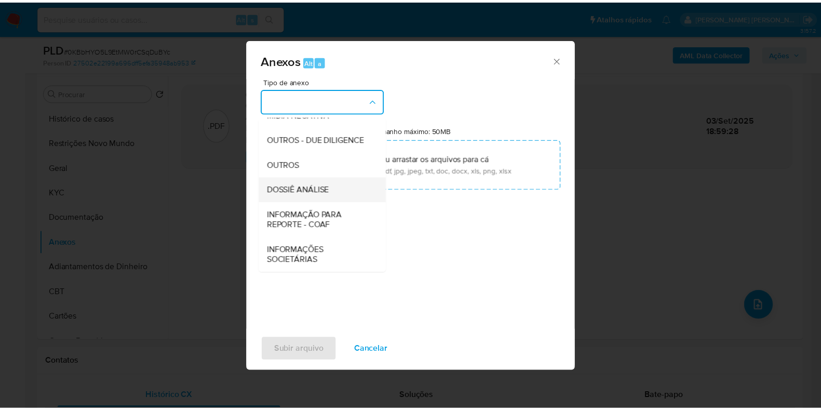
scroll to position [160, 0]
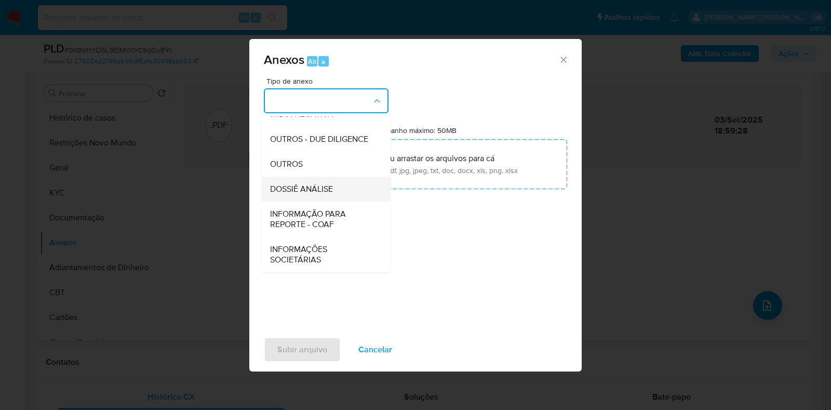
click at [309, 188] on span "DOSSIÊ ANÁLISE" at bounding box center [301, 189] width 63 height 10
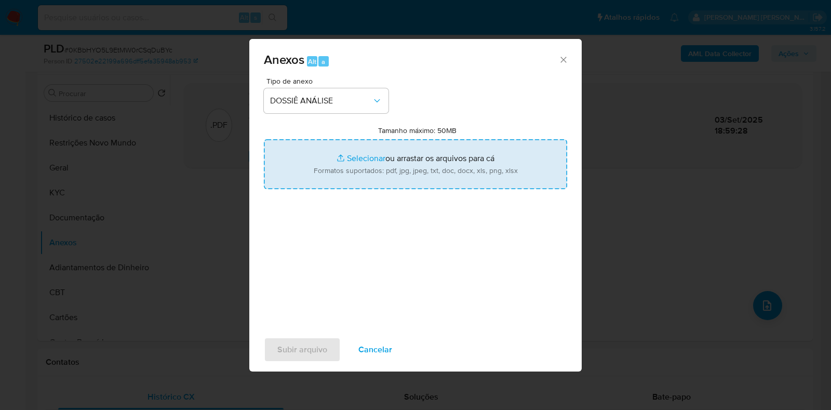
type input "C:\fakepath\SAR - CPF 10616848498 - ERICK MANOEL TORRES DOS SANTOS.pdf"
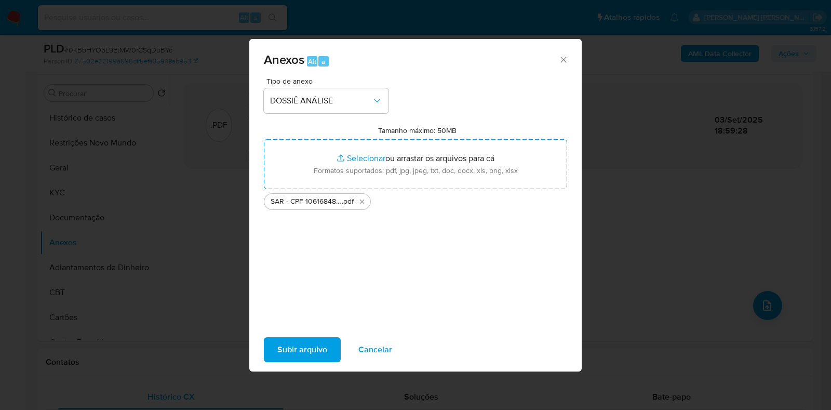
click at [297, 345] on span "Subir arquivo" at bounding box center [302, 349] width 50 height 23
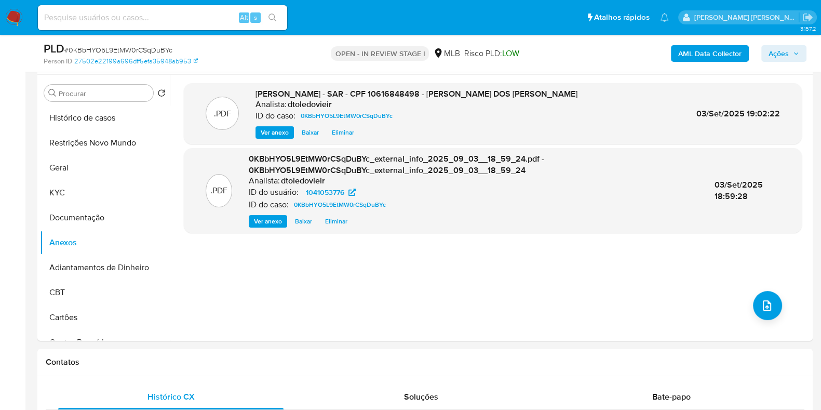
click at [784, 54] on span "Ações" at bounding box center [779, 53] width 20 height 17
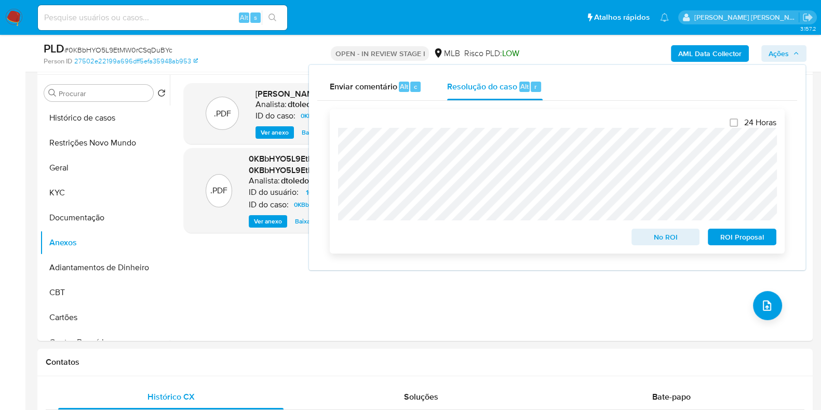
click at [748, 236] on span "ROI Proposal" at bounding box center [742, 237] width 54 height 15
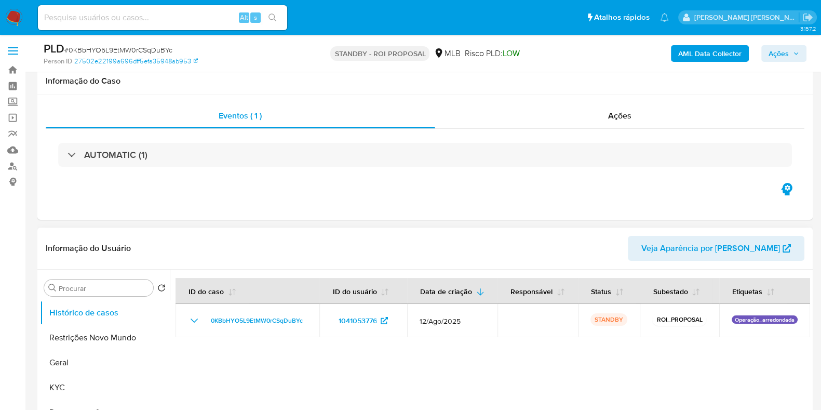
scroll to position [195, 0]
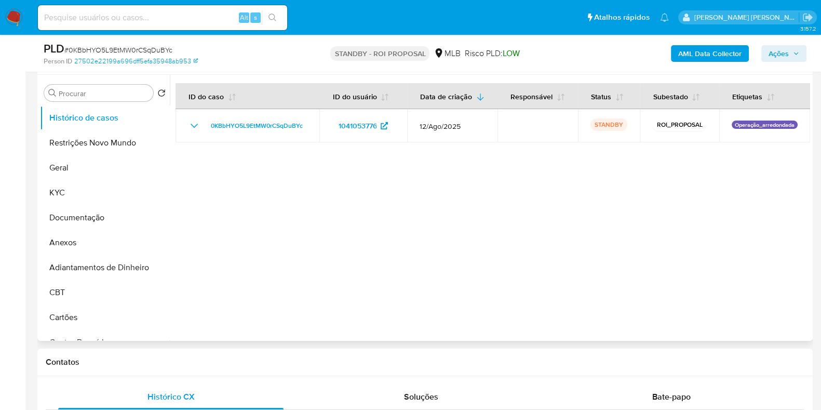
select select "10"
click at [83, 158] on button "Geral" at bounding box center [101, 167] width 122 height 25
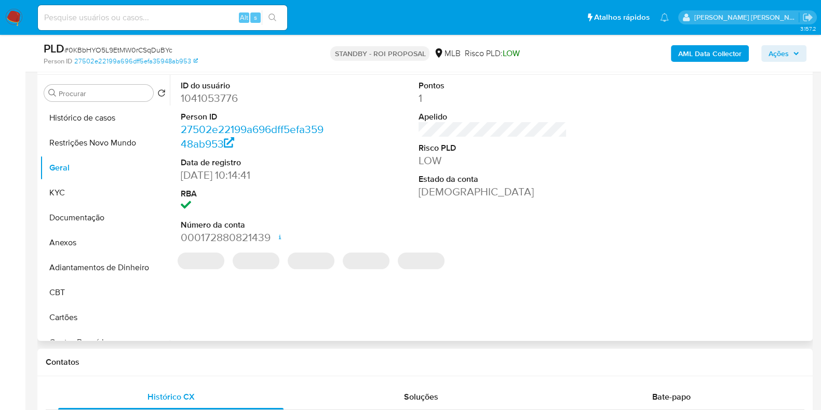
click at [217, 97] on dd "1041053776" at bounding box center [255, 98] width 149 height 15
copy dd "1041053776"
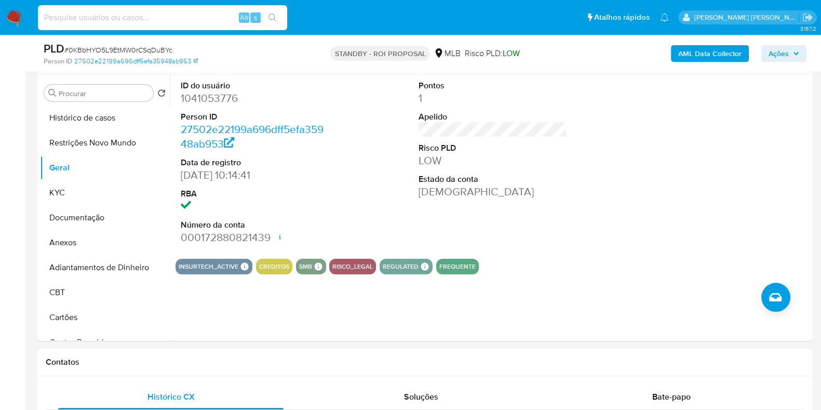
click at [209, 18] on input at bounding box center [162, 18] width 249 height 14
paste input "2309570011"
type input "2309570011"
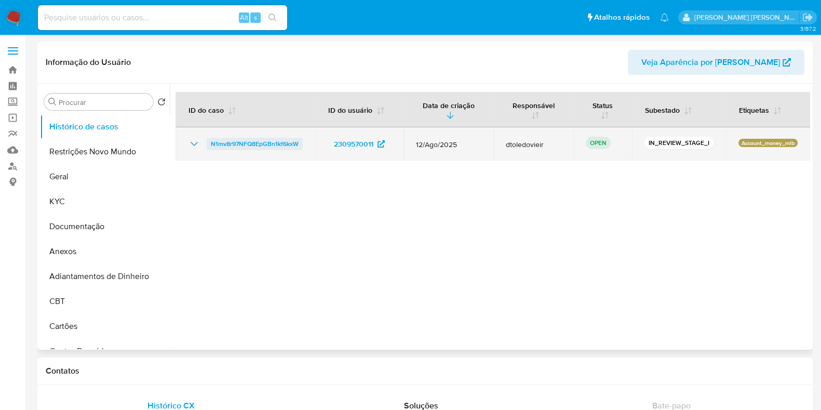
select select "10"
click at [252, 139] on span "N1mv8r97NFQ8EpGBn1kf6kxW" at bounding box center [255, 144] width 88 height 12
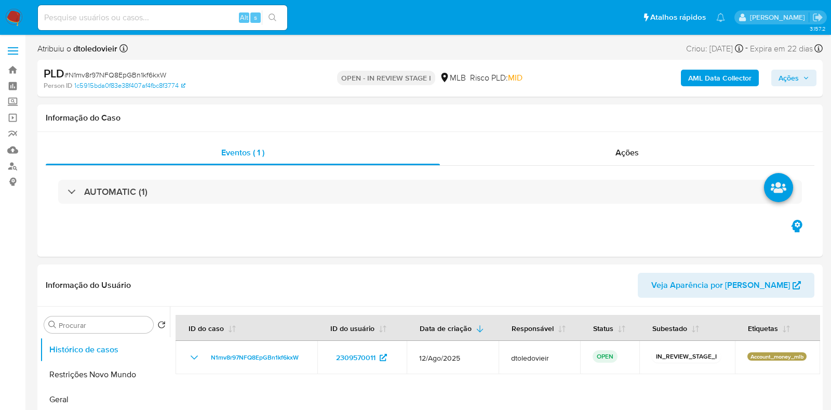
select select "10"
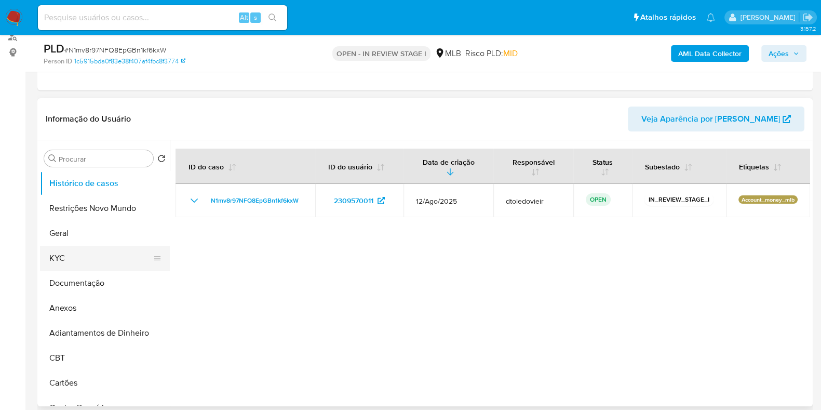
click at [84, 248] on button "KYC" at bounding box center [101, 258] width 122 height 25
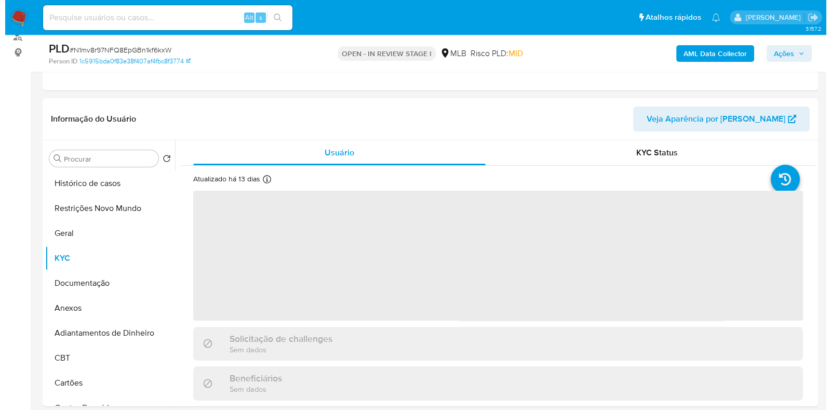
scroll to position [195, 0]
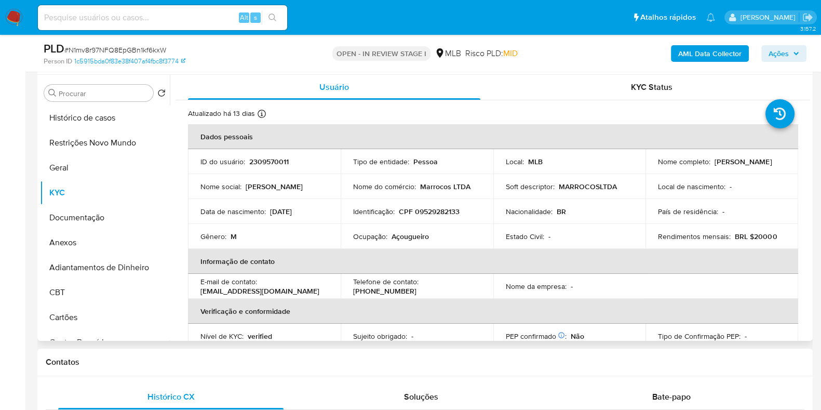
click at [423, 237] on p "Açougueiro" at bounding box center [410, 236] width 37 height 9
copy p "Açougueiro"
click at [111, 221] on button "Documentação" at bounding box center [101, 217] width 122 height 25
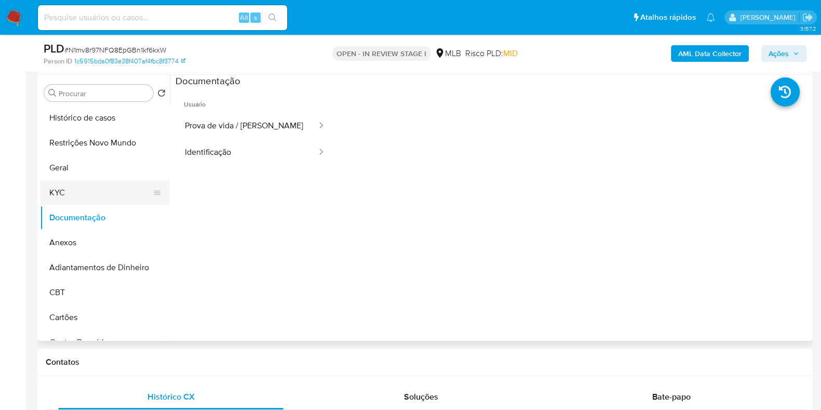
click at [97, 187] on button "KYC" at bounding box center [101, 192] width 122 height 25
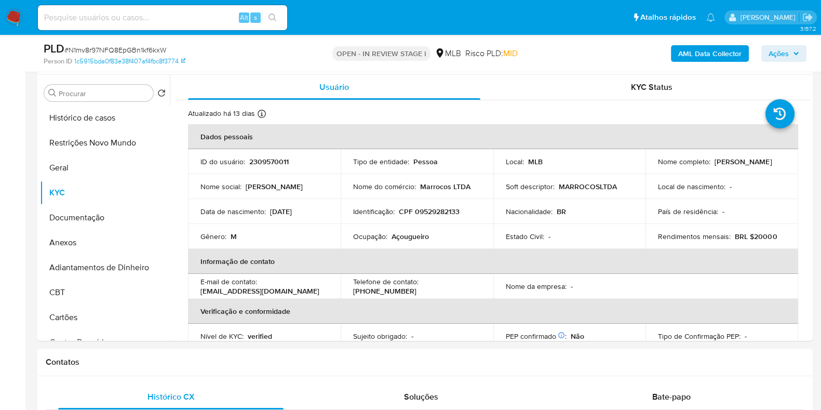
click at [709, 50] on b "AML Data Collector" at bounding box center [709, 53] width 63 height 17
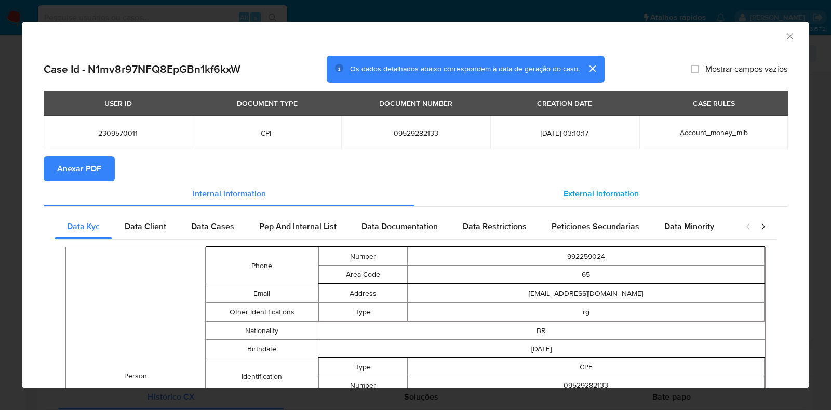
click at [592, 187] on div "External information" at bounding box center [601, 193] width 373 height 25
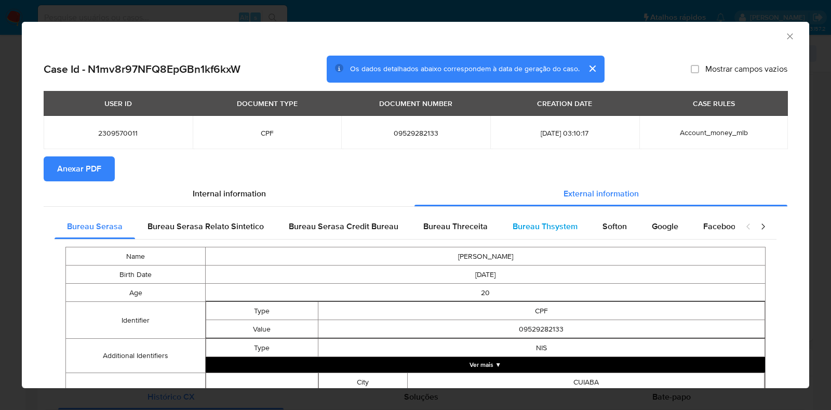
click at [517, 226] on span "Bureau Thsystem" at bounding box center [545, 226] width 65 height 12
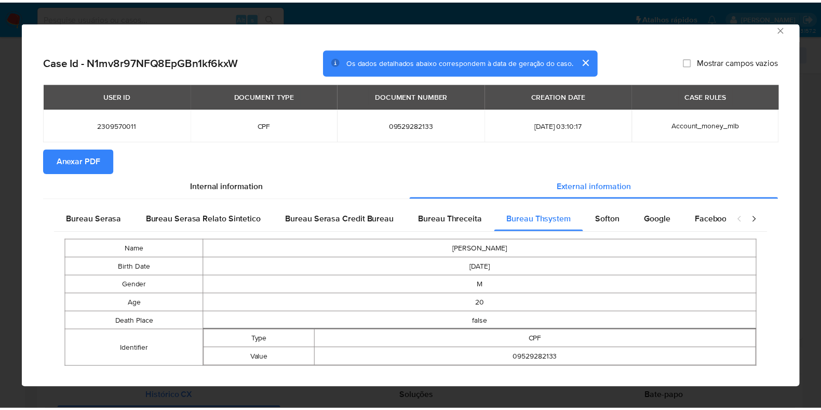
scroll to position [0, 0]
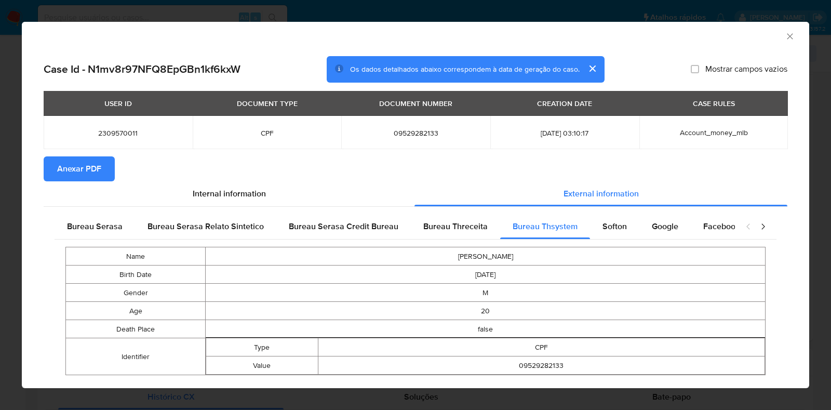
click at [391, 128] on span "09529282133" at bounding box center [416, 132] width 124 height 9
copy span "09529282133"
click at [785, 34] on icon "Fechar a janela" at bounding box center [790, 36] width 10 height 10
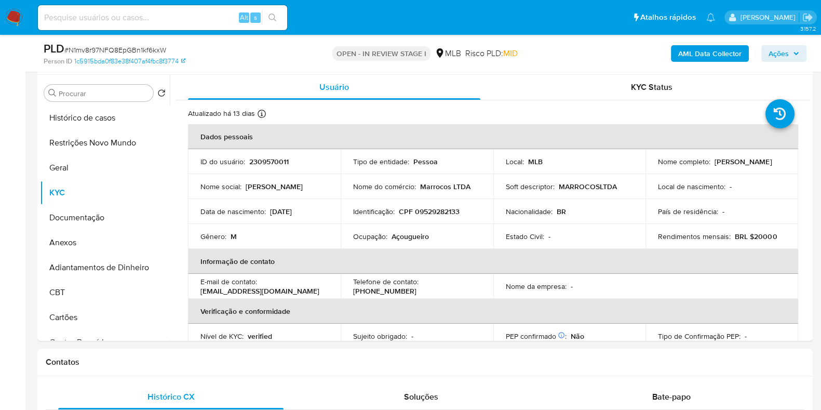
click at [793, 52] on icon "button" at bounding box center [796, 53] width 6 height 6
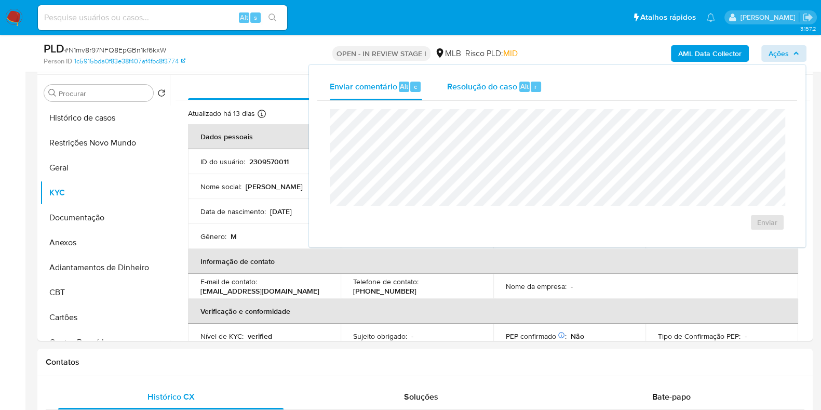
click at [476, 86] on span "Resolução do caso" at bounding box center [482, 86] width 70 height 12
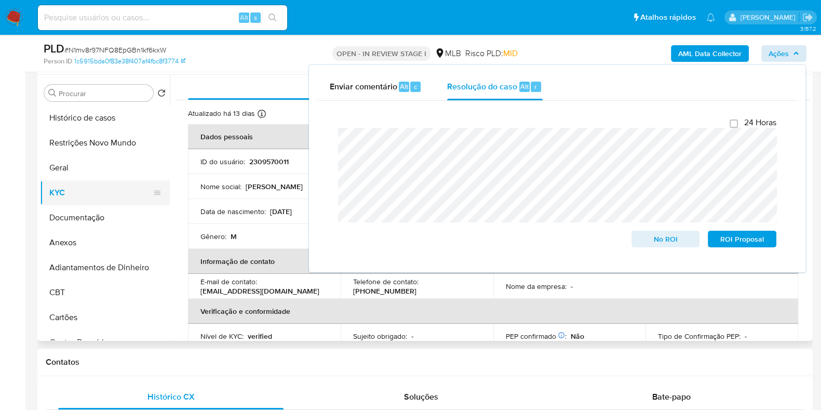
click at [83, 190] on button "KYC" at bounding box center [101, 192] width 122 height 25
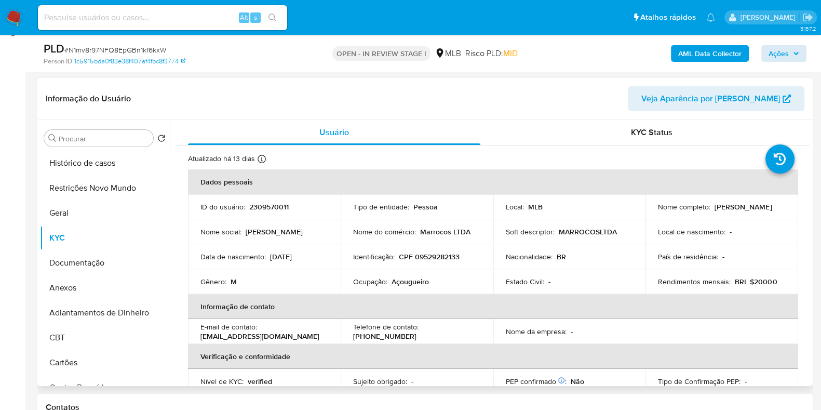
scroll to position [129, 0]
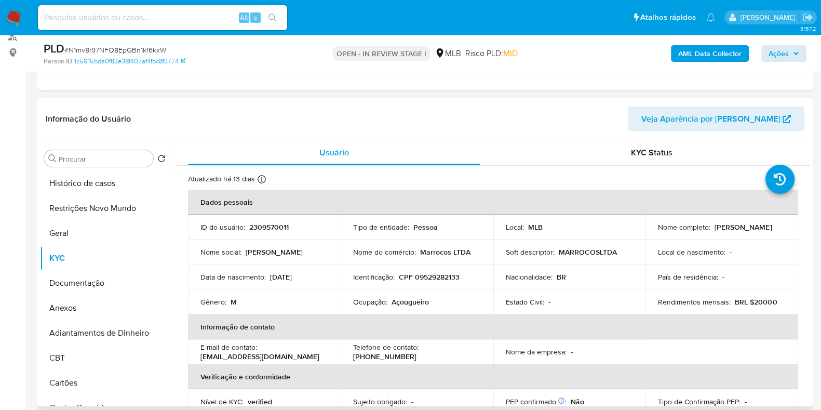
drag, startPoint x: 746, startPoint y: 232, endPoint x: 648, endPoint y: 235, distance: 97.2
click at [648, 235] on td "Nome completo : Guilherme Pereira Dos Reis" at bounding box center [722, 227] width 153 height 25
copy p "Guilherme Pereira Dos Reis"
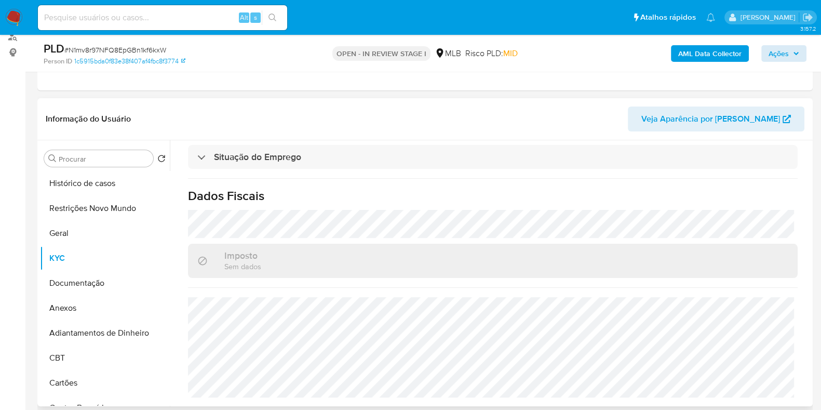
scroll to position [0, 0]
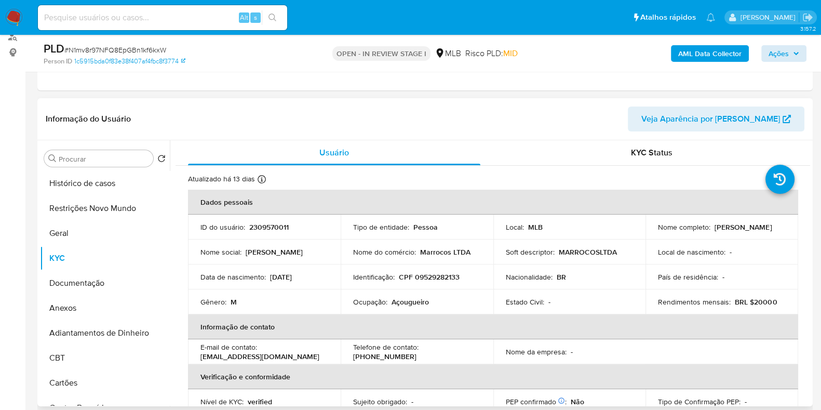
drag, startPoint x: 442, startPoint y: 269, endPoint x: 433, endPoint y: 271, distance: 9.7
click at [442, 269] on td "Identificação : CPF 09529282133" at bounding box center [417, 276] width 153 height 25
click at [431, 273] on p "CPF 09529282133" at bounding box center [429, 276] width 61 height 9
copy p "09529282133"
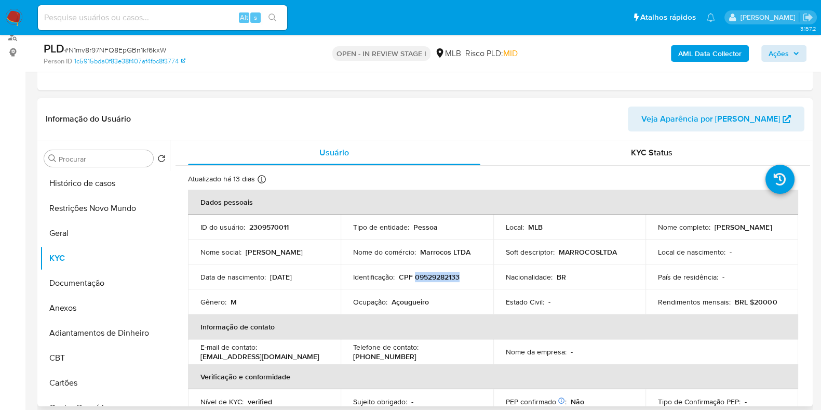
copy p "09529282133"
drag, startPoint x: 748, startPoint y: 230, endPoint x: 649, endPoint y: 231, distance: 98.7
click at [649, 231] on td "Nome completo : Guilherme Pereira Dos Reis" at bounding box center [722, 227] width 153 height 25
copy p "Guilherme Pereira Dos Reis"
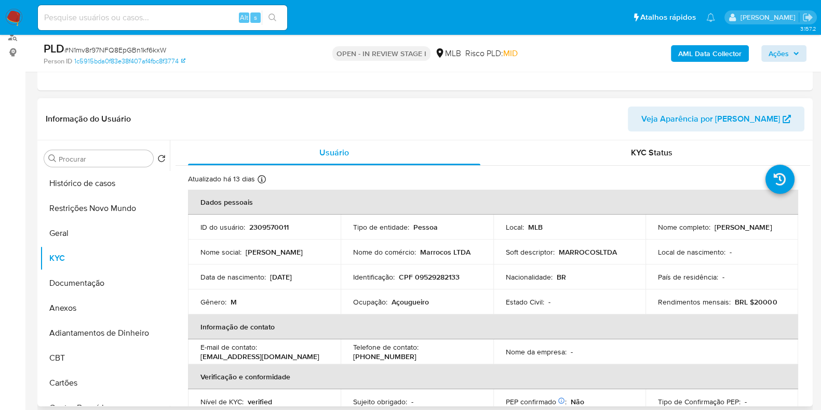
click at [442, 276] on p "CPF 09529282133" at bounding box center [429, 276] width 61 height 9
copy p "09529282133"
click at [69, 199] on button "Restrições Novo Mundo" at bounding box center [101, 208] width 122 height 25
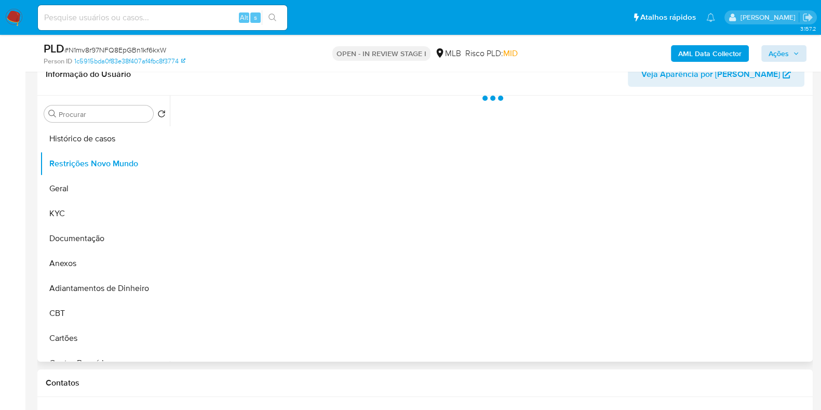
scroll to position [195, 0]
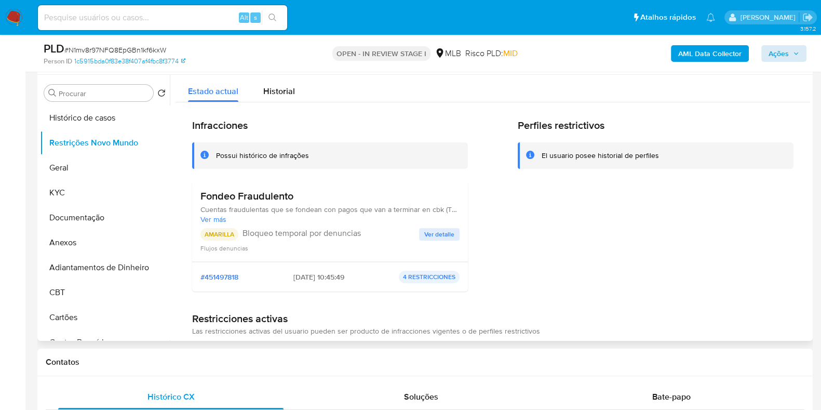
drag, startPoint x: 321, startPoint y: 189, endPoint x: 196, endPoint y: 193, distance: 124.8
click at [196, 193] on div "Fondeo Fraudulento Cuentas fraudulentas que se fondean con pagos que van a term…" at bounding box center [330, 221] width 276 height 81
click at [435, 232] on span "Ver detalle" at bounding box center [439, 234] width 30 height 10
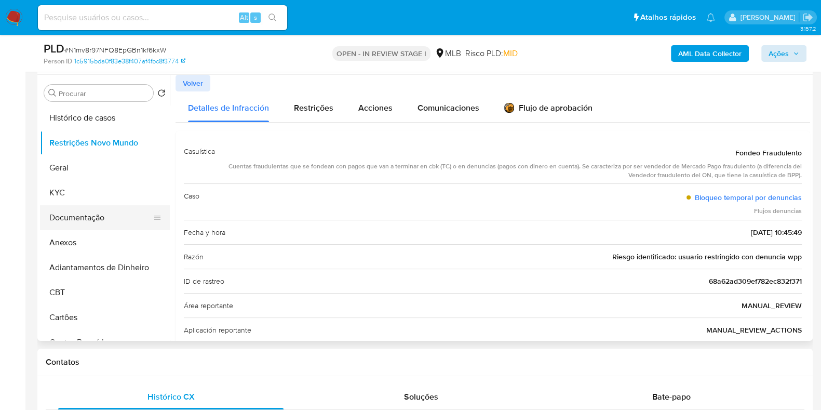
click at [123, 222] on button "Documentação" at bounding box center [101, 217] width 122 height 25
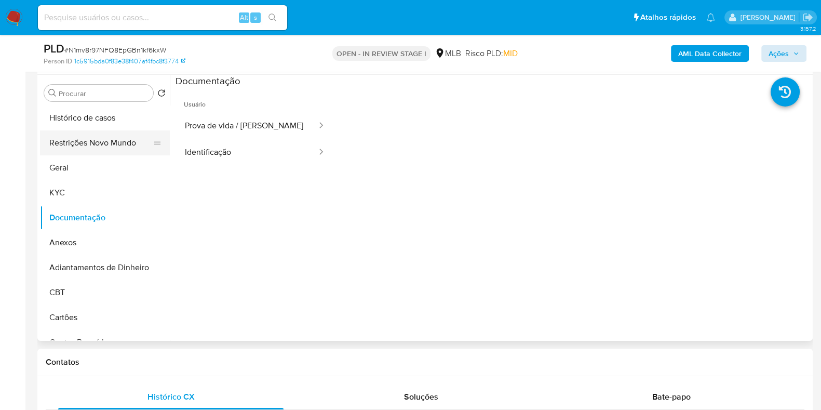
click at [93, 142] on button "Restrições Novo Mundo" at bounding box center [101, 142] width 122 height 25
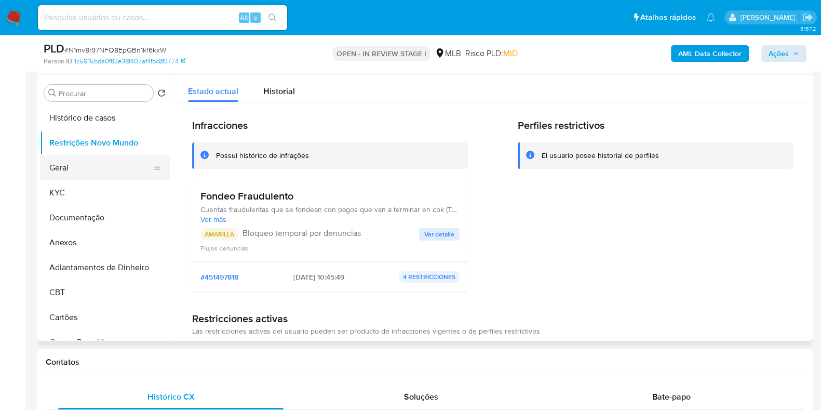
click at [94, 164] on button "Geral" at bounding box center [101, 167] width 122 height 25
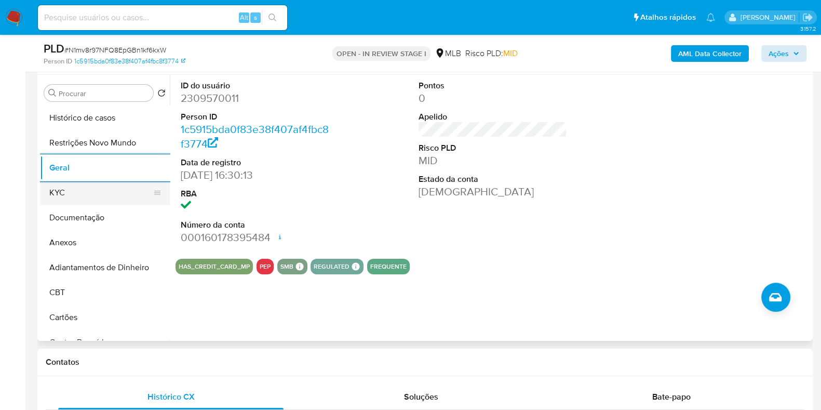
click at [68, 191] on button "KYC" at bounding box center [101, 192] width 122 height 25
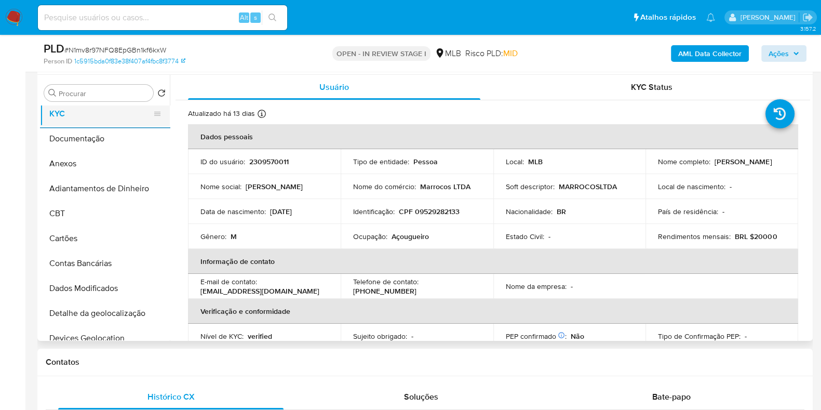
scroll to position [194, 0]
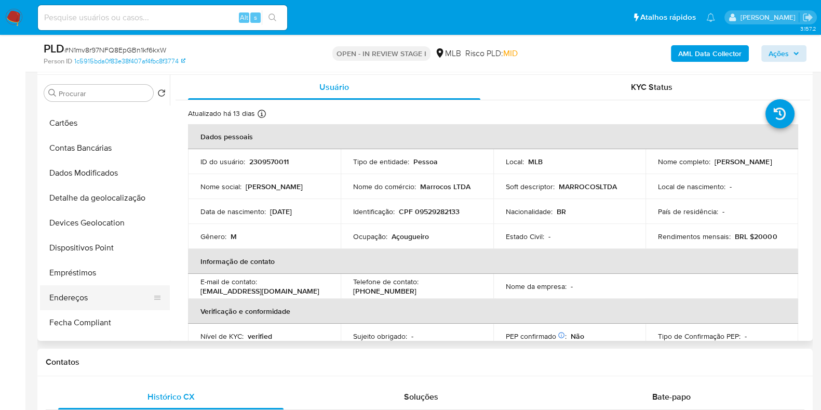
click at [63, 290] on button "Endereços" at bounding box center [101, 297] width 122 height 25
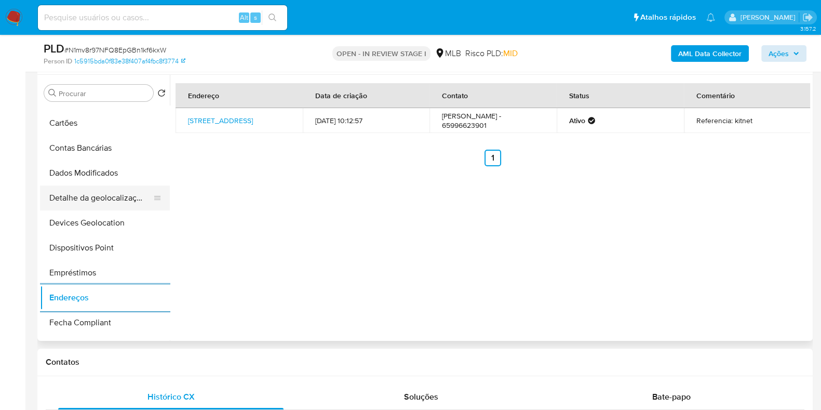
click at [86, 193] on button "Detalhe da geolocalização" at bounding box center [101, 197] width 122 height 25
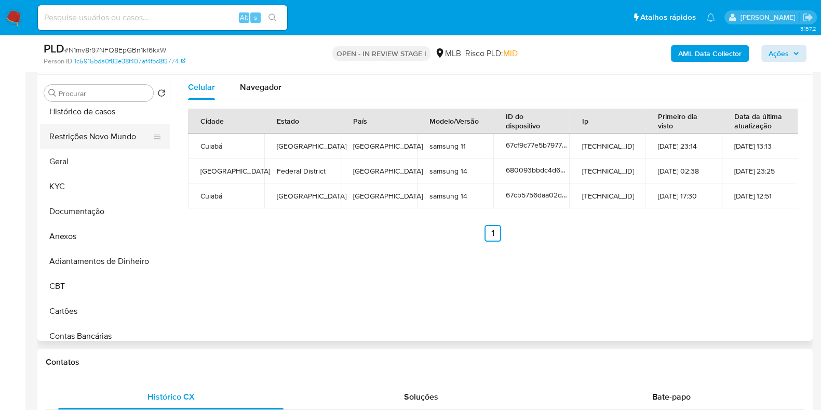
scroll to position [0, 0]
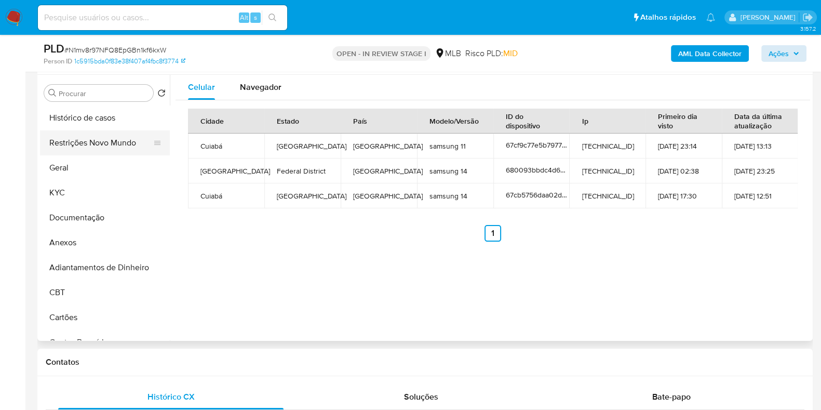
click at [103, 143] on button "Restrições Novo Mundo" at bounding box center [101, 142] width 122 height 25
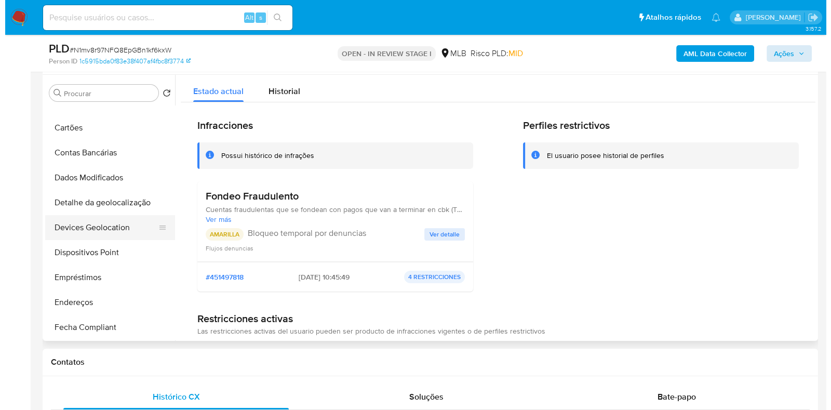
scroll to position [194, 0]
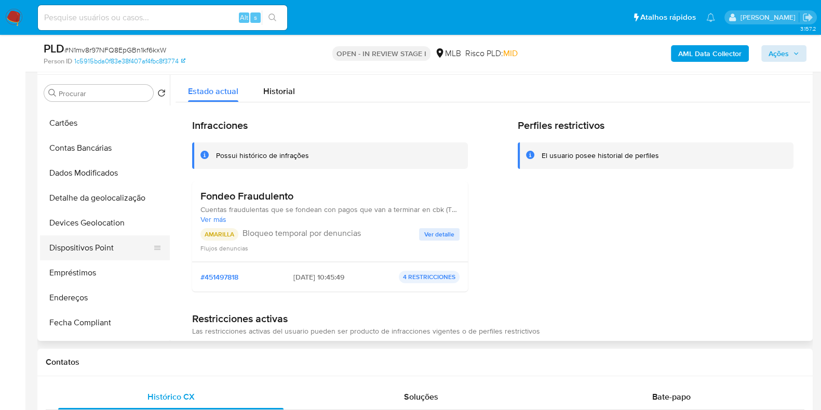
click at [97, 241] on button "Dispositivos Point" at bounding box center [101, 247] width 122 height 25
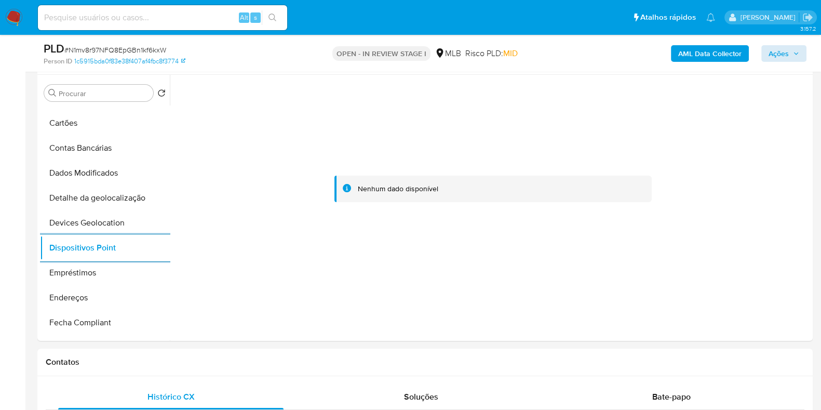
click at [712, 55] on b "AML Data Collector" at bounding box center [709, 53] width 63 height 17
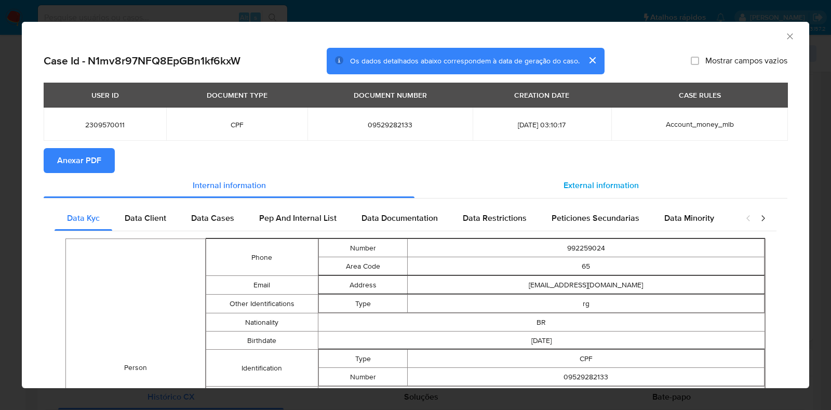
click at [623, 192] on div "External information" at bounding box center [601, 185] width 373 height 25
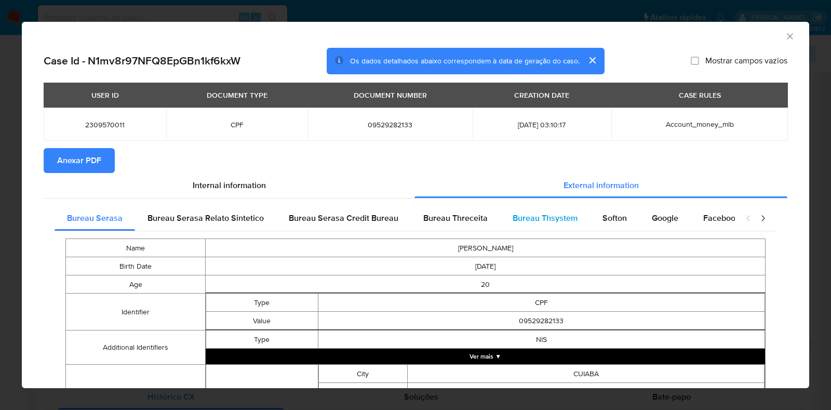
click at [564, 222] on span "Bureau Thsystem" at bounding box center [545, 218] width 65 height 12
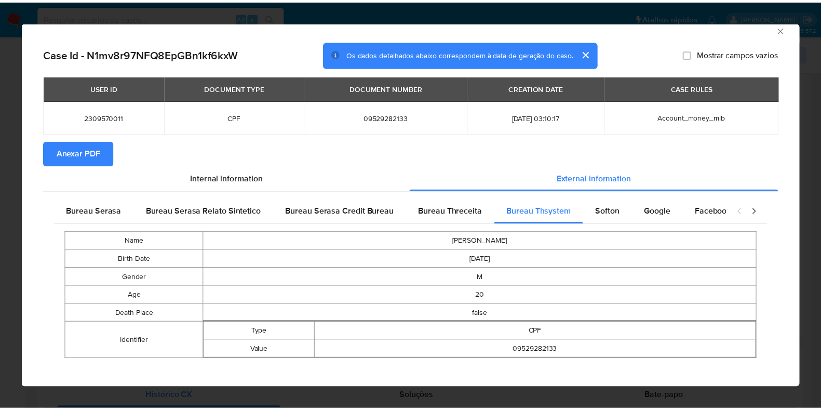
scroll to position [0, 0]
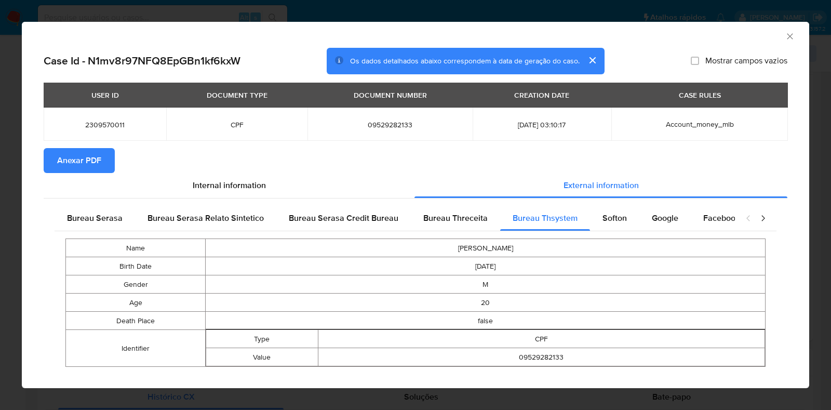
click at [78, 164] on span "Anexar PDF" at bounding box center [79, 160] width 44 height 23
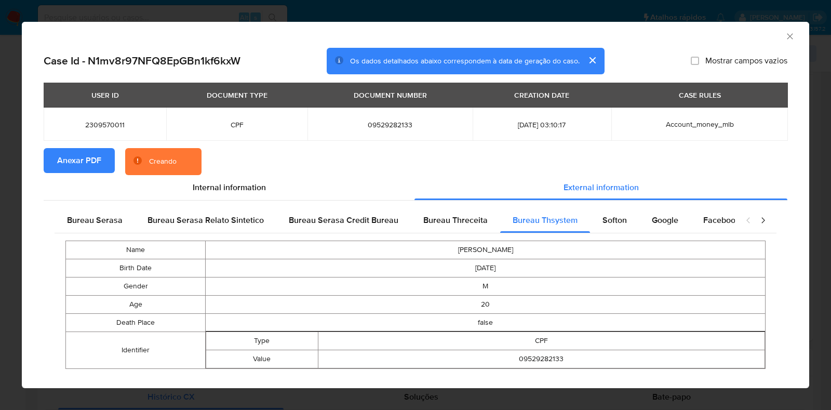
click at [5, 176] on div "AML Data Collector Case Id - N1mv8r97NFQ8EpGBn1kf6kxW Os dados detalhados abaix…" at bounding box center [415, 205] width 831 height 410
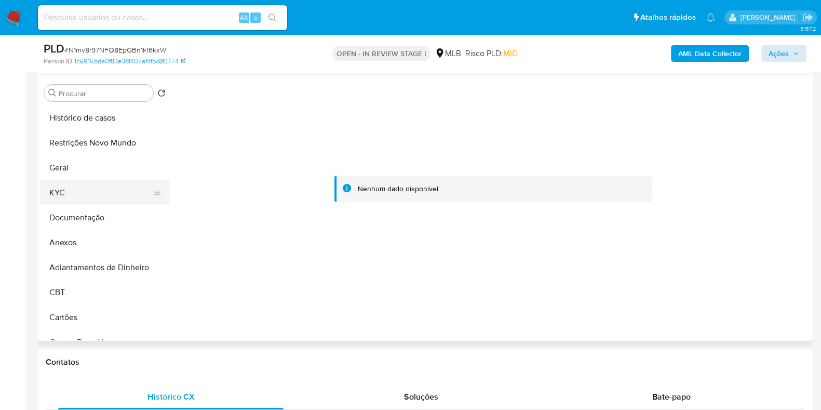
click at [87, 186] on button "KYC" at bounding box center [101, 192] width 122 height 25
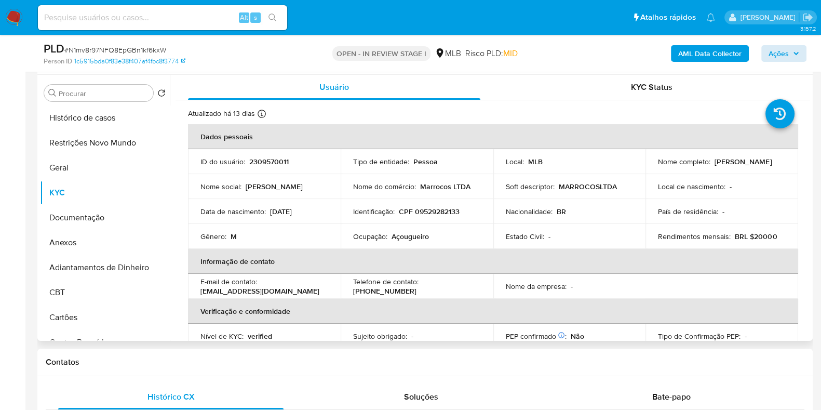
drag, startPoint x: 750, startPoint y: 165, endPoint x: 652, endPoint y: 169, distance: 98.3
click at [652, 169] on td "Nome completo : Guilherme Pereira Dos Reis" at bounding box center [722, 161] width 153 height 25
copy p "Guilherme Pereira Dos Reis"
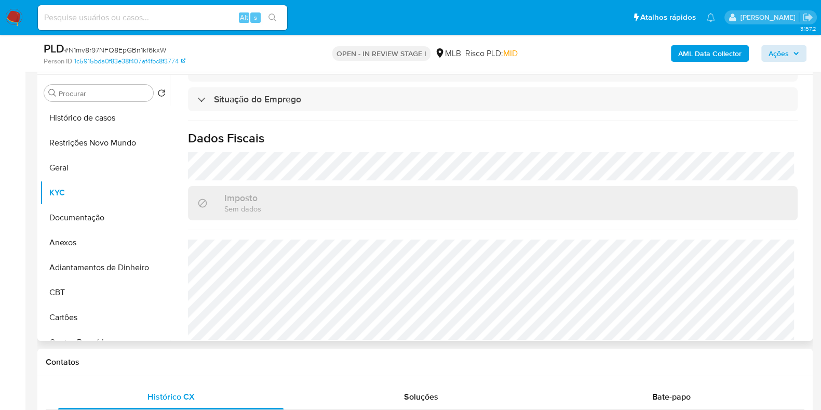
scroll to position [451, 0]
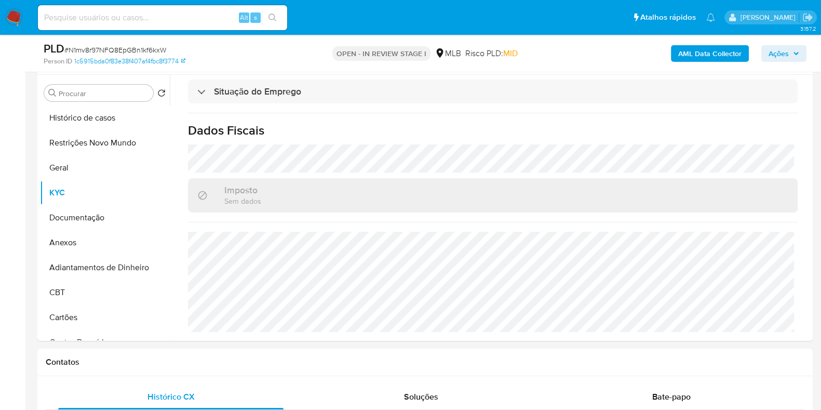
click at [792, 49] on span "Ações" at bounding box center [784, 53] width 31 height 15
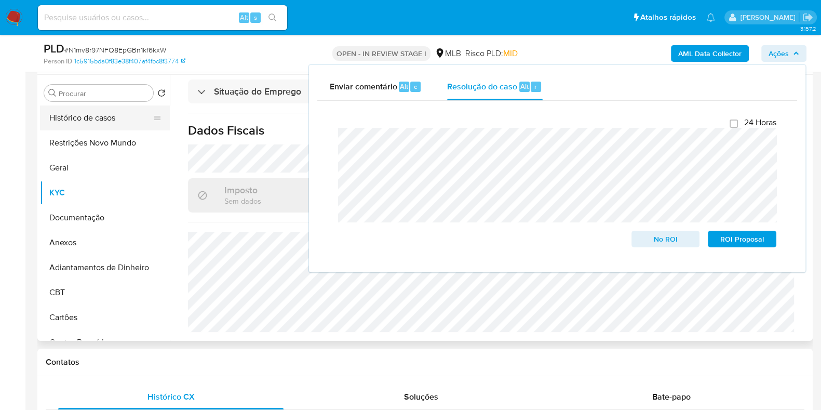
click at [65, 108] on button "Histórico de casos" at bounding box center [101, 117] width 122 height 25
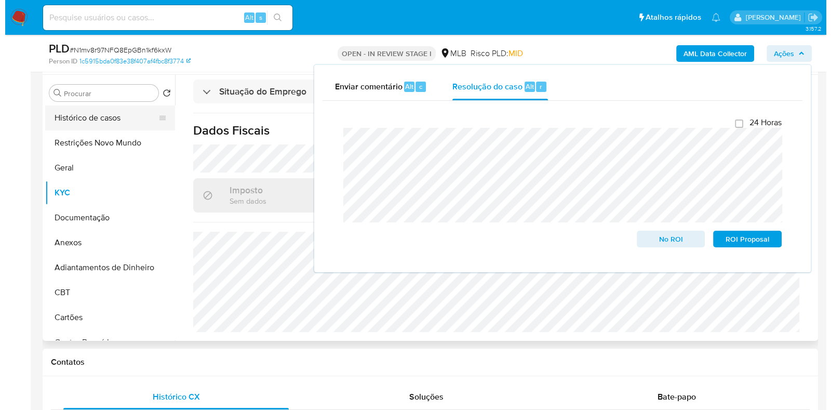
scroll to position [0, 0]
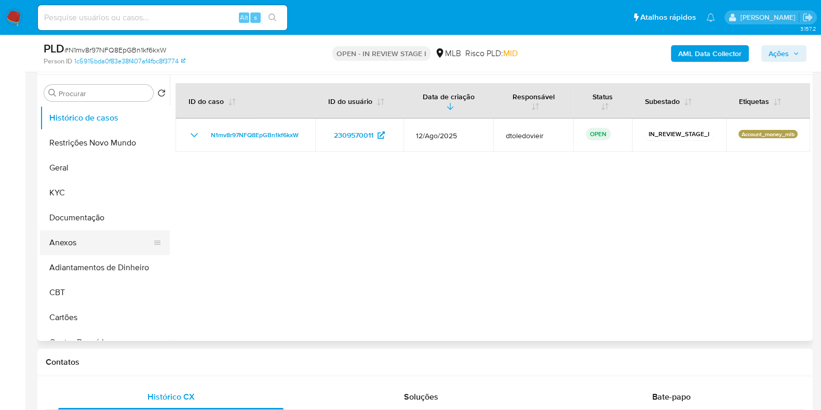
click at [85, 240] on button "Anexos" at bounding box center [101, 242] width 122 height 25
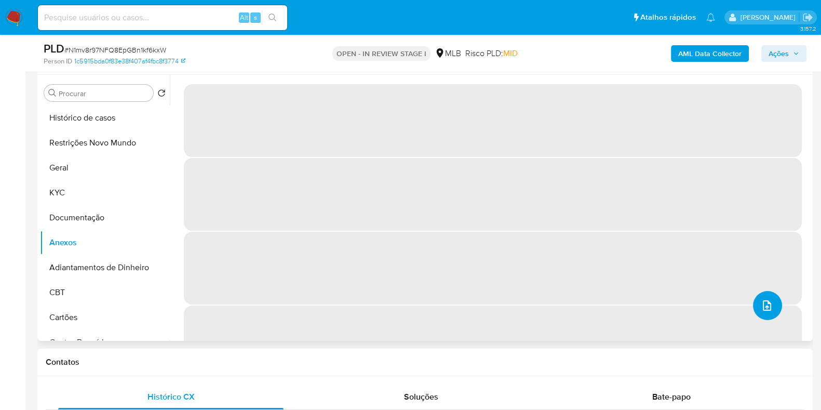
click at [764, 310] on icon "upload-file" at bounding box center [767, 305] width 12 height 12
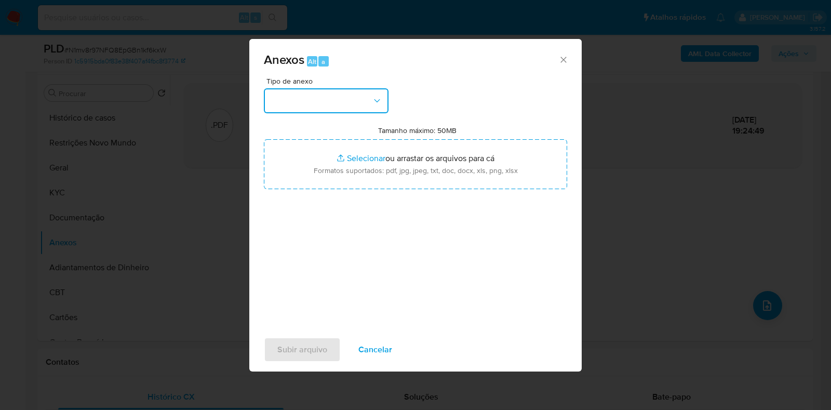
click at [296, 103] on button "button" at bounding box center [326, 100] width 125 height 25
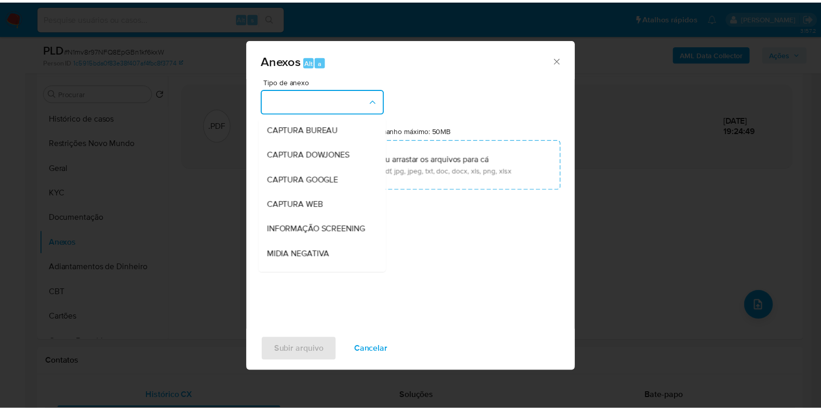
scroll to position [160, 0]
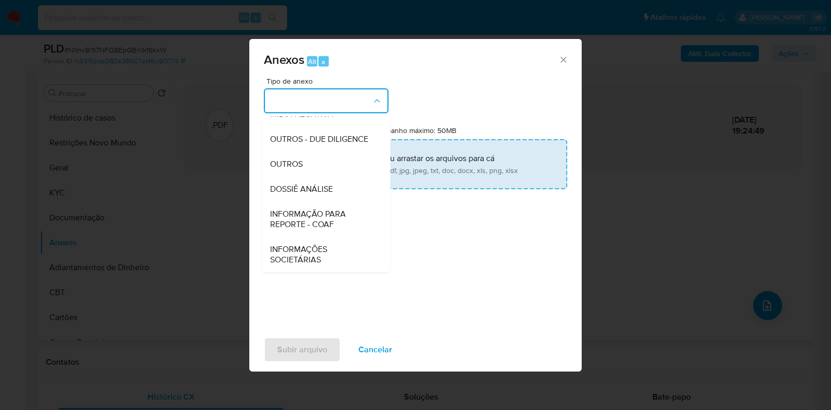
click at [296, 190] on span "DOSSIÊ ANÁLISE" at bounding box center [301, 189] width 63 height 10
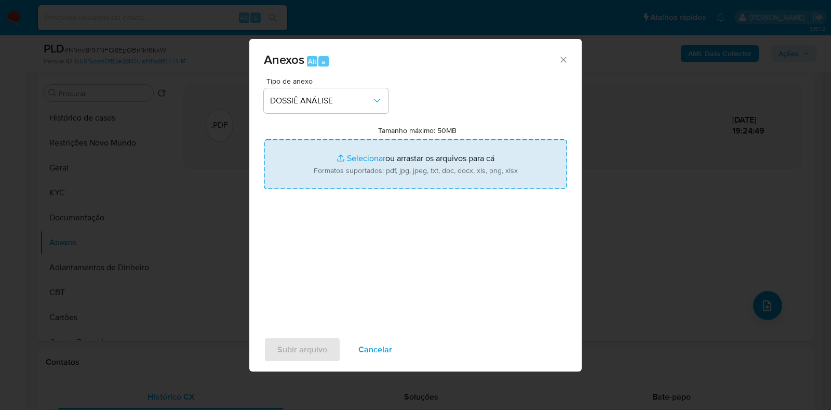
type input "C:\fakepath\SAR - CPF 09529282133 - GUILHERME PEREIRA DOS REIS.pdf"
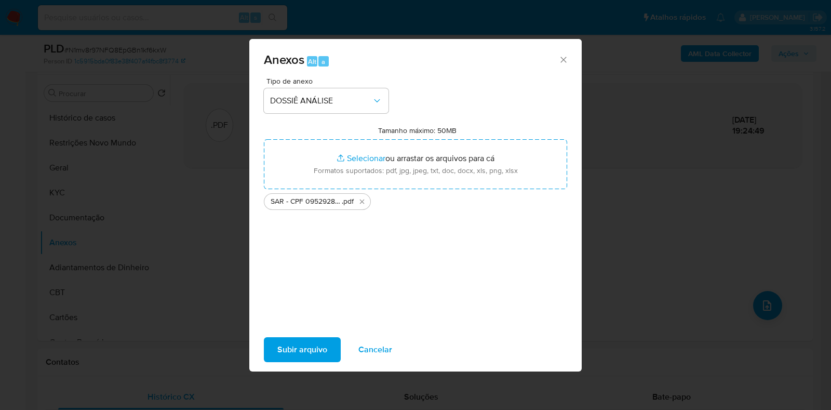
click at [290, 347] on span "Subir arquivo" at bounding box center [302, 349] width 50 height 23
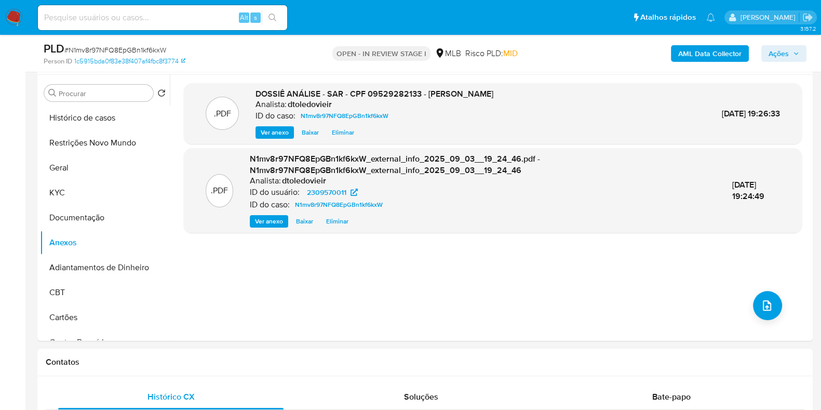
click at [797, 50] on icon "button" at bounding box center [796, 53] width 6 height 6
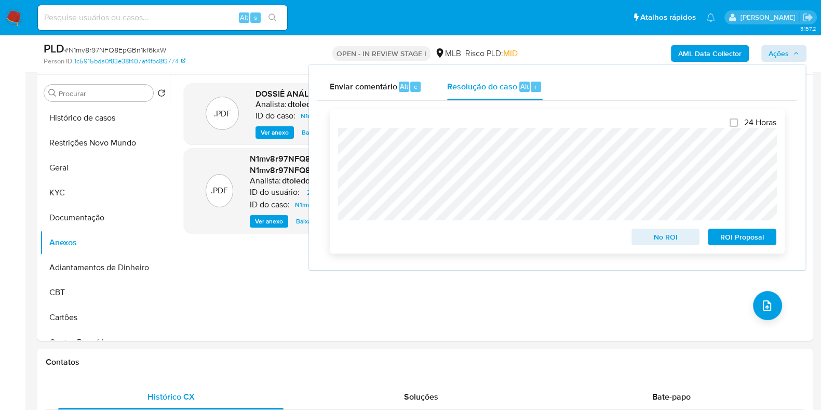
click at [737, 237] on span "ROI Proposal" at bounding box center [742, 237] width 54 height 15
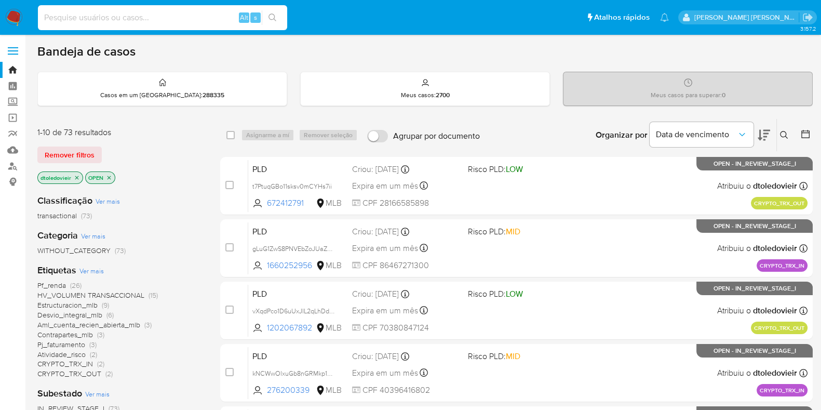
click at [121, 15] on input at bounding box center [162, 18] width 249 height 14
paste input "2248082736"
type input "2248082736"
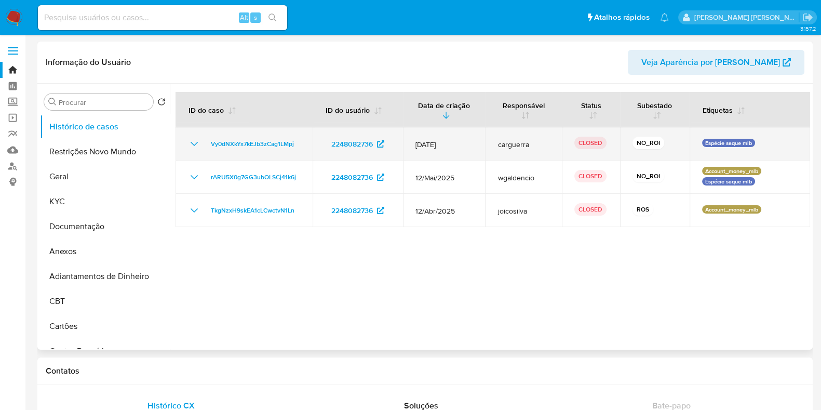
select select "10"
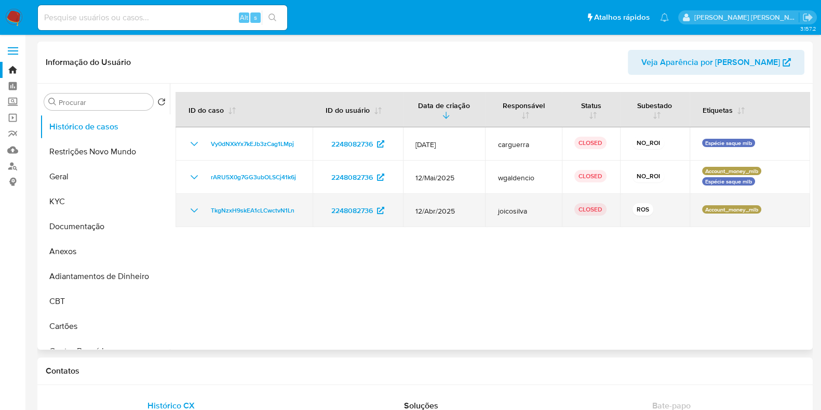
click at [195, 210] on icon "Mostrar/Ocultar" at bounding box center [194, 210] width 12 height 12
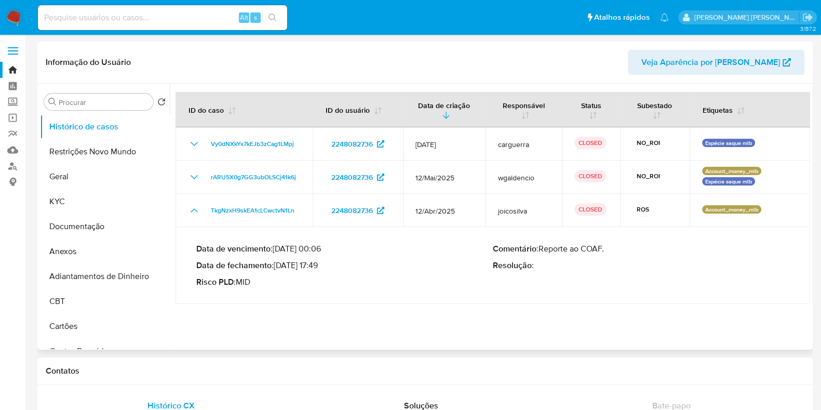
drag, startPoint x: 320, startPoint y: 264, endPoint x: 278, endPoint y: 266, distance: 41.1
click at [278, 266] on p "Data de fechamento : [DATE] 17:49" at bounding box center [344, 265] width 297 height 10
click at [191, 17] on input at bounding box center [162, 18] width 249 height 14
paste input "1769521022"
type input "1769521022"
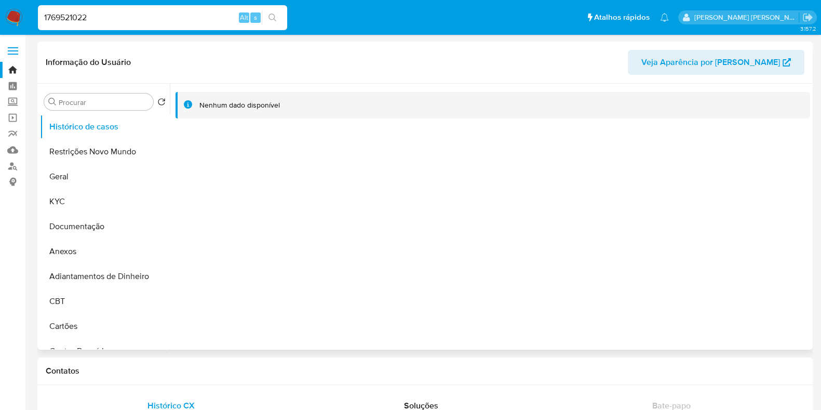
select select "10"
click at [75, 202] on button "KYC" at bounding box center [101, 201] width 122 height 25
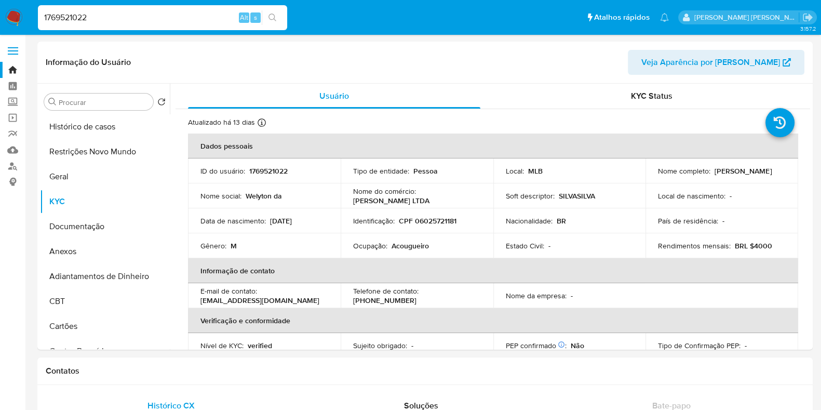
click at [204, 13] on input "1769521022" at bounding box center [162, 18] width 249 height 14
paste input "2137198333"
type input "2137198333"
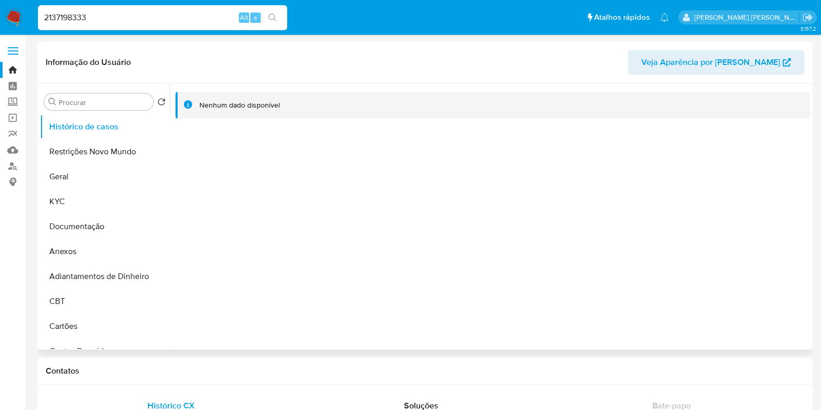
select select "10"
click at [151, 20] on input "2137198333" at bounding box center [162, 18] width 249 height 14
paste input "209997048"
type input "2209997048"
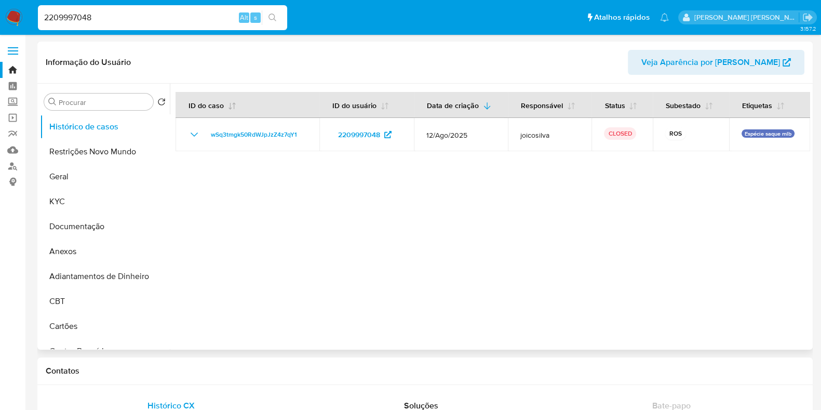
select select "10"
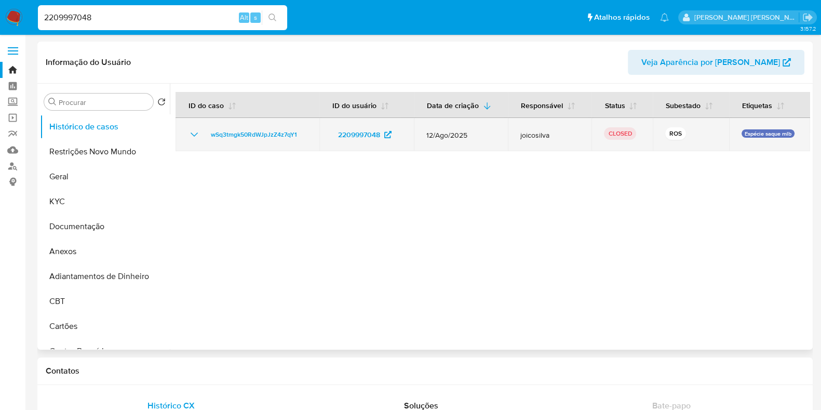
click at [195, 135] on icon "Mostrar/Ocultar" at bounding box center [194, 134] width 12 height 12
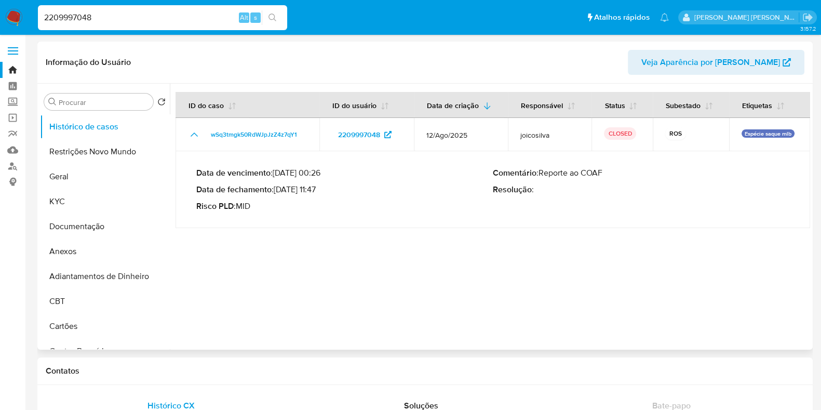
click at [318, 189] on p "Data de fechamento : [DATE] 11:47" at bounding box center [344, 189] width 297 height 10
drag, startPoint x: 320, startPoint y: 189, endPoint x: 277, endPoint y: 194, distance: 43.4
click at [277, 194] on p "Data de fechamento : [DATE] 11:47" at bounding box center [344, 189] width 297 height 10
click at [108, 209] on button "KYC" at bounding box center [101, 201] width 122 height 25
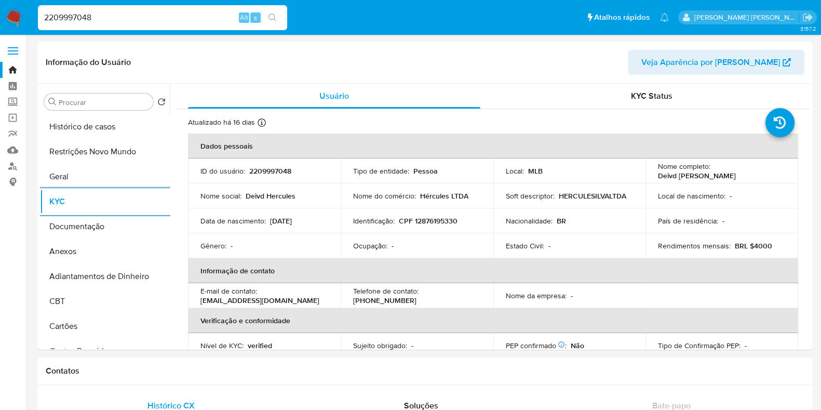
click at [162, 20] on input "2209997048" at bounding box center [162, 18] width 249 height 14
paste input "1769521022"
type input "1769521022"
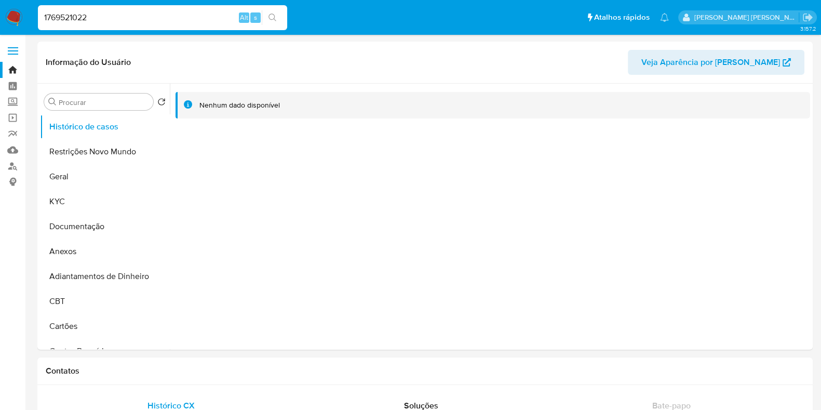
select select "10"
click at [197, 18] on input "1769521022" at bounding box center [162, 18] width 249 height 14
click at [120, 14] on input "1769521022" at bounding box center [162, 18] width 249 height 14
paste input "119907135"
type input "1119907135"
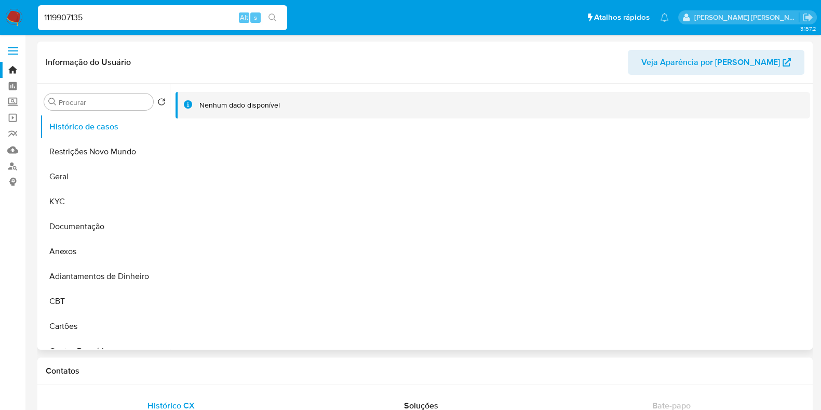
select select "10"
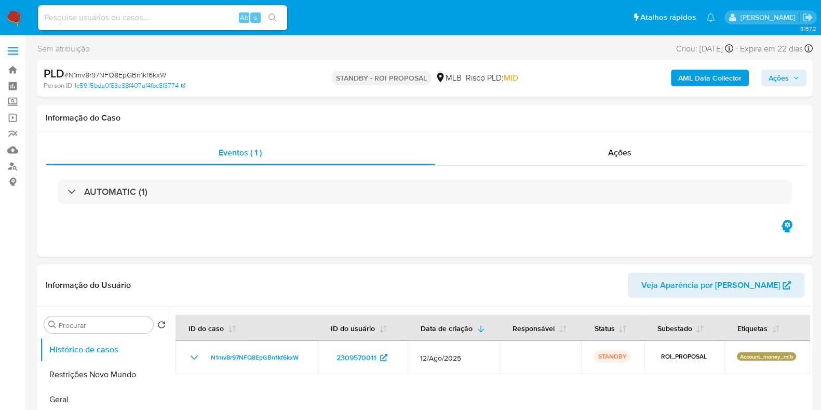
select select "10"
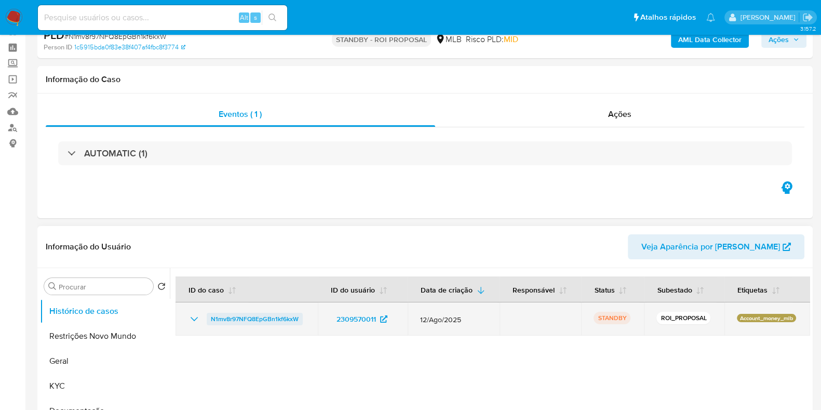
scroll to position [64, 0]
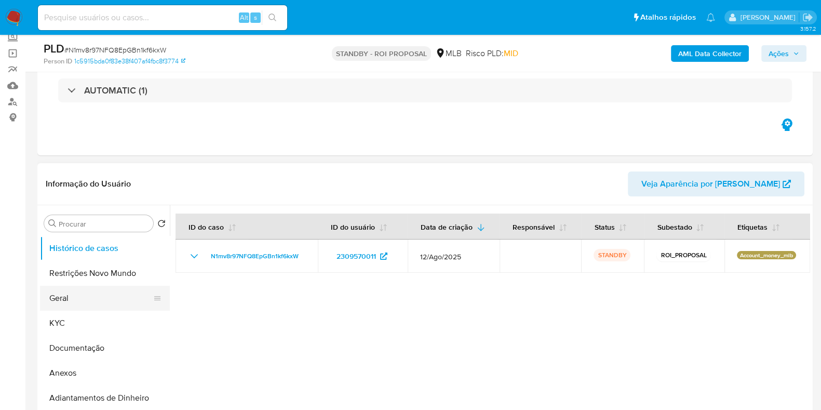
click at [52, 307] on button "Geral" at bounding box center [101, 298] width 122 height 25
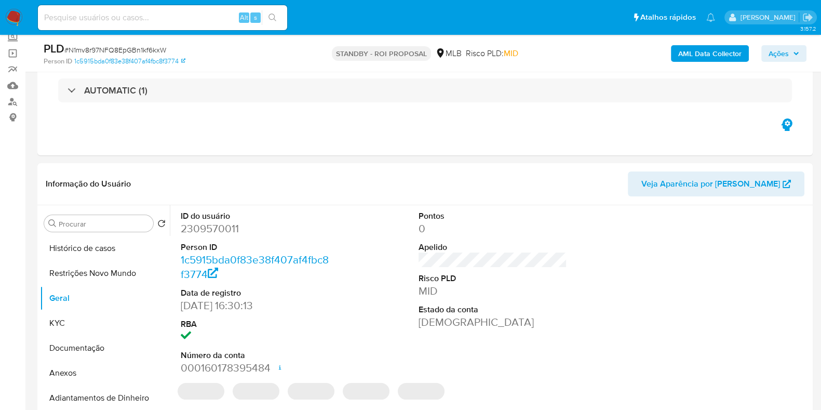
click at [211, 227] on dd "2309570011" at bounding box center [255, 228] width 149 height 15
copy dd "2309570011"
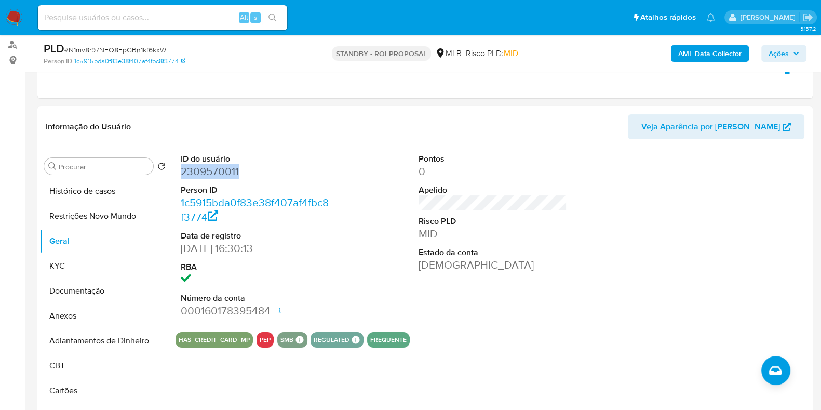
scroll to position [195, 0]
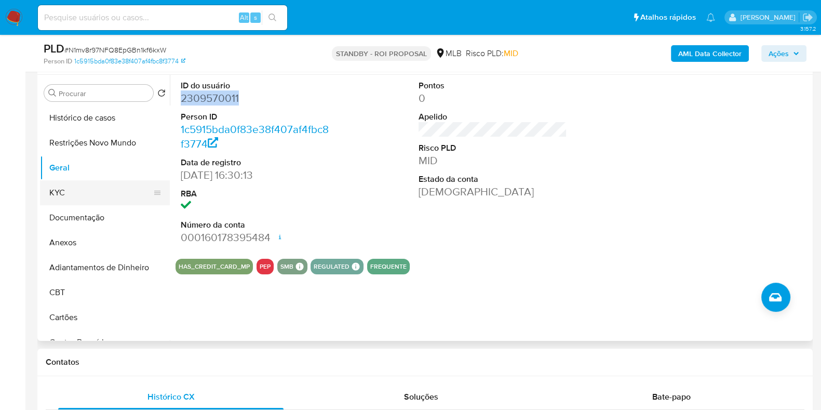
click at [78, 187] on button "KYC" at bounding box center [101, 192] width 122 height 25
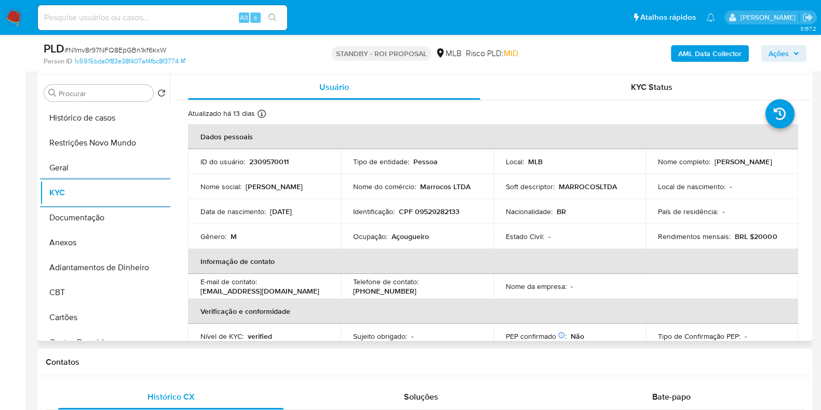
click at [409, 242] on td "Ocupação : Açougueiro" at bounding box center [417, 236] width 153 height 25
click at [410, 240] on p "Açougueiro" at bounding box center [410, 236] width 37 height 9
click at [411, 238] on p "Açougueiro" at bounding box center [410, 236] width 37 height 9
copy p "Açougueiro"
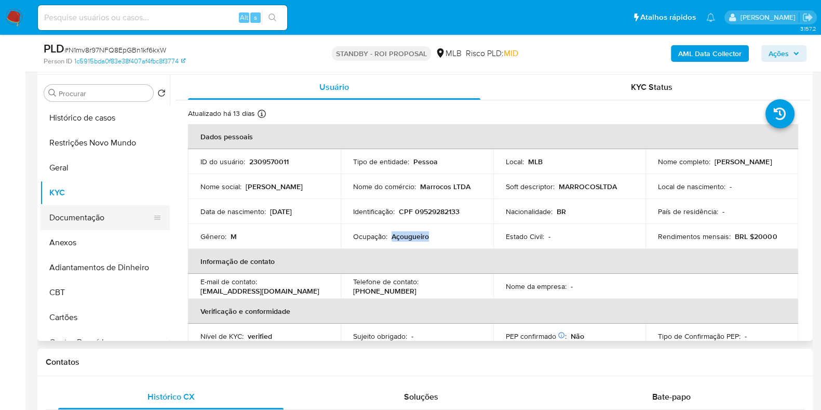
click at [122, 217] on button "Documentação" at bounding box center [101, 217] width 122 height 25
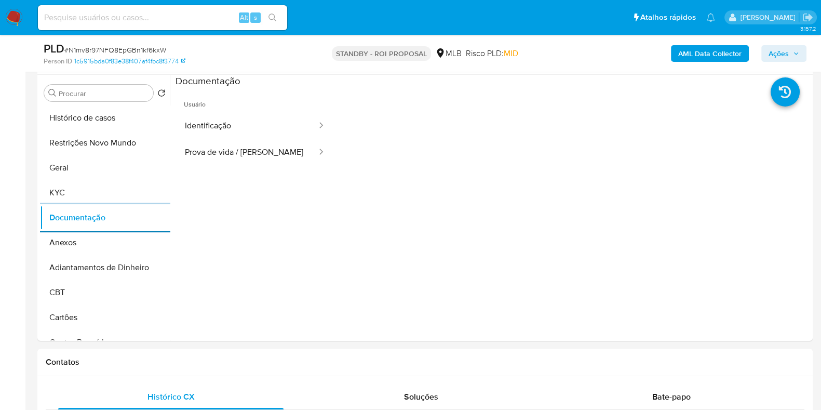
click at [700, 52] on b "AML Data Collector" at bounding box center [709, 53] width 63 height 17
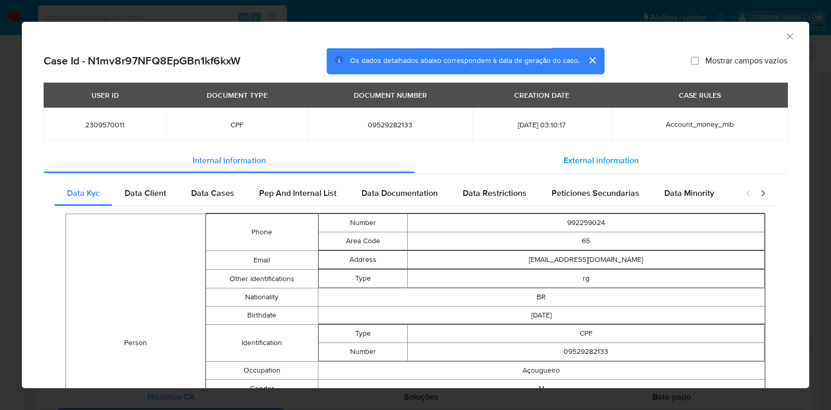
click at [605, 165] on span "External information" at bounding box center [601, 160] width 75 height 12
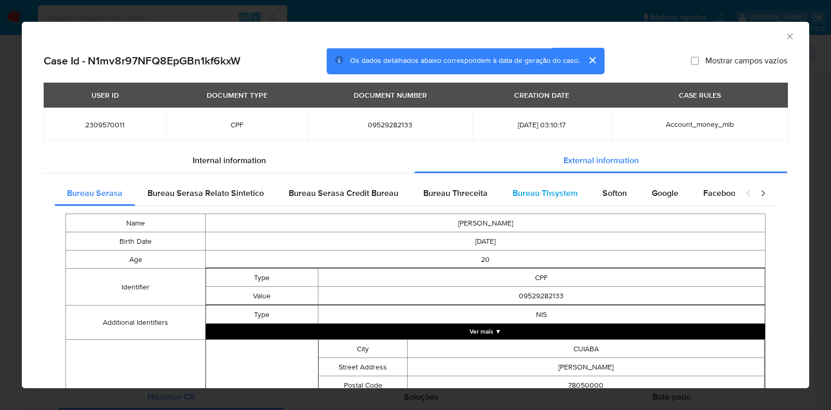
click at [557, 196] on span "Bureau Thsystem" at bounding box center [545, 193] width 65 height 12
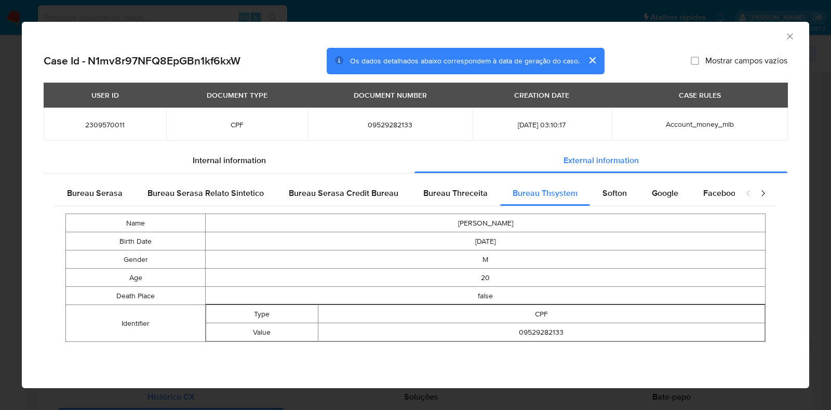
click at [379, 126] on span "09529282133" at bounding box center [390, 124] width 140 height 9
copy span "09529282133"
click at [5, 194] on div "AML Data Collector Case Id - N1mv8r97NFQ8EpGBn1kf6kxW Os dados detalhados abaix…" at bounding box center [415, 205] width 831 height 410
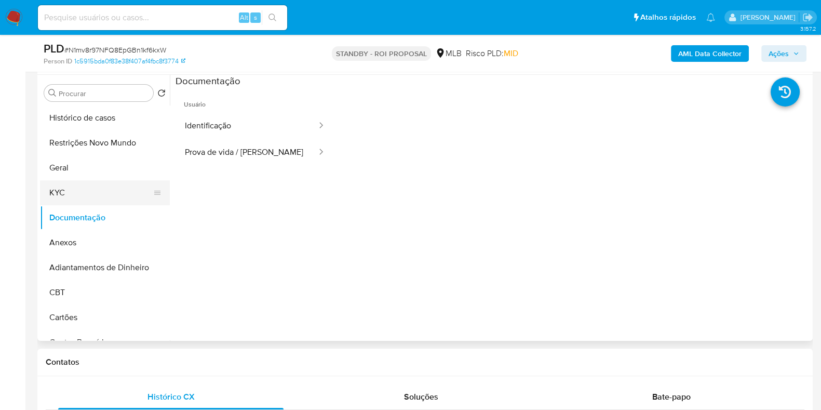
click at [87, 185] on button "KYC" at bounding box center [101, 192] width 122 height 25
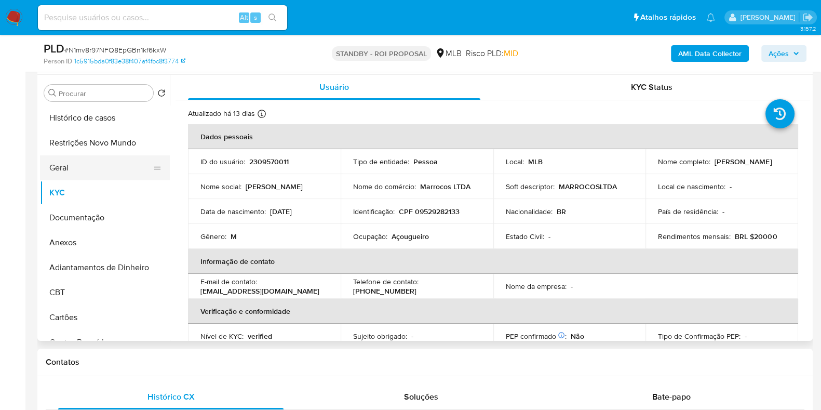
click at [88, 167] on button "Geral" at bounding box center [101, 167] width 122 height 25
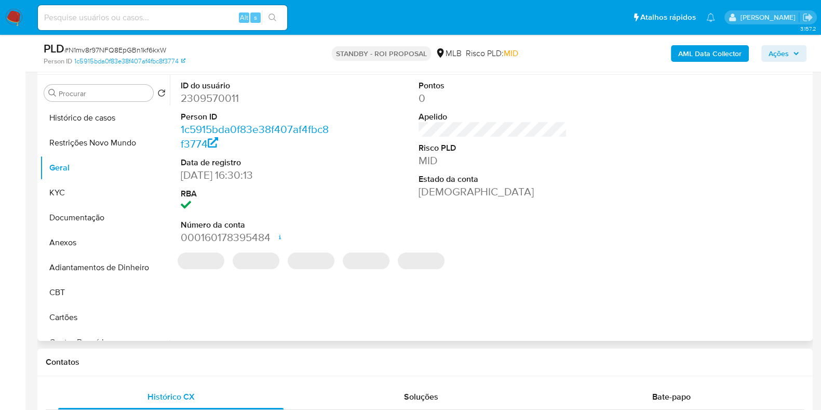
click at [203, 97] on dd "2309570011" at bounding box center [255, 98] width 149 height 15
copy dd "2309570011"
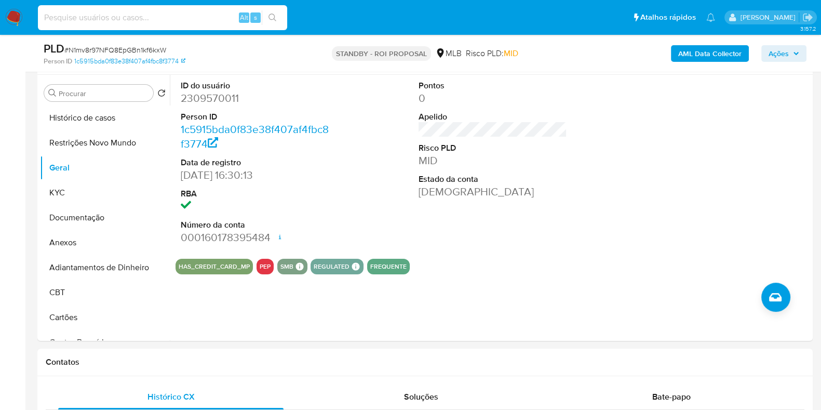
click at [126, 18] on input at bounding box center [162, 18] width 249 height 14
paste input "F3Cos3B2VzVWGFkIZkDVTNBS"
type input "F3Cos3B2VzVWGFkIZkDVTNBS"
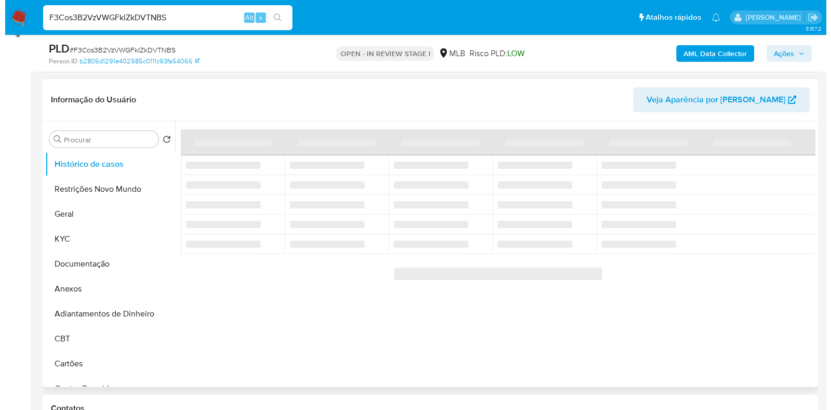
scroll to position [195, 0]
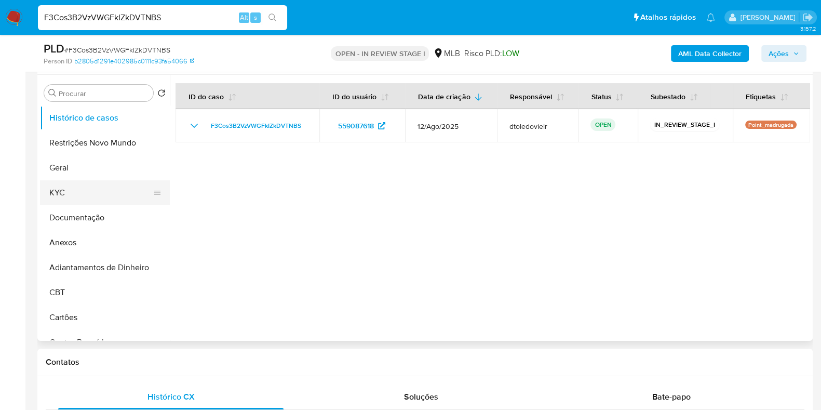
select select "10"
click at [99, 165] on button "Geral" at bounding box center [101, 167] width 122 height 25
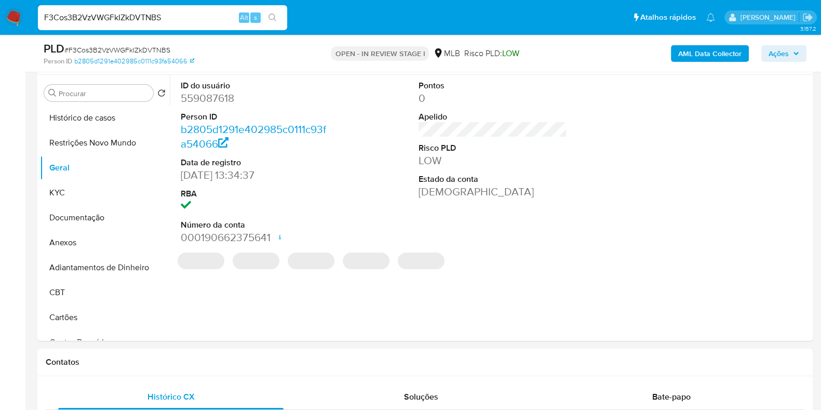
click at [211, 101] on dd "559087618" at bounding box center [255, 98] width 149 height 15
copy dd "559087618"
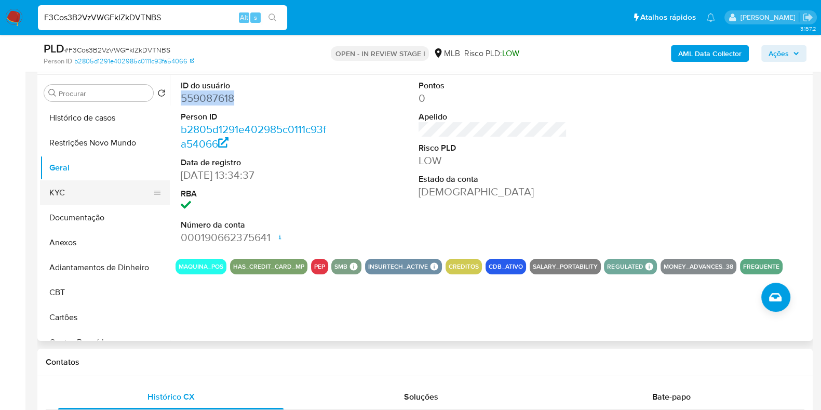
click at [68, 188] on button "KYC" at bounding box center [101, 192] width 122 height 25
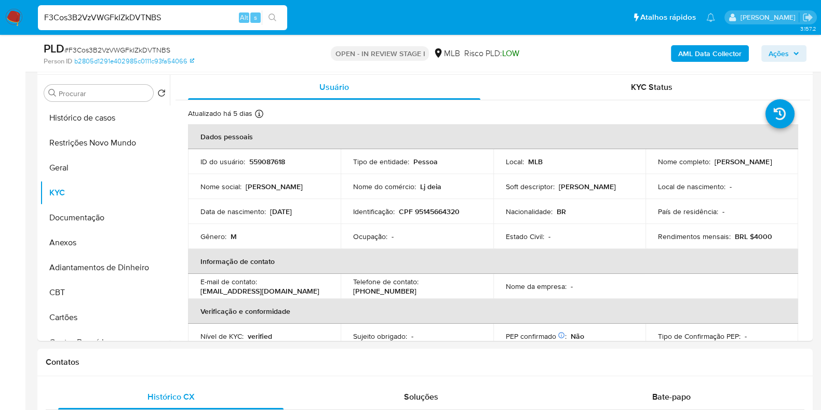
click at [712, 50] on b "AML Data Collector" at bounding box center [709, 53] width 63 height 17
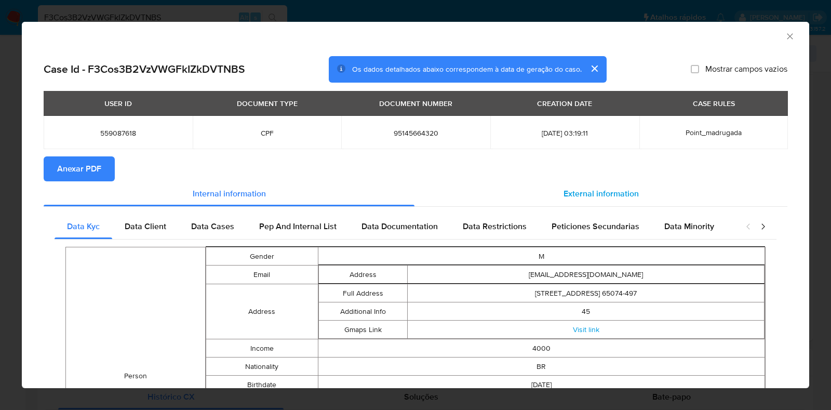
click at [590, 191] on span "External information" at bounding box center [601, 194] width 75 height 12
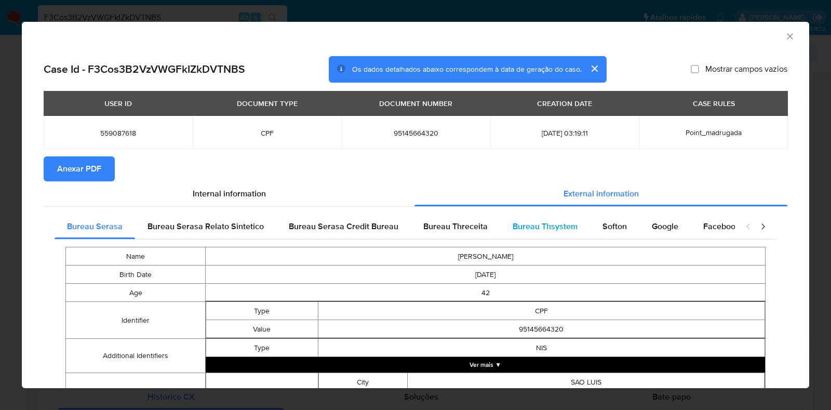
click at [555, 219] on div "Bureau Thsystem" at bounding box center [545, 226] width 90 height 25
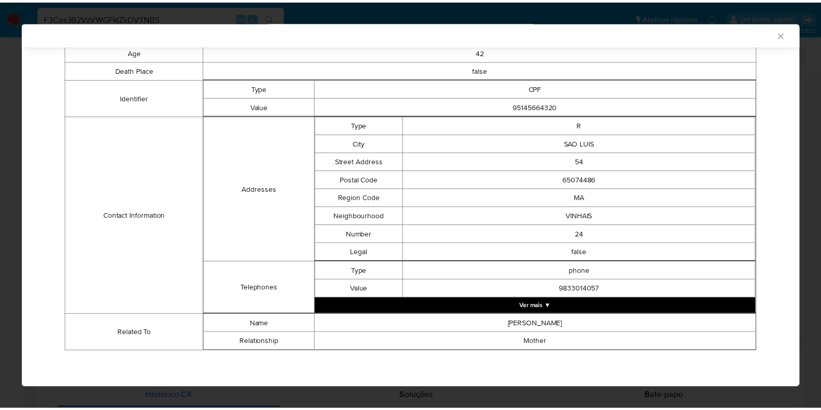
scroll to position [0, 0]
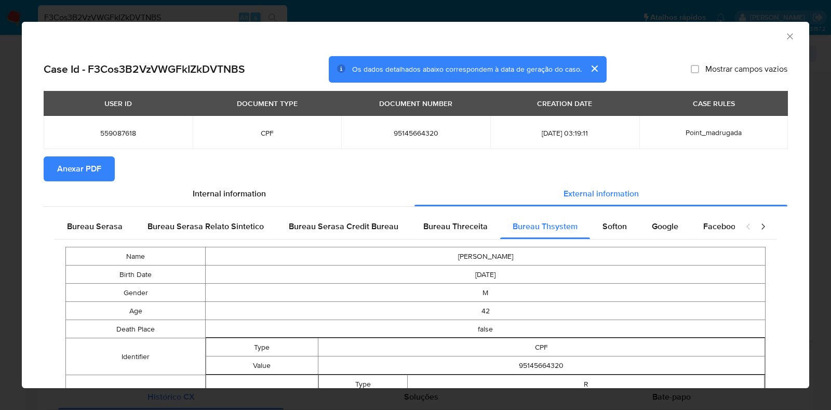
click at [426, 132] on span "95145664320" at bounding box center [416, 132] width 124 height 9
copy span "95145664320"
click at [23, 219] on div "Case Id - F3Cos3B2VzVWGFkIZkDVTNBS Os dados detalhados abaixo correspondem à da…" at bounding box center [416, 348] width 788 height 600
click at [10, 224] on div "AML Data Collector Case Id - F3Cos3B2VzVWGFkIZkDVTNBS Os dados detalhados abaix…" at bounding box center [415, 205] width 831 height 410
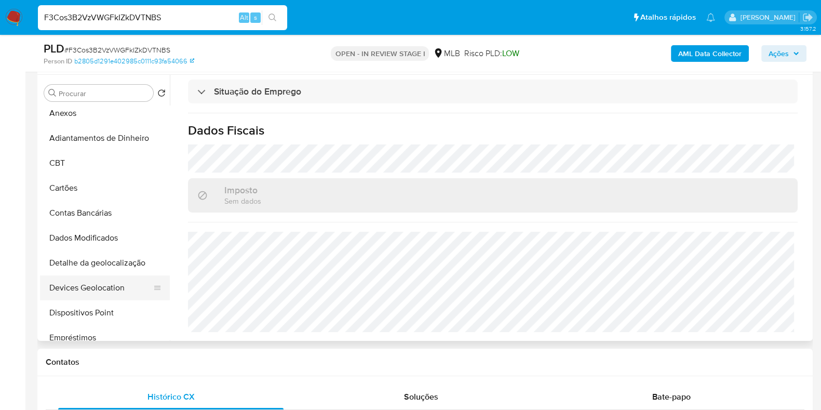
scroll to position [259, 0]
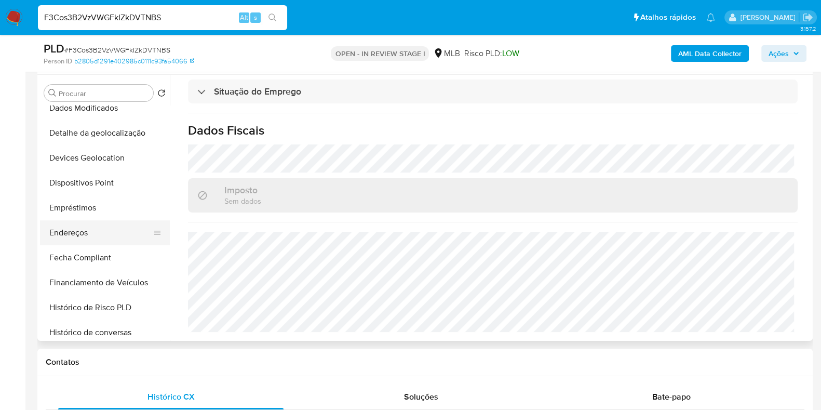
click at [102, 224] on button "Endereços" at bounding box center [101, 232] width 122 height 25
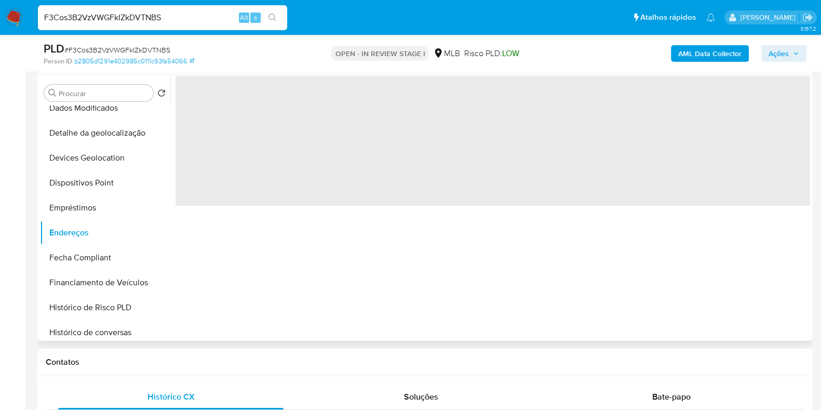
scroll to position [0, 0]
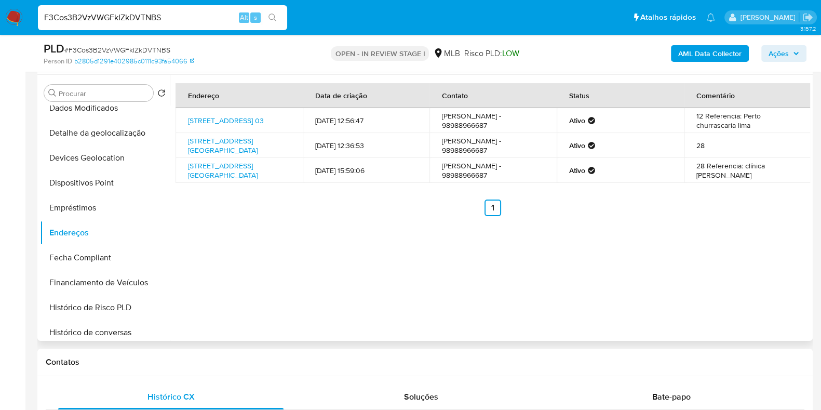
drag, startPoint x: 756, startPoint y: 171, endPoint x: 789, endPoint y: 169, distance: 32.8
click at [784, 169] on td "28 Referencia: clínica renata" at bounding box center [747, 170] width 127 height 25
click at [795, 167] on td "28 Referencia: clínica renata" at bounding box center [747, 170] width 127 height 25
click at [244, 115] on link "Rua Quatorze 03, São Luís, Maranhão, 65071137, Brasil 03" at bounding box center [226, 120] width 76 height 10
click at [237, 140] on link "Rua Trinta E Três 01, São Luís, Maranhão, 65070790, Brasil 01" at bounding box center [223, 146] width 70 height 20
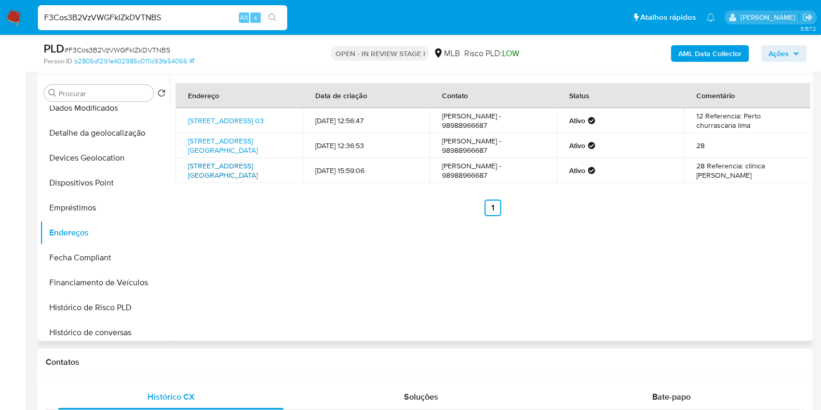
click at [233, 172] on link "Rua Trinta E Três 01, São Luís, Maranhão, 65070790, Brasil 01" at bounding box center [223, 171] width 70 height 20
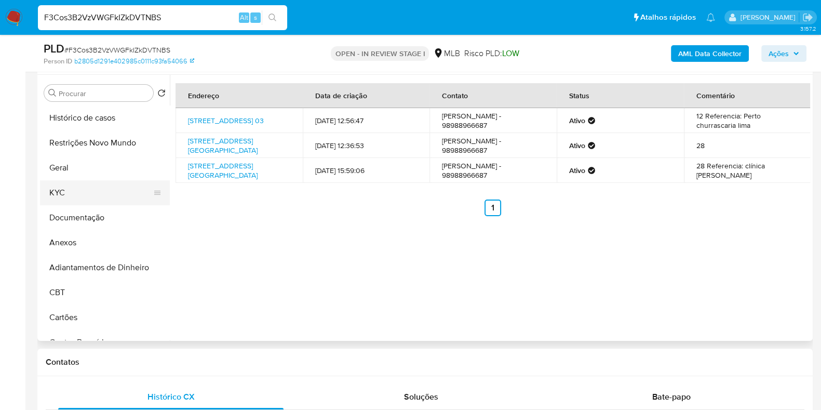
click at [79, 193] on button "KYC" at bounding box center [101, 192] width 122 height 25
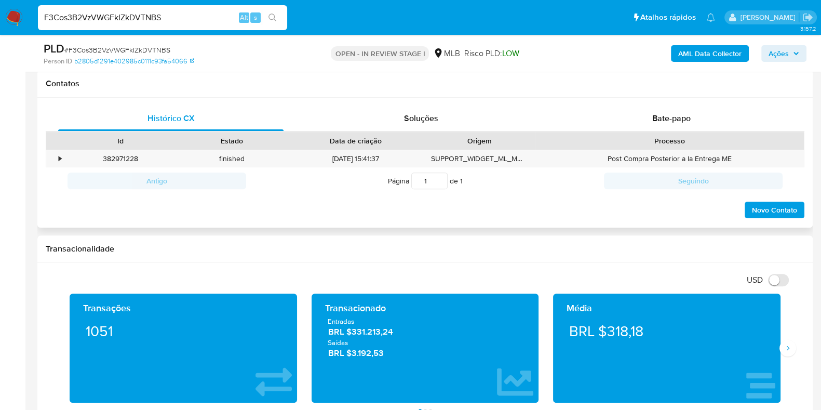
scroll to position [325, 0]
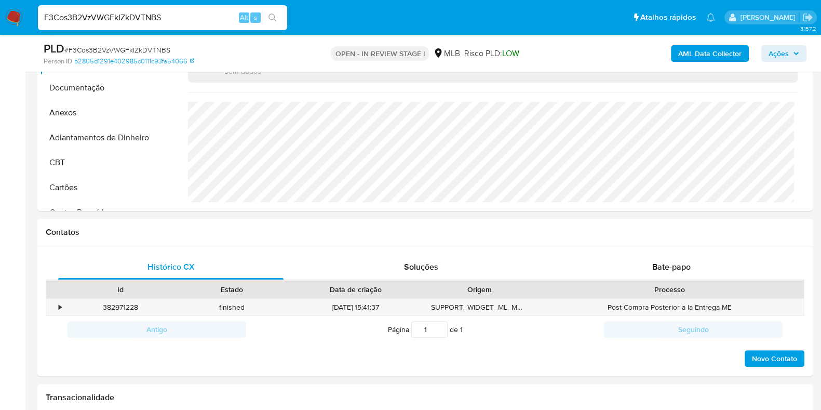
click at [778, 46] on span "Ações" at bounding box center [779, 53] width 20 height 17
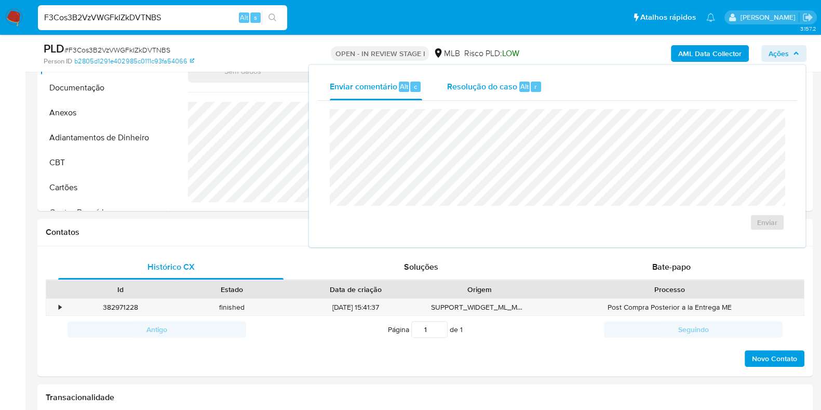
click at [507, 86] on span "Resolução do caso" at bounding box center [482, 86] width 70 height 12
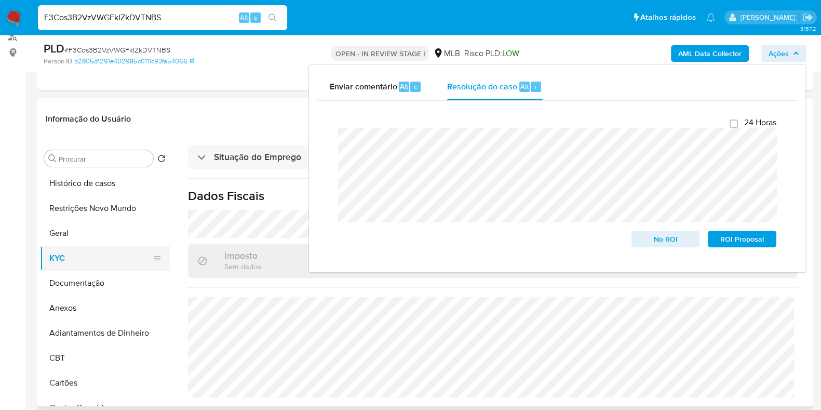
drag, startPoint x: 108, startPoint y: 254, endPoint x: 119, endPoint y: 252, distance: 12.1
click at [108, 254] on button "KYC" at bounding box center [101, 258] width 122 height 25
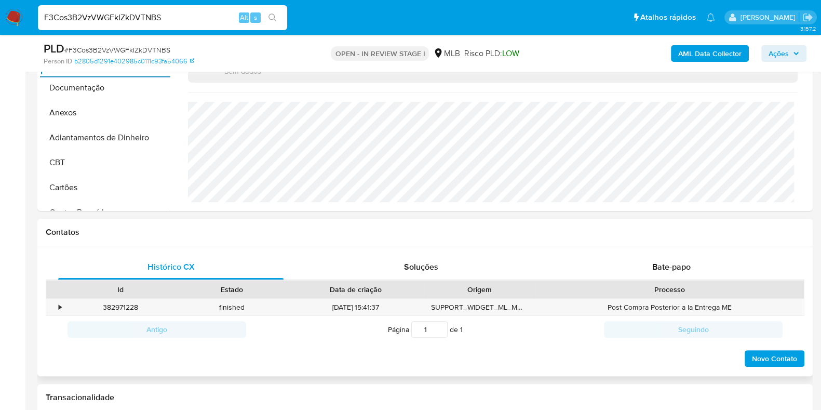
scroll to position [259, 0]
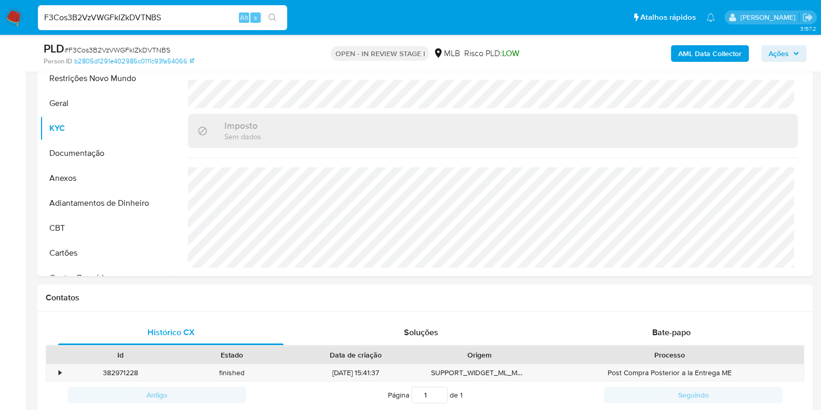
click at [776, 57] on span "Ações" at bounding box center [779, 53] width 20 height 17
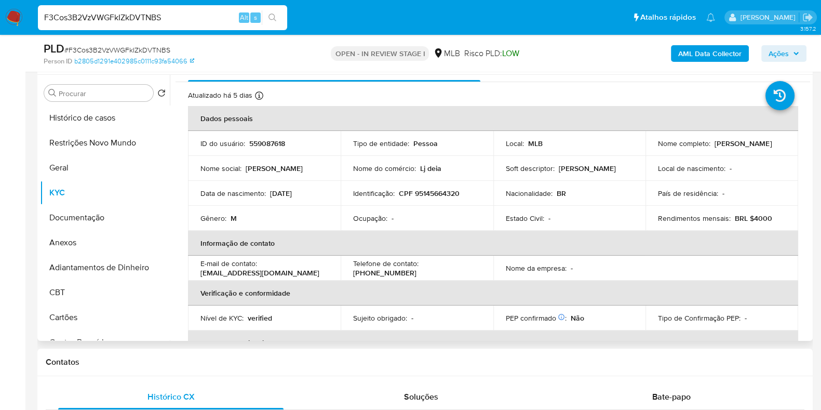
scroll to position [0, 0]
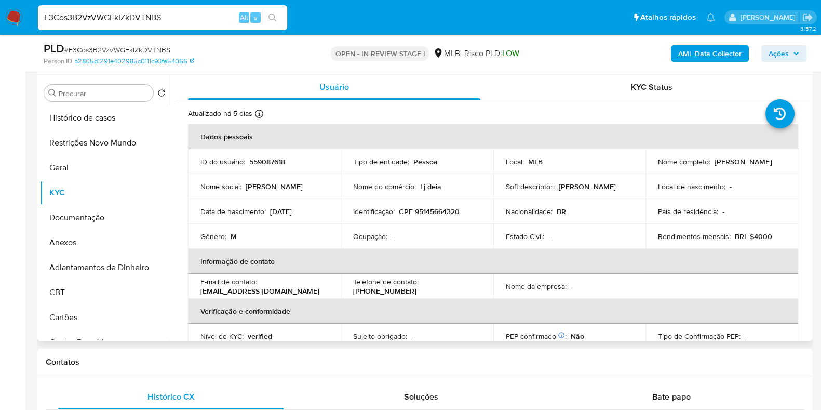
drag, startPoint x: 678, startPoint y: 172, endPoint x: 649, endPoint y: 164, distance: 30.3
click at [649, 164] on td "Nome completo : Francisco Das Chagas Santos Chagas Santos" at bounding box center [722, 161] width 153 height 25
copy p "Francisco Das Chagas Santos Chagas Santos"
click at [423, 214] on p "CPF 95145664320" at bounding box center [429, 211] width 61 height 9
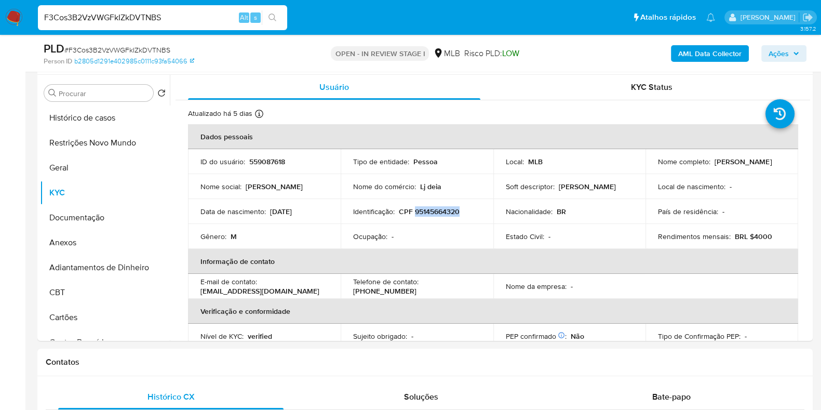
copy p "95145664320"
drag, startPoint x: 122, startPoint y: 121, endPoint x: 110, endPoint y: 135, distance: 18.8
click at [122, 120] on button "Histórico de casos" at bounding box center [105, 117] width 130 height 25
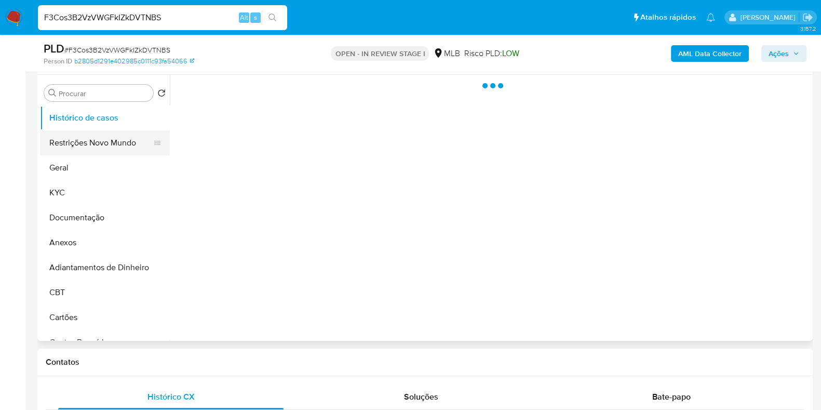
click at [107, 139] on button "Restrições Novo Mundo" at bounding box center [101, 142] width 122 height 25
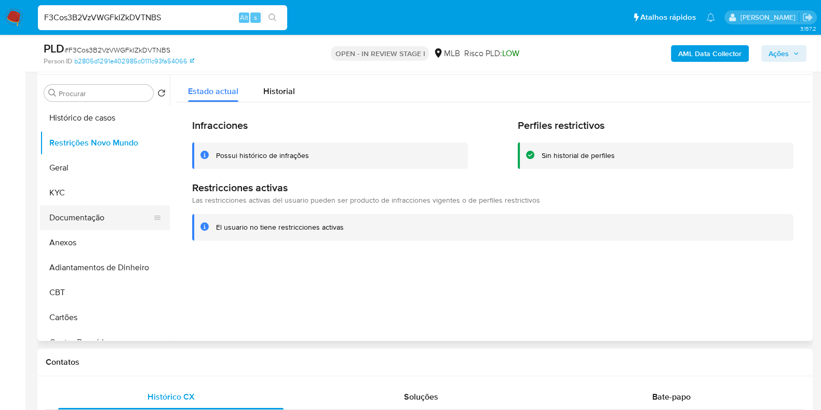
click at [75, 216] on button "Documentação" at bounding box center [101, 217] width 122 height 25
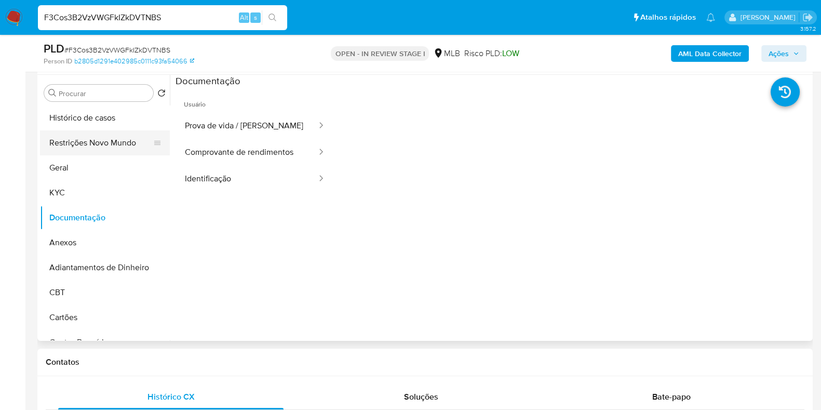
click at [101, 141] on button "Restrições Novo Mundo" at bounding box center [101, 142] width 122 height 25
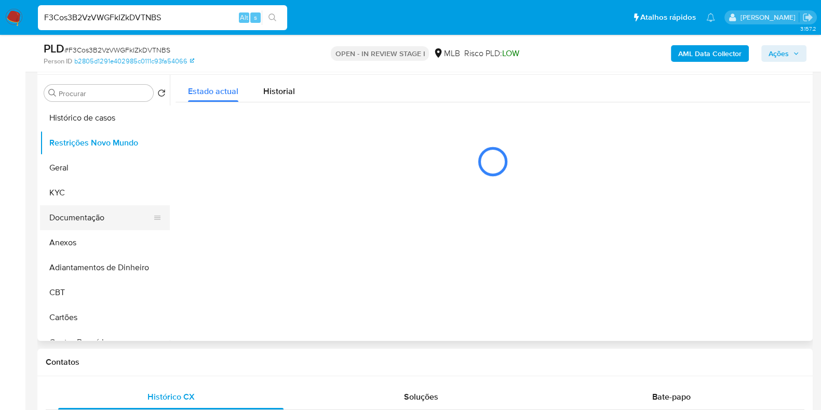
click at [85, 222] on button "Documentação" at bounding box center [101, 217] width 122 height 25
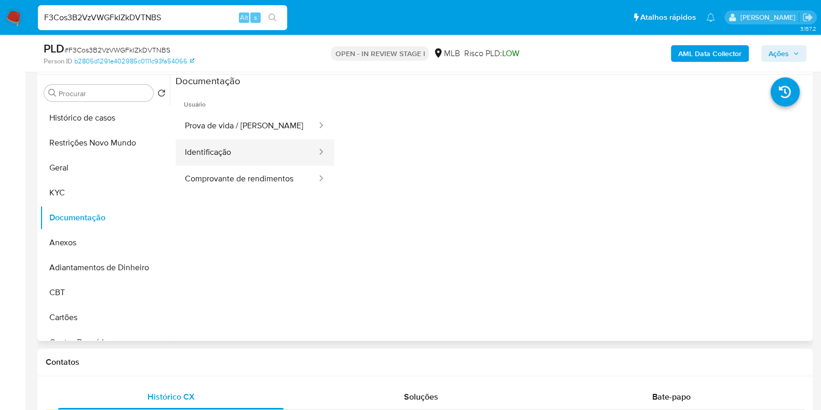
drag, startPoint x: 222, startPoint y: 143, endPoint x: 223, endPoint y: 154, distance: 10.5
click at [222, 144] on button "Identificação" at bounding box center [247, 152] width 142 height 26
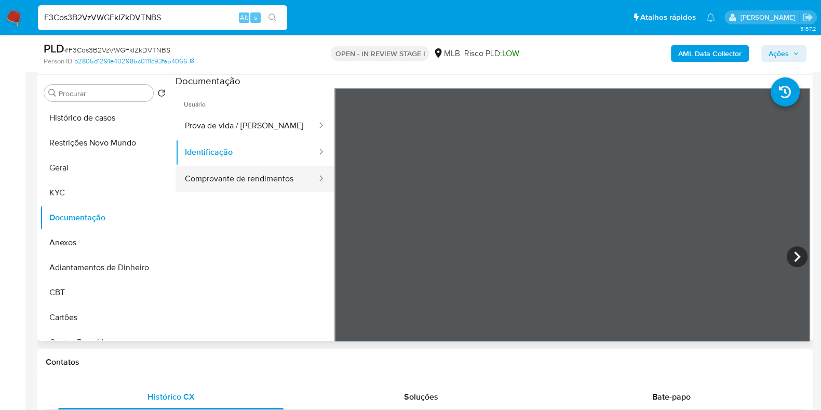
click at [221, 180] on button "Comprovante de rendimentos" at bounding box center [247, 179] width 142 height 26
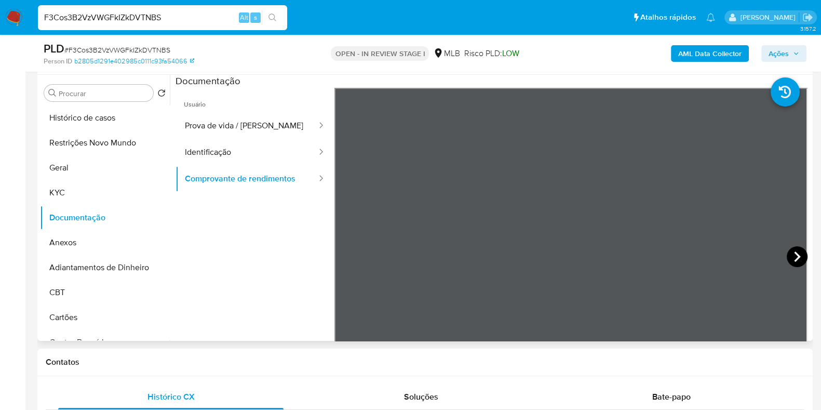
click at [794, 252] on icon at bounding box center [797, 256] width 6 height 10
click at [790, 249] on icon at bounding box center [797, 256] width 21 height 21
click at [347, 256] on icon at bounding box center [347, 256] width 21 height 21
click at [84, 164] on button "Geral" at bounding box center [101, 167] width 122 height 25
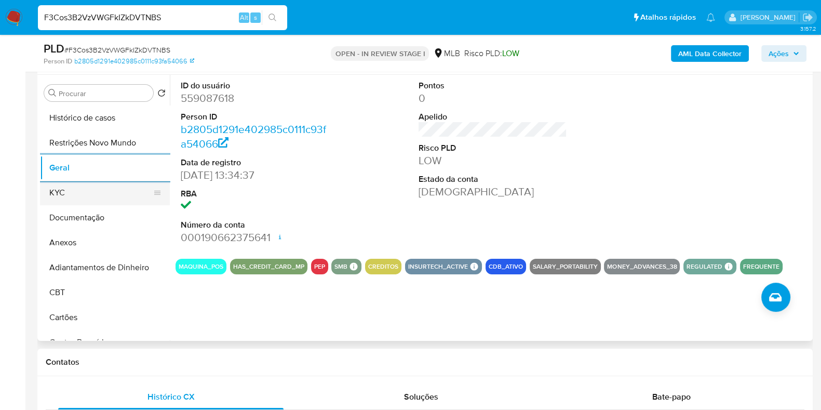
click at [96, 187] on button "KYC" at bounding box center [101, 192] width 122 height 25
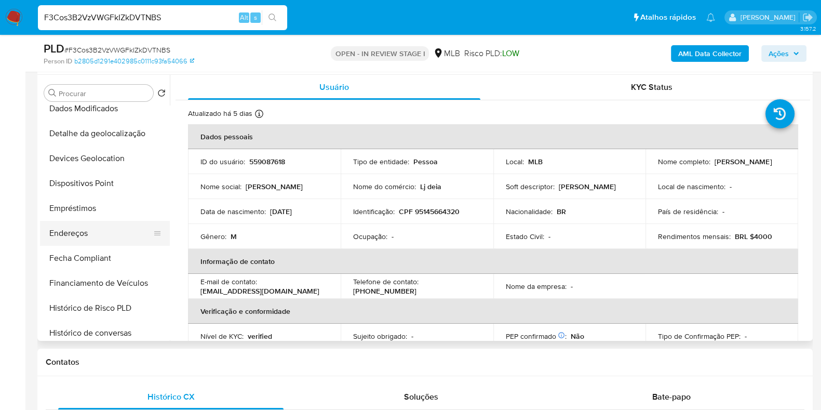
scroll to position [259, 0]
click at [89, 240] on button "Endereços" at bounding box center [101, 232] width 122 height 25
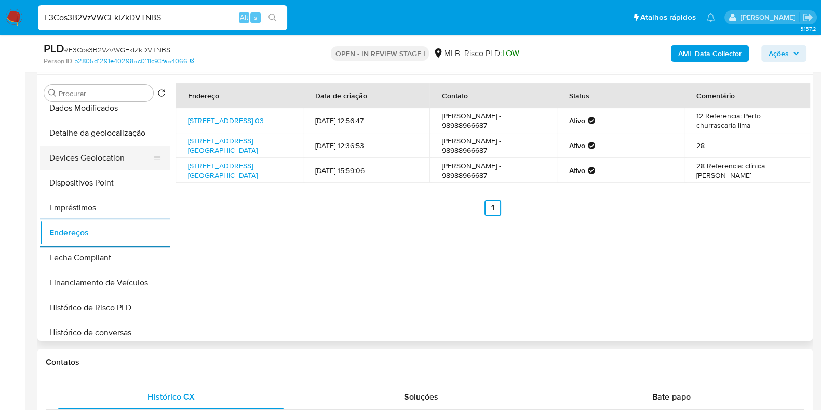
click at [107, 147] on button "Devices Geolocation" at bounding box center [101, 157] width 122 height 25
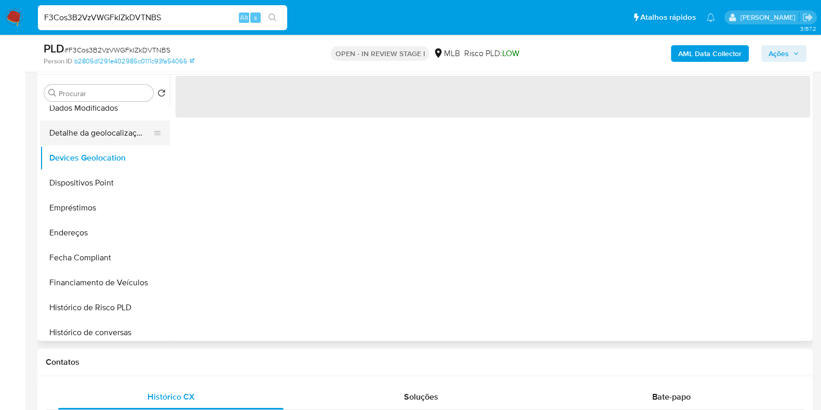
click at [117, 135] on button "Detalhe da geolocalização" at bounding box center [101, 133] width 122 height 25
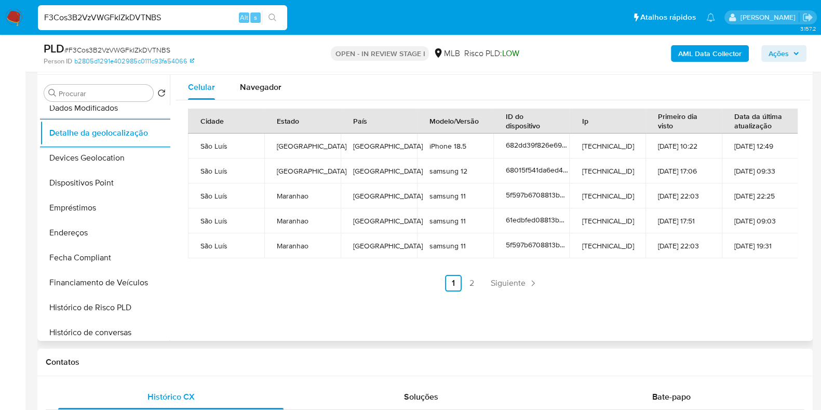
scroll to position [0, 0]
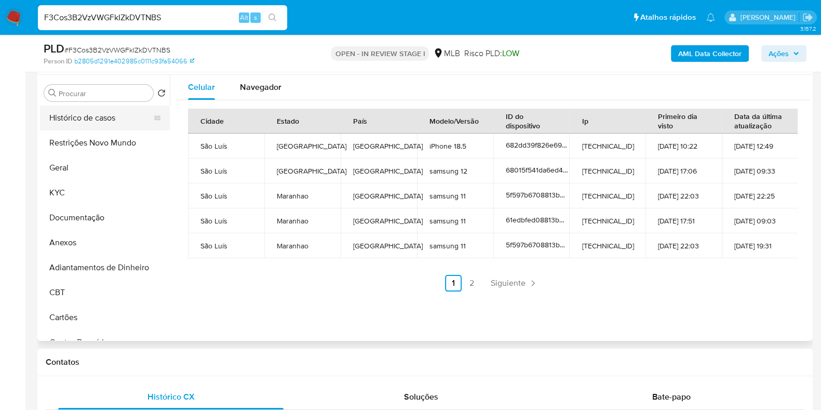
click at [108, 123] on button "Histórico de casos" at bounding box center [101, 117] width 122 height 25
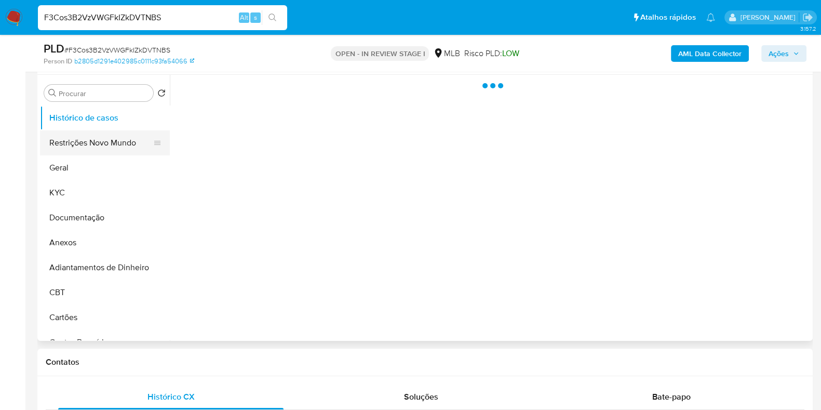
click at [102, 149] on button "Restrições Novo Mundo" at bounding box center [101, 142] width 122 height 25
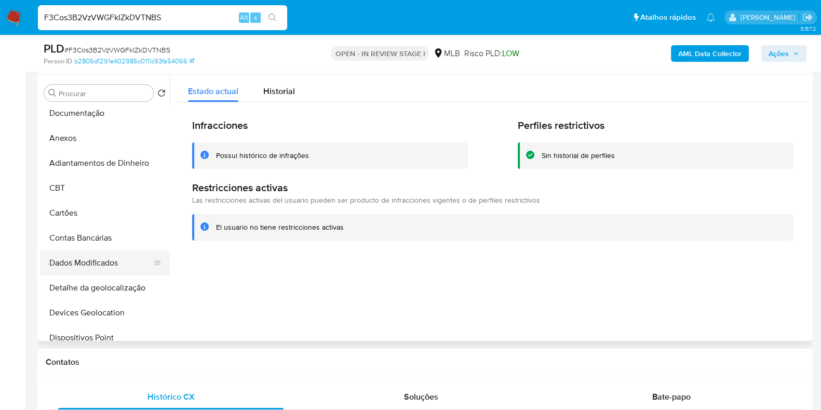
scroll to position [194, 0]
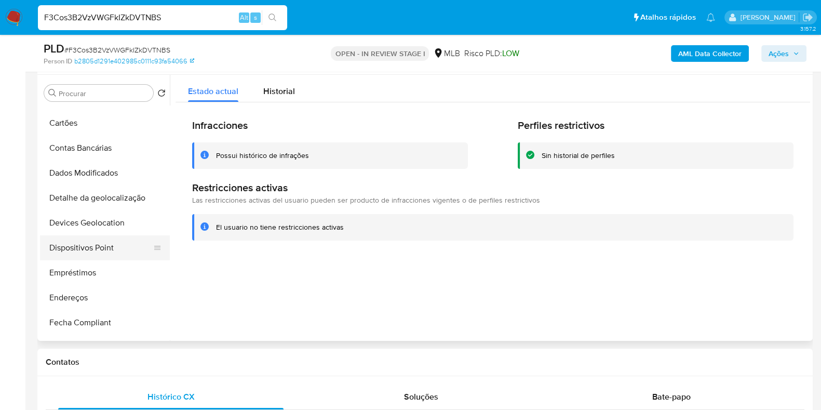
click at [91, 247] on button "Dispositivos Point" at bounding box center [101, 247] width 122 height 25
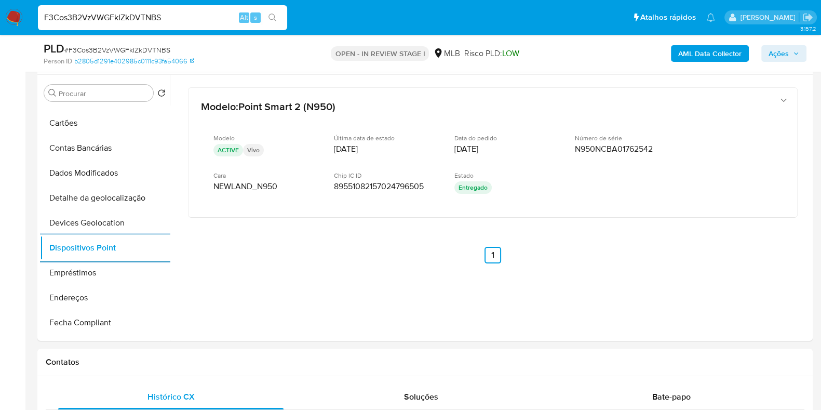
click at [696, 49] on b "AML Data Collector" at bounding box center [709, 53] width 63 height 17
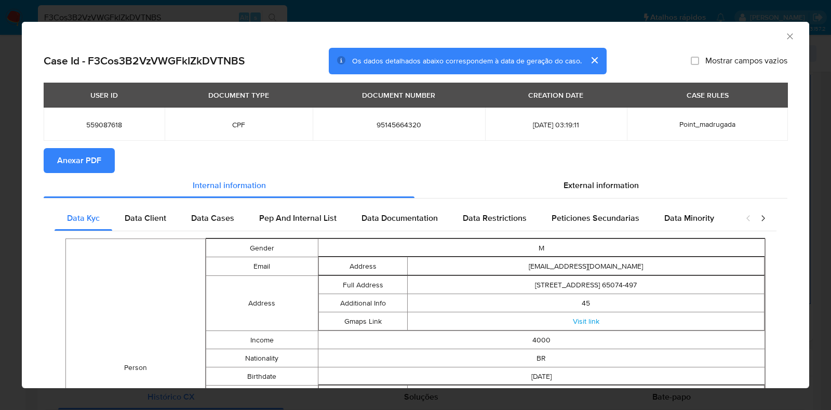
click at [110, 163] on button "Anexar PDF" at bounding box center [79, 160] width 71 height 25
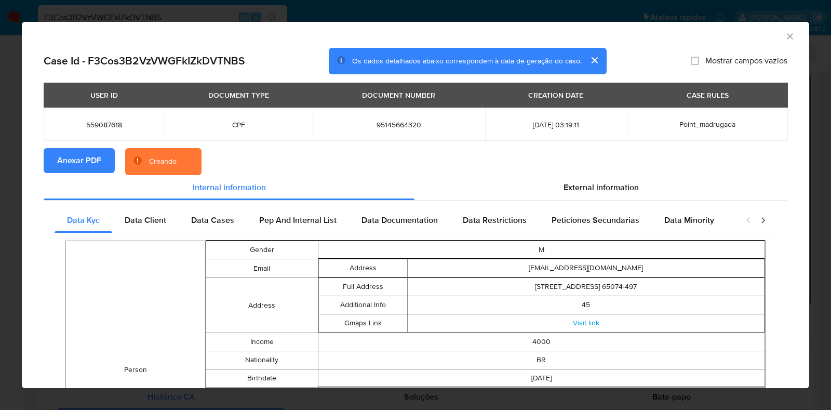
click at [26, 182] on div "Case Id - F3Cos3B2VzVWGFkIZkDVTNBS Os dados detalhados abaixo correspondem à da…" at bounding box center [416, 411] width 788 height 726
click at [18, 190] on div "AML Data Collector Case Id - F3Cos3B2VzVWGFkIZkDVTNBS Os dados detalhados abaix…" at bounding box center [415, 205] width 831 height 410
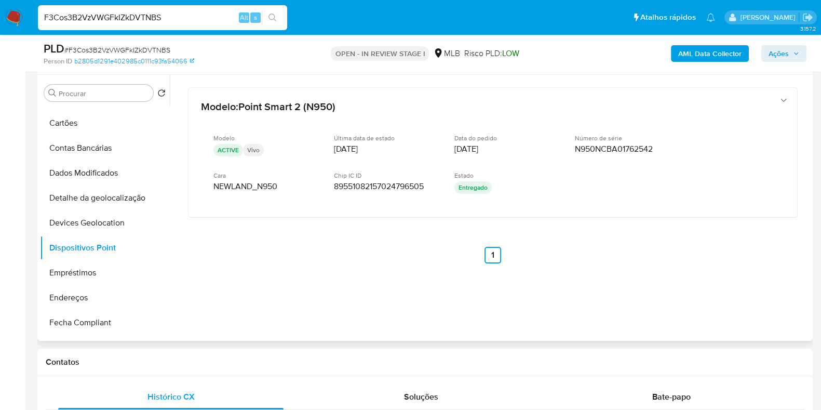
scroll to position [0, 0]
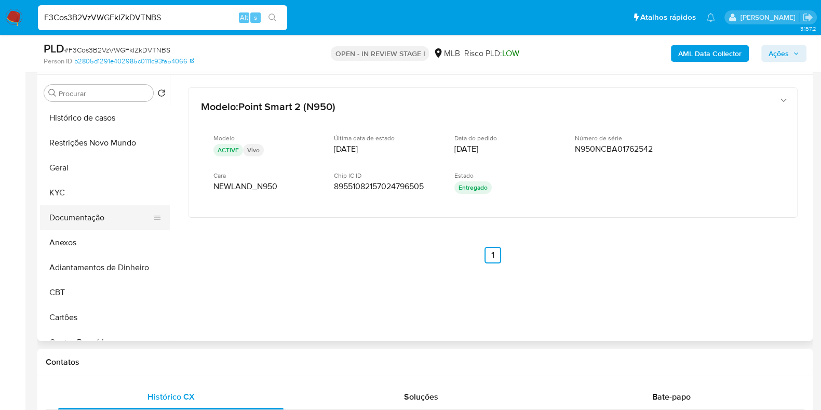
click at [91, 211] on button "Documentação" at bounding box center [101, 217] width 122 height 25
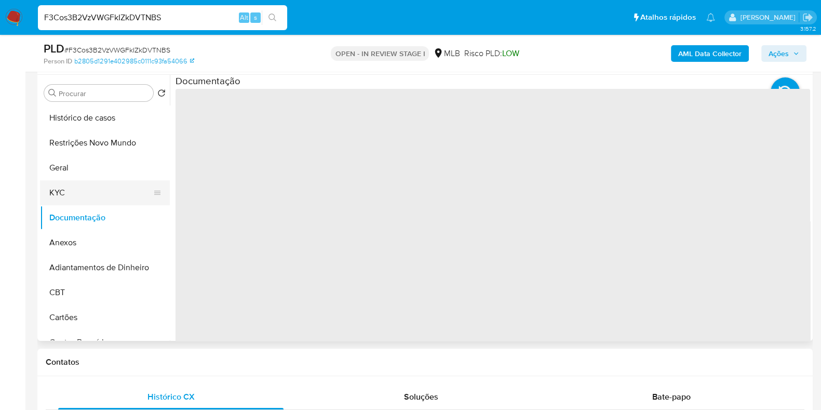
click at [95, 196] on button "KYC" at bounding box center [101, 192] width 122 height 25
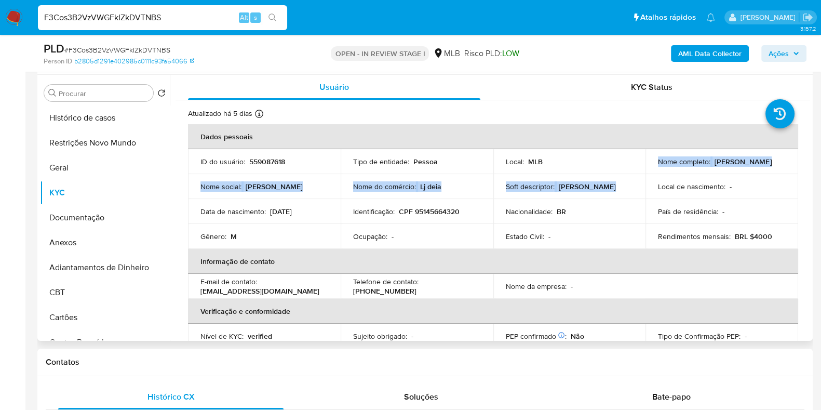
drag, startPoint x: 687, startPoint y: 178, endPoint x: 651, endPoint y: 165, distance: 37.5
click at [644, 163] on tbody "ID do usuário : 559087618 Tipo de entidade : Pessoa Local : MLB Nome completo :…" at bounding box center [493, 199] width 610 height 100
click at [715, 166] on p "Francisco Das Chagas Santos Chagas Santos" at bounding box center [743, 161] width 57 height 9
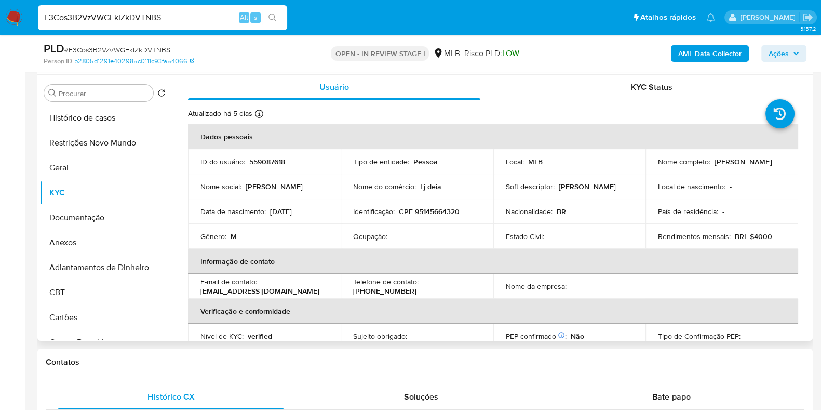
drag, startPoint x: 682, startPoint y: 173, endPoint x: 649, endPoint y: 165, distance: 33.3
click at [649, 165] on td "Nome completo : Francisco Das Chagas Santos Chagas Santos" at bounding box center [722, 161] width 153 height 25
copy p "Francisco Das Chagas Santos Chagas Santos"
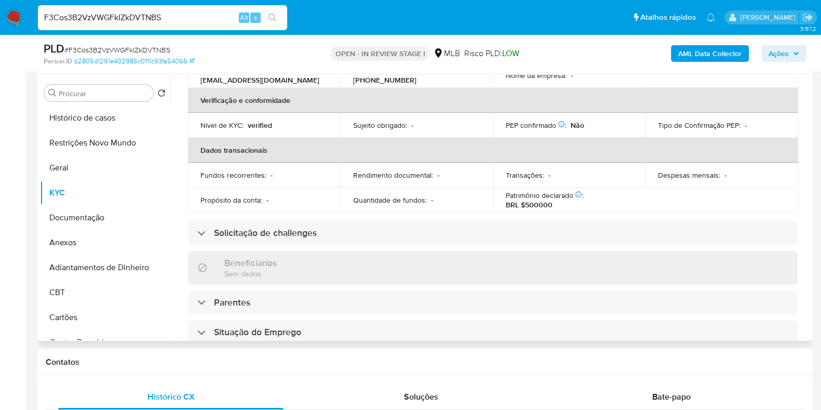
scroll to position [454, 0]
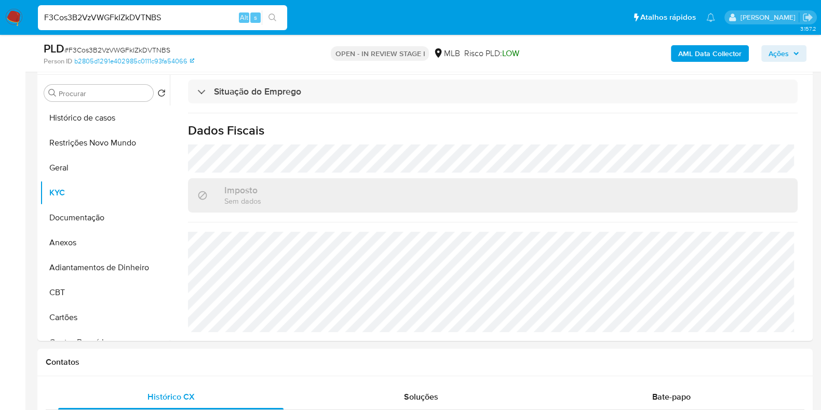
click at [783, 51] on span "Ações" at bounding box center [779, 53] width 20 height 17
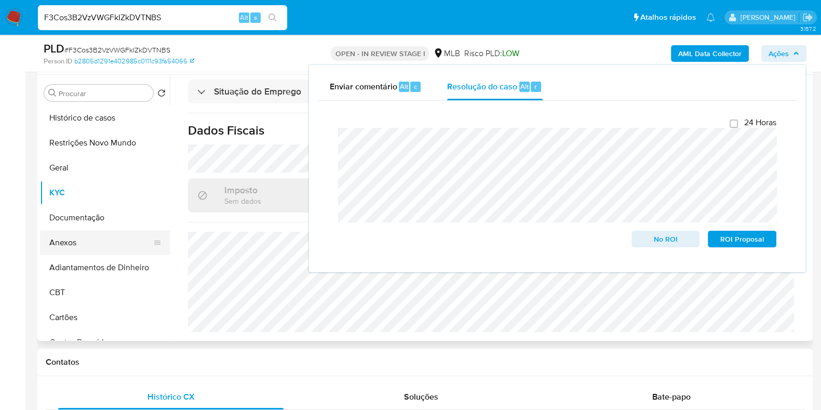
click at [82, 237] on button "Anexos" at bounding box center [101, 242] width 122 height 25
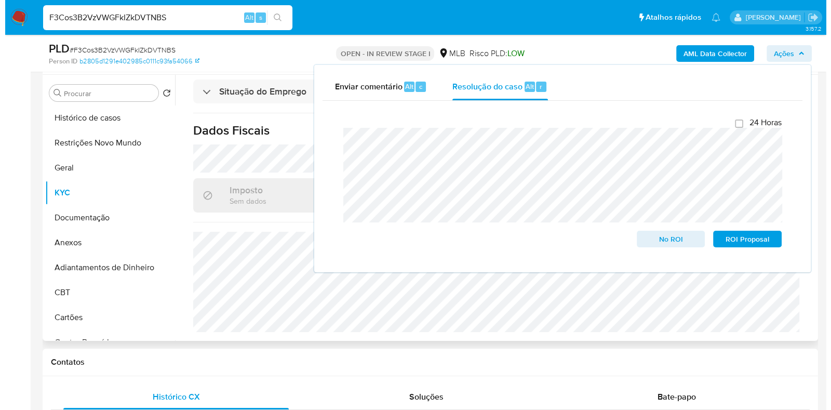
scroll to position [0, 0]
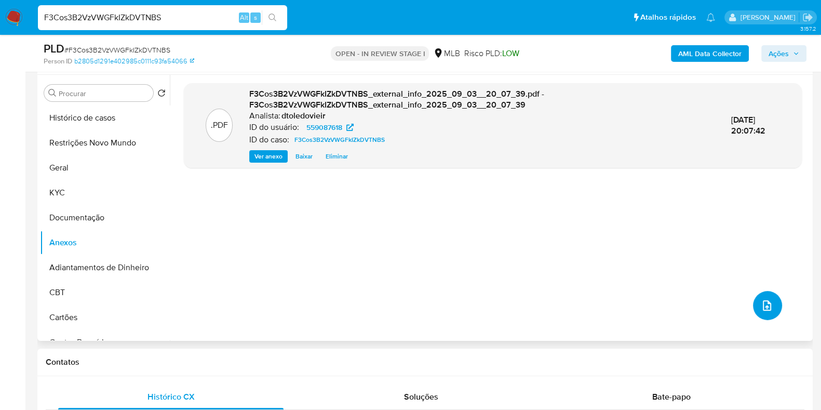
click at [764, 313] on button "upload-file" at bounding box center [767, 305] width 29 height 29
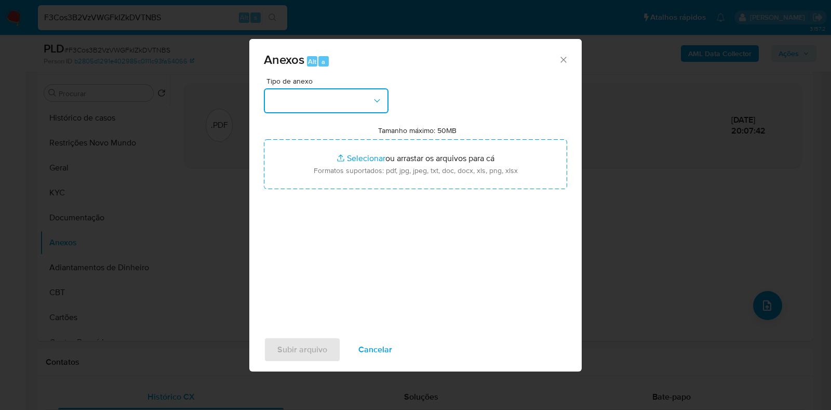
click at [337, 105] on button "button" at bounding box center [326, 100] width 125 height 25
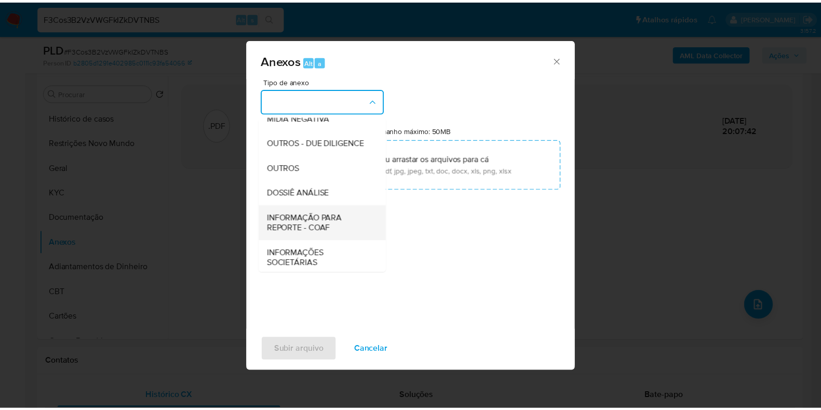
scroll to position [160, 0]
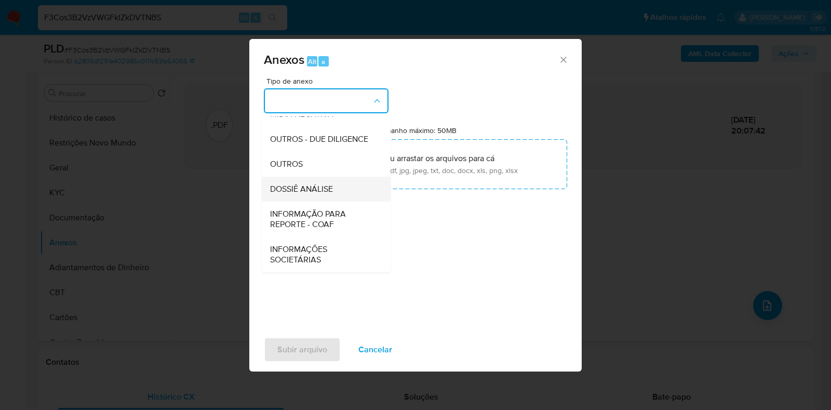
click at [323, 189] on span "DOSSIÊ ANÁLISE" at bounding box center [301, 189] width 63 height 10
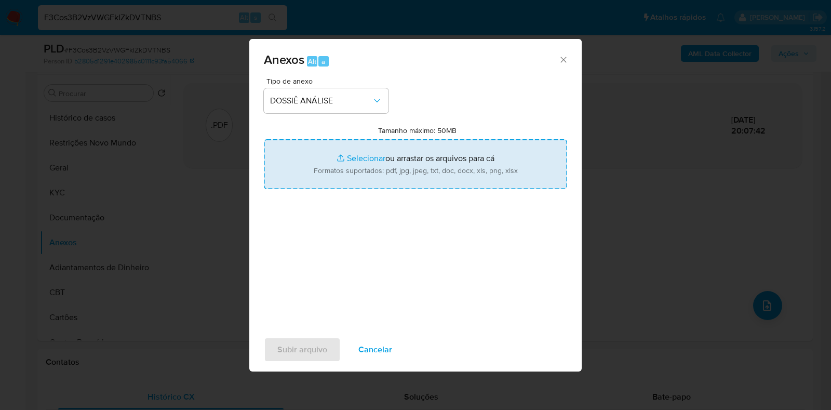
type input "C:\fakepath\SAR - CPF 95145664320 - FRANCISCO DAS CHAGAS SANTOS CHAGAS SANTOS.p…"
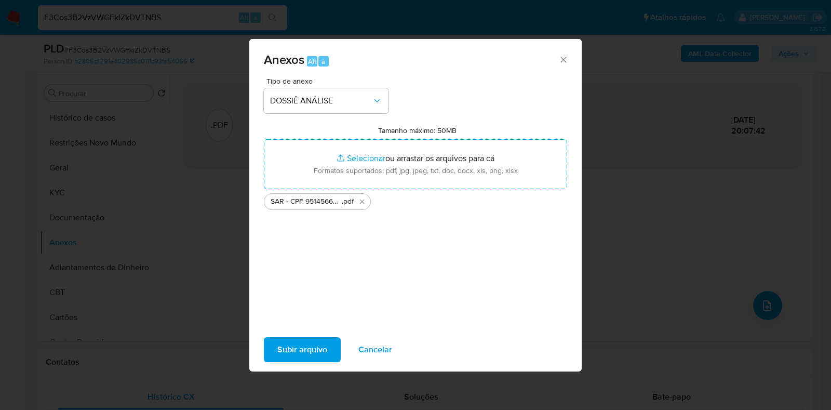
click at [289, 344] on span "Subir arquivo" at bounding box center [302, 349] width 50 height 23
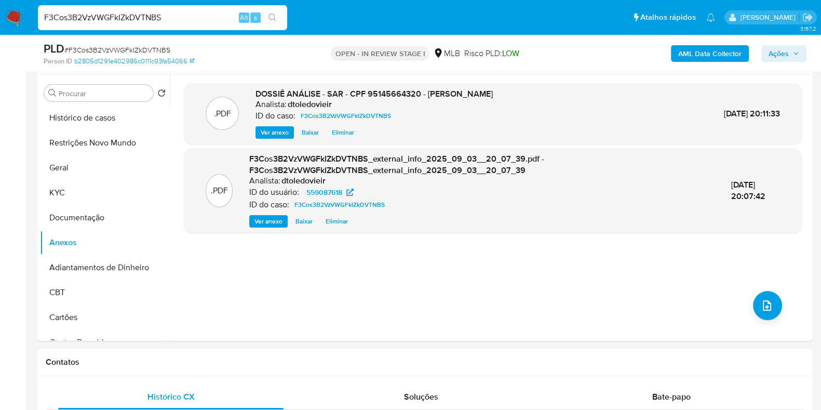
click at [779, 53] on span "Ações" at bounding box center [779, 53] width 20 height 17
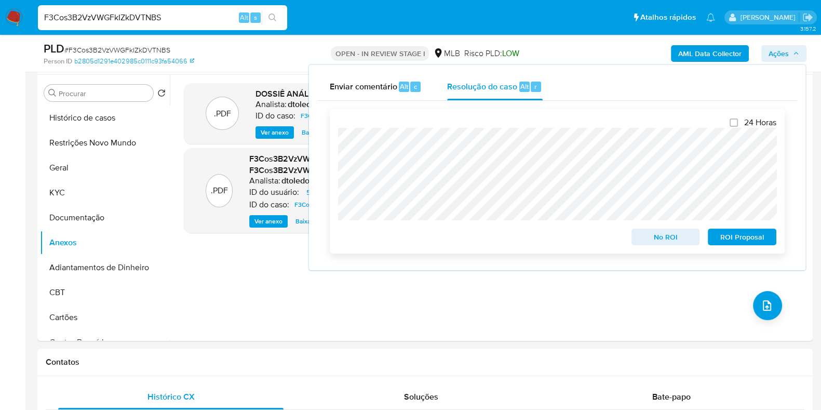
click at [744, 236] on span "ROI Proposal" at bounding box center [742, 237] width 54 height 15
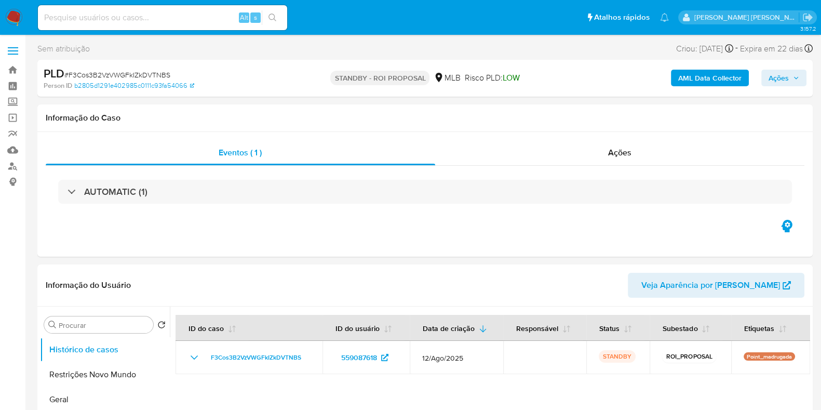
select select "10"
click at [18, 88] on link "Painel" at bounding box center [62, 86] width 124 height 16
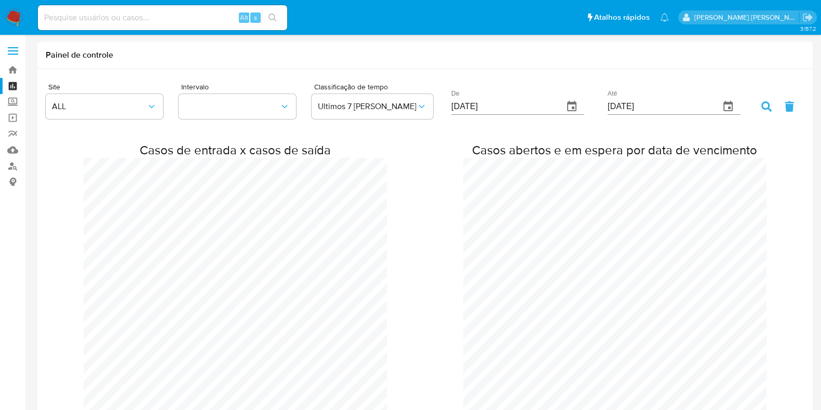
click at [17, 12] on img at bounding box center [14, 18] width 18 height 18
